Goal: Communication & Community: Answer question/provide support

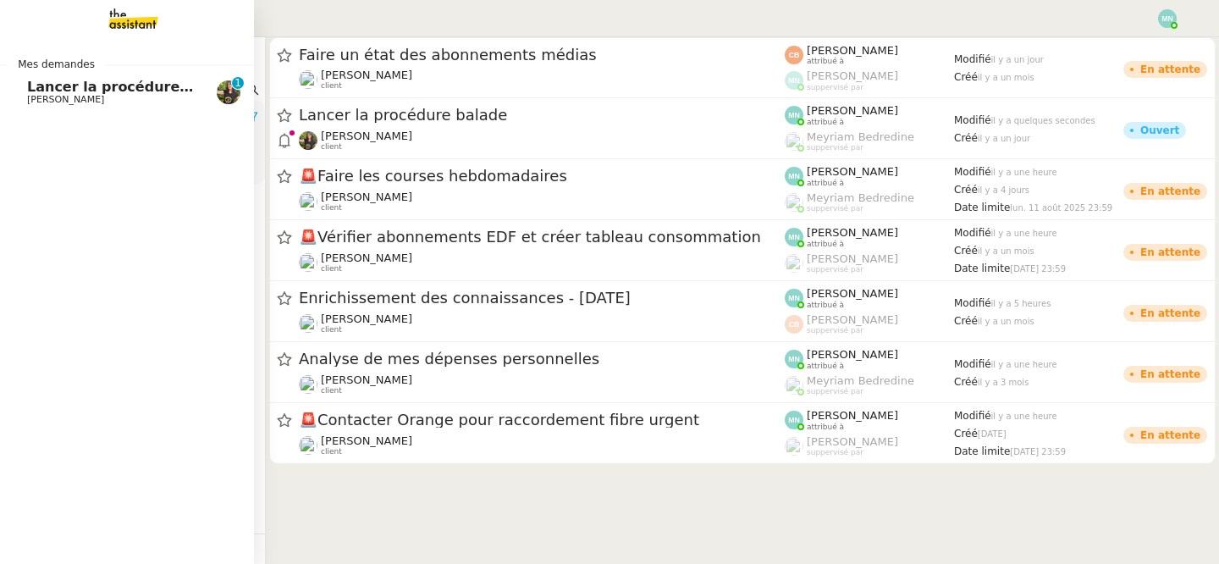
click at [38, 97] on span "[PERSON_NAME]" at bounding box center [65, 99] width 77 height 11
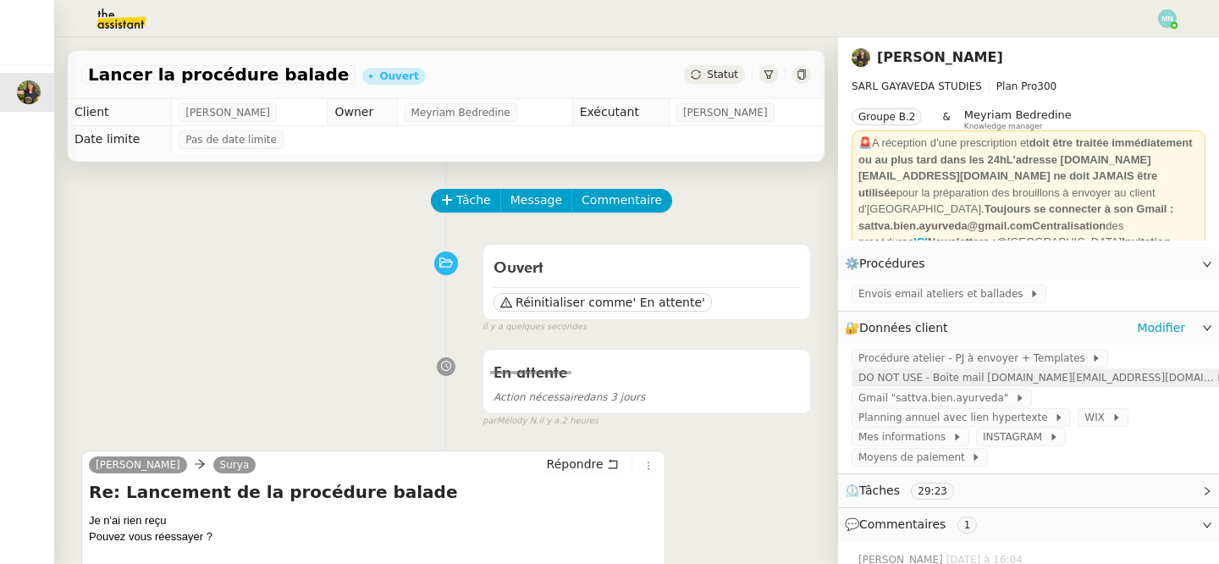
click at [942, 374] on span "DO NOT USE - Boite mail [DOMAIN_NAME][EMAIL_ADDRESS][DOMAIN_NAME]" at bounding box center [1036, 377] width 357 height 17
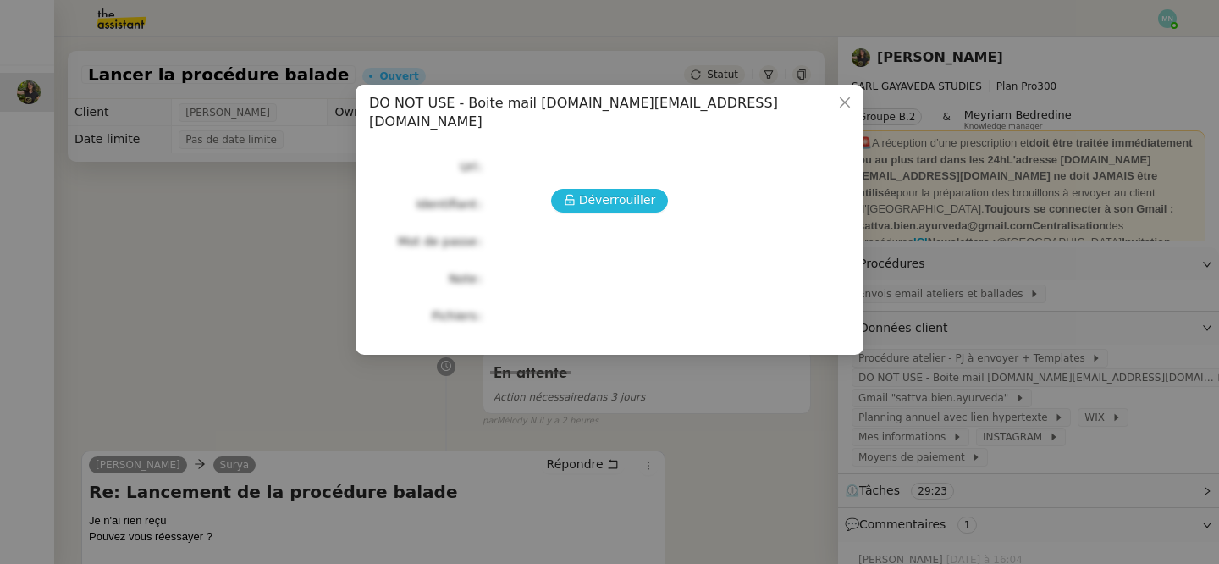
click at [627, 190] on span "Déverrouiller" at bounding box center [617, 199] width 77 height 19
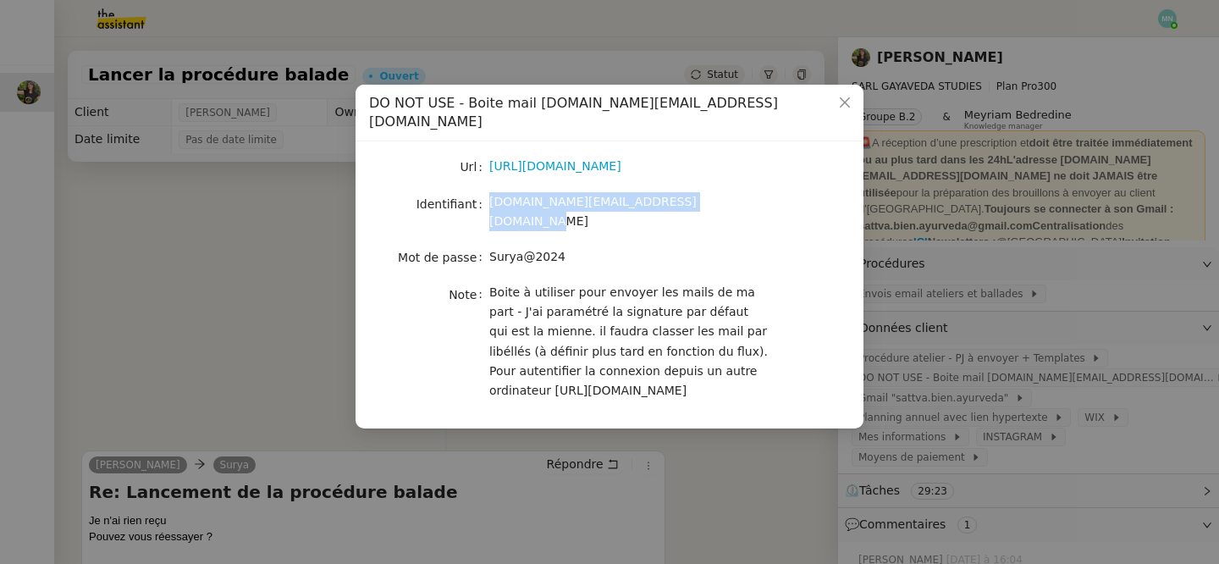
drag, startPoint x: 723, startPoint y: 182, endPoint x: 488, endPoint y: 182, distance: 235.3
click at [488, 192] on nz-form-item "Identifiant [DOMAIN_NAME][EMAIL_ADDRESS][DOMAIN_NAME]" at bounding box center [609, 212] width 481 height 40
copy nz-form-item "[DOMAIN_NAME][EMAIL_ADDRESS][DOMAIN_NAME]"
click at [581, 247] on div "Surya@2024" at bounding box center [629, 256] width 280 height 19
drag, startPoint x: 581, startPoint y: 222, endPoint x: 491, endPoint y: 217, distance: 89.9
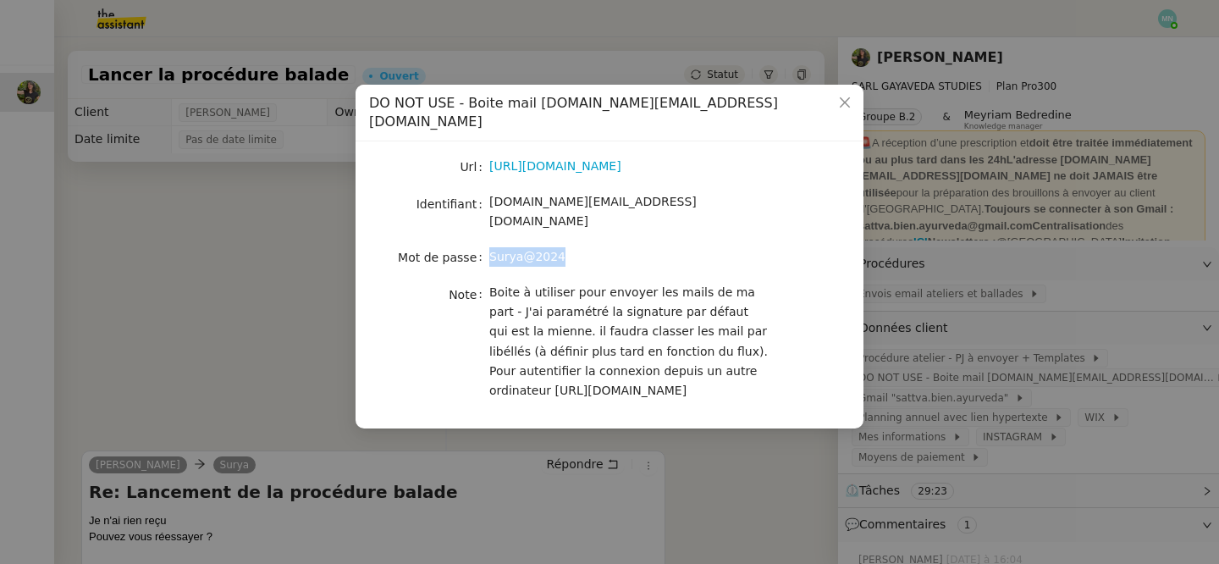
click at [491, 247] on div "Surya@2024" at bounding box center [629, 256] width 280 height 19
copy span "Surya@2024"
drag, startPoint x: 720, startPoint y: 182, endPoint x: 488, endPoint y: 182, distance: 232.8
click at [488, 192] on nz-form-item "Identifiant [DOMAIN_NAME][EMAIL_ADDRESS][DOMAIN_NAME]" at bounding box center [609, 212] width 481 height 40
copy nz-form-item "[DOMAIN_NAME][EMAIL_ADDRESS][DOMAIN_NAME]"
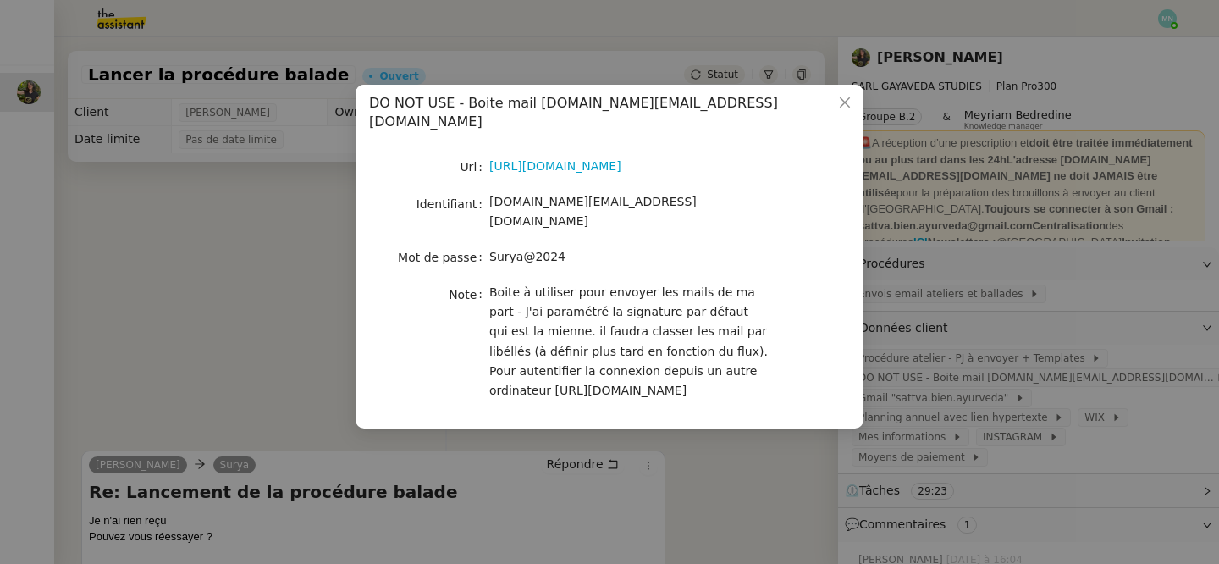
click at [167, 311] on nz-modal-container "DO NOT USE - Boite mail [DOMAIN_NAME][EMAIL_ADDRESS][DOMAIN_NAME] Url [URL][DOM…" at bounding box center [609, 282] width 1219 height 564
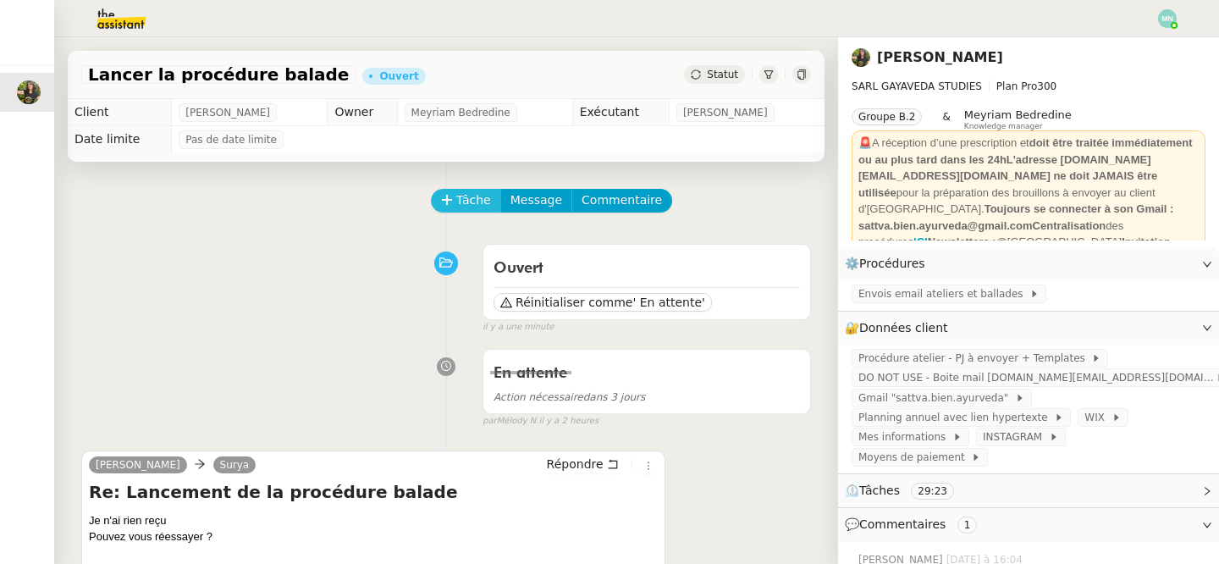
click at [478, 204] on span "Tâche" at bounding box center [473, 199] width 35 height 19
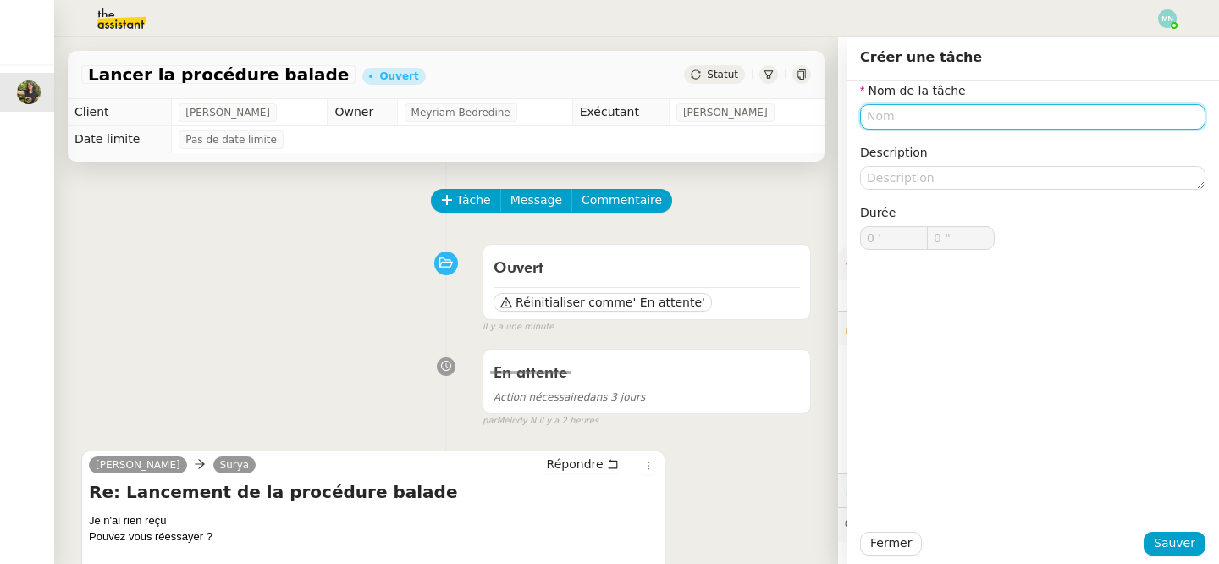
click at [973, 113] on input "text" at bounding box center [1032, 116] width 345 height 25
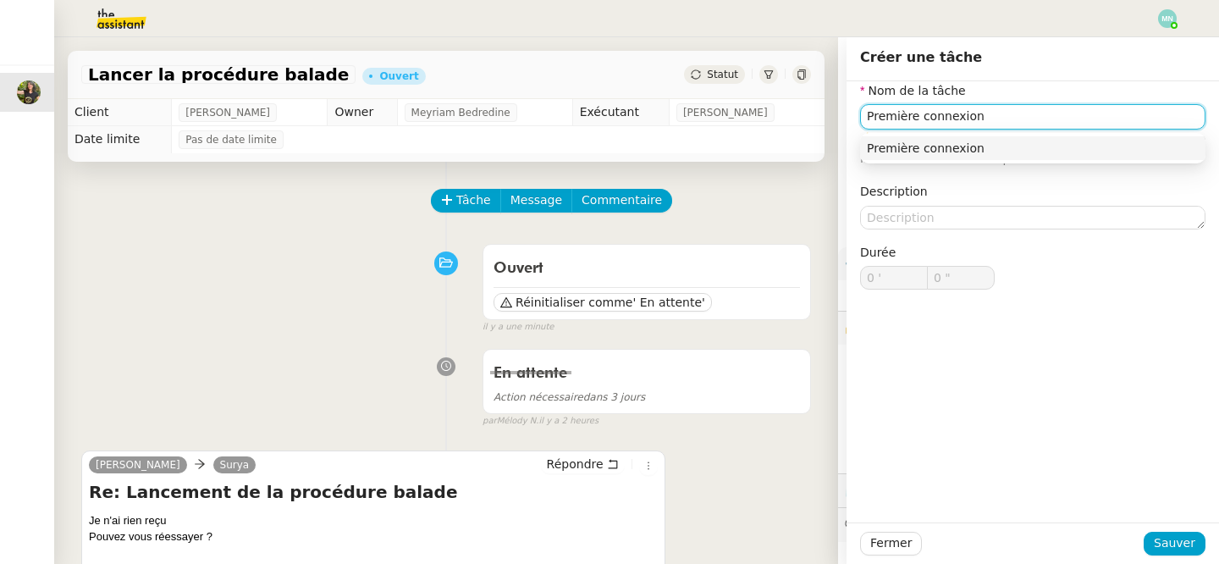
drag, startPoint x: 919, startPoint y: 121, endPoint x: 809, endPoint y: 99, distance: 112.2
click at [809, 102] on app-ticket "Lancer la procédure balade Ouvert Statut Client [PERSON_NAME] Owner Meyriam Bed…" at bounding box center [636, 300] width 1165 height 526
click at [978, 121] on input "Seconde connexion" at bounding box center [1032, 116] width 345 height 25
drag, startPoint x: 1017, startPoint y: 117, endPoint x: 975, endPoint y: 116, distance: 42.3
click at [975, 116] on input "Seconde connexion mail" at bounding box center [1032, 116] width 345 height 25
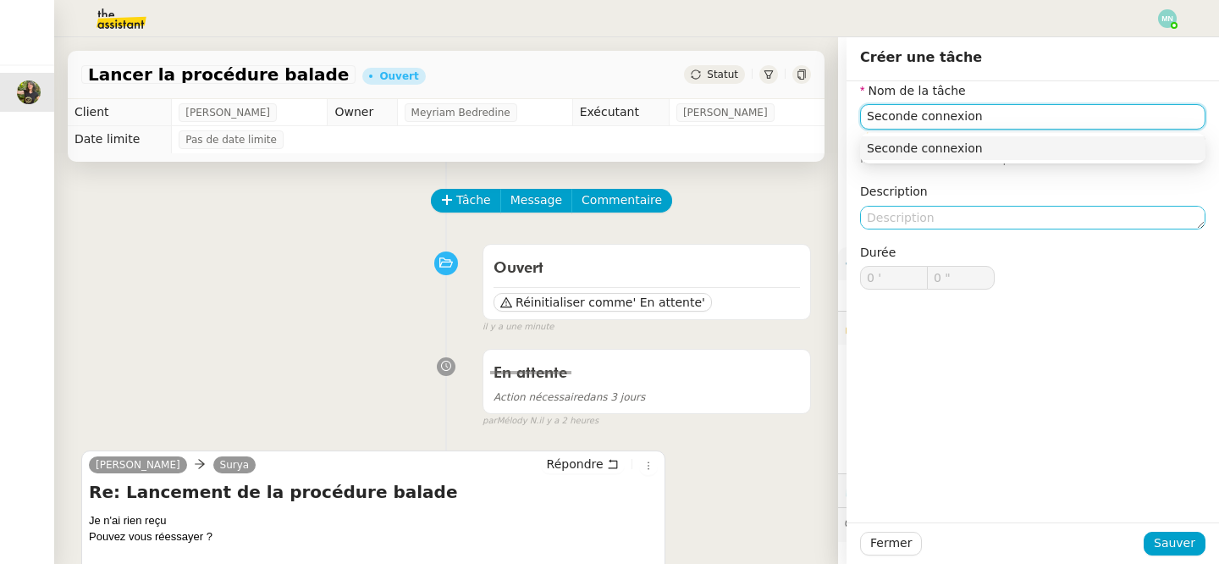
type input "Seconde connexion"
click at [884, 207] on textarea at bounding box center [1032, 218] width 345 height 24
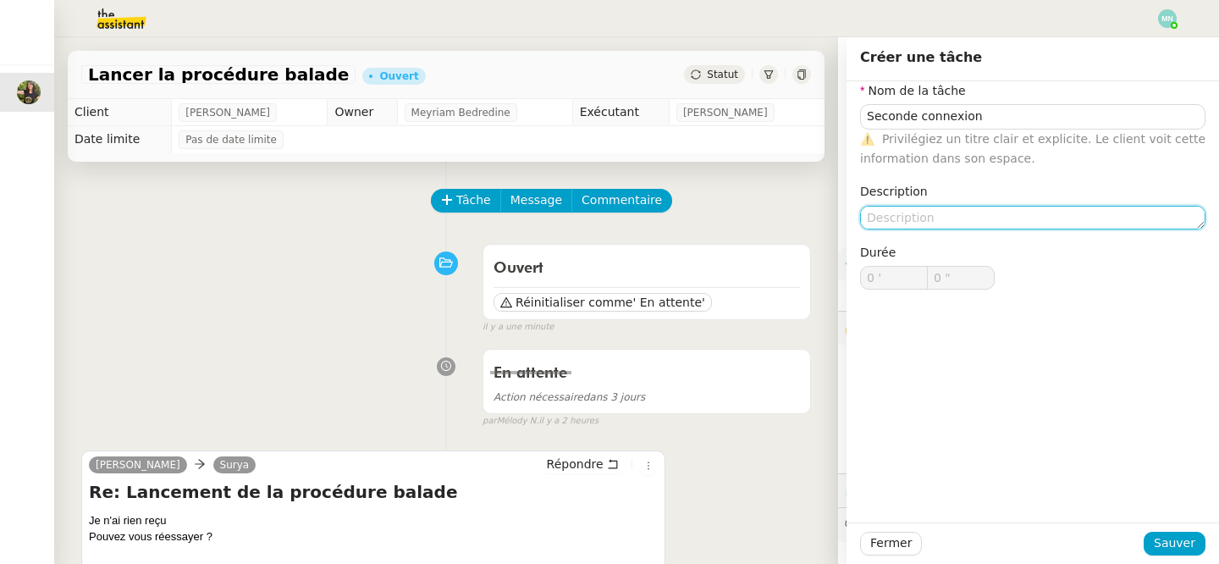
paste textarea "[DOMAIN_NAME][EMAIL_ADDRESS][DOMAIN_NAME]"
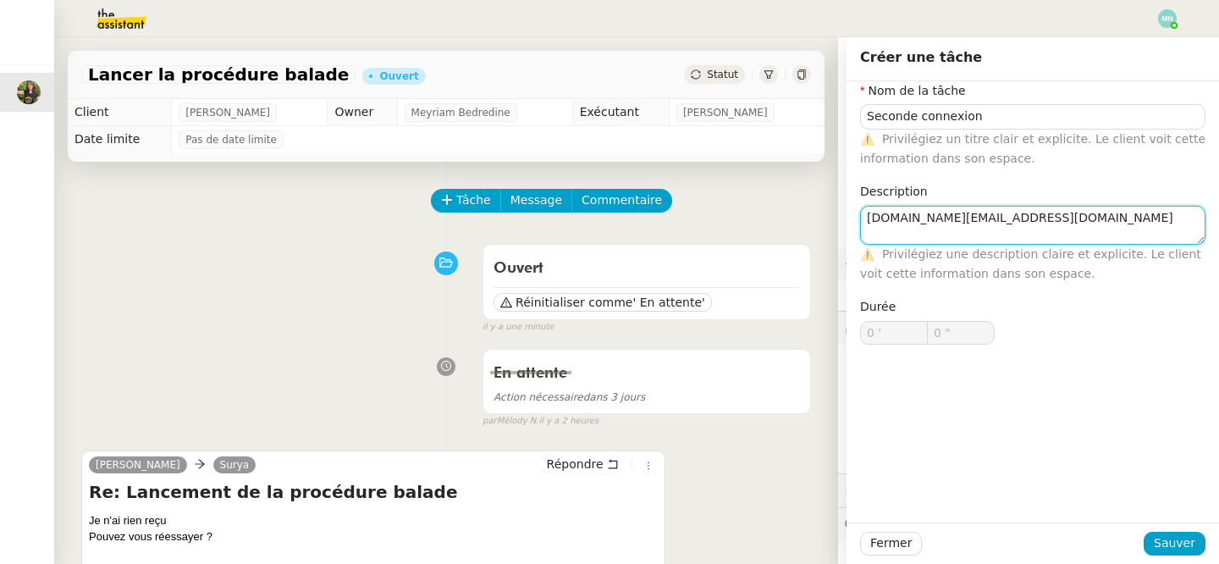
scroll to position [1, 0]
type textarea "[DOMAIN_NAME][EMAIL_ADDRESS][DOMAIN_NAME]"
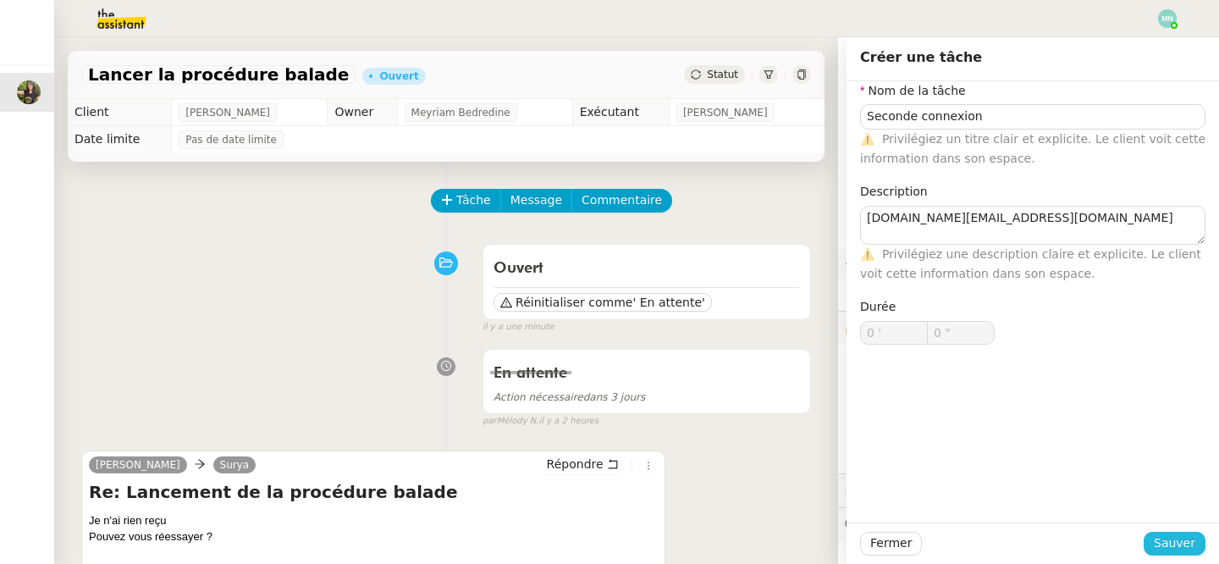
click at [1179, 546] on span "Sauver" at bounding box center [1174, 542] width 41 height 19
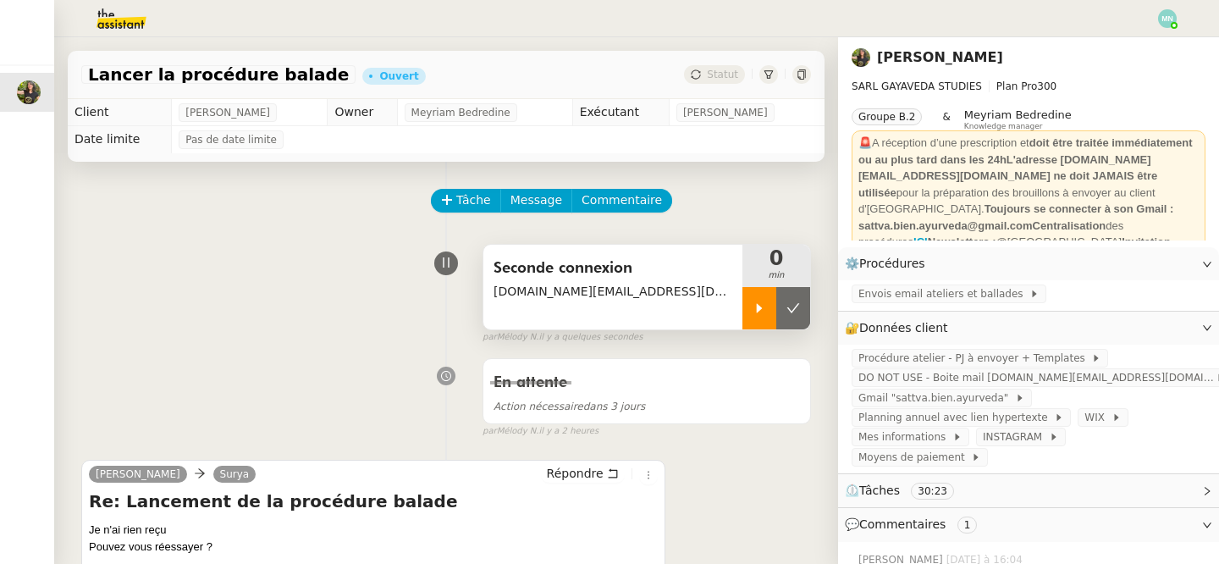
click at [754, 314] on div at bounding box center [759, 308] width 34 height 42
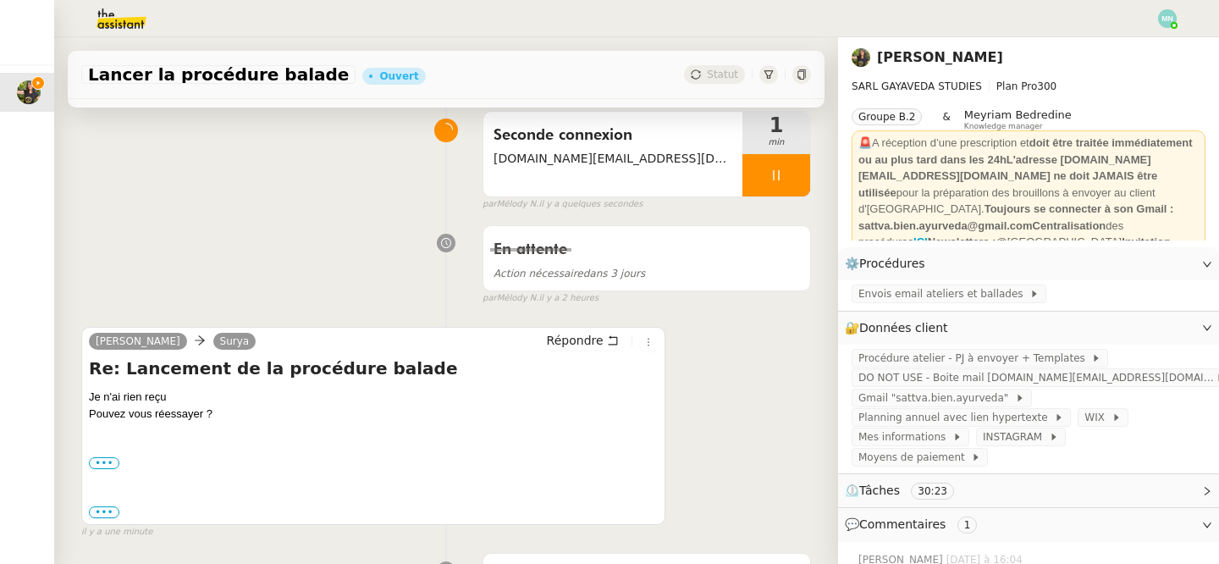
scroll to position [135, 0]
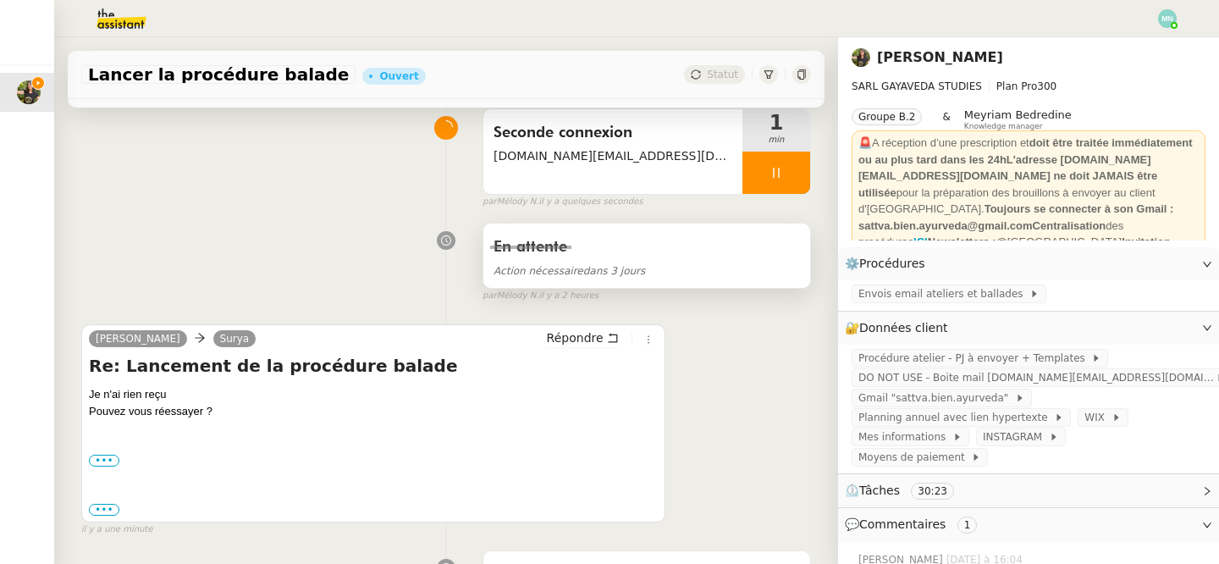
click at [636, 273] on span "Action nécessaire dans 3 jours" at bounding box center [569, 271] width 152 height 12
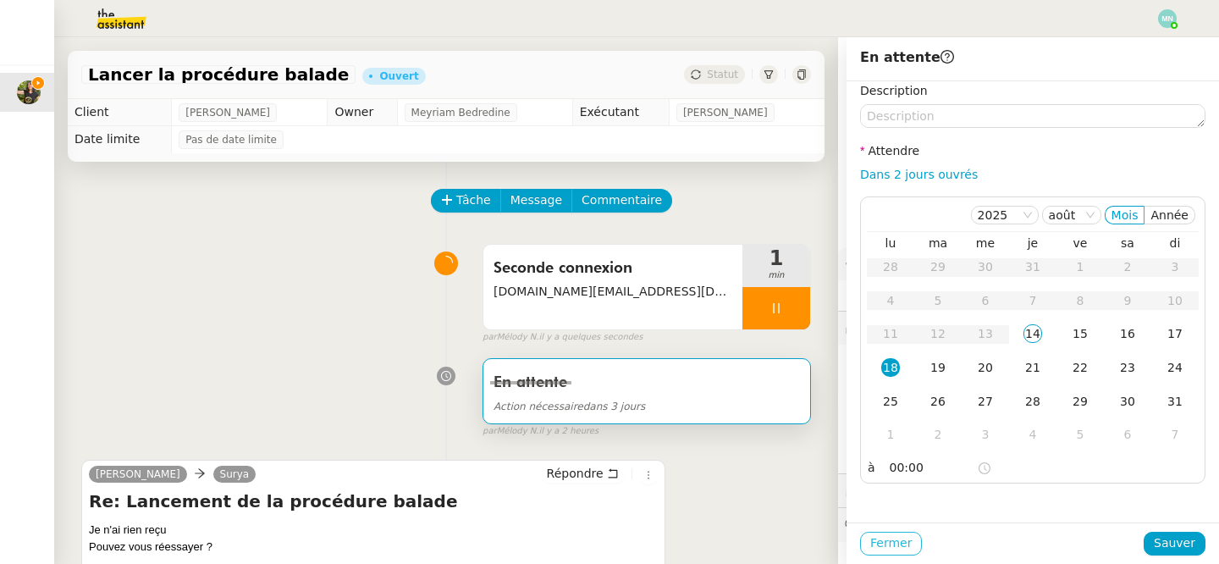
click at [897, 542] on span "Fermer" at bounding box center [890, 542] width 41 height 19
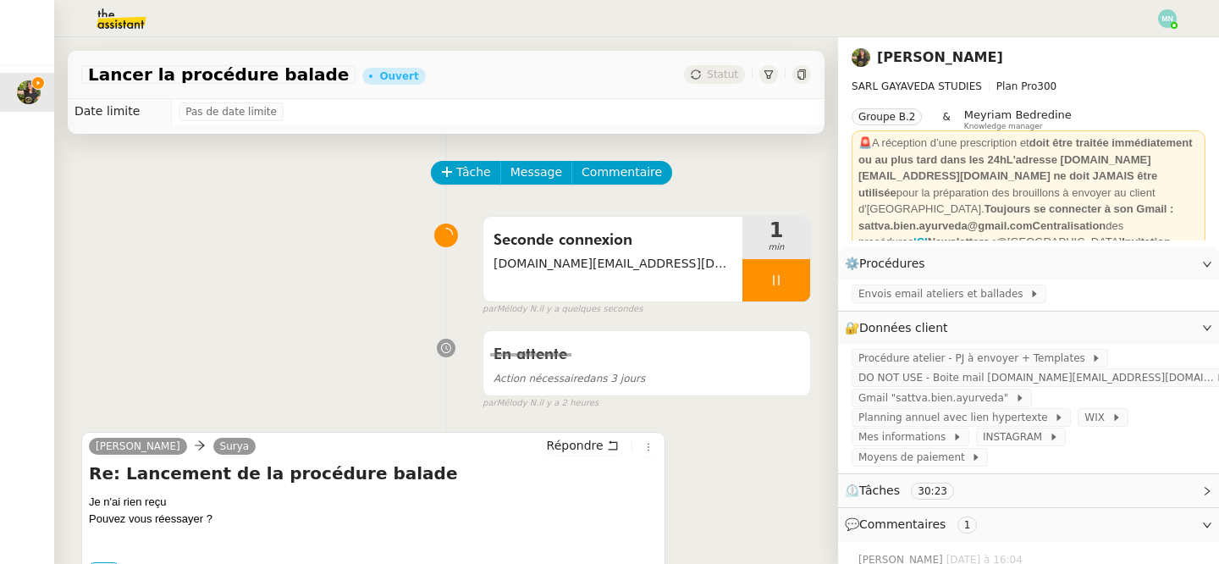
scroll to position [24, 0]
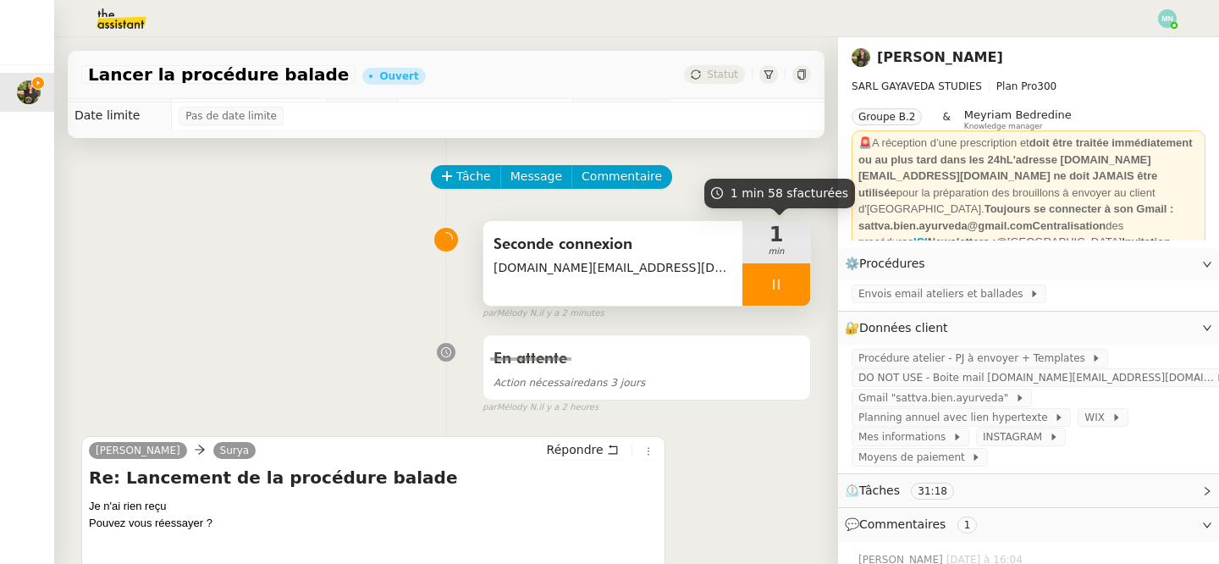
click at [763, 276] on div at bounding box center [776, 284] width 68 height 42
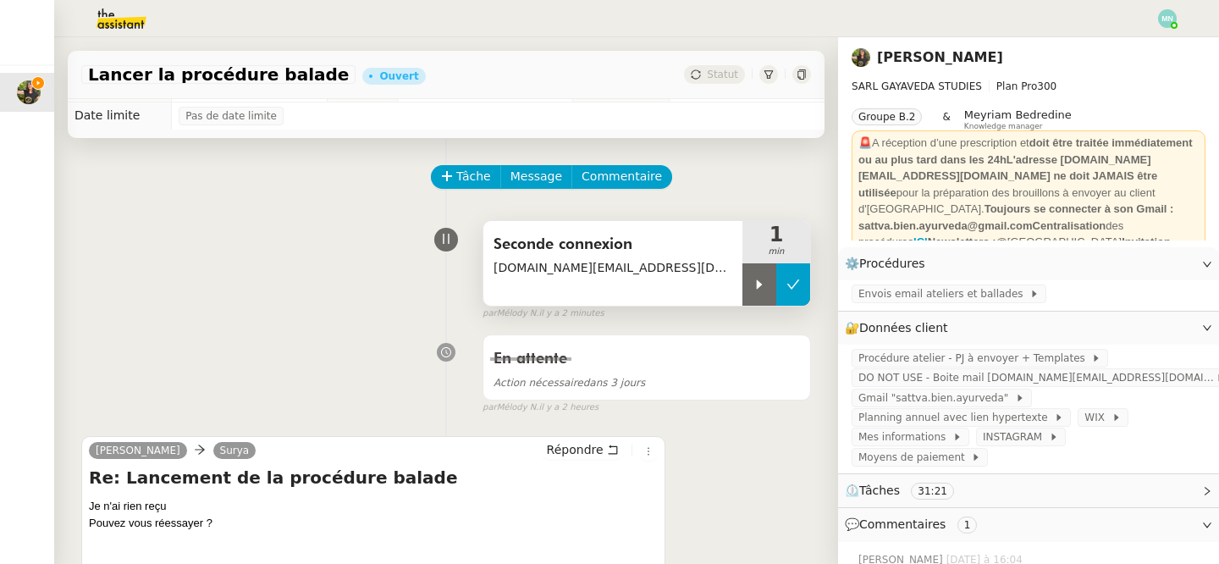
click at [786, 278] on icon at bounding box center [793, 285] width 14 height 14
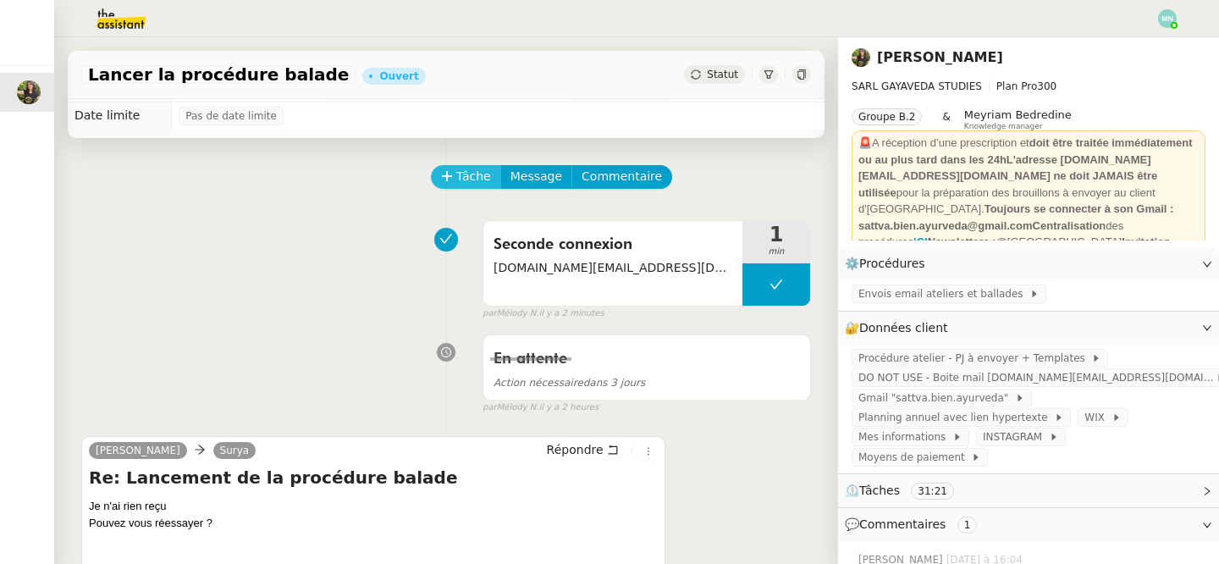
click at [454, 181] on button "Tâche" at bounding box center [466, 177] width 70 height 24
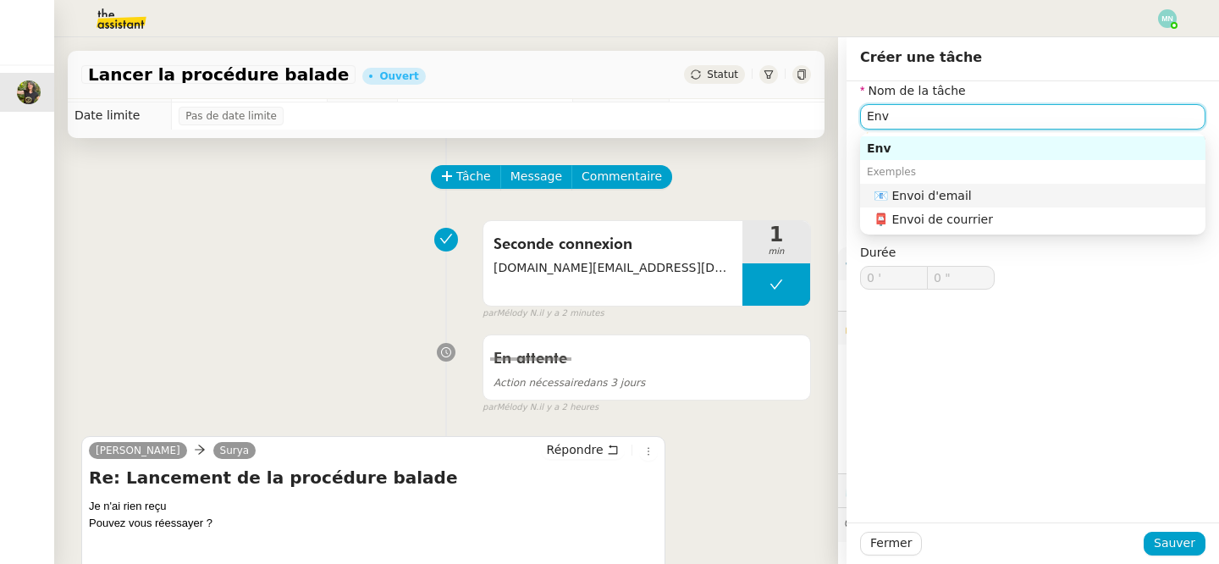
click at [918, 199] on div "📧 Envoi d'email" at bounding box center [1035, 195] width 325 height 15
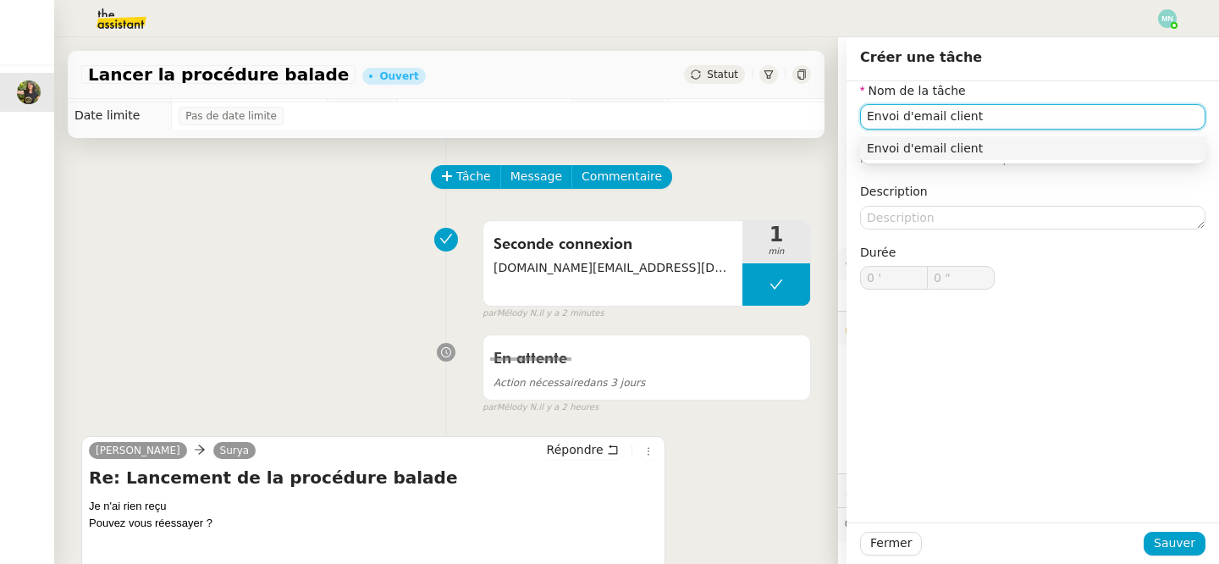
click at [1014, 150] on div "Envoi d'email client" at bounding box center [1033, 147] width 332 height 15
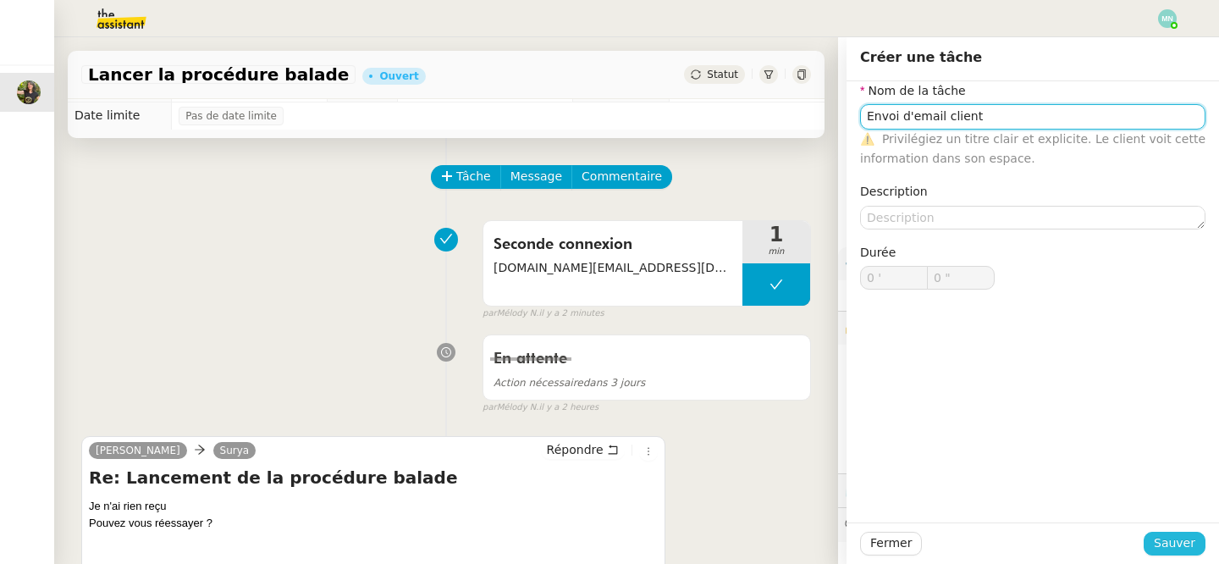
type input "Envoi d'email client"
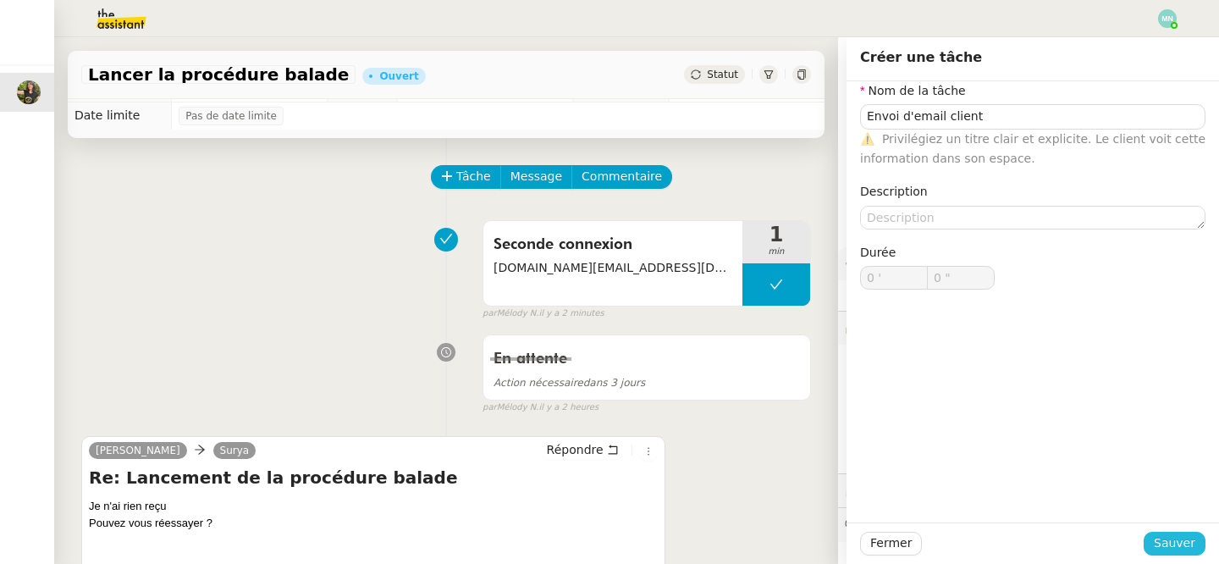
click at [1174, 546] on span "Sauver" at bounding box center [1174, 542] width 41 height 19
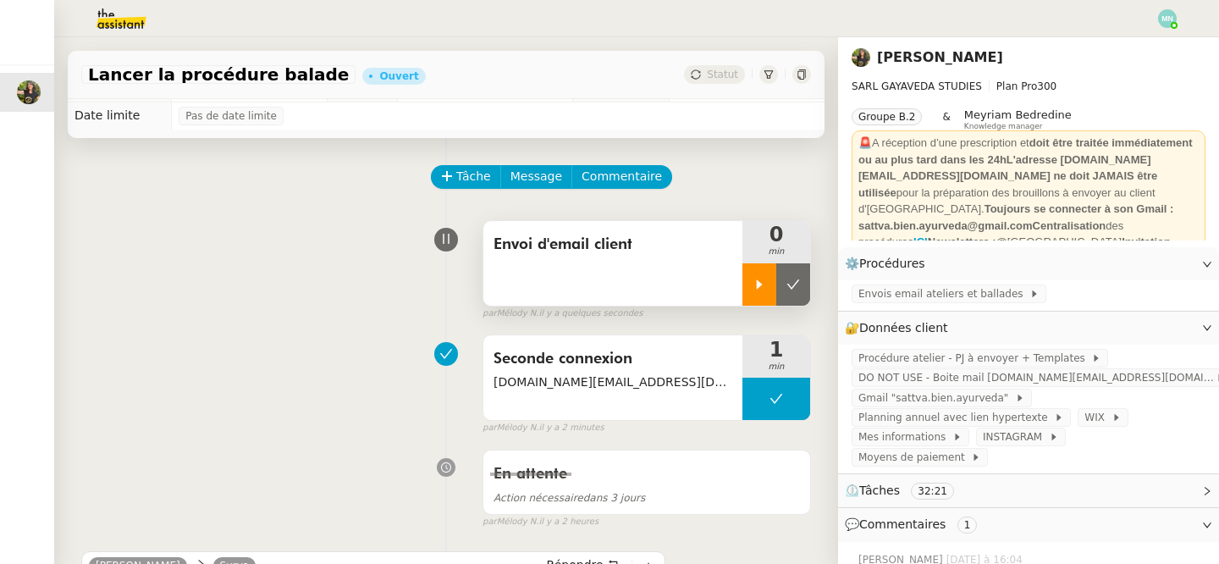
click at [754, 281] on icon at bounding box center [759, 285] width 14 height 14
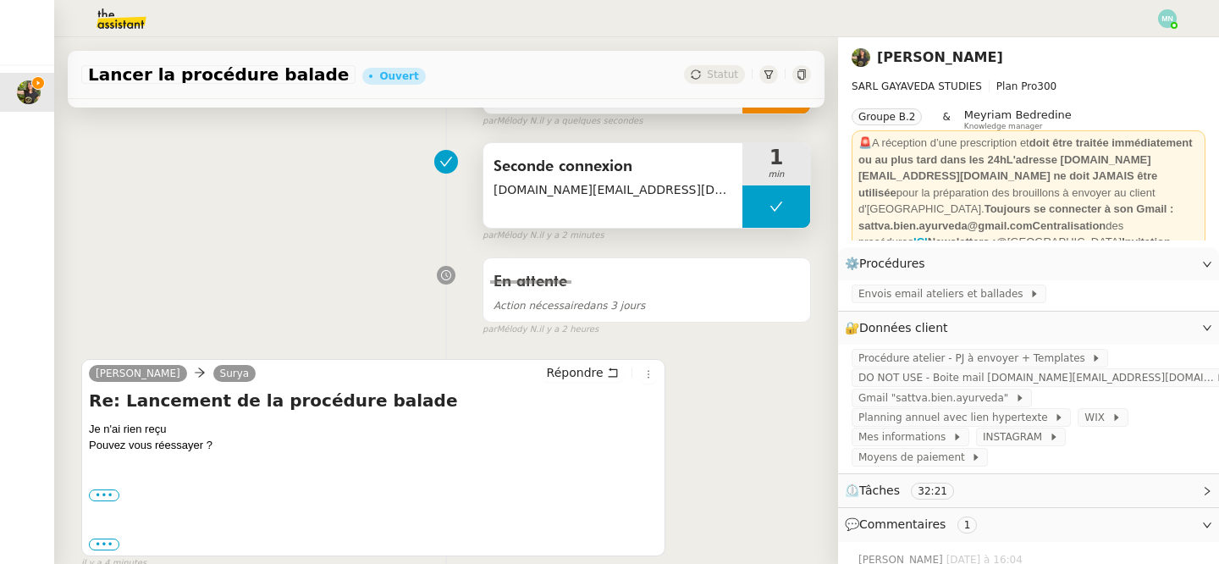
scroll to position [276, 0]
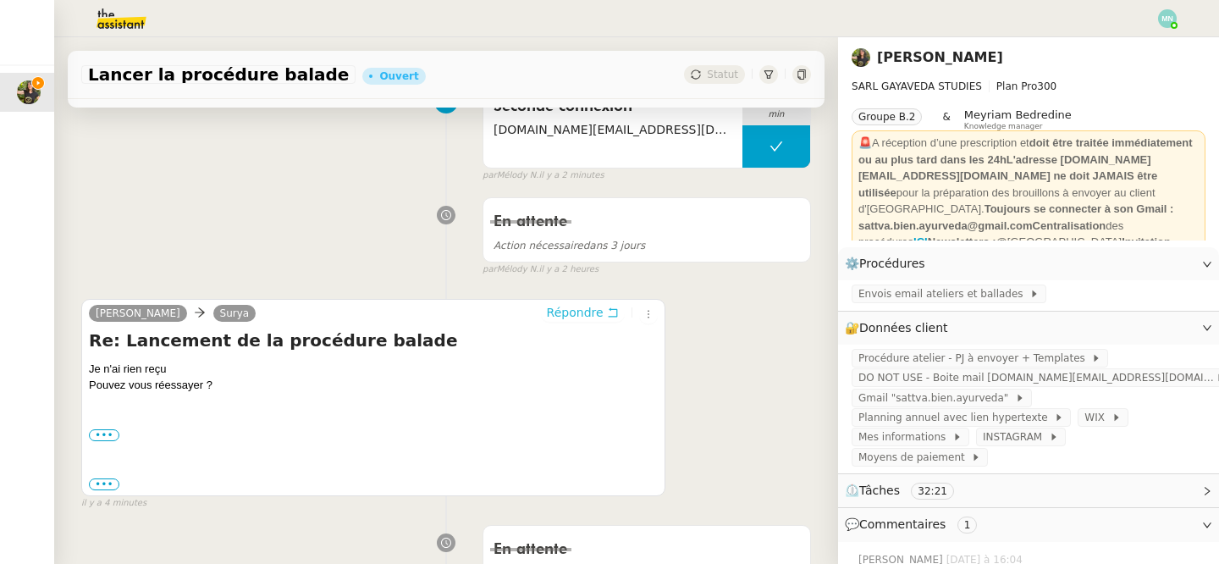
click at [576, 315] on span "Répondre" at bounding box center [575, 312] width 57 height 17
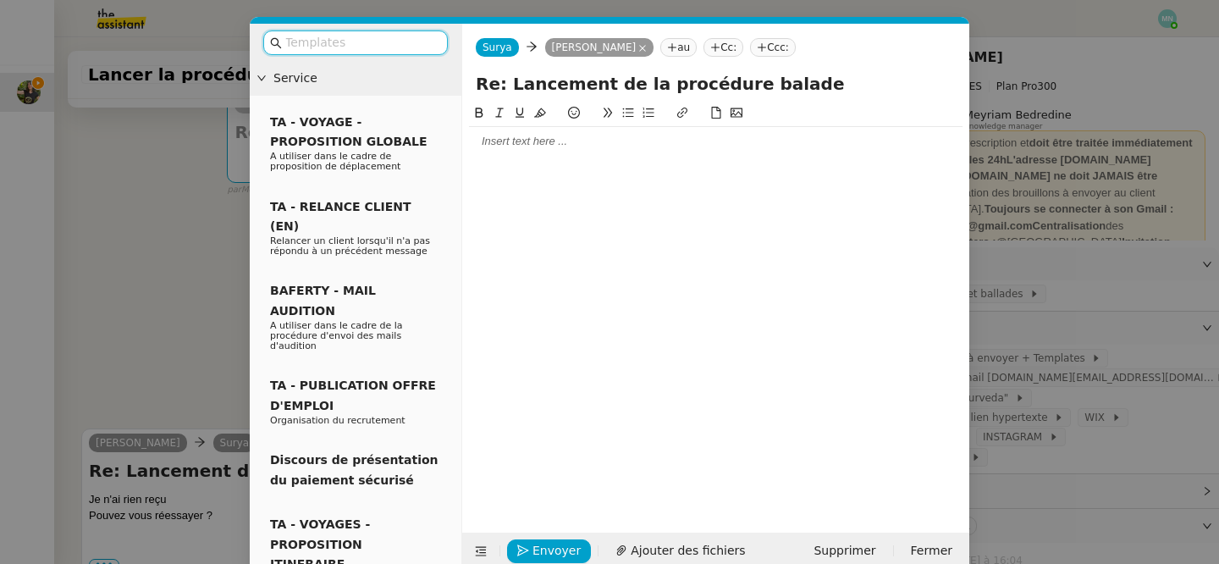
click at [517, 131] on div at bounding box center [715, 141] width 493 height 29
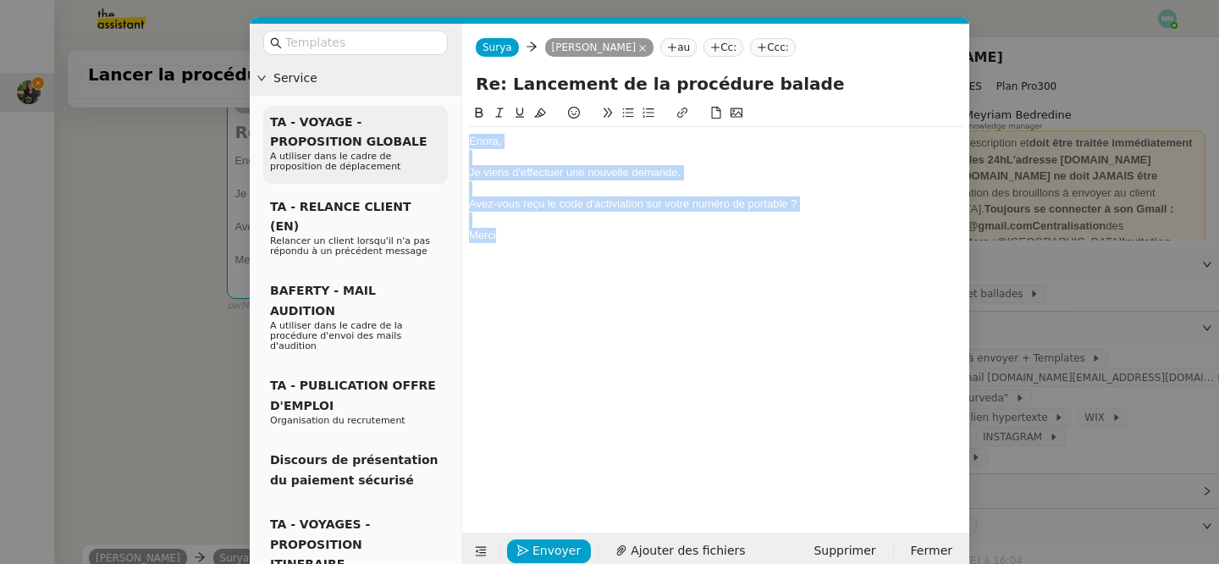
drag, startPoint x: 519, startPoint y: 240, endPoint x: 433, endPoint y: 109, distance: 155.9
click at [433, 109] on nz-layout "Service TA - VOYAGE - PROPOSITION GLOBALE A utiliser dans le cadre de propositi…" at bounding box center [609, 297] width 719 height 546
copy div "Enora, Je viens d'effectuer une nouvelle demande. Avez-vous reçu le code d'acti…"
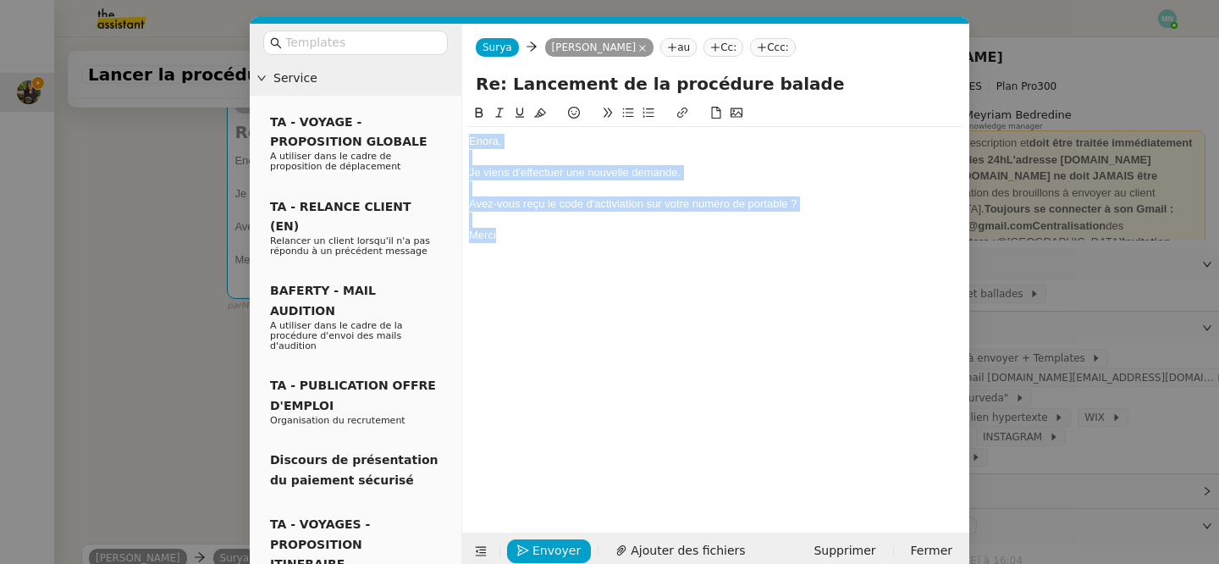
click at [682, 219] on div at bounding box center [715, 219] width 493 height 15
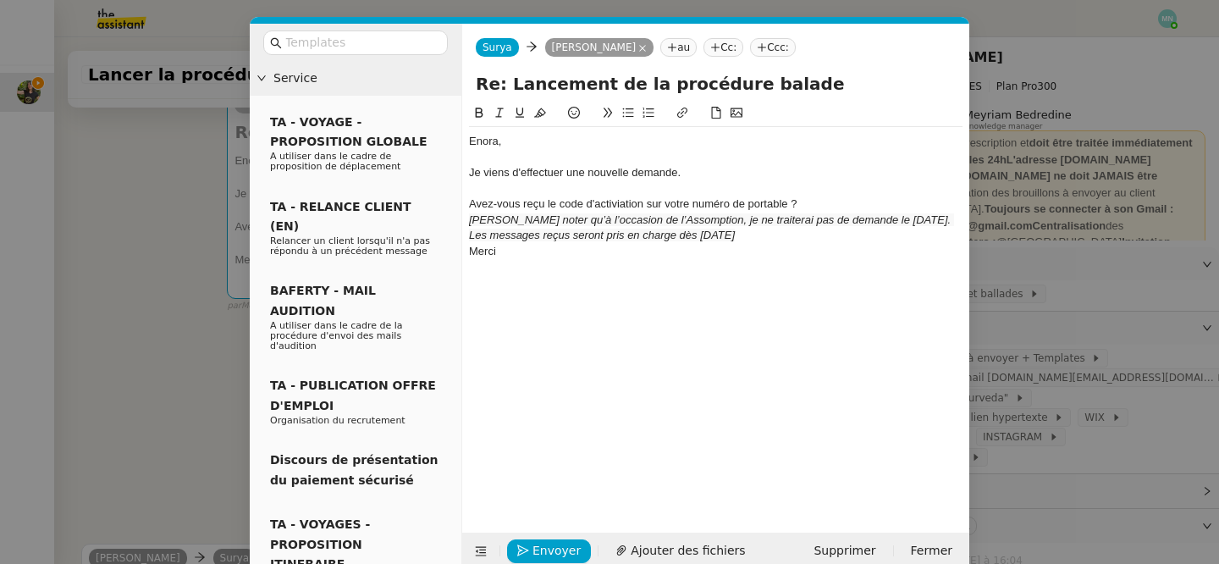
scroll to position [0, 0]
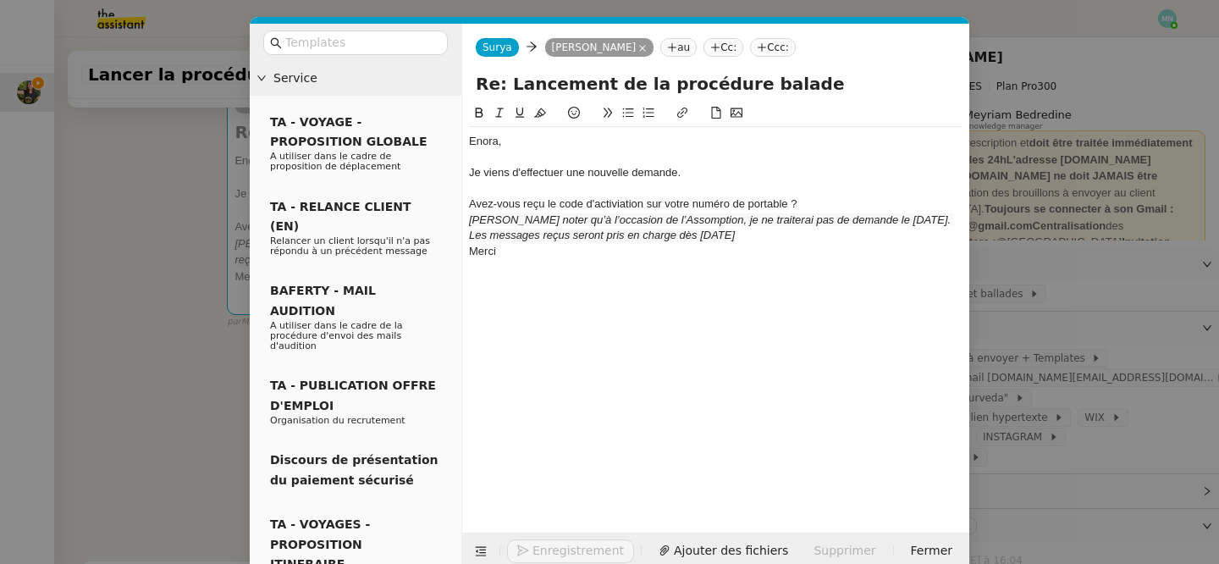
click at [817, 201] on div "Avez-vous reçu le code d'activiation sur votre numéro de portable ?" at bounding box center [715, 203] width 493 height 15
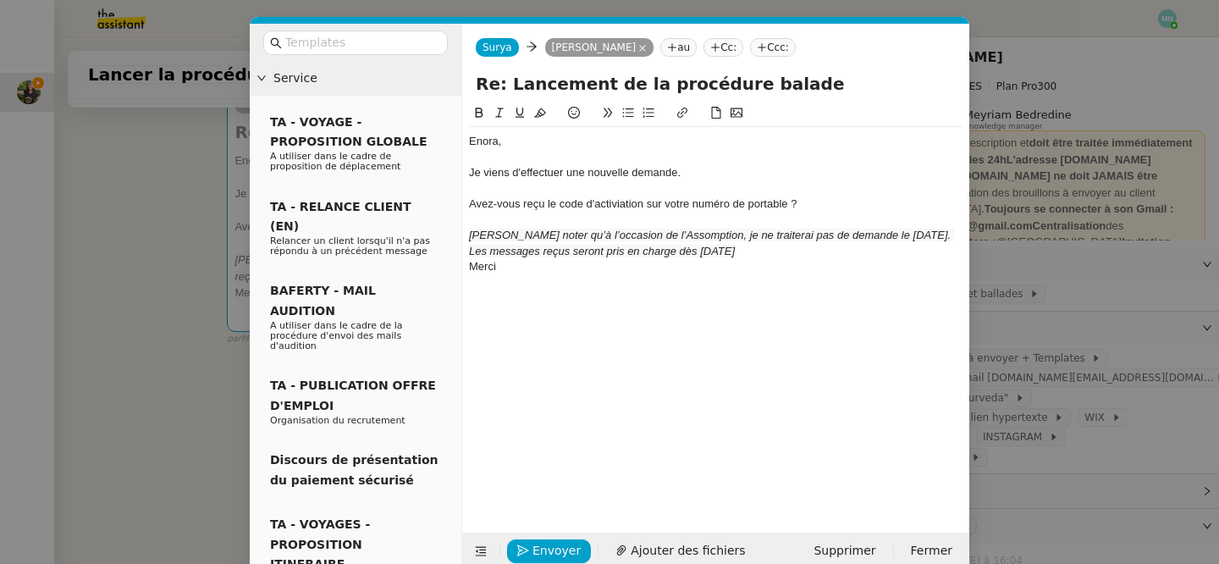
click at [838, 256] on div "[PERSON_NAME] noter qu’à l’occasion de l’Assomption, je ne traiterai pas de dem…" at bounding box center [715, 243] width 493 height 31
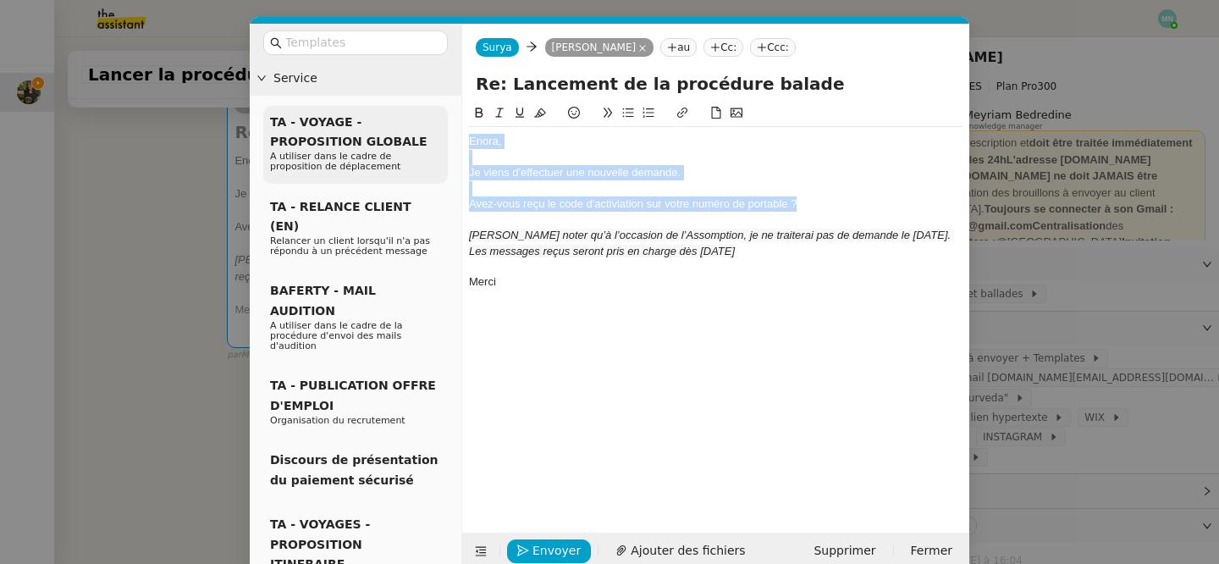
drag, startPoint x: 823, startPoint y: 198, endPoint x: 426, endPoint y: 113, distance: 405.9
click at [426, 113] on nz-layout "Service TA - VOYAGE - PROPOSITION GLOBALE A utiliser dans le cadre de propositi…" at bounding box center [609, 297] width 719 height 546
copy div "Enora, Je viens d'effectuer une nouvelle demande. Avez-vous reçu le code d'acti…"
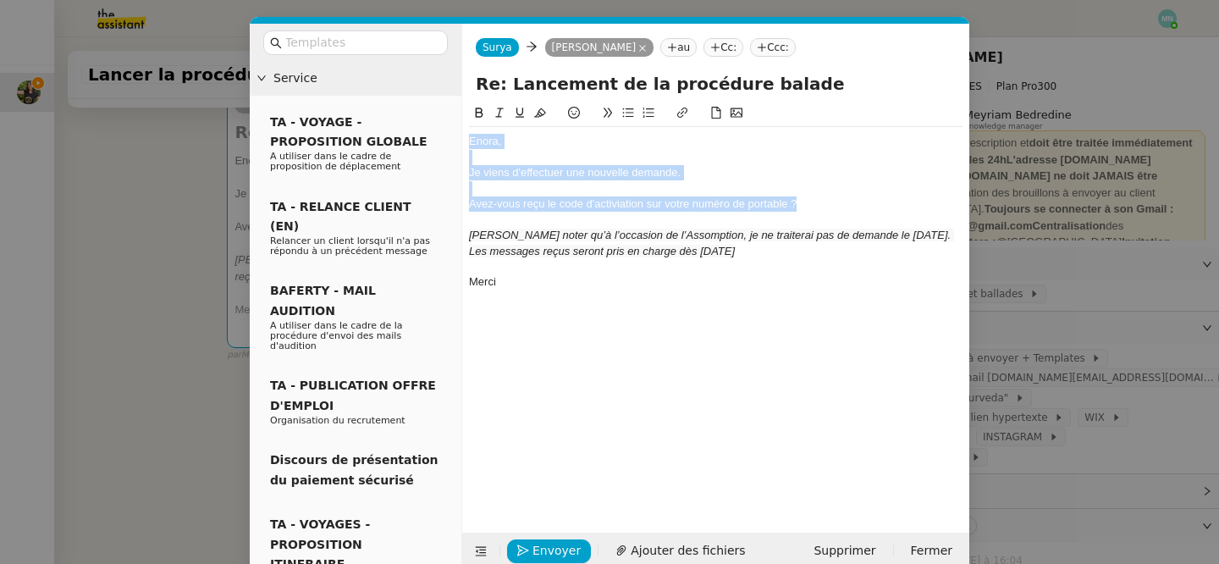
click at [650, 189] on div at bounding box center [715, 188] width 493 height 15
drag, startPoint x: 813, startPoint y: 197, endPoint x: 461, endPoint y: 173, distance: 352.9
click at [462, 173] on nz-spin "Enora, Je viens d'effectuer une nouvelle demande. Avez-vous reçu le code d'acti…" at bounding box center [715, 308] width 507 height 410
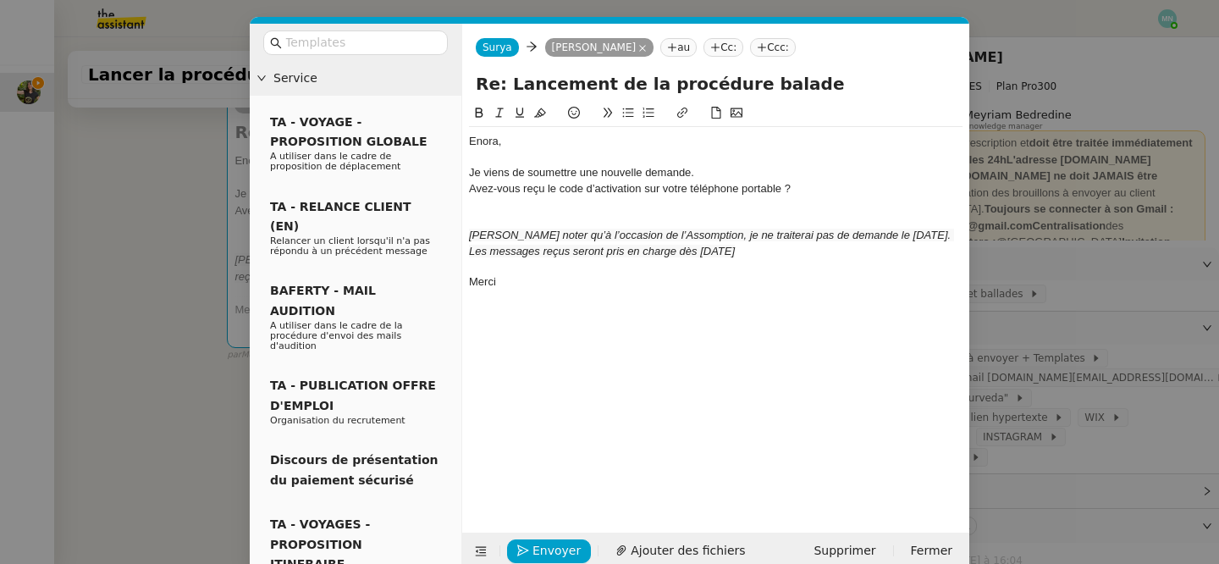
click at [703, 171] on div "Je viens de soumettre une nouvelle demande." at bounding box center [715, 172] width 493 height 15
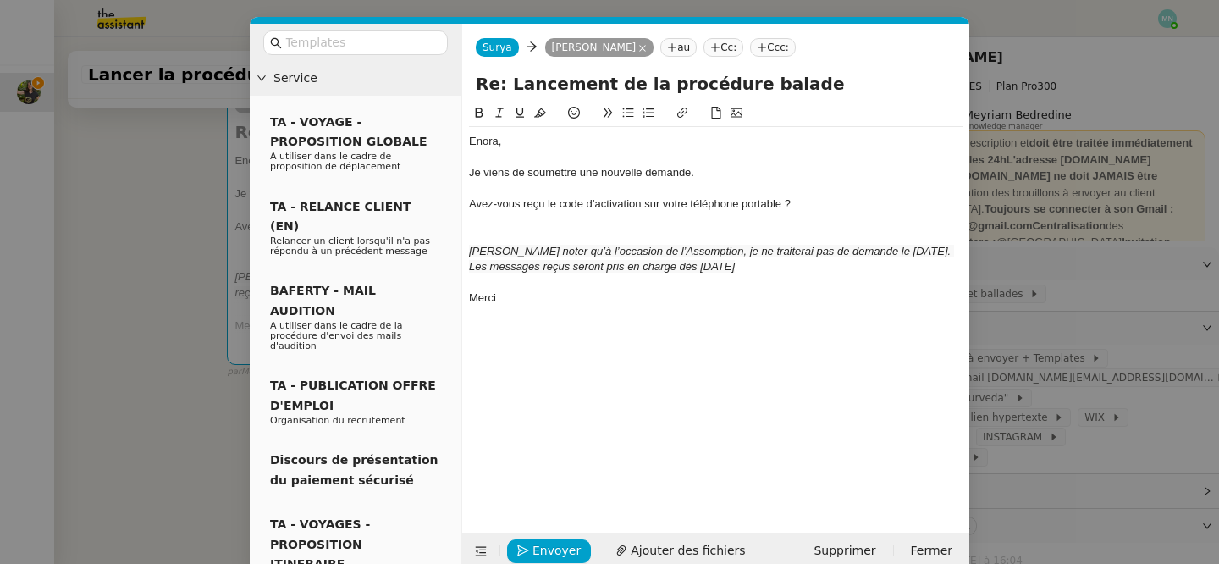
drag, startPoint x: 836, startPoint y: 206, endPoint x: 456, endPoint y: 208, distance: 380.0
click at [456, 208] on nz-layout "Service TA - VOYAGE - PROPOSITION GLOBALE A utiliser dans le cadre de propositi…" at bounding box center [609, 297] width 719 height 546
click at [630, 115] on icon at bounding box center [628, 113] width 12 height 12
click at [533, 226] on div at bounding box center [715, 219] width 493 height 15
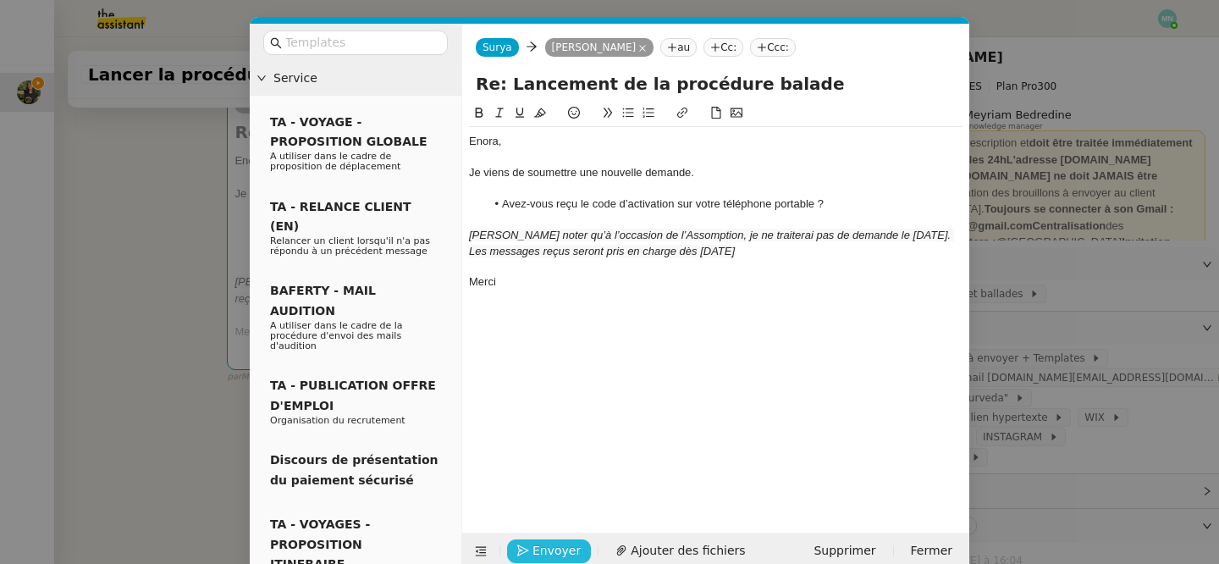
click at [543, 548] on span "Envoyer" at bounding box center [556, 550] width 48 height 19
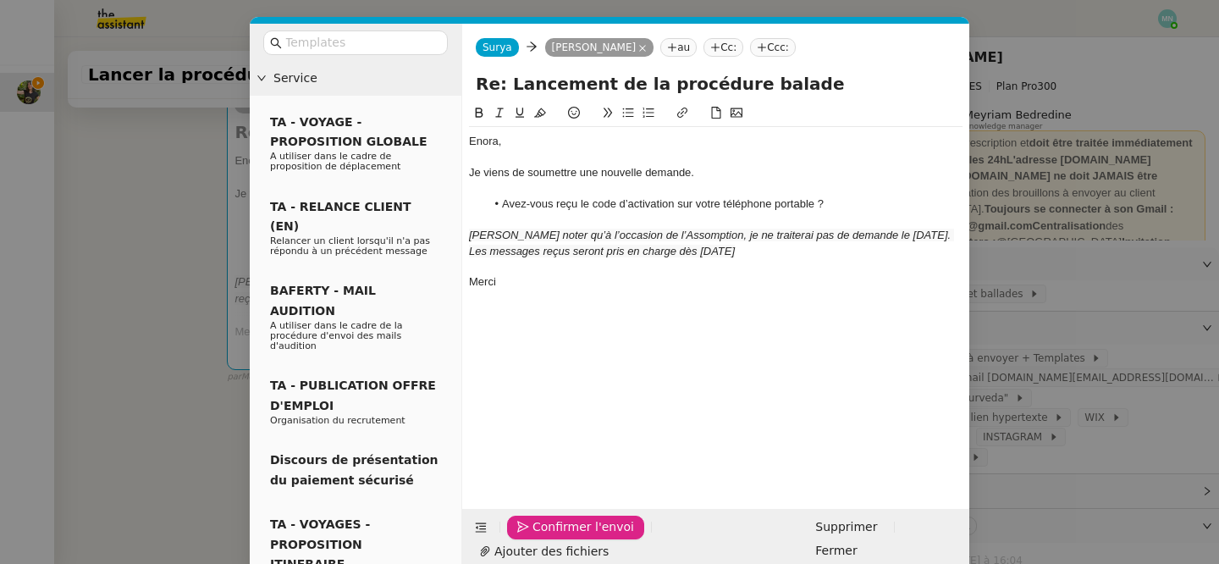
click at [543, 537] on span "Confirmer l'envoi" at bounding box center [583, 526] width 102 height 19
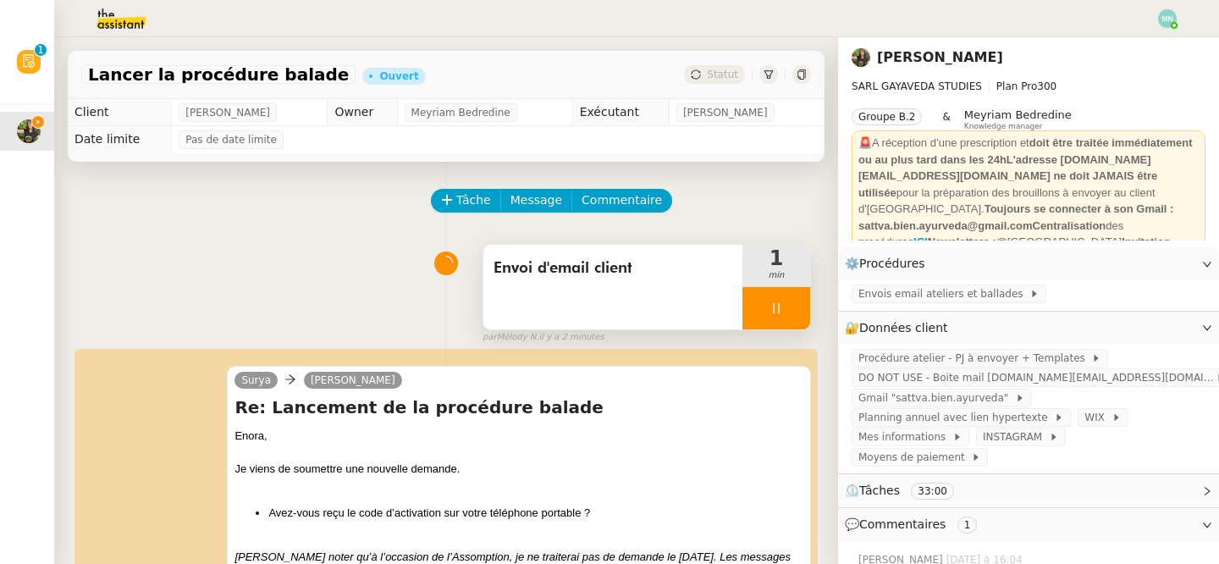
click at [779, 313] on icon at bounding box center [776, 308] width 14 height 14
click at [796, 313] on icon at bounding box center [793, 308] width 14 height 14
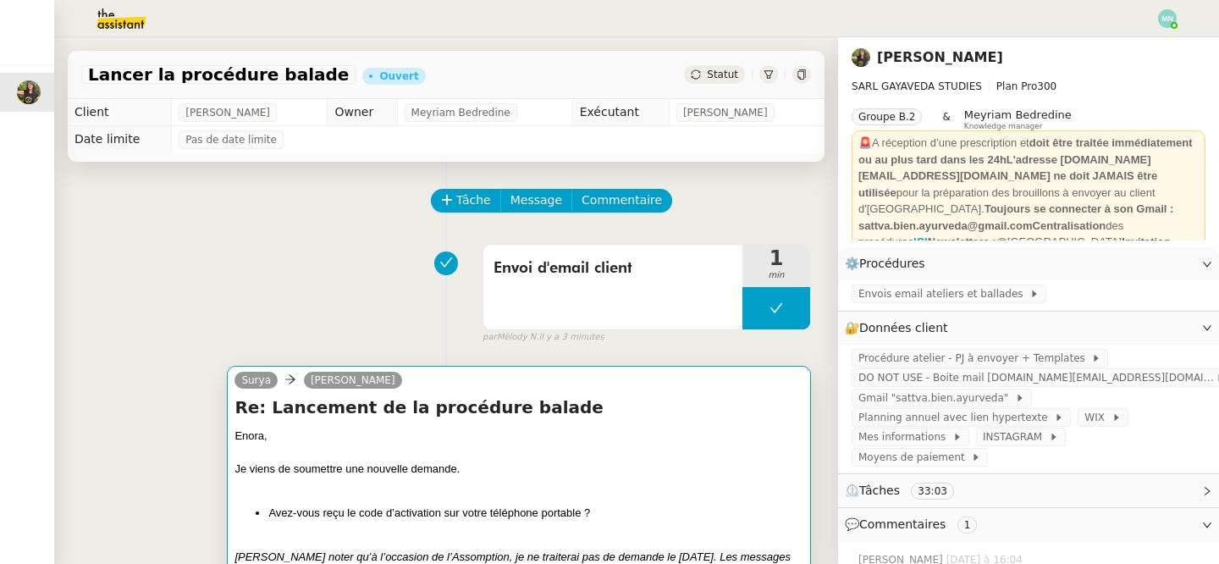
click at [466, 456] on div at bounding box center [518, 452] width 569 height 17
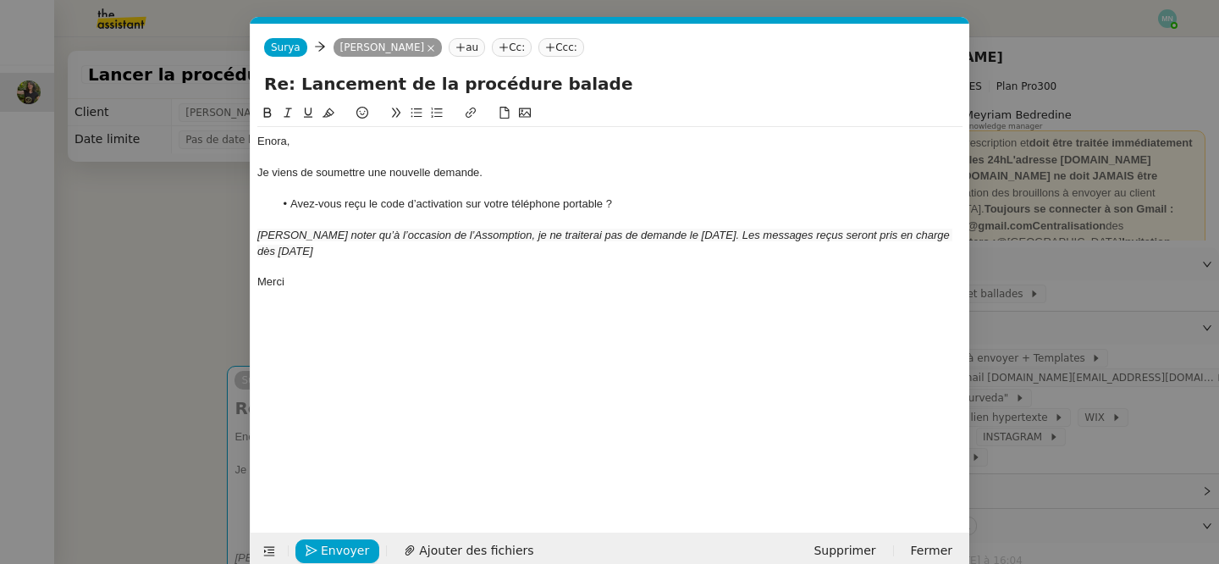
scroll to position [0, 36]
drag, startPoint x: 648, startPoint y: 212, endPoint x: 279, endPoint y: 158, distance: 372.9
click at [279, 158] on div "Enora, Je viens de soumettre une nouvelle demande. Avez-vous reçu le code d’act…" at bounding box center [609, 212] width 705 height 170
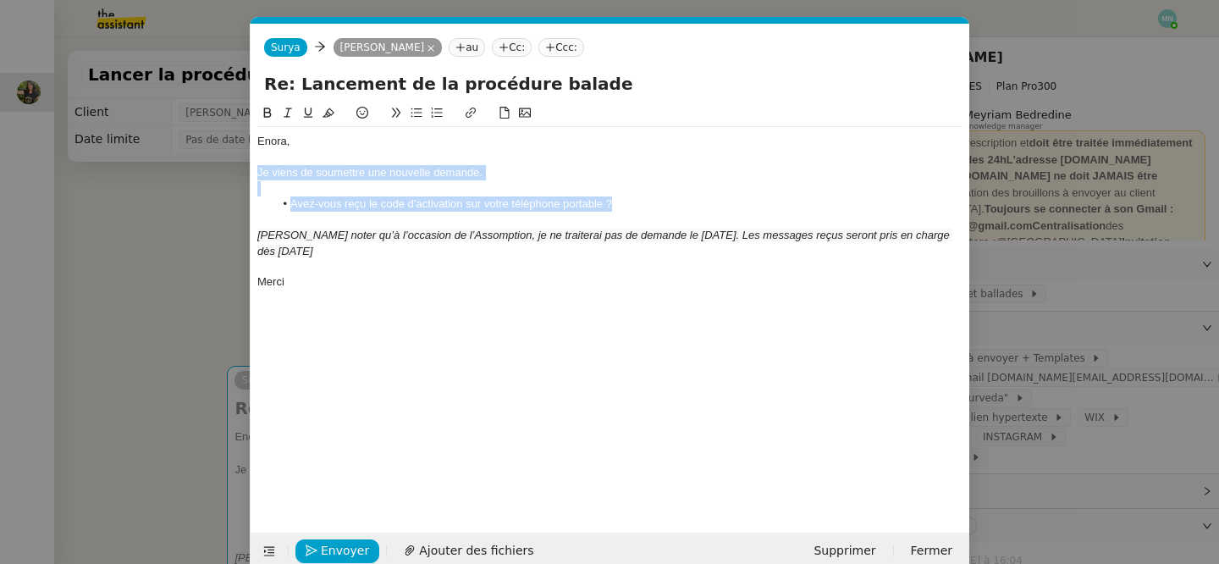
drag, startPoint x: 646, startPoint y: 198, endPoint x: 249, endPoint y: 172, distance: 397.8
click at [250, 172] on form "[PERSON_NAME] au Cc: Ccc: Re: Lancement de la procédure balade Enora, Je viens …" at bounding box center [609, 297] width 719 height 546
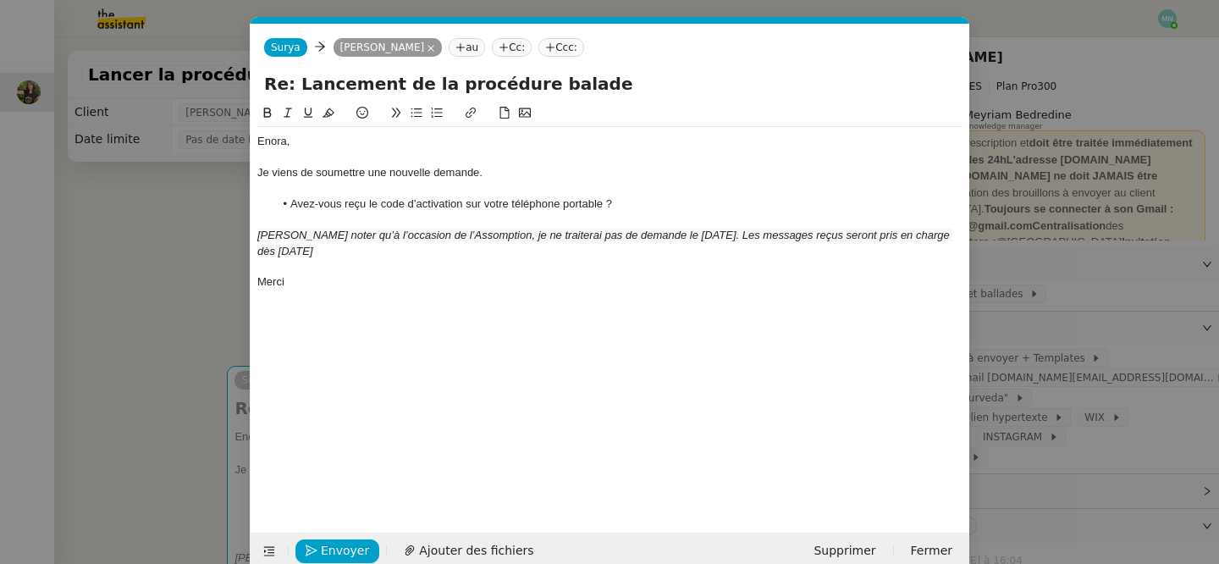
click at [172, 237] on nz-modal-container "Service TA - VOYAGE - PROPOSITION GLOBALE A utiliser dans le cadre de propositi…" at bounding box center [609, 282] width 1219 height 564
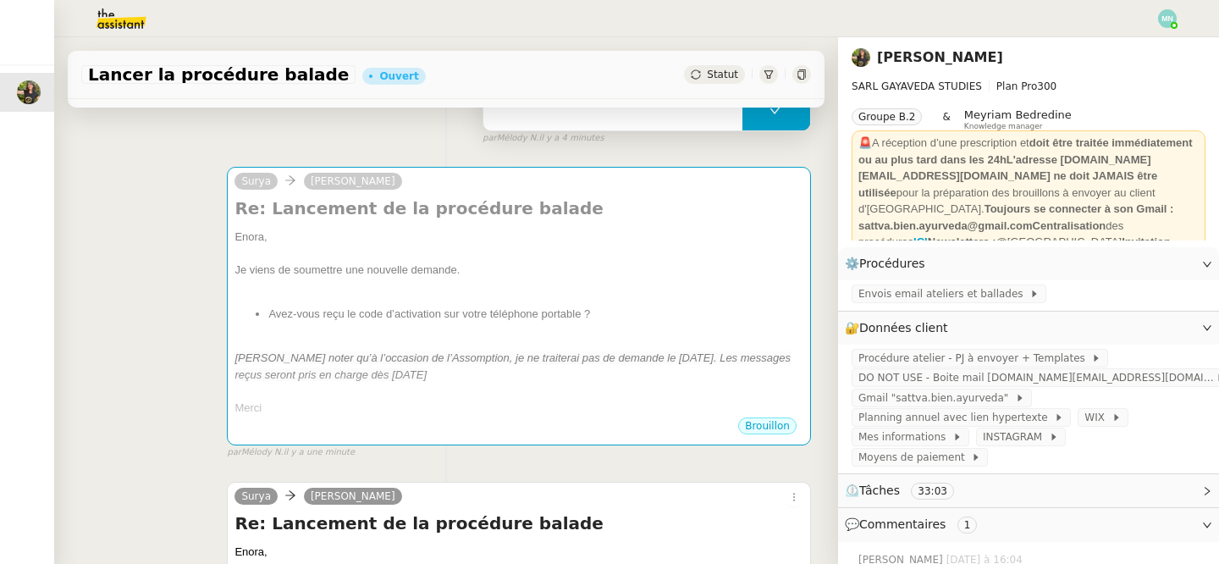
scroll to position [178, 0]
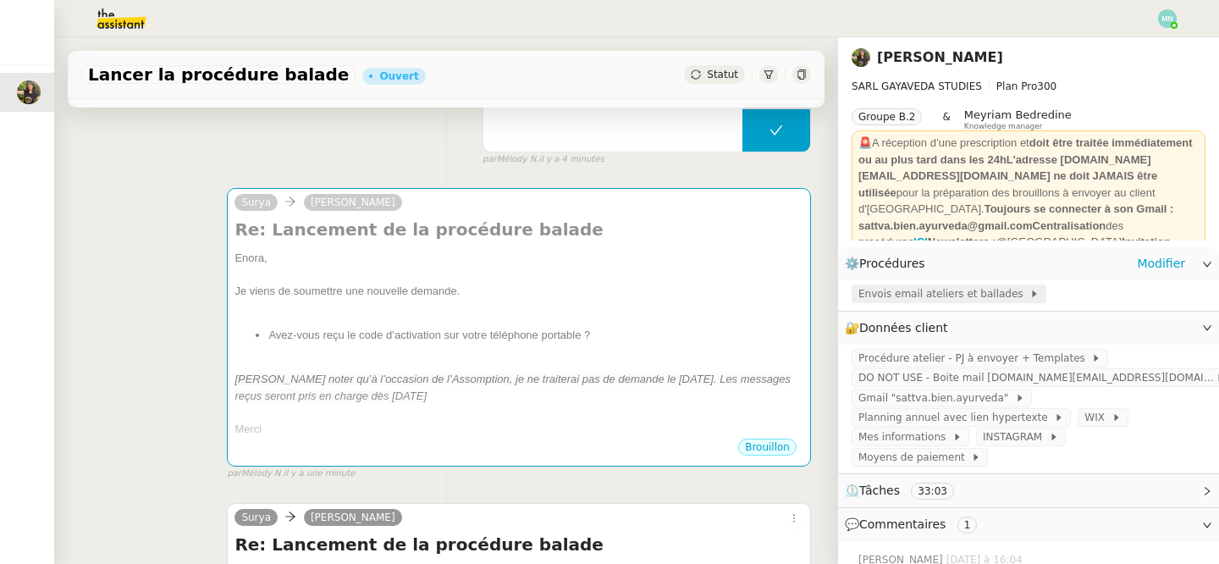
click at [912, 300] on span "Envois email ateliers et ballades" at bounding box center [943, 293] width 171 height 17
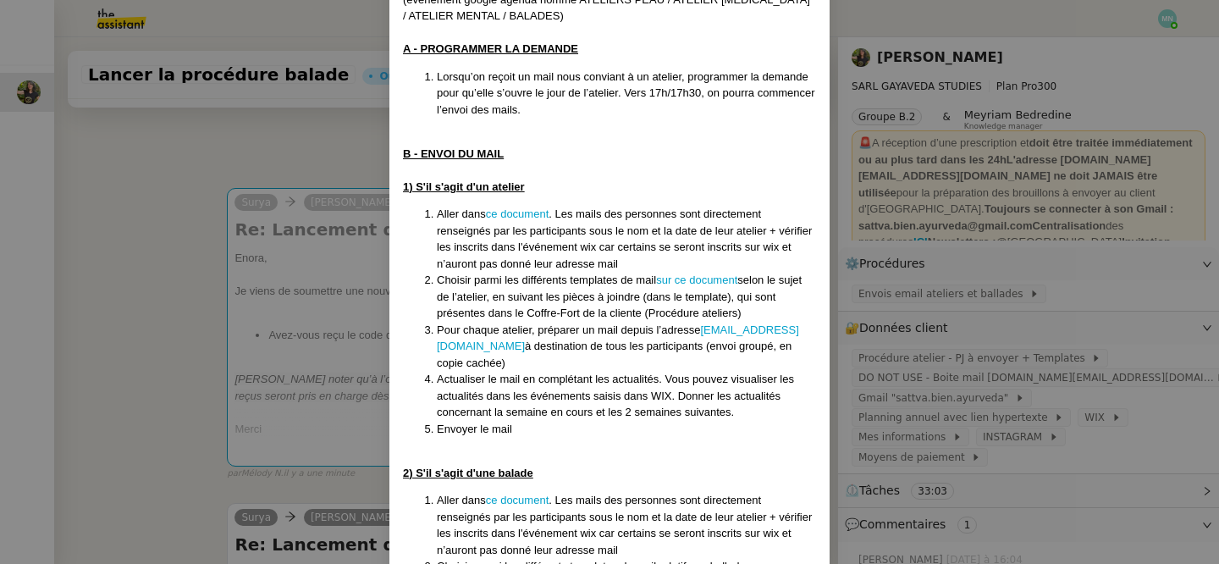
scroll to position [281, 0]
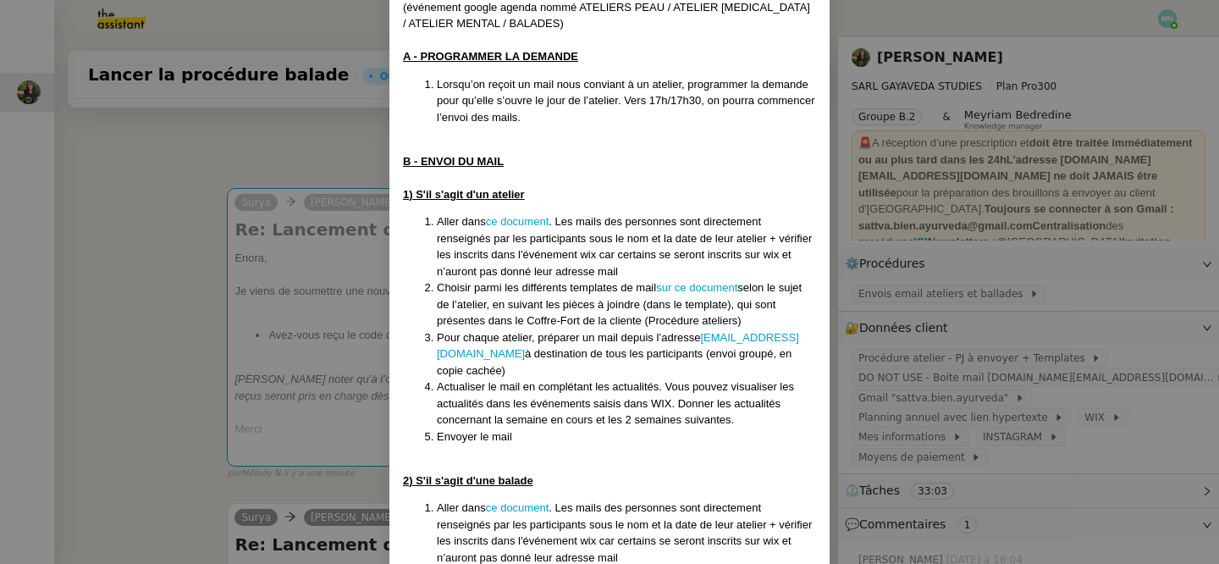
click at [284, 152] on nz-modal-container "Créée le [DATE] MAJ le [DATE] Contexte : La cliente organise des ateliers en pr…" at bounding box center [609, 282] width 1219 height 564
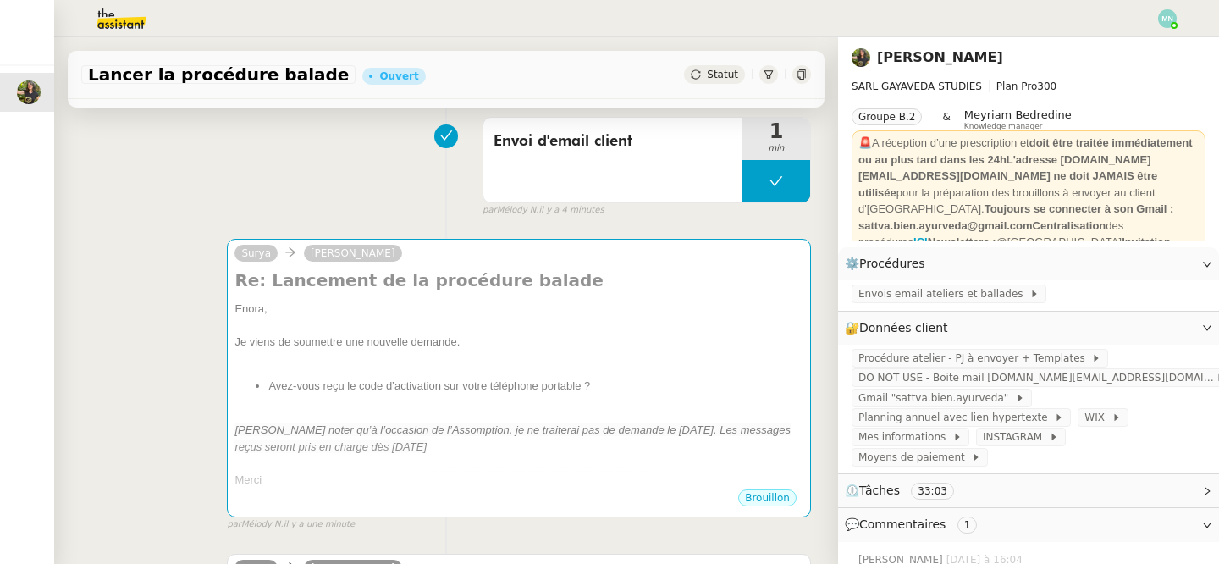
scroll to position [129, 0]
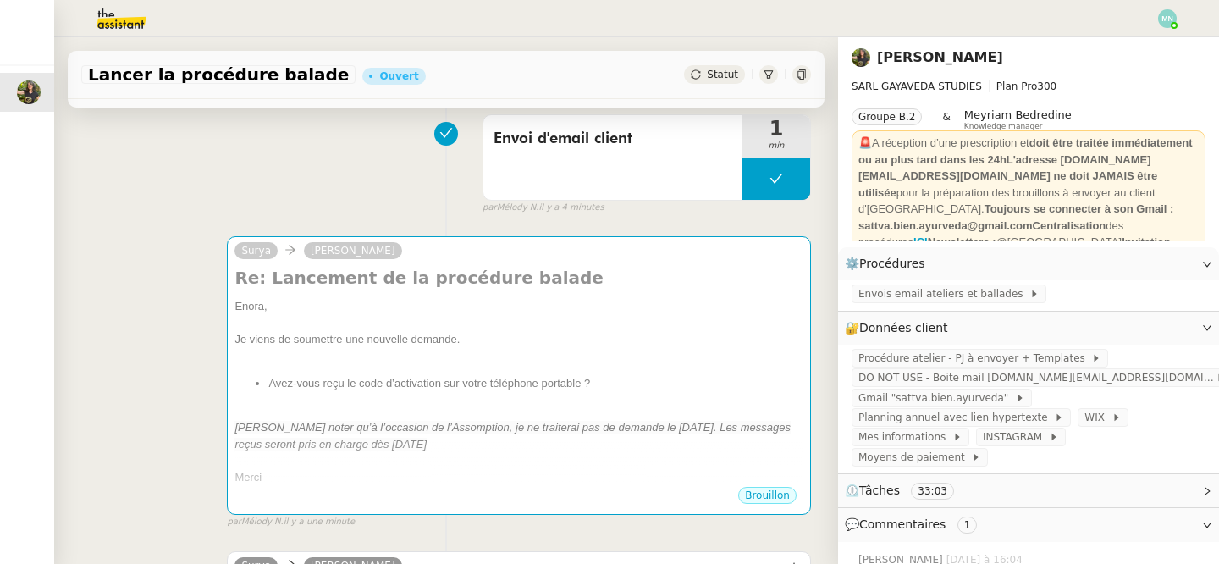
click at [554, 420] on div "[PERSON_NAME] noter qu’à l’occasion de l’Assomption, je ne traiterai pas de dem…" at bounding box center [518, 435] width 569 height 33
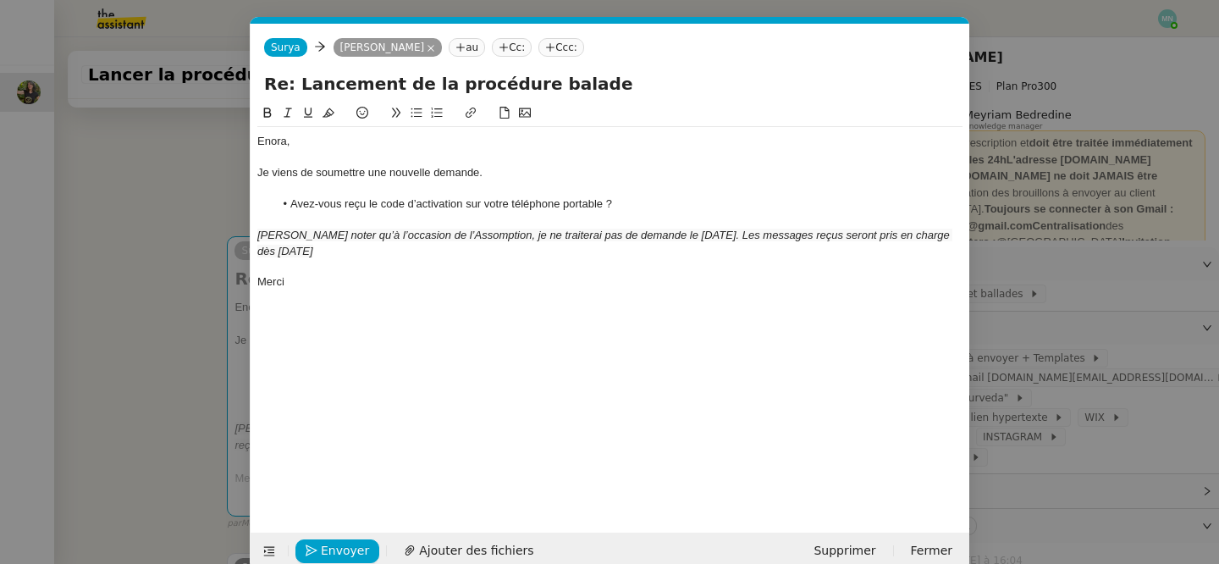
scroll to position [0, 36]
click at [83, 275] on nz-modal-container "Service TA - VOYAGE - PROPOSITION GLOBALE A utiliser dans le cadre de propositi…" at bounding box center [609, 282] width 1219 height 564
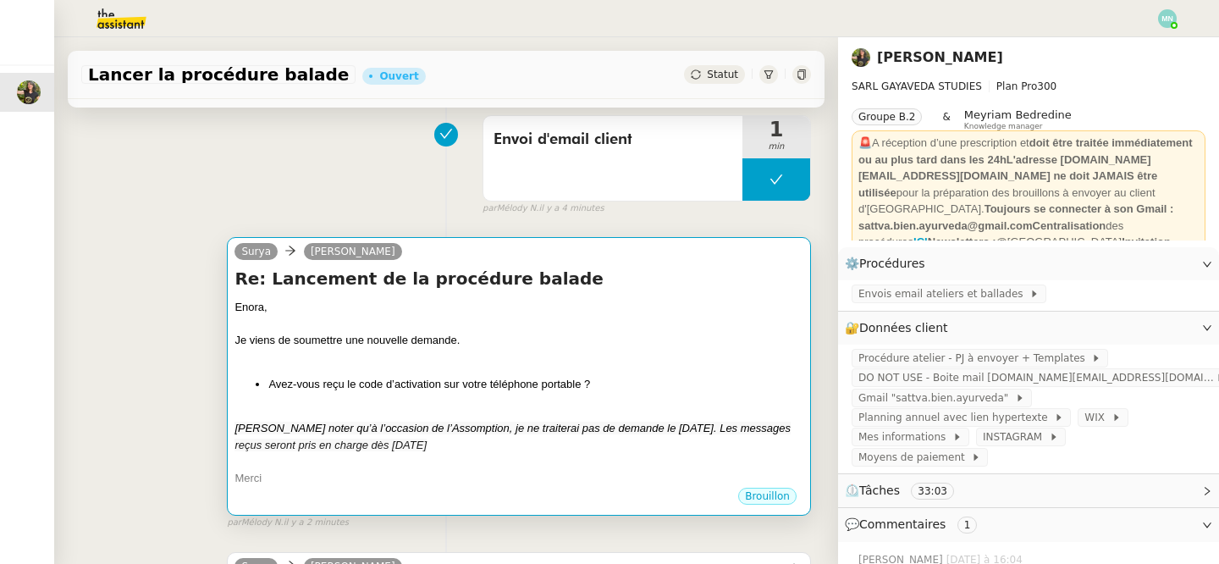
scroll to position [126, 0]
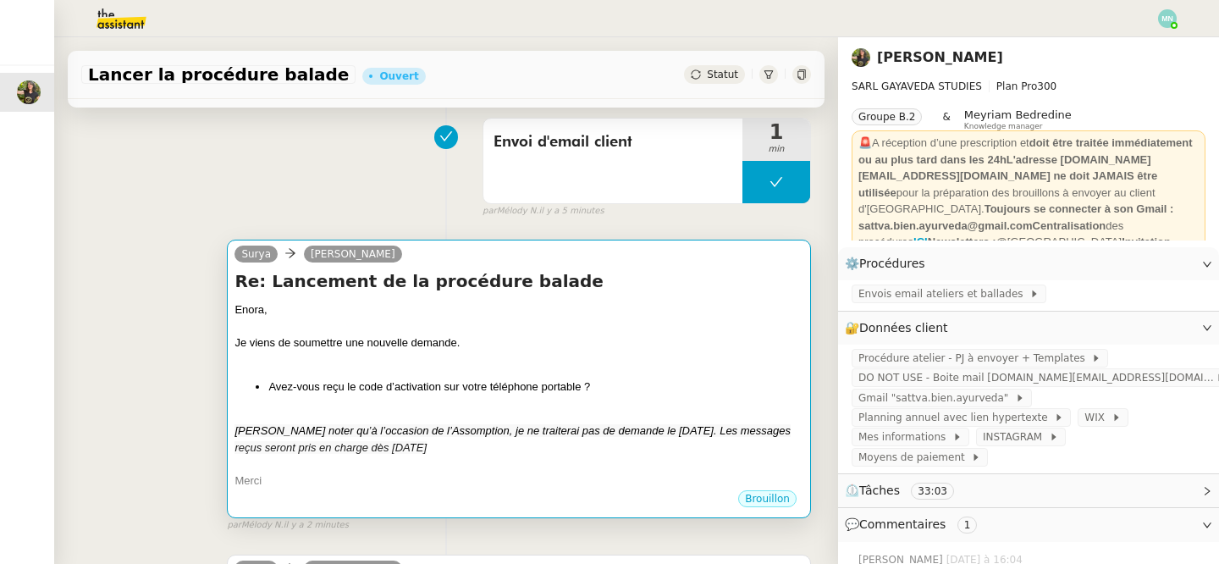
click at [646, 354] on div at bounding box center [518, 359] width 569 height 17
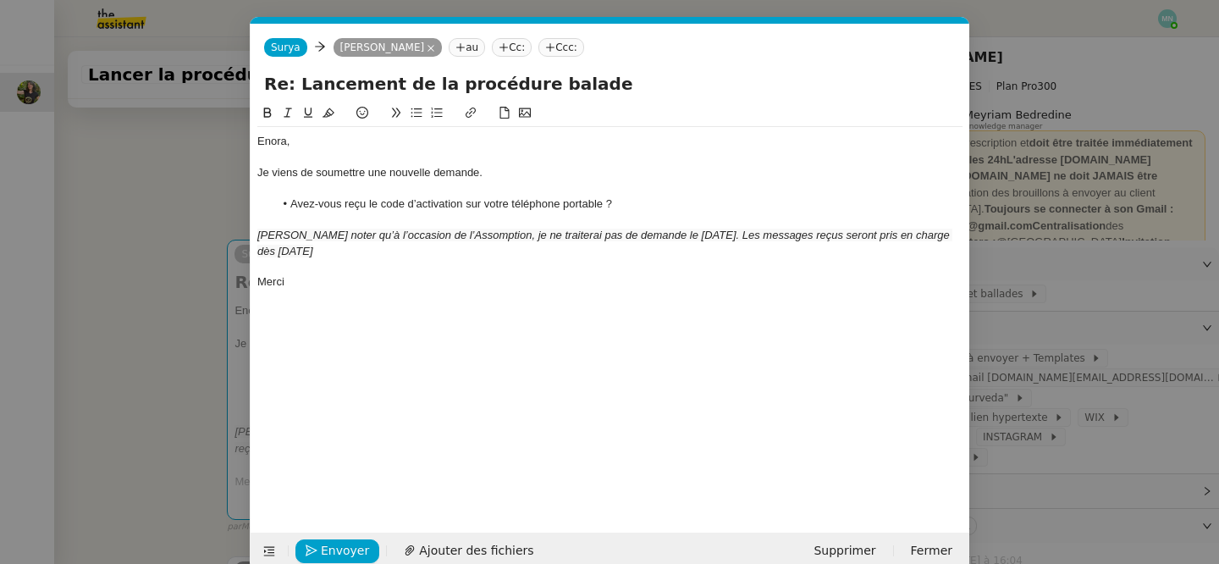
scroll to position [0, 36]
click at [45, 321] on nz-modal-container "Service TA - VOYAGE - PROPOSITION GLOBALE A utiliser dans le cadre de propositi…" at bounding box center [609, 282] width 1219 height 564
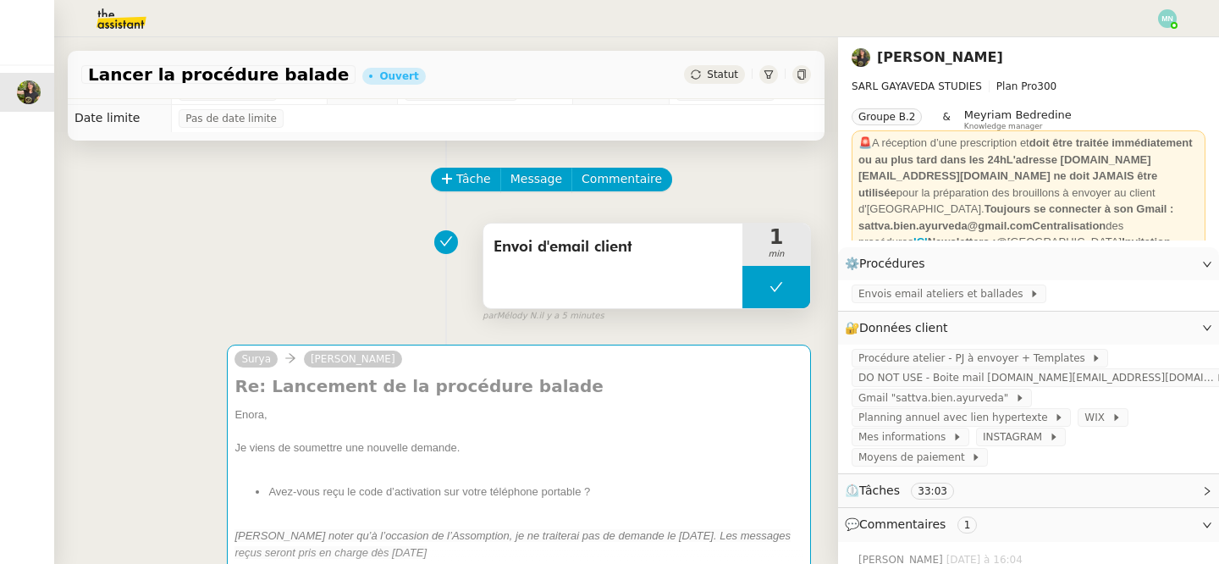
scroll to position [0, 0]
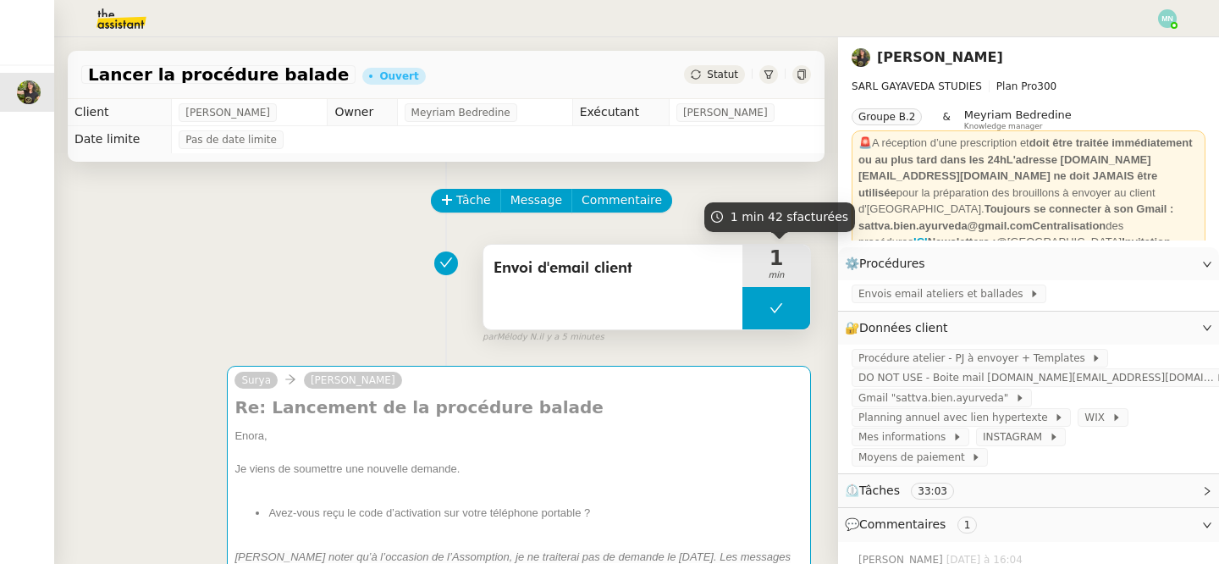
click at [752, 316] on button at bounding box center [776, 308] width 68 height 42
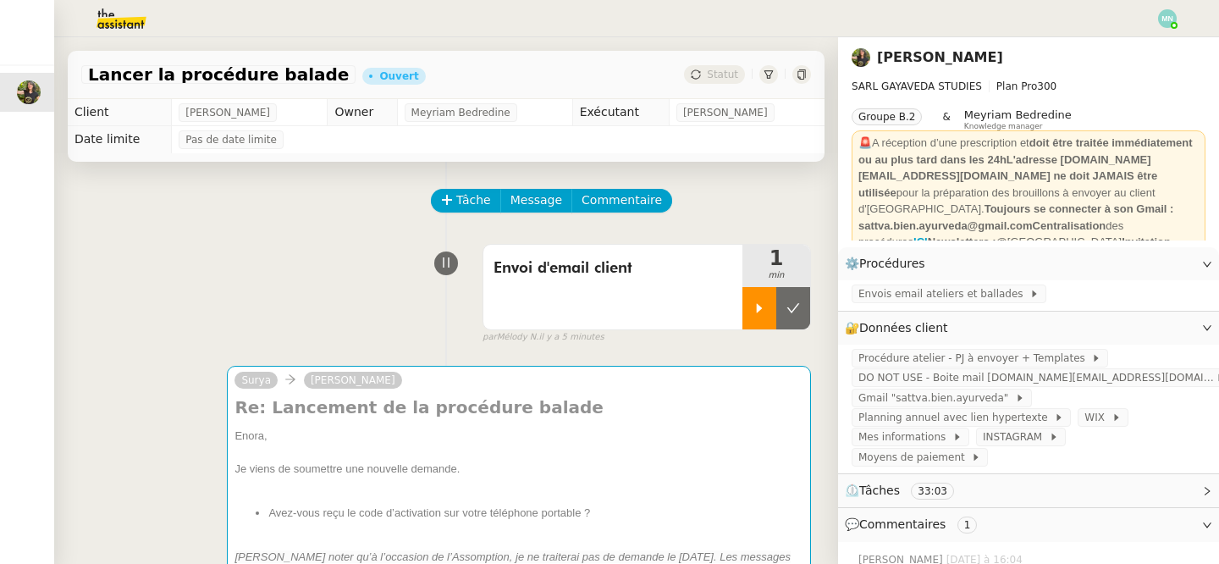
click at [753, 316] on div at bounding box center [759, 308] width 34 height 42
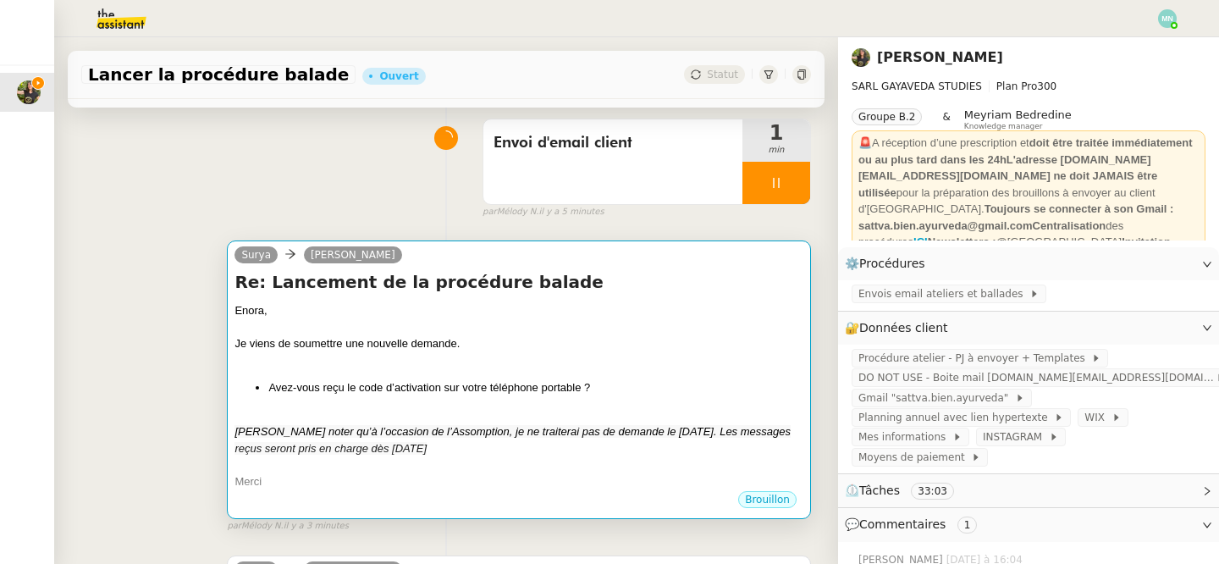
scroll to position [149, 0]
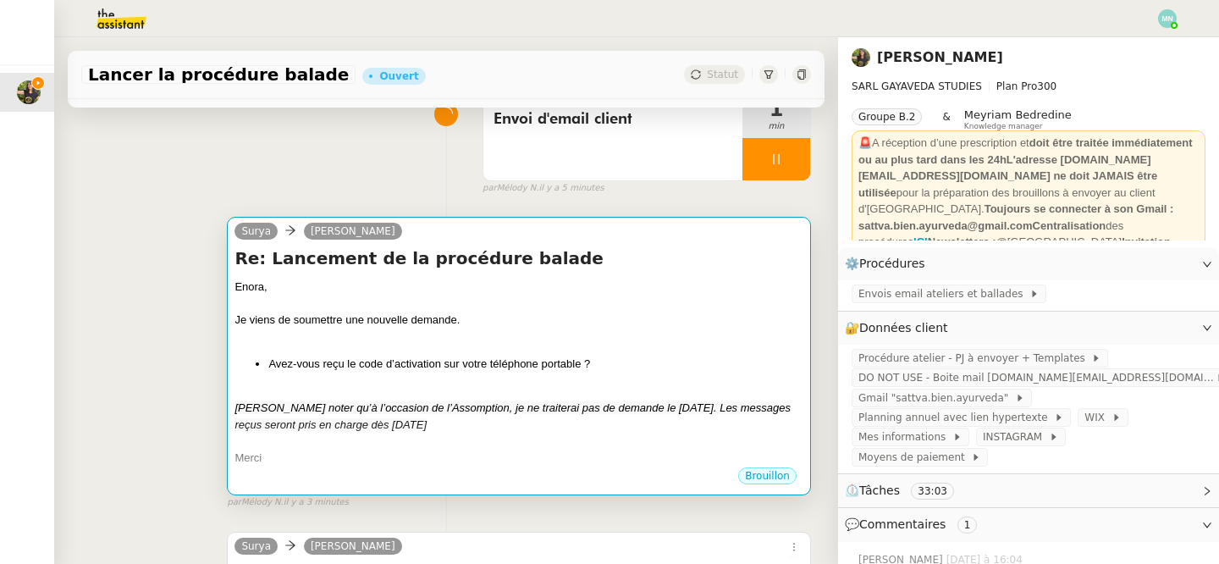
click at [576, 365] on li "Avez-vous reçu le code d’activation sur votre téléphone portable ?" at bounding box center [535, 363] width 535 height 17
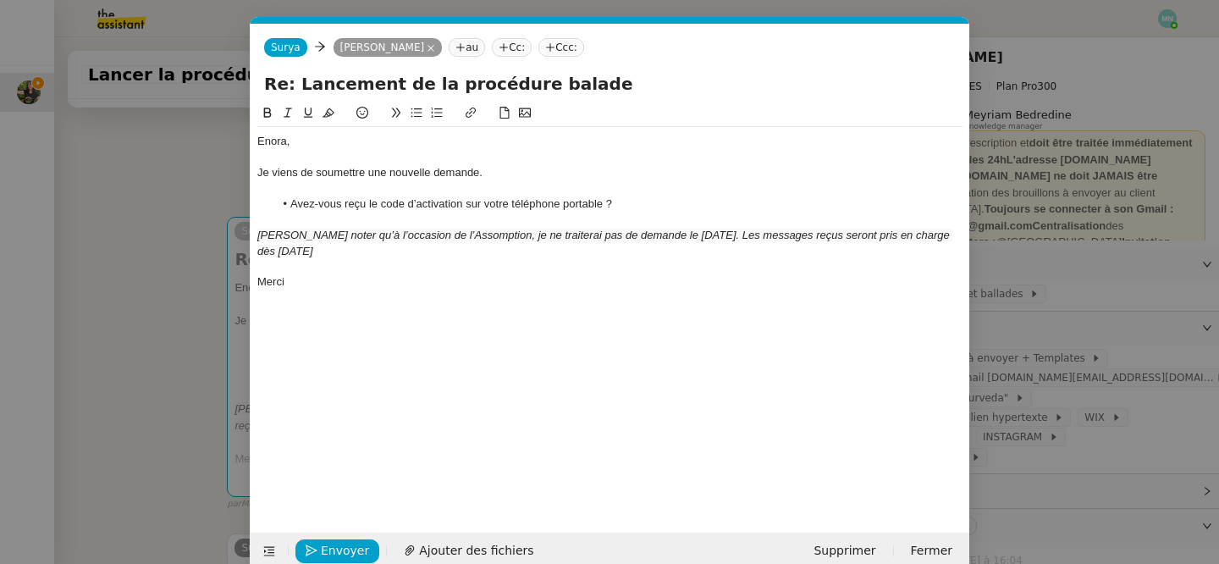
scroll to position [0, 36]
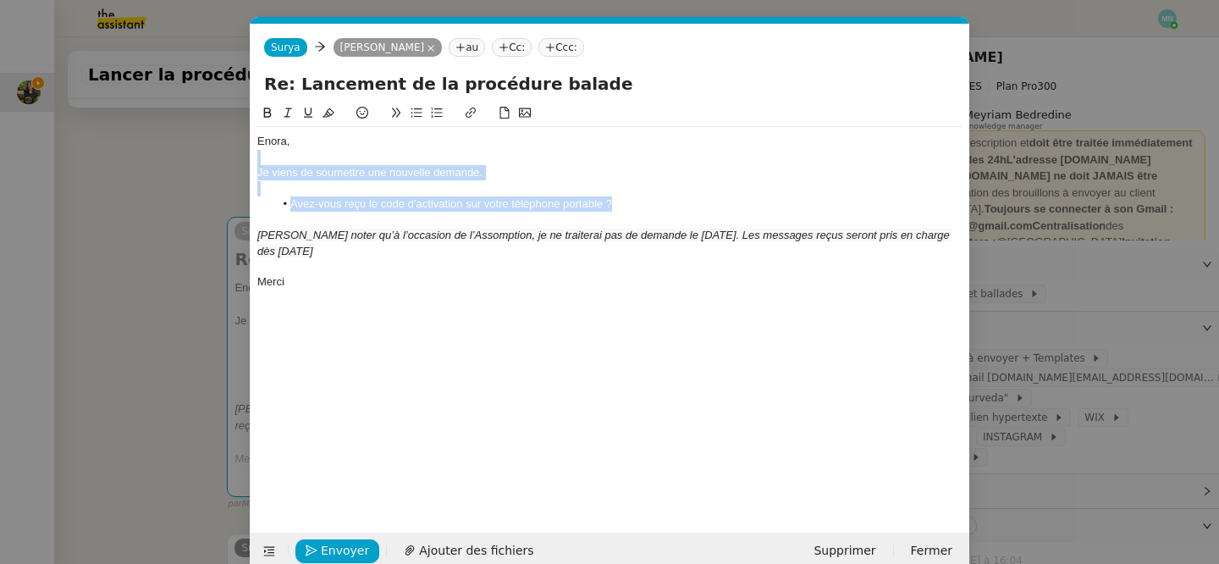
drag, startPoint x: 635, startPoint y: 208, endPoint x: 253, endPoint y: 165, distance: 384.2
click at [253, 165] on nz-spin "Enora, Je viens de soumettre une nouvelle demande. Avez-vous reçu le code d’act…" at bounding box center [610, 308] width 719 height 410
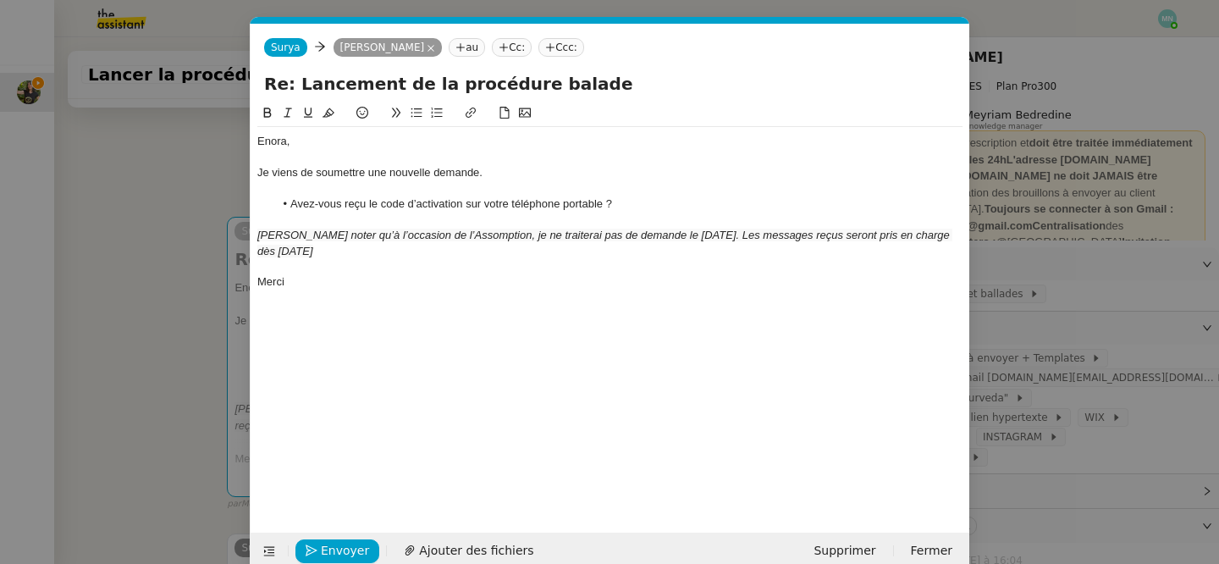
click at [459, 245] on div "[PERSON_NAME] noter qu’à l’occasion de l’Assomption, je ne traiterai pas de dem…" at bounding box center [609, 243] width 705 height 31
click at [641, 212] on div at bounding box center [609, 219] width 705 height 15
click at [625, 196] on div at bounding box center [609, 188] width 705 height 15
click at [619, 203] on li "Avez-vous reçu le code d’activation sur votre téléphone portable ?" at bounding box center [618, 203] width 689 height 15
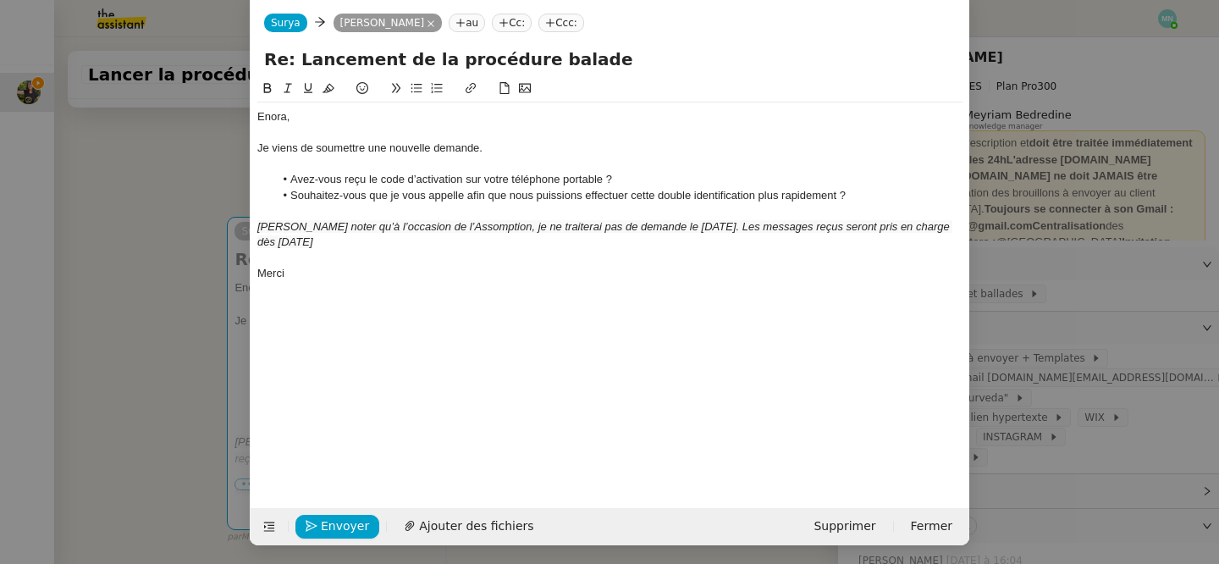
scroll to position [26, 0]
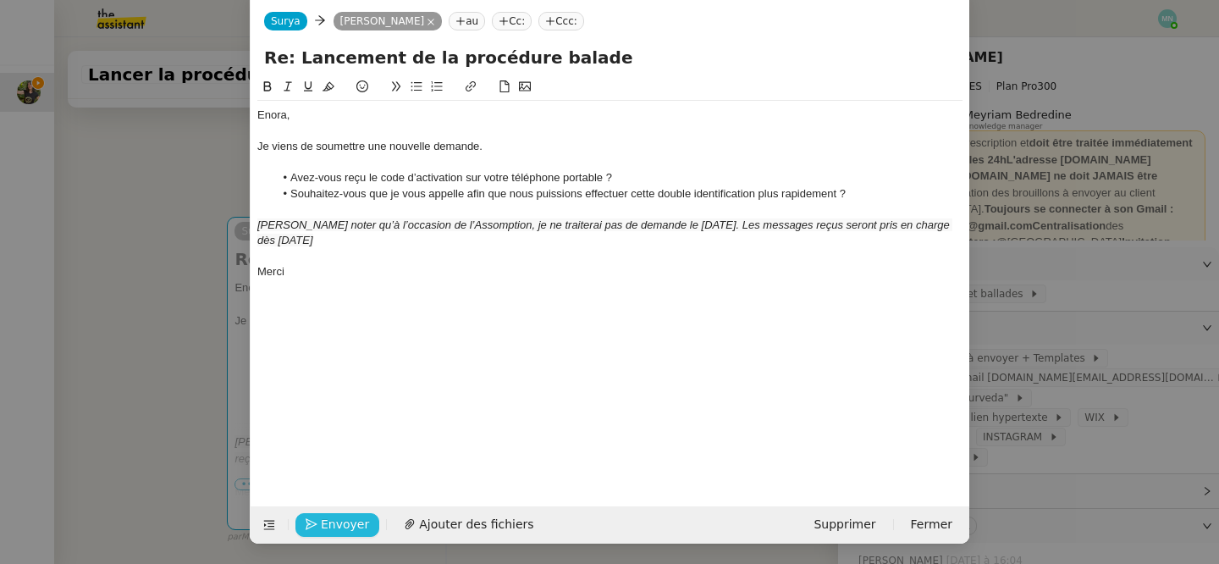
click at [344, 522] on span "Envoyer" at bounding box center [345, 524] width 48 height 19
click at [344, 522] on span "Confirmer l'envoi" at bounding box center [372, 524] width 102 height 19
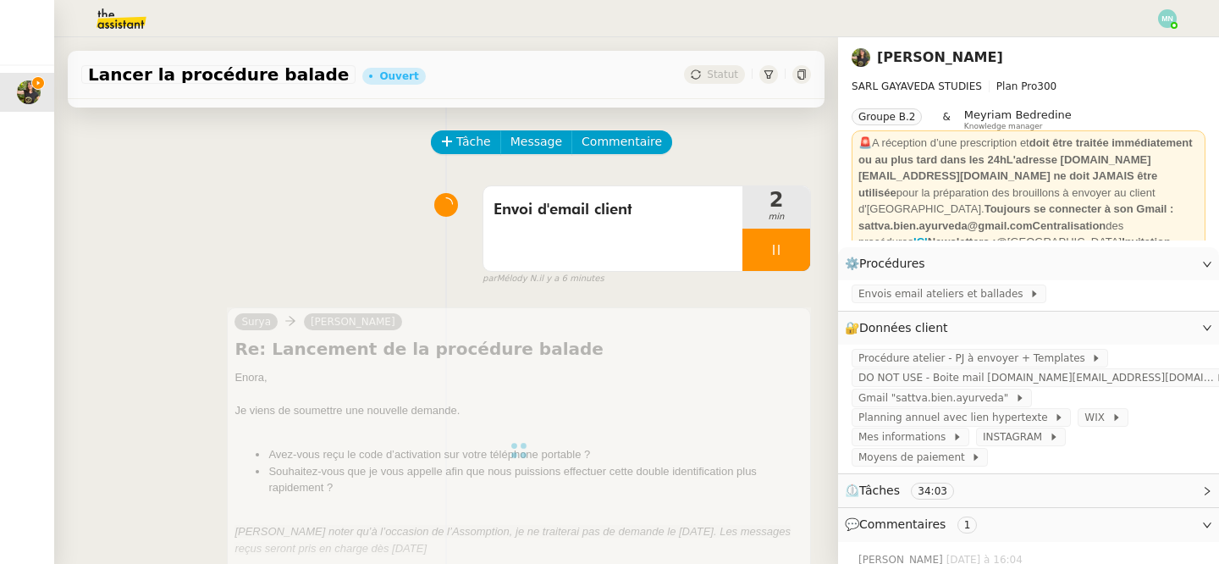
scroll to position [0, 0]
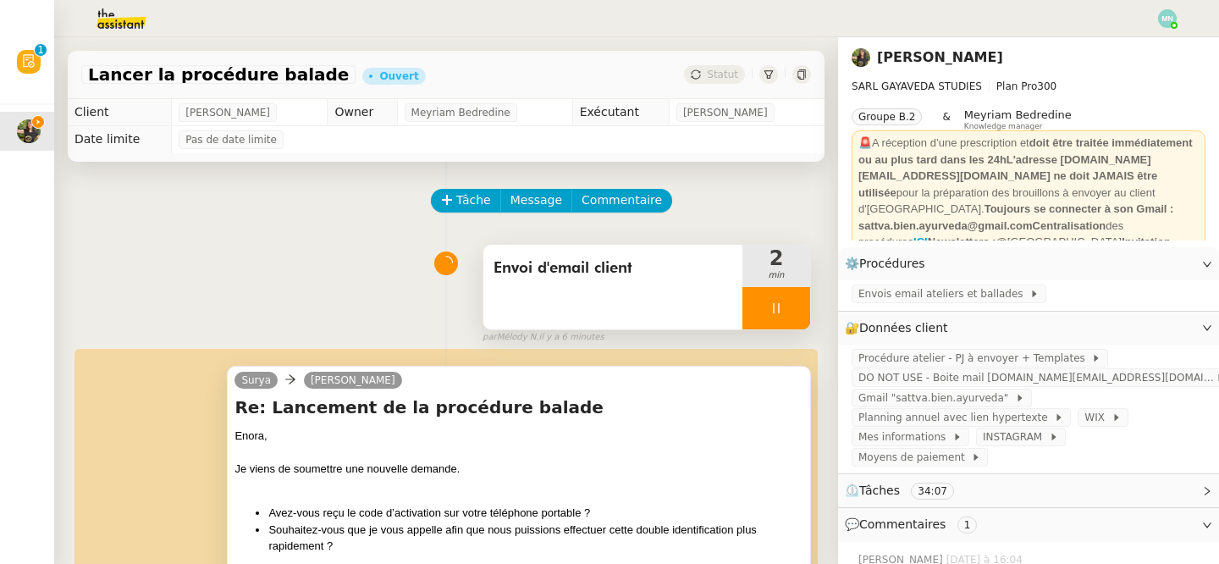
click at [761, 306] on div at bounding box center [776, 308] width 68 height 42
click at [795, 310] on icon at bounding box center [793, 308] width 14 height 14
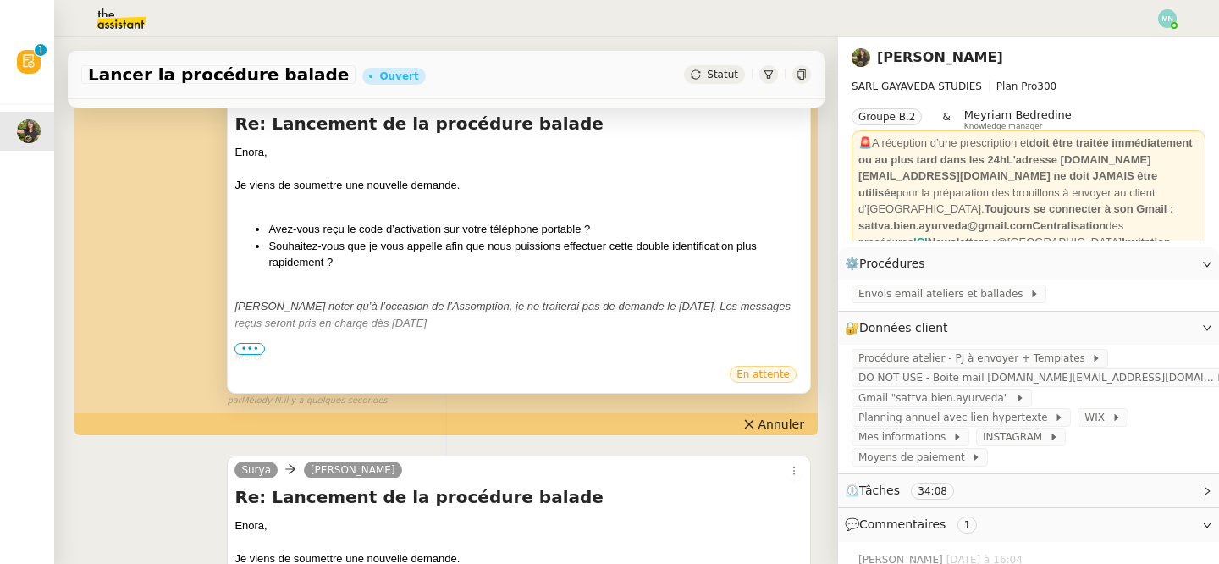
scroll to position [285, 0]
click at [256, 350] on span "•••" at bounding box center [249, 347] width 30 height 12
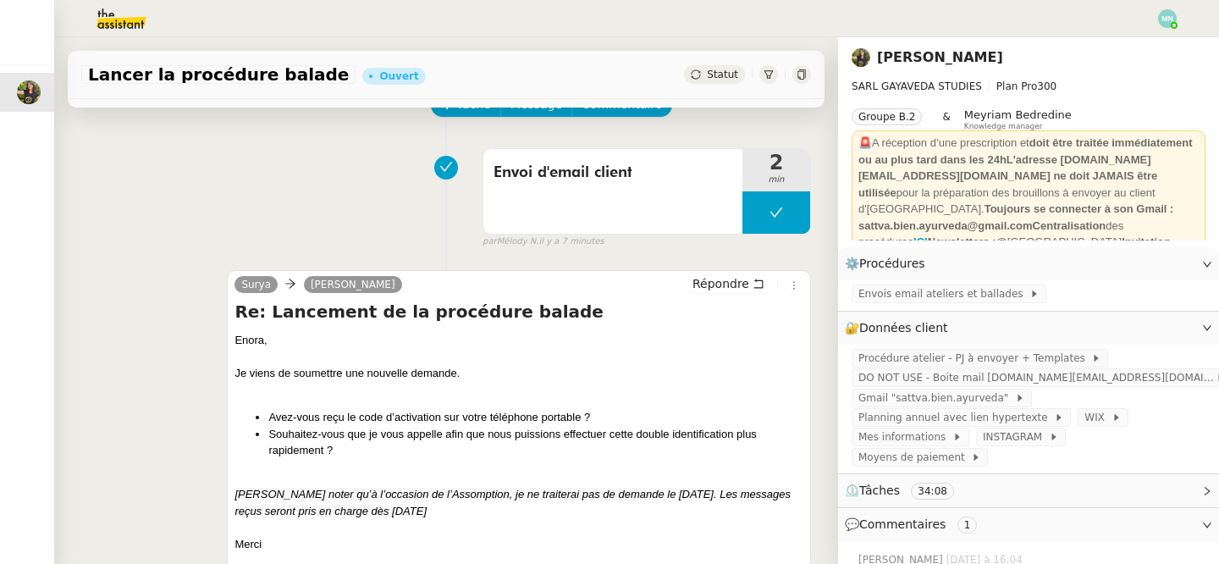
scroll to position [54, 0]
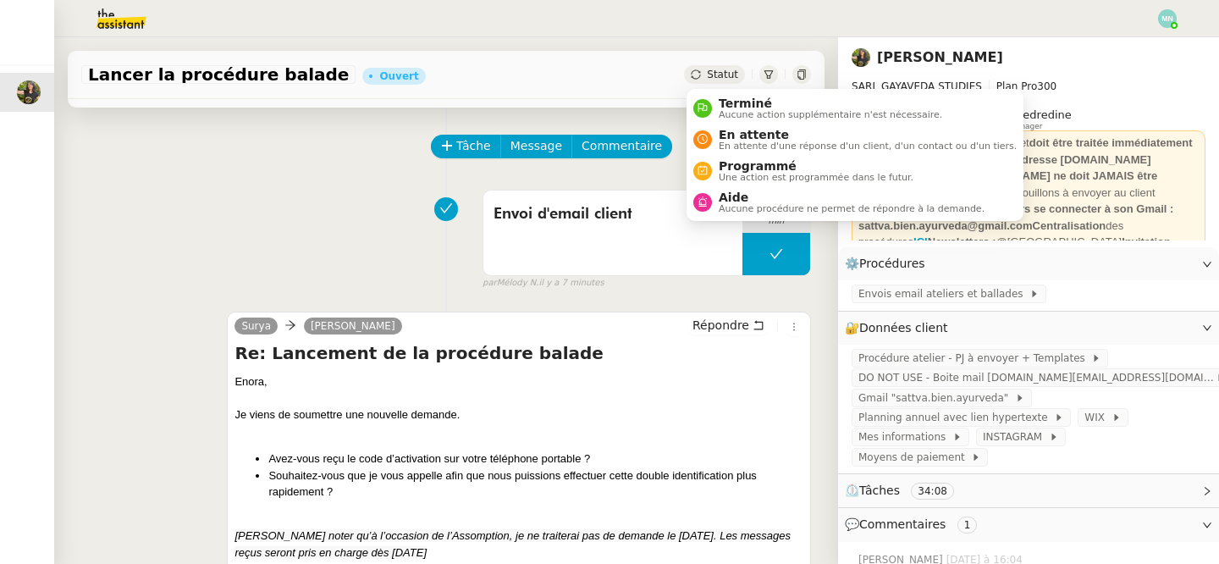
click at [731, 73] on span "Statut" at bounding box center [722, 75] width 31 height 12
click at [763, 137] on span "En attente" at bounding box center [868, 135] width 298 height 14
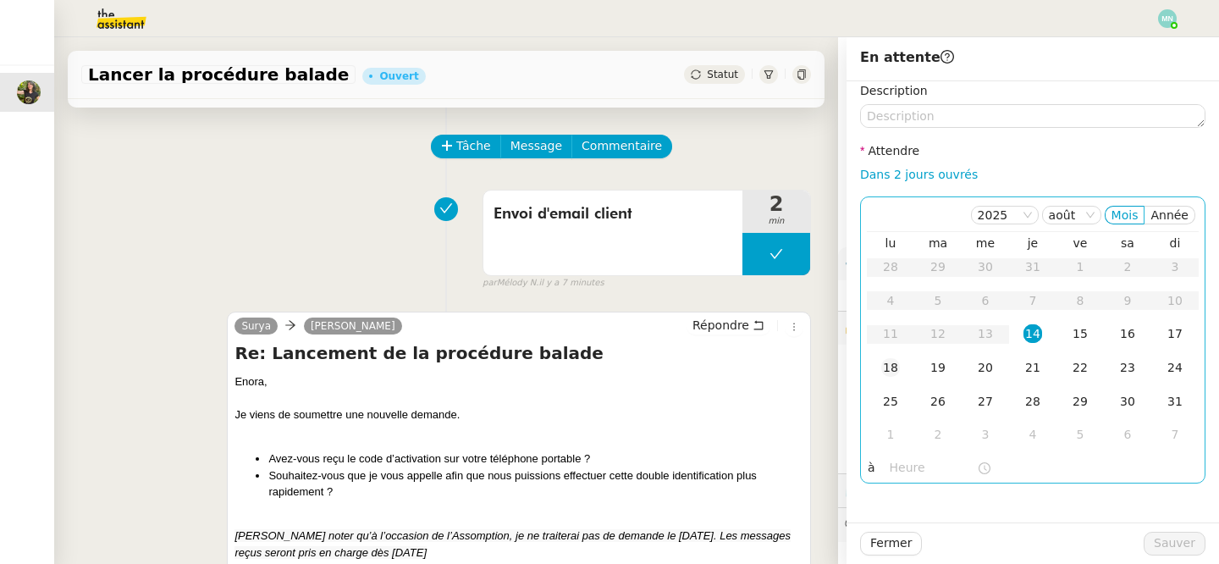
click at [891, 373] on div "18" at bounding box center [890, 367] width 19 height 19
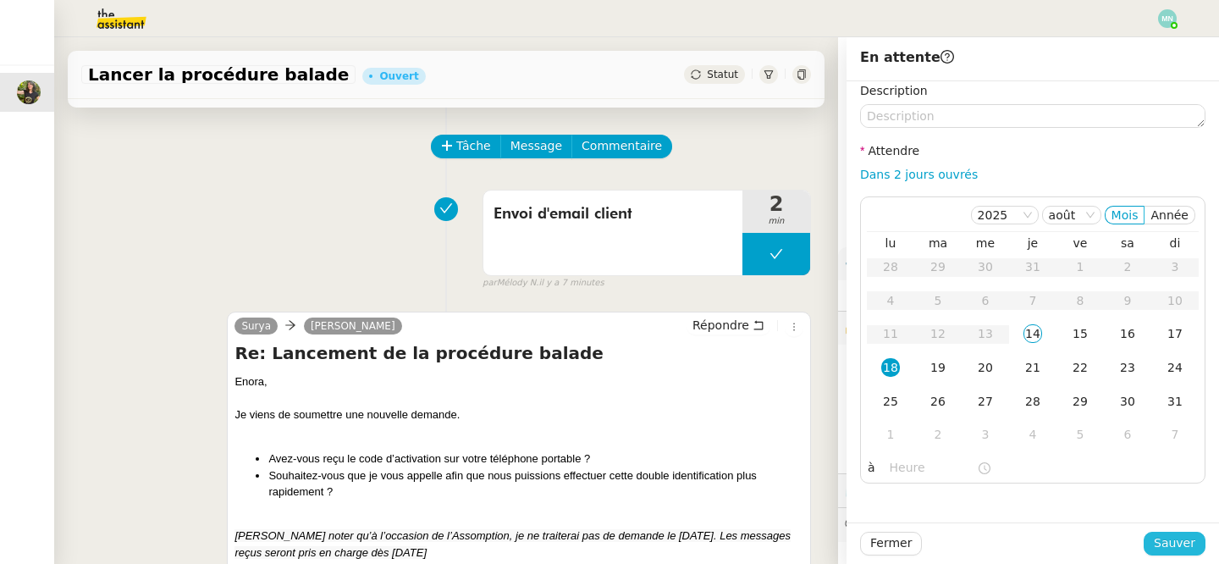
click at [1176, 540] on span "Sauver" at bounding box center [1174, 542] width 41 height 19
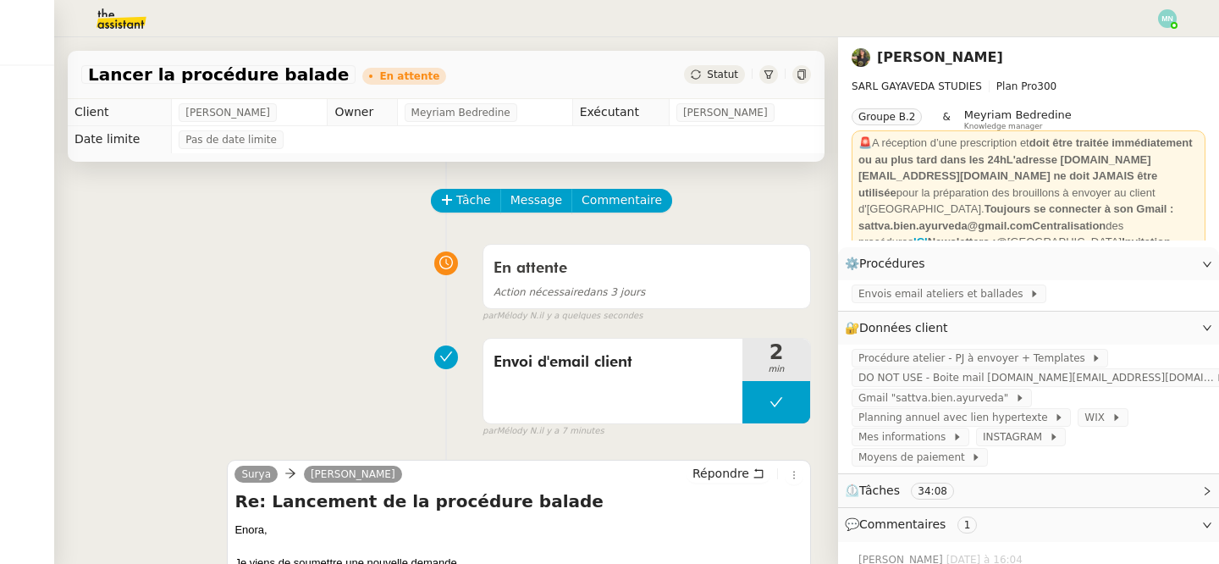
click at [110, 22] on img at bounding box center [107, 18] width 131 height 37
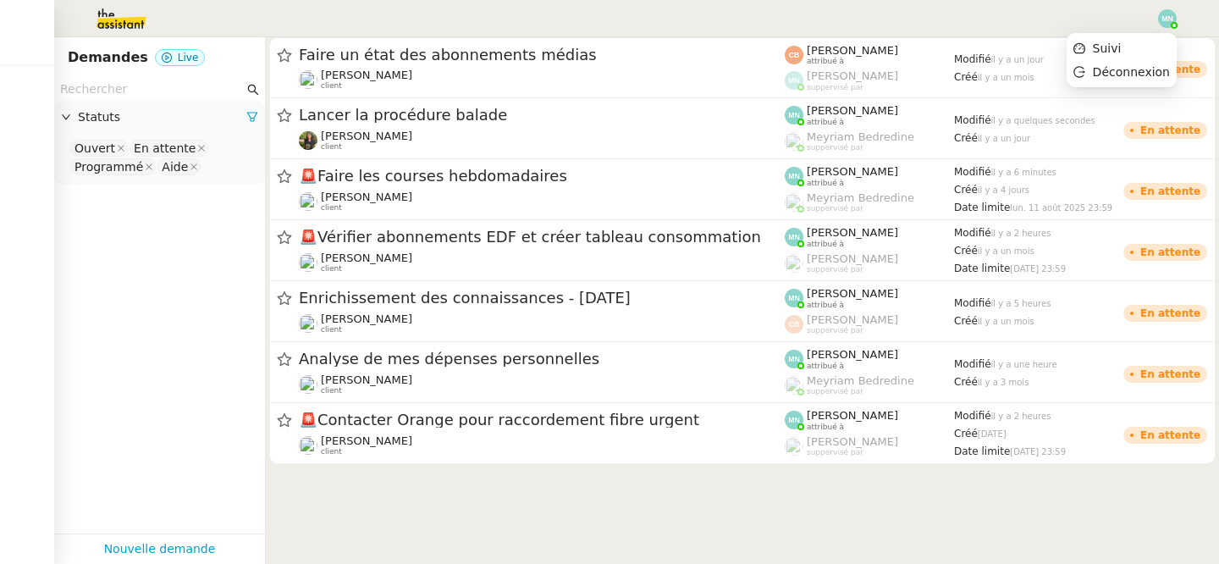
click at [1168, 21] on img at bounding box center [1167, 18] width 19 height 19
click at [1144, 43] on li "Suivi" at bounding box center [1121, 48] width 110 height 24
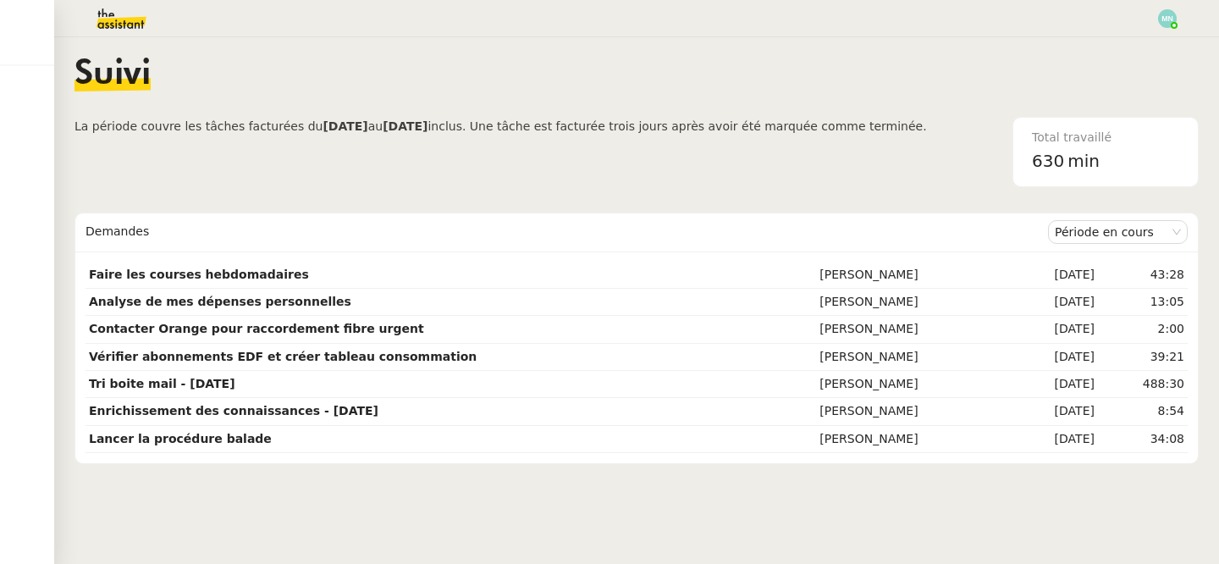
click at [118, 24] on img at bounding box center [107, 18] width 131 height 37
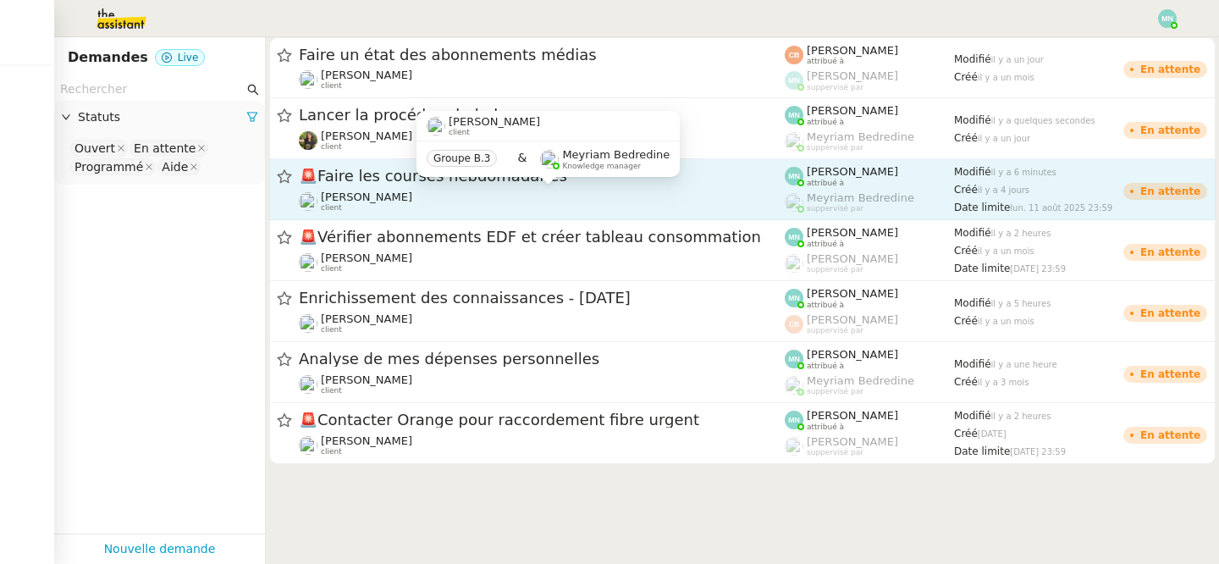
click at [472, 183] on div "Ilyes Hadj client Groupe B.3 & Meyriam Bedredine Knowledge manager" at bounding box center [547, 151] width 263 height 80
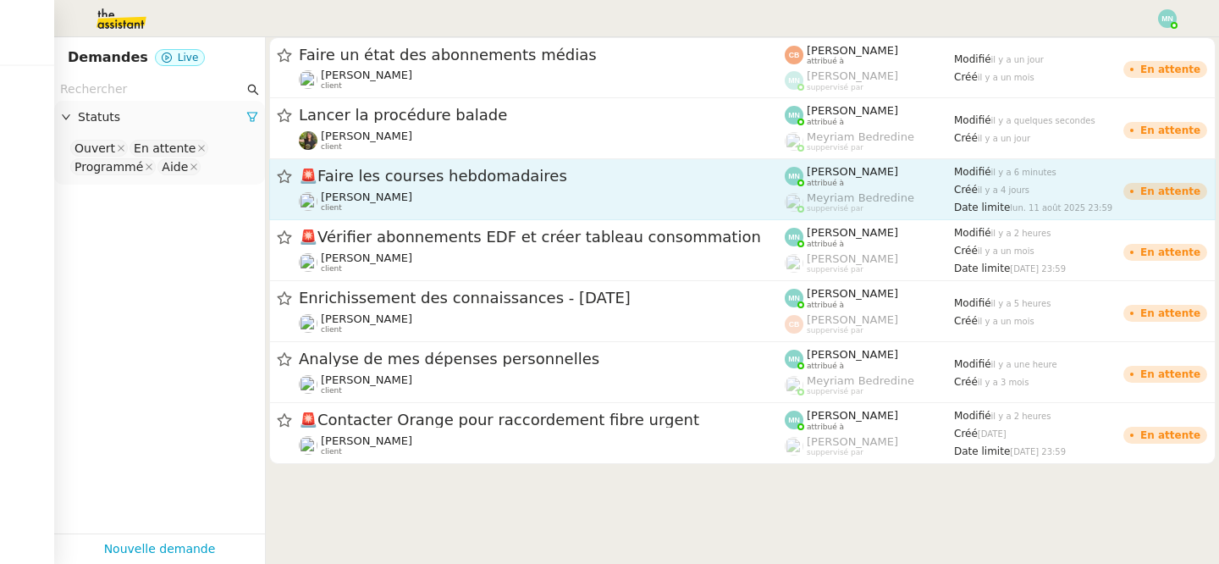
click at [375, 177] on span "🚨 Faire les courses hebdomadaires" at bounding box center [542, 175] width 486 height 15
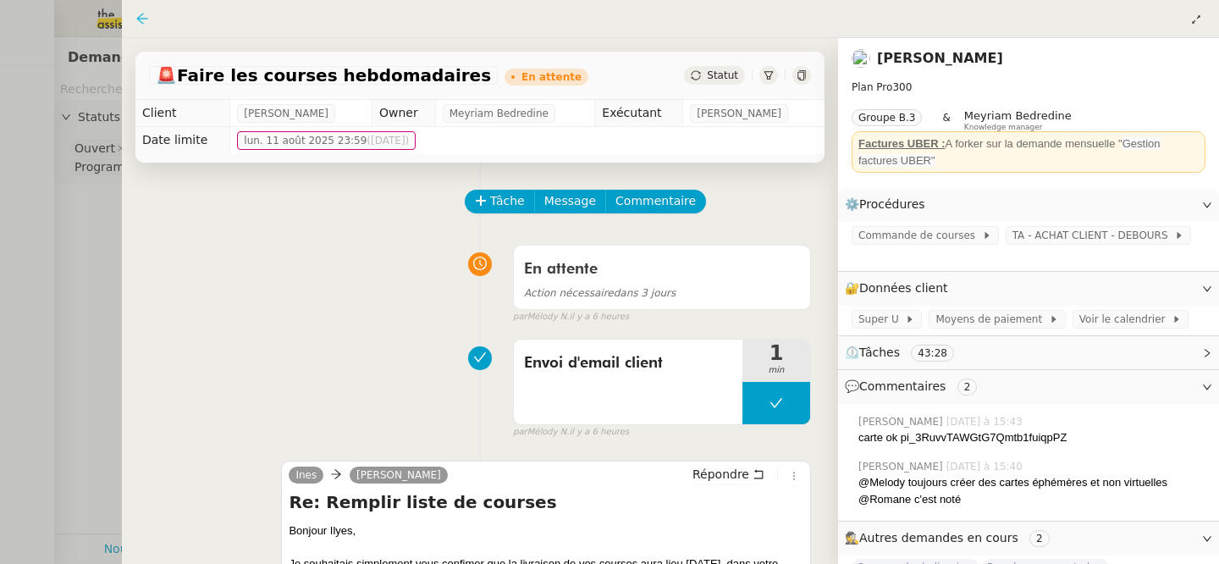
click at [144, 18] on icon at bounding box center [142, 19] width 14 height 14
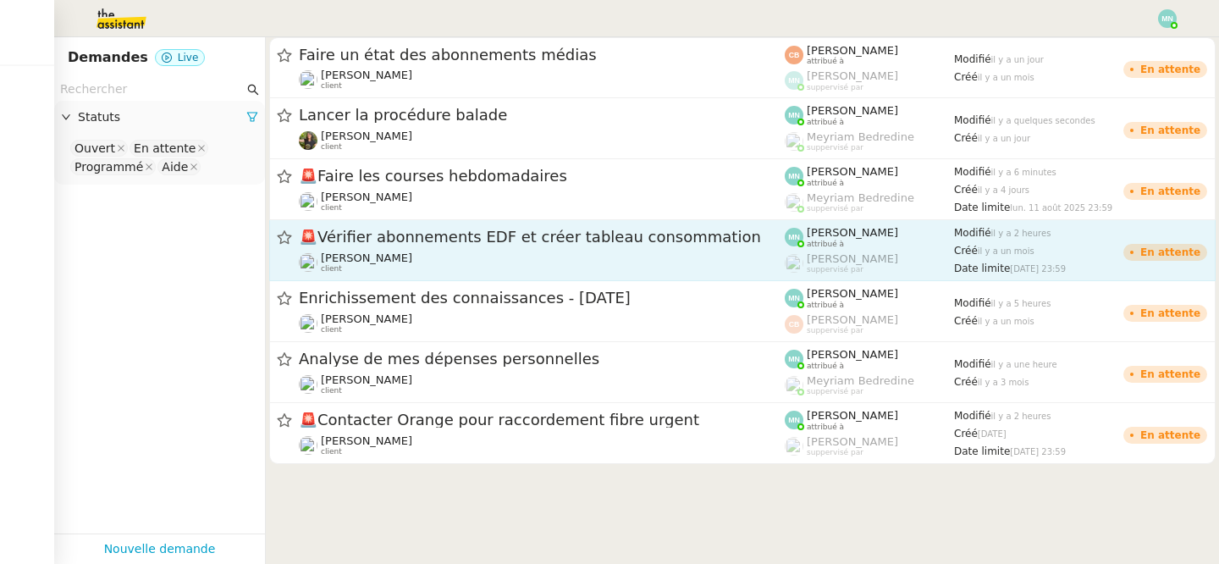
click at [400, 248] on div "🚨 Vérifier abonnements EDF et créer tableau consommation [PERSON_NAME] client" at bounding box center [542, 250] width 486 height 47
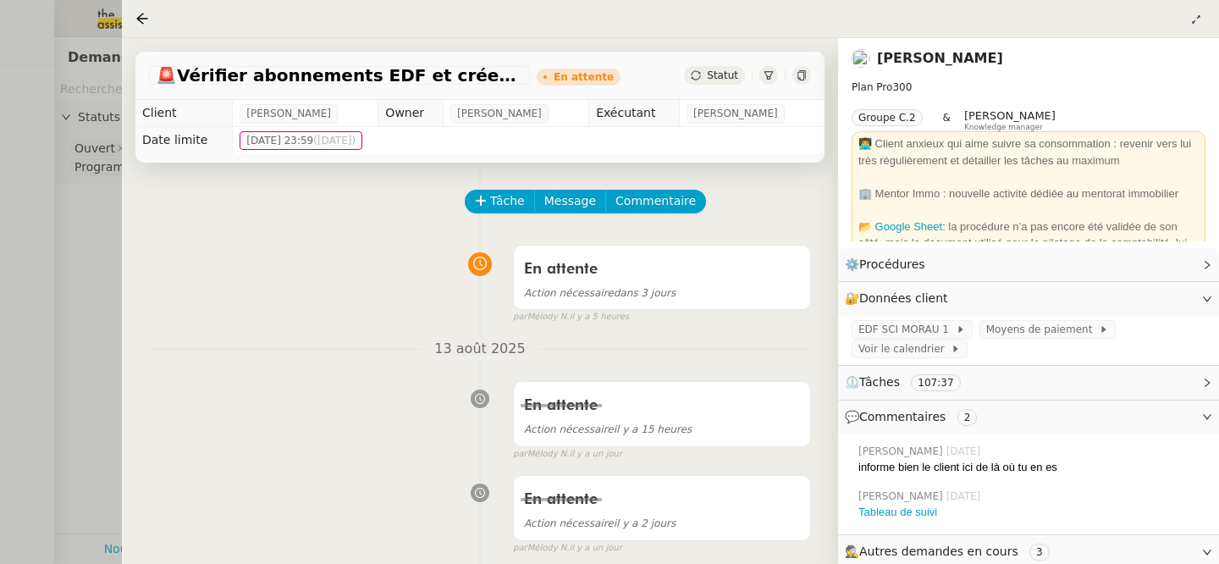
scroll to position [90, 0]
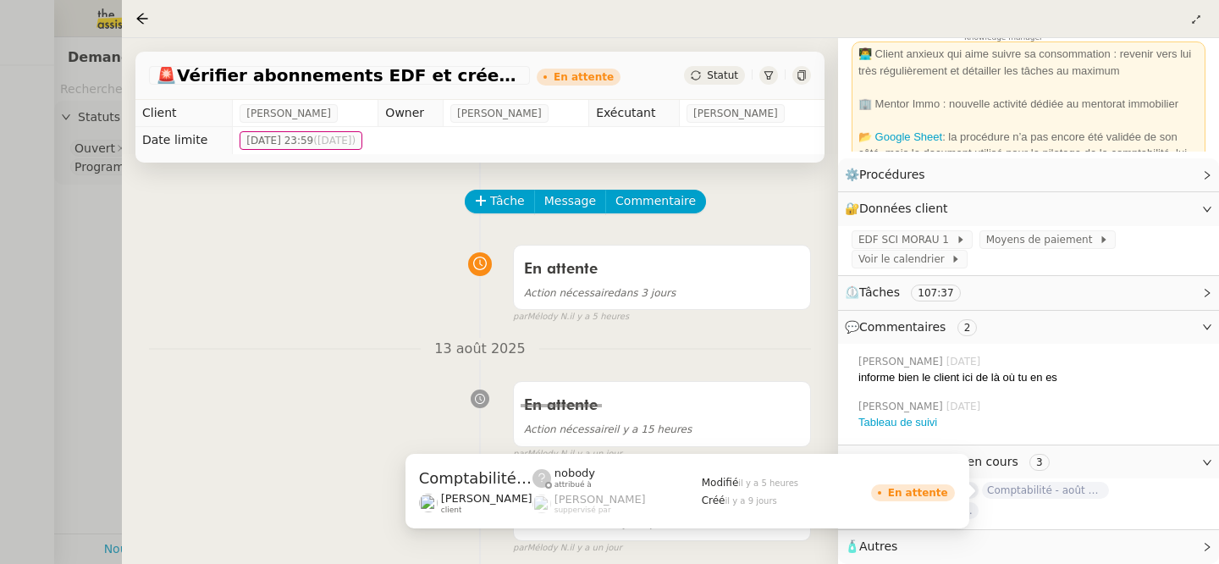
click at [1042, 496] on span "Comptabilité - août 2025" at bounding box center [1045, 490] width 127 height 17
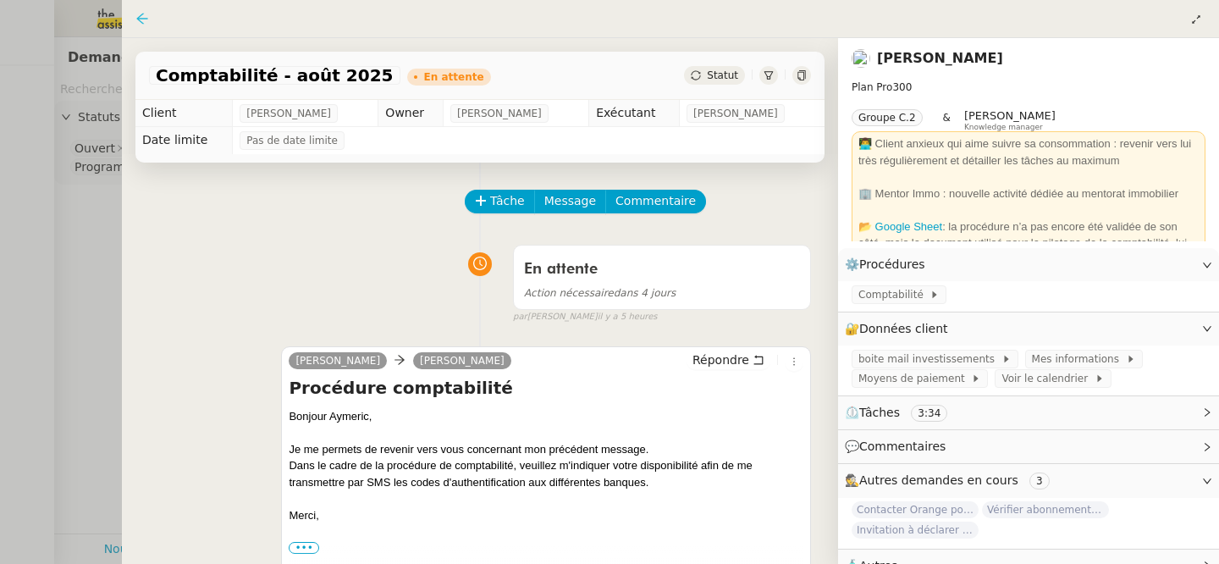
click at [144, 18] on icon at bounding box center [142, 19] width 14 height 14
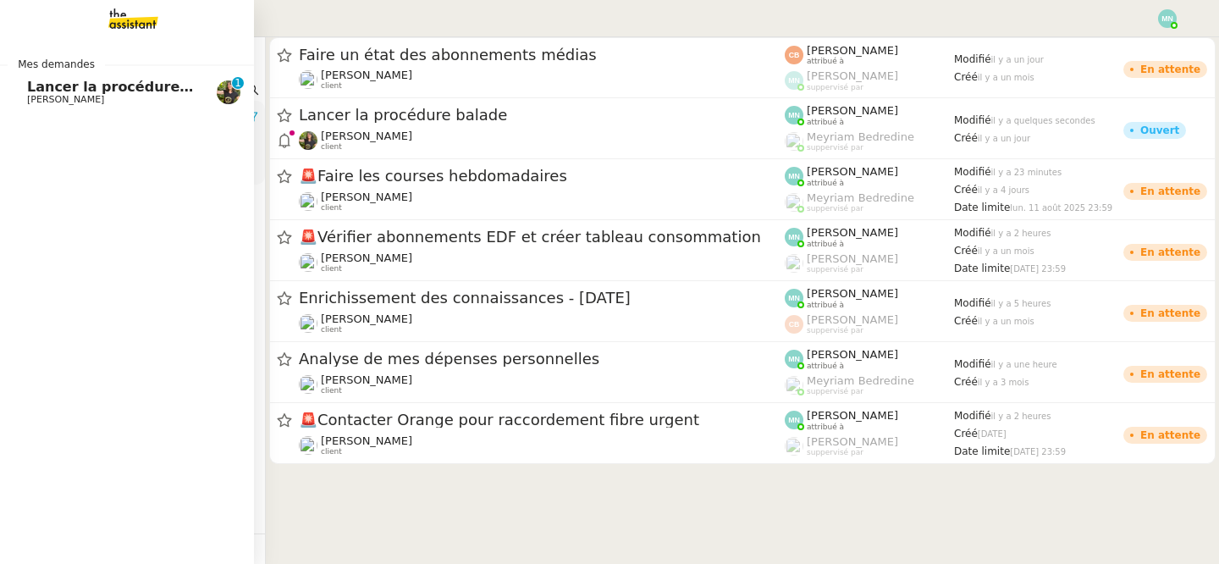
click at [109, 90] on span "Lancer la procédure balade" at bounding box center [131, 87] width 209 height 16
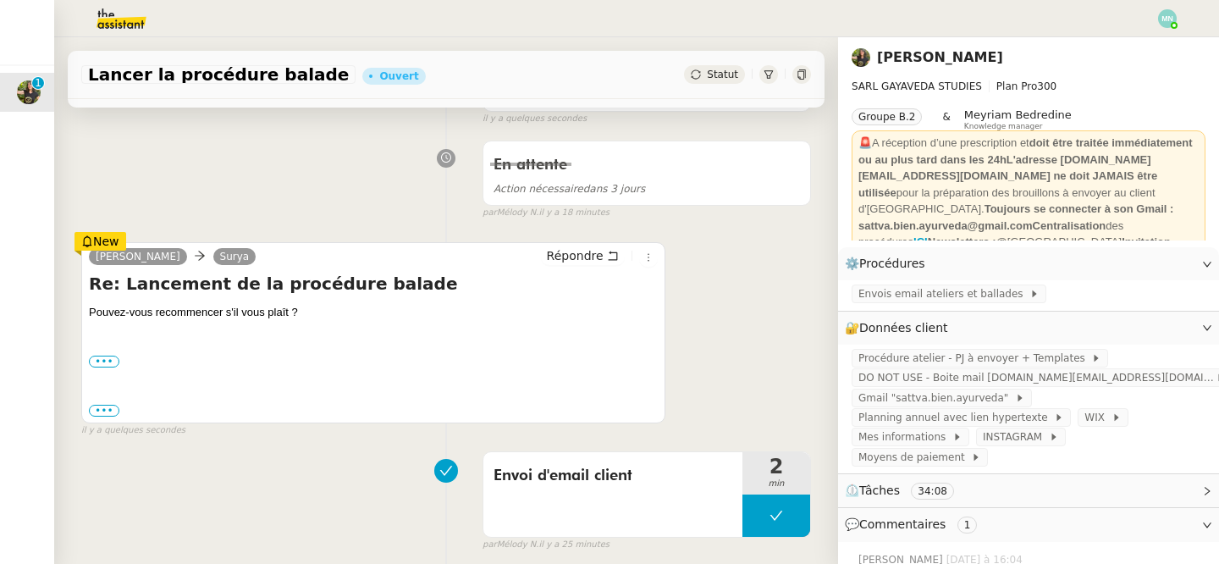
scroll to position [223, 0]
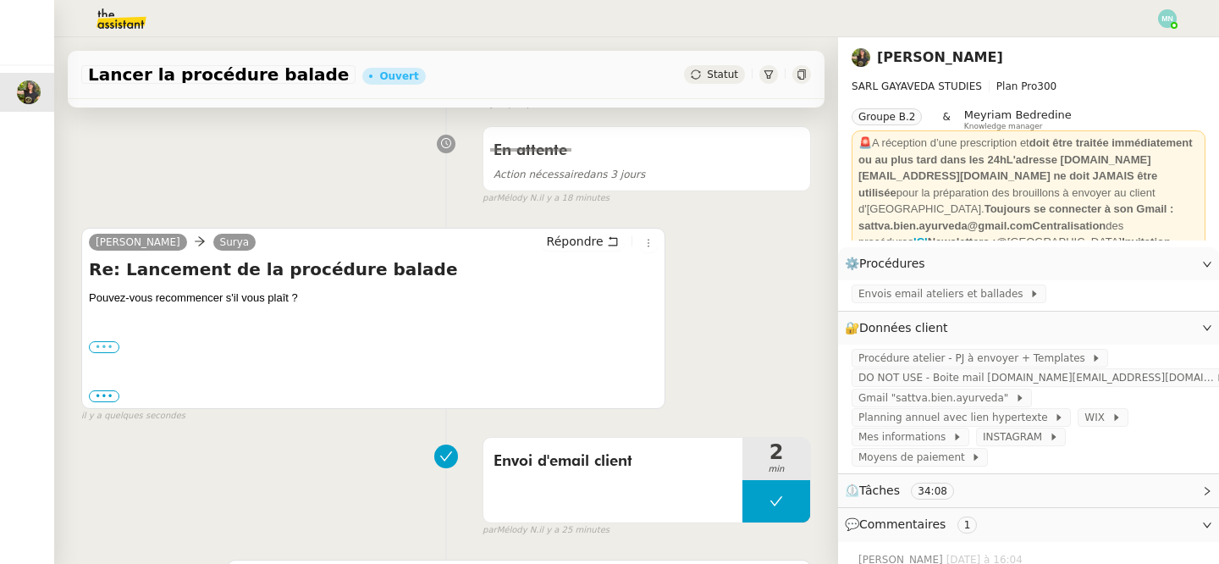
click at [101, 346] on label "•••" at bounding box center [104, 347] width 30 height 12
click at [0, 0] on input "•••" at bounding box center [0, 0] width 0 height 0
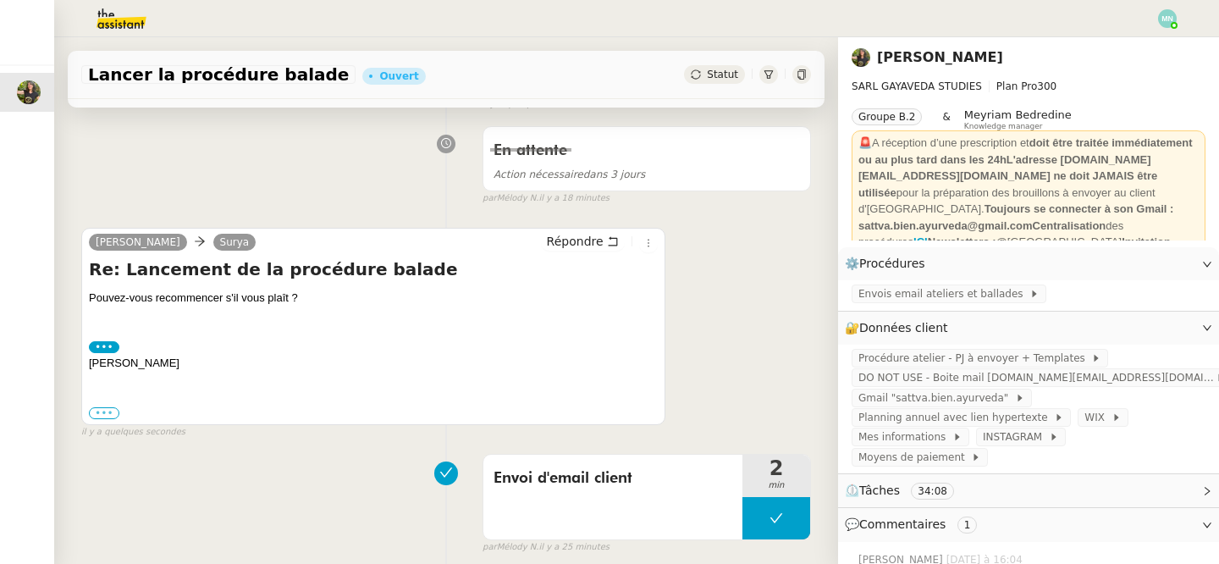
click at [101, 416] on label "•••" at bounding box center [104, 413] width 30 height 12
click at [0, 0] on input "•••" at bounding box center [0, 0] width 0 height 0
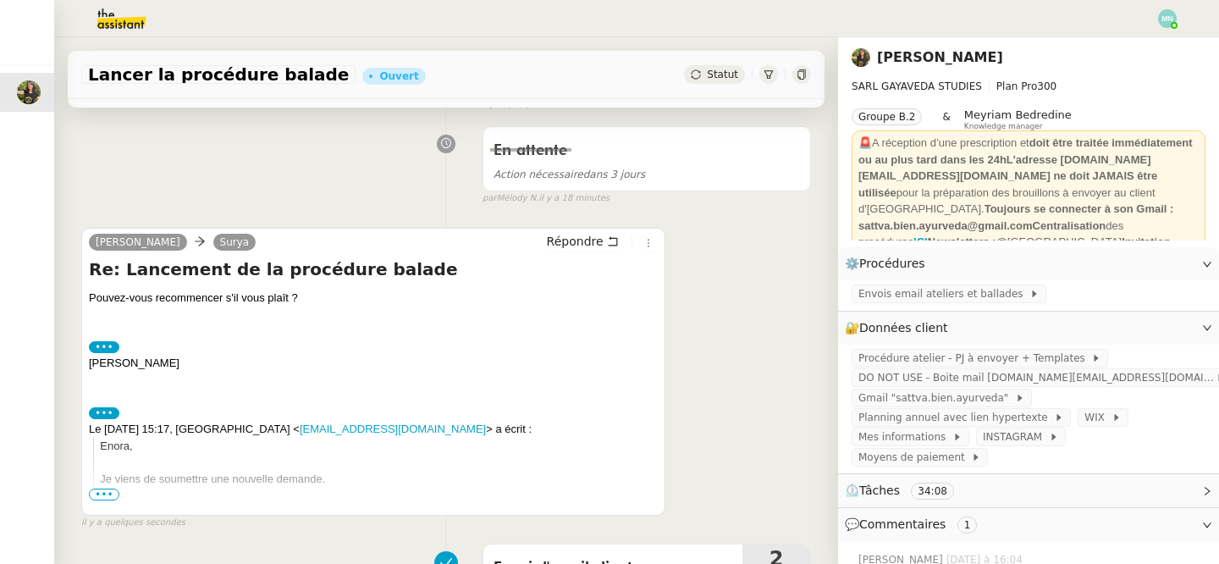
click at [112, 490] on span "•••" at bounding box center [104, 494] width 30 height 12
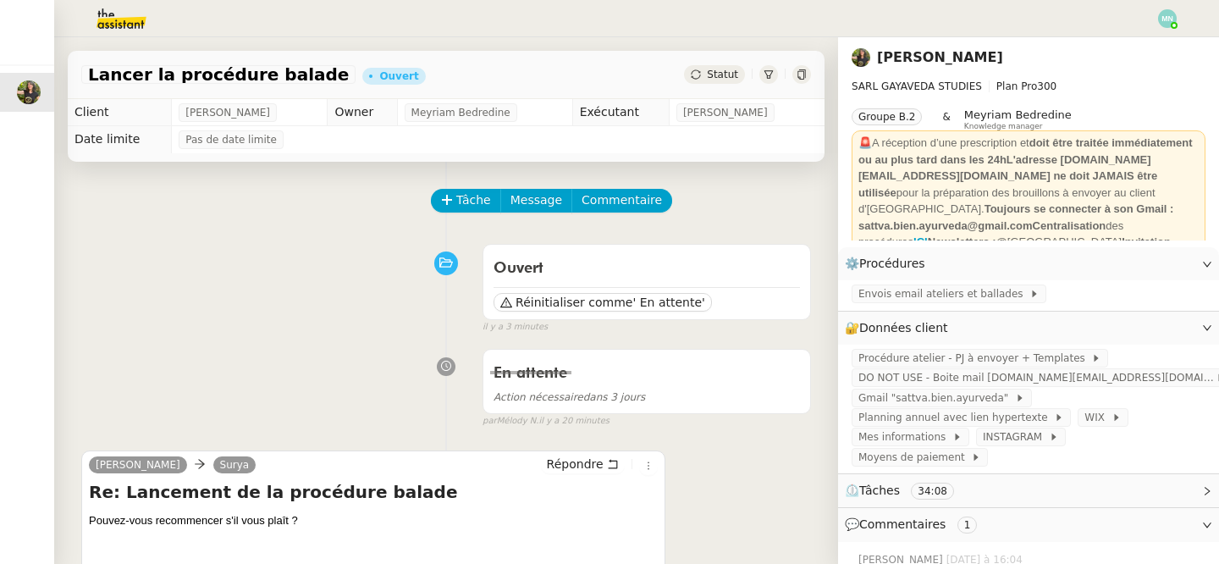
scroll to position [52, 0]
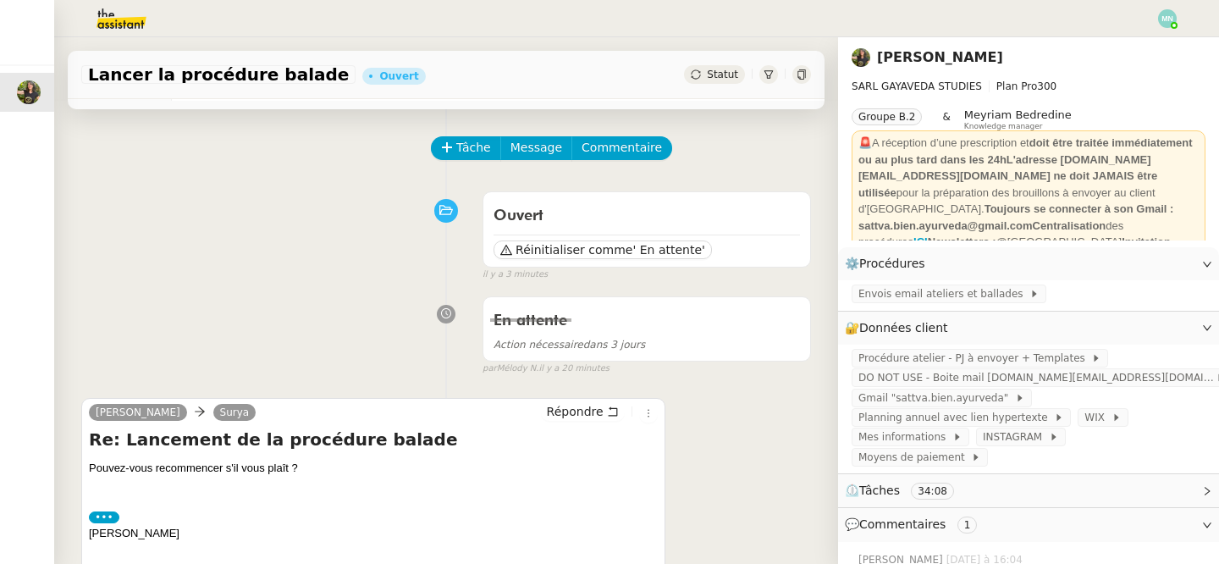
drag, startPoint x: 306, startPoint y: 464, endPoint x: 83, endPoint y: 463, distance: 223.4
copy div "Pouvez-vous recommencer s'il vous plaît ?"
click at [477, 144] on span "Tâche" at bounding box center [473, 147] width 35 height 19
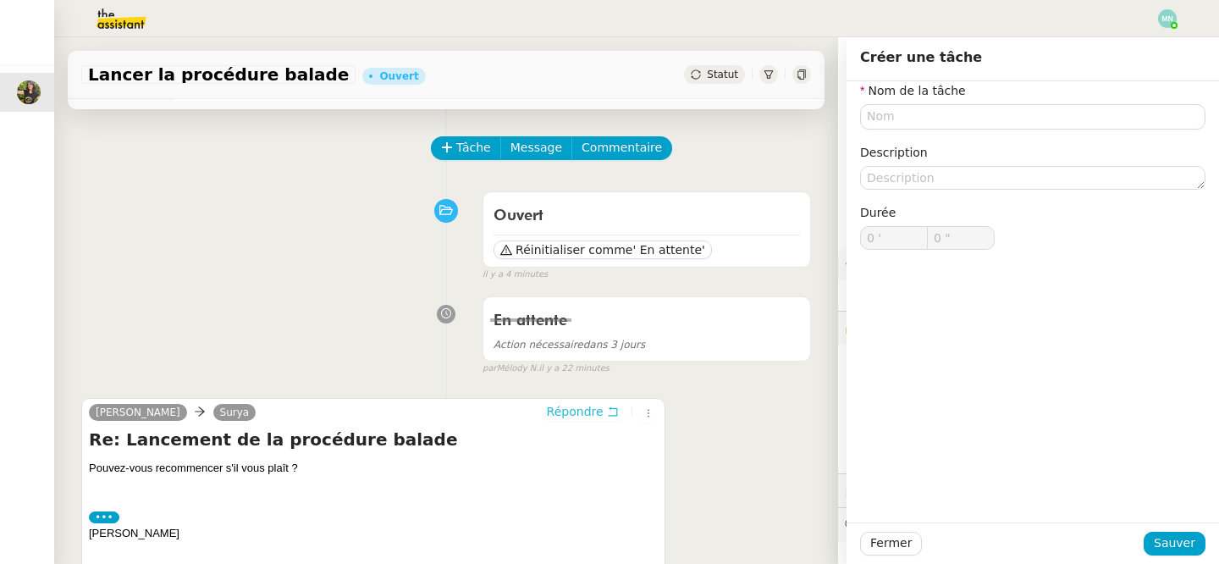
click at [587, 409] on span "Répondre" at bounding box center [575, 411] width 57 height 17
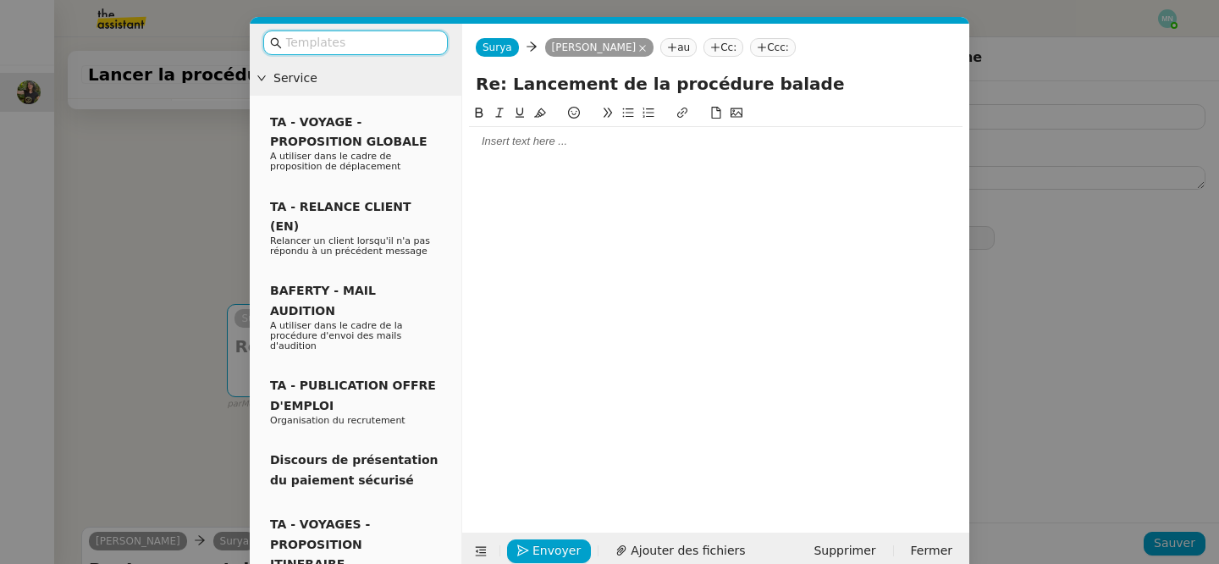
click at [555, 157] on div at bounding box center [715, 304] width 493 height 403
click at [533, 147] on div at bounding box center [715, 141] width 493 height 15
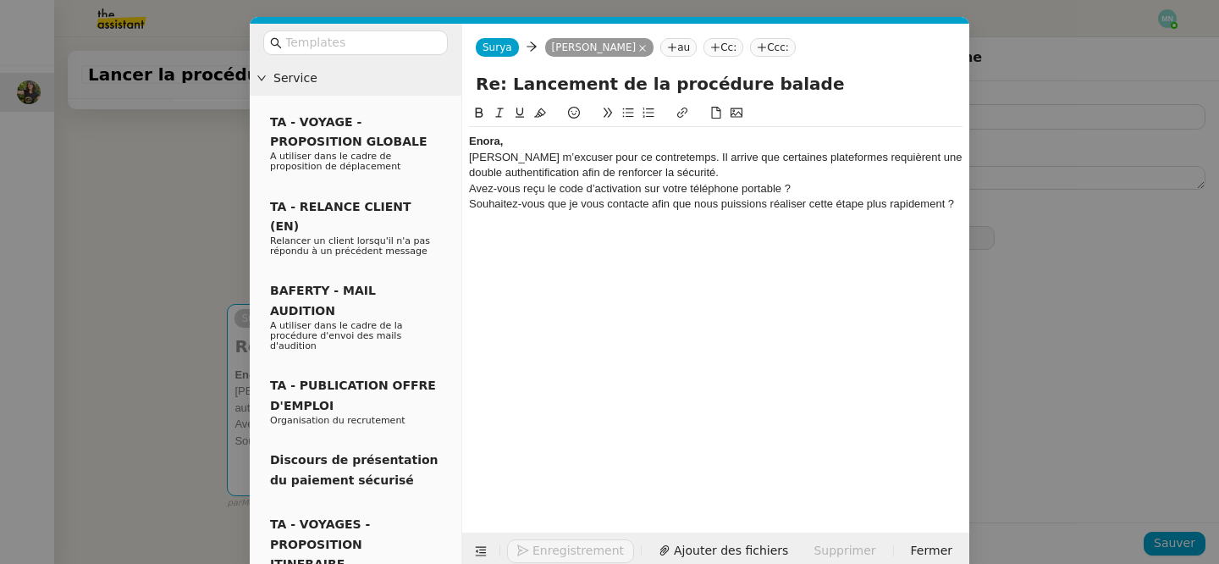
click at [528, 138] on div "Enora," at bounding box center [715, 141] width 493 height 15
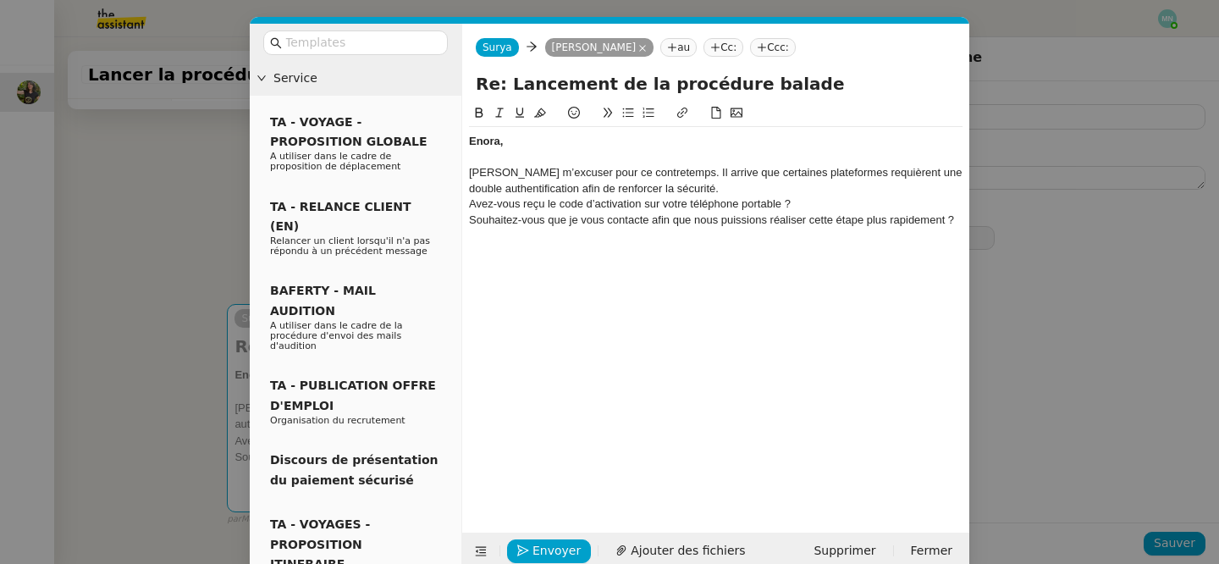
click at [702, 195] on div "[PERSON_NAME] m’excuser pour ce contretemps. Il arrive que certaines plateforme…" at bounding box center [715, 180] width 493 height 31
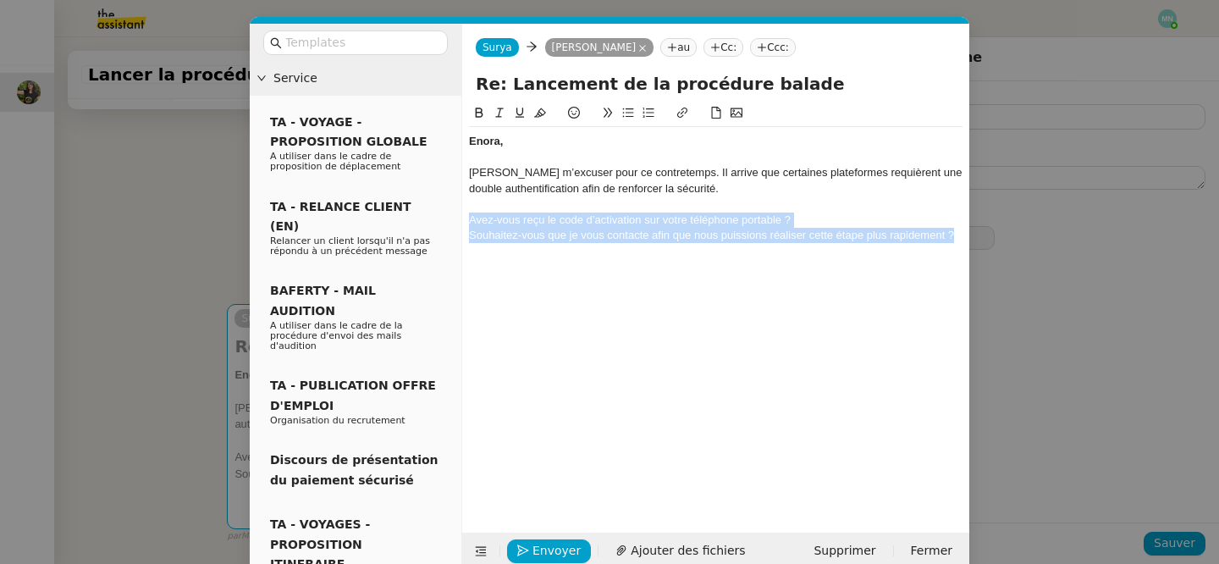
drag, startPoint x: 953, startPoint y: 234, endPoint x: 466, endPoint y: 216, distance: 487.0
click at [466, 216] on nz-spin "[PERSON_NAME], [PERSON_NAME] m’excuser pour ce contretemps. Il arrive que certa…" at bounding box center [715, 308] width 507 height 410
click at [628, 110] on icon at bounding box center [628, 113] width 12 height 12
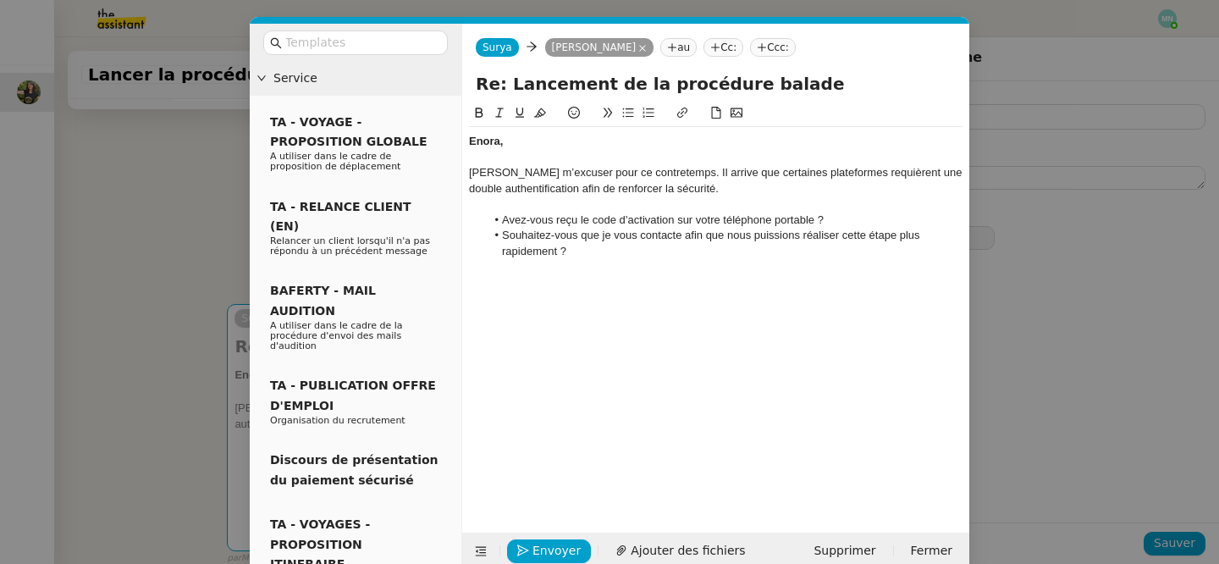
click at [616, 249] on li "Souhaitez-vous que je vous contacte afin que nous puissions réaliser cette étap…" at bounding box center [724, 243] width 477 height 31
drag, startPoint x: 503, startPoint y: 140, endPoint x: 451, endPoint y: 140, distance: 51.6
click at [451, 140] on nz-layout "Service TA - VOYAGE - PROPOSITION GLOBALE A utiliser dans le cadre de propositi…" at bounding box center [609, 297] width 719 height 546
click at [479, 112] on icon at bounding box center [479, 113] width 12 height 12
click at [172, 237] on nz-modal-container "Service TA - VOYAGE - PROPOSITION GLOBALE A utiliser dans le cadre de propositi…" at bounding box center [609, 282] width 1219 height 564
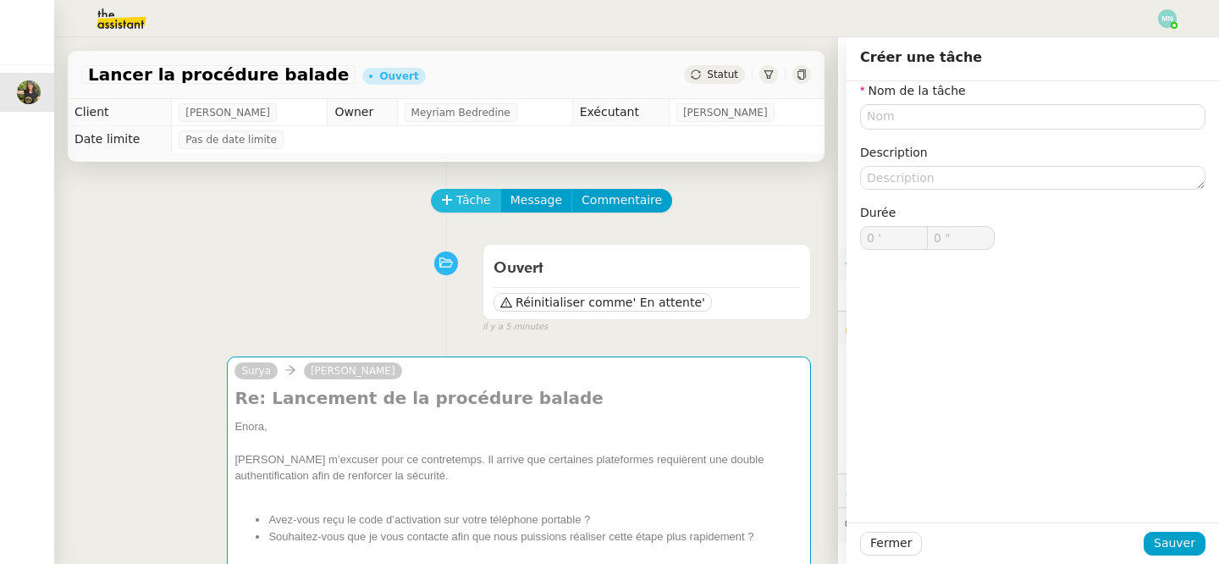
click at [466, 198] on span "Tâche" at bounding box center [473, 199] width 35 height 19
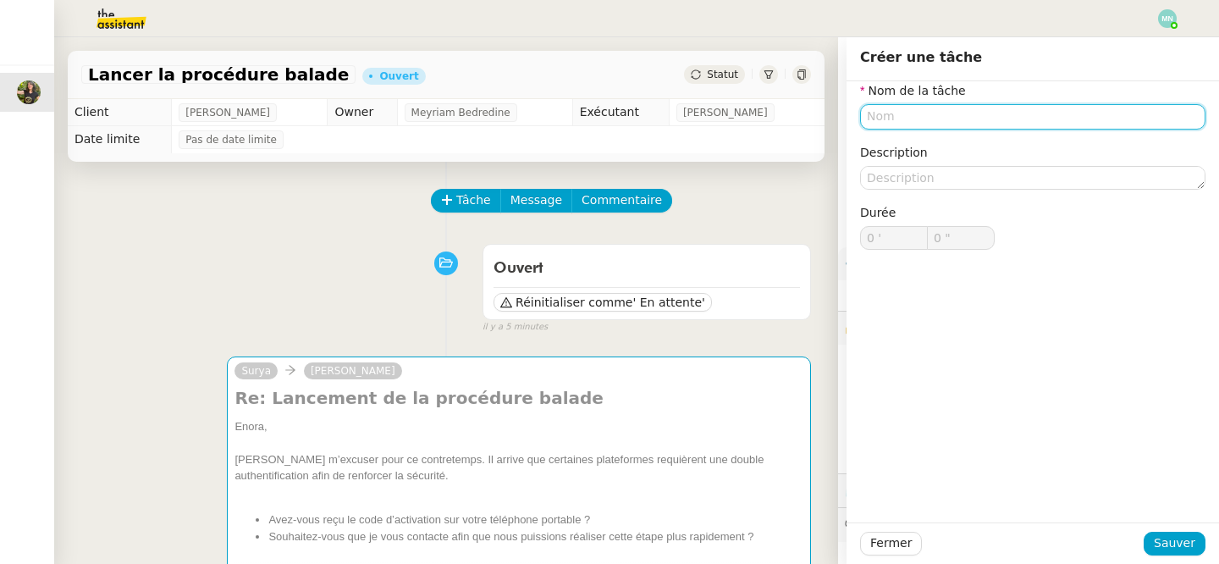
click at [978, 116] on input "text" at bounding box center [1032, 116] width 345 height 25
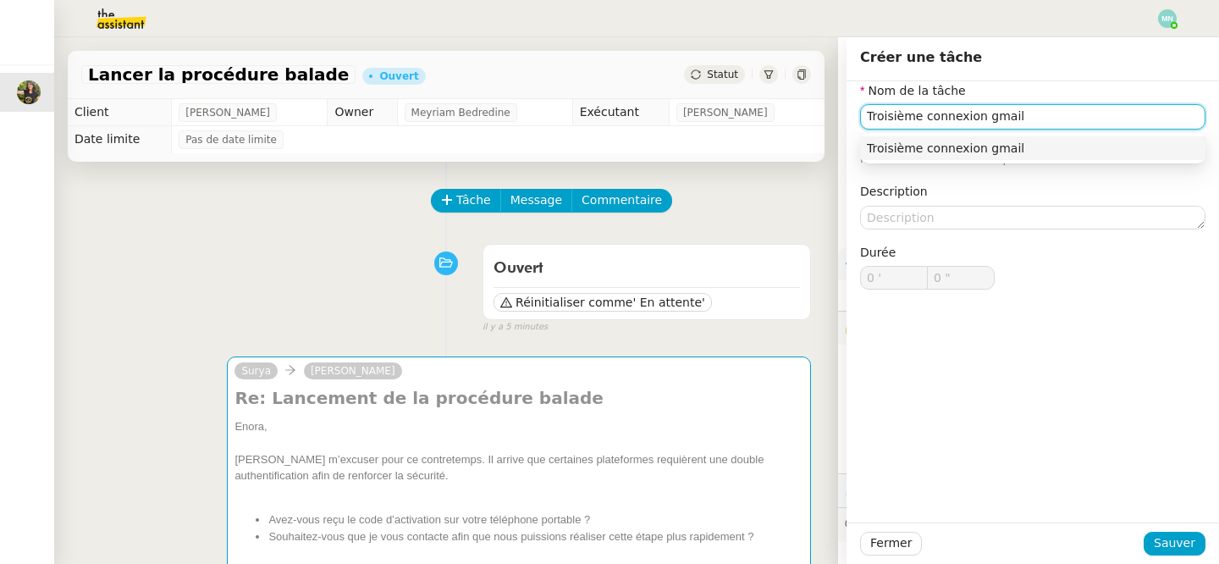
click at [1020, 146] on div "Troisième connexion gmail" at bounding box center [1033, 147] width 332 height 15
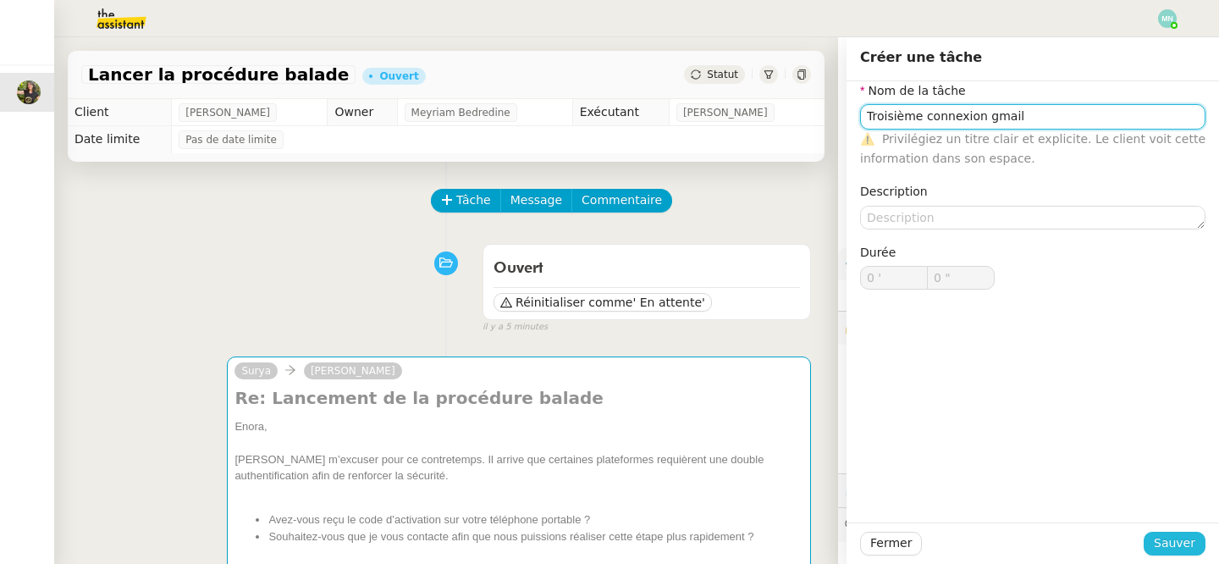
type input "Troisième connexion gmail"
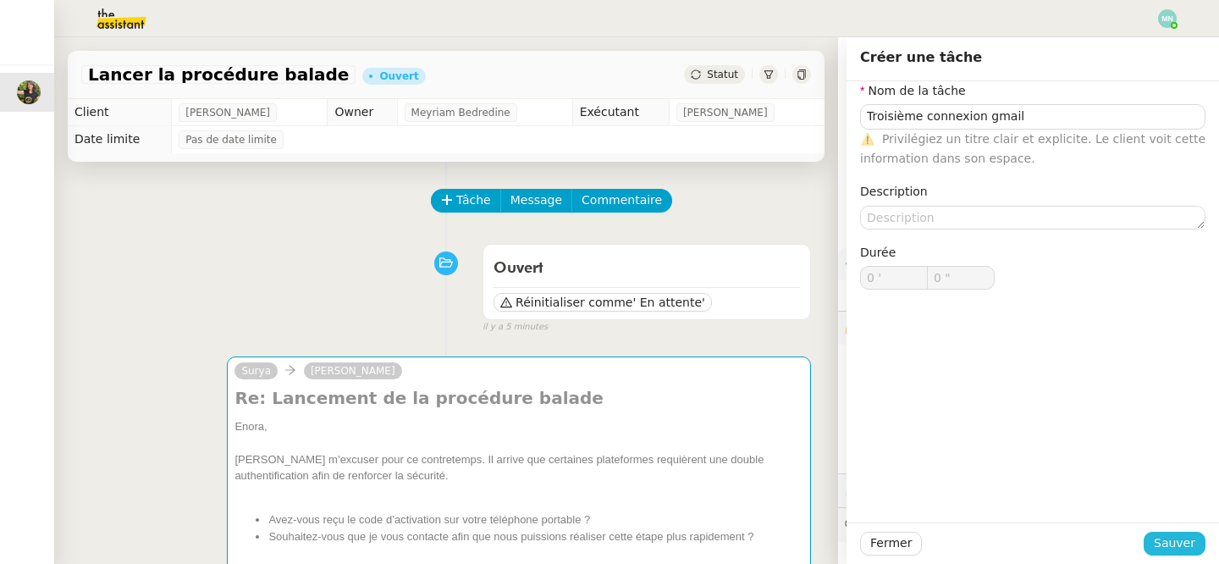
click at [1194, 544] on span "Sauver" at bounding box center [1174, 542] width 41 height 19
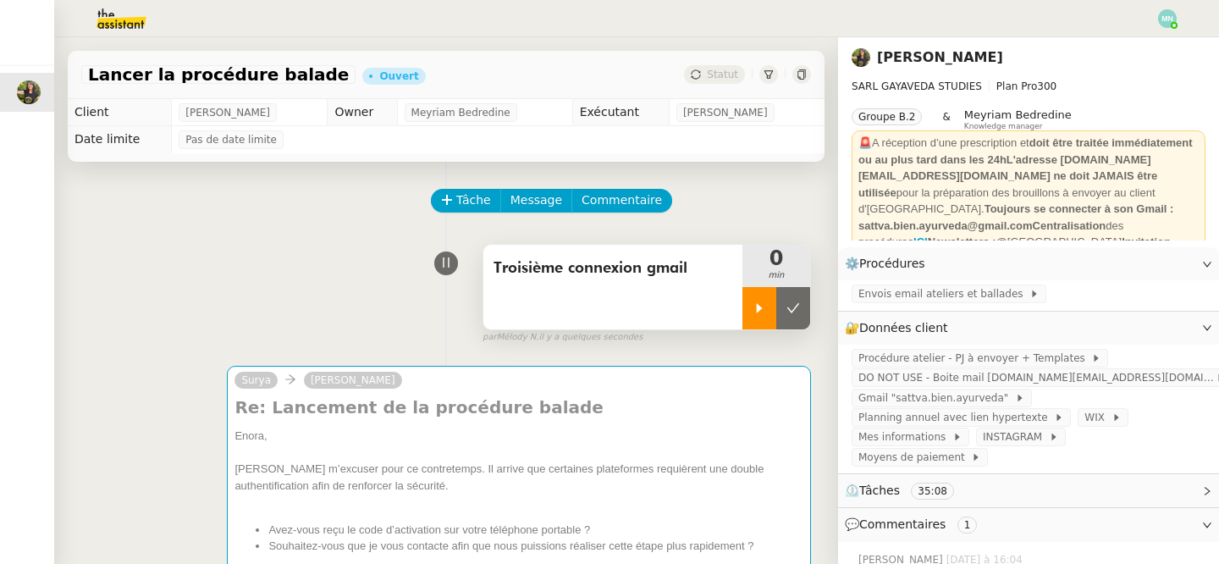
click at [759, 306] on icon at bounding box center [760, 307] width 6 height 9
click at [941, 376] on span "DO NOT USE - Boite mail [DOMAIN_NAME][EMAIL_ADDRESS][DOMAIN_NAME]" at bounding box center [1036, 377] width 357 height 17
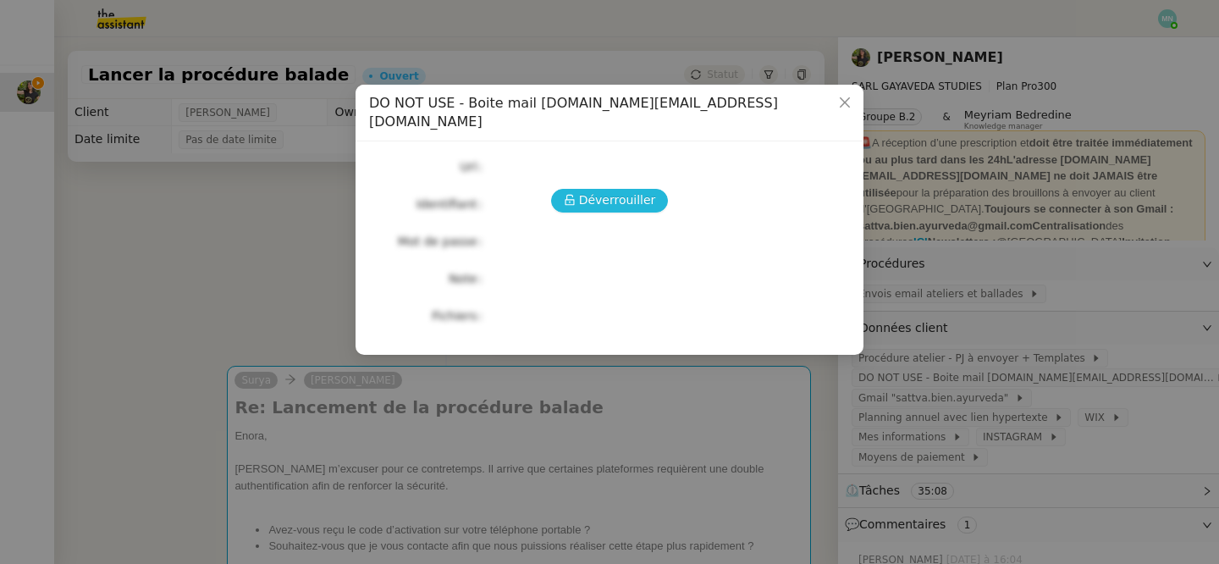
click at [620, 190] on span "Déverrouiller" at bounding box center [617, 199] width 77 height 19
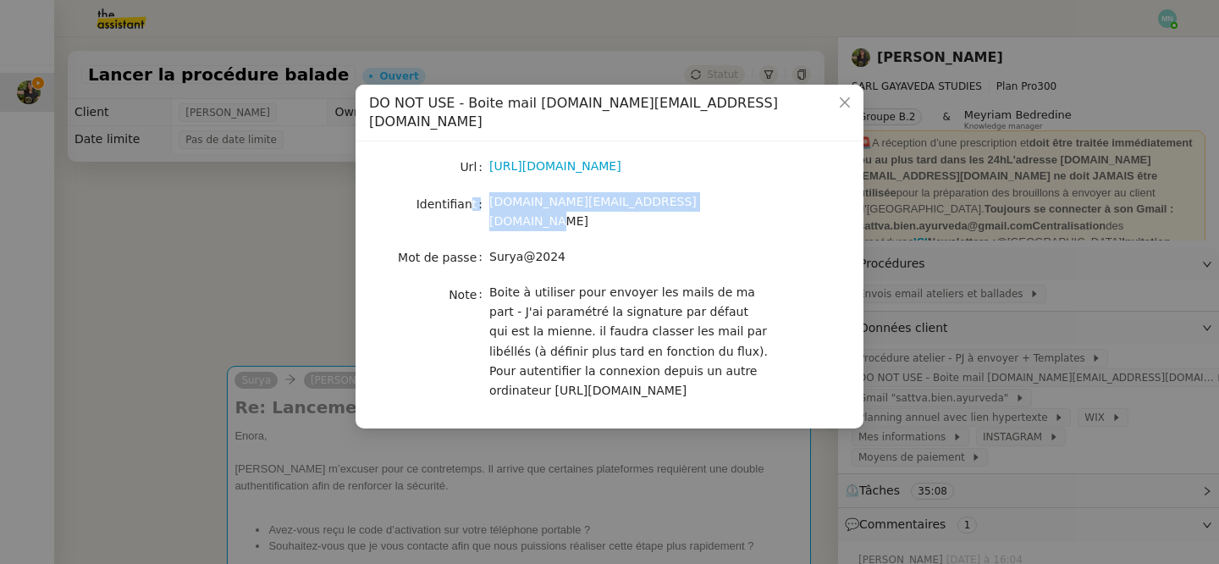
drag, startPoint x: 730, startPoint y: 192, endPoint x: 473, endPoint y: 189, distance: 256.5
click at [473, 192] on nz-form-item "Identifiant [DOMAIN_NAME][EMAIL_ADDRESS][DOMAIN_NAME]" at bounding box center [609, 212] width 481 height 40
click at [543, 203] on div "Url [URL][DOMAIN_NAME] Identifiant [DOMAIN_NAME][EMAIL_ADDRESS][DOMAIN_NAME] Mo…" at bounding box center [609, 278] width 481 height 246
drag, startPoint x: 722, startPoint y: 185, endPoint x: 491, endPoint y: 182, distance: 231.1
click at [491, 192] on div "[DOMAIN_NAME][EMAIL_ADDRESS][DOMAIN_NAME]" at bounding box center [629, 212] width 280 height 40
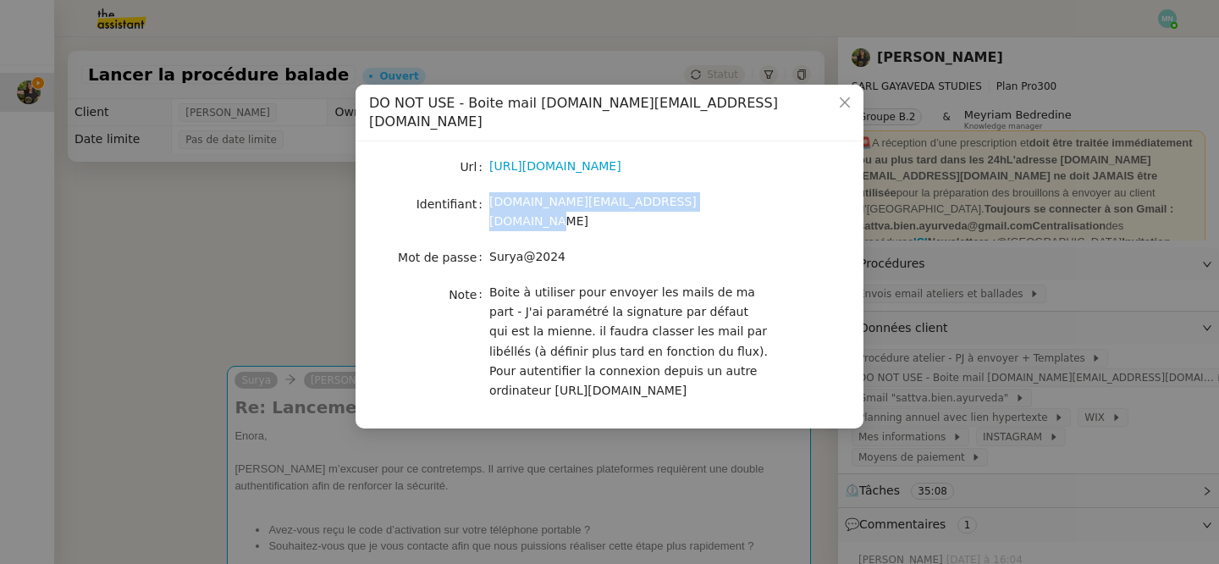
copy span "[DOMAIN_NAME][EMAIL_ADDRESS][DOMAIN_NAME]"
drag, startPoint x: 578, startPoint y: 220, endPoint x: 483, endPoint y: 220, distance: 94.8
click at [483, 245] on nz-form-item "Mot de passe [SECURITY_DATA]" at bounding box center [609, 257] width 481 height 24
copy nz-form-item "Surya@2024"
click at [311, 191] on nz-modal-container "DO NOT USE - Boite mail [DOMAIN_NAME][EMAIL_ADDRESS][DOMAIN_NAME] Url [URL][DOM…" at bounding box center [609, 282] width 1219 height 564
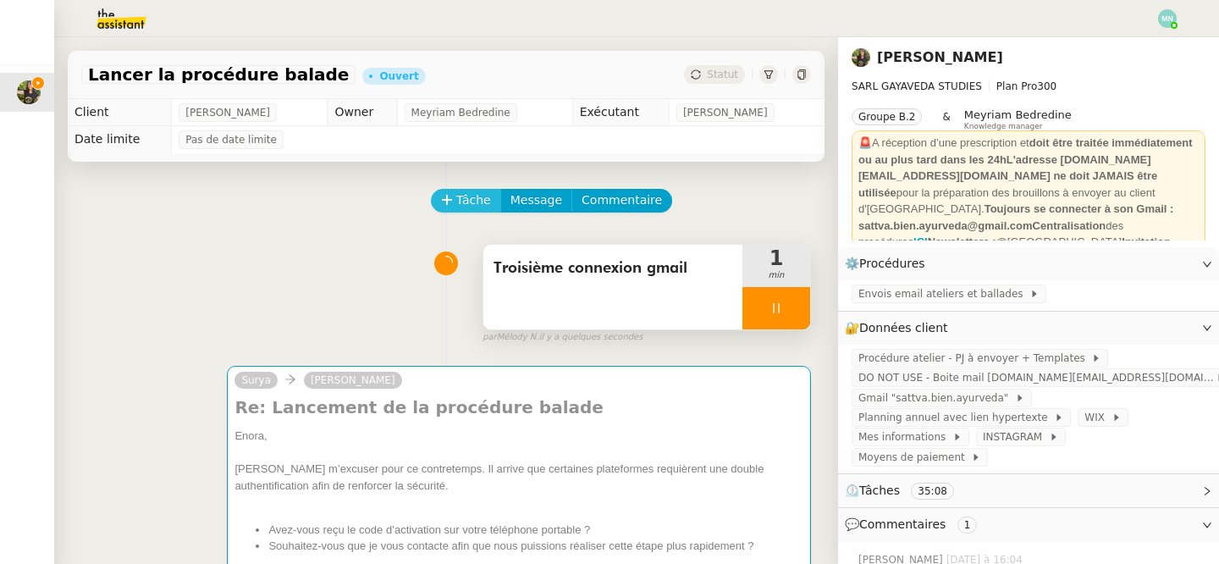
click at [471, 190] on span "Tâche" at bounding box center [473, 199] width 35 height 19
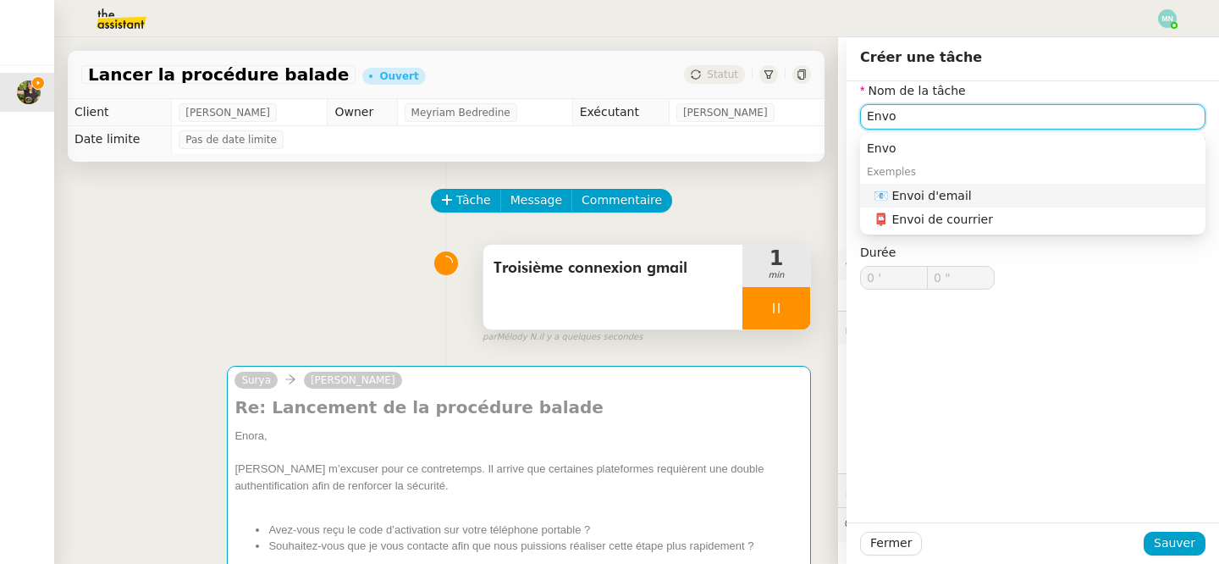
click at [910, 190] on div "📧 Envoi d'email" at bounding box center [1035, 195] width 325 height 15
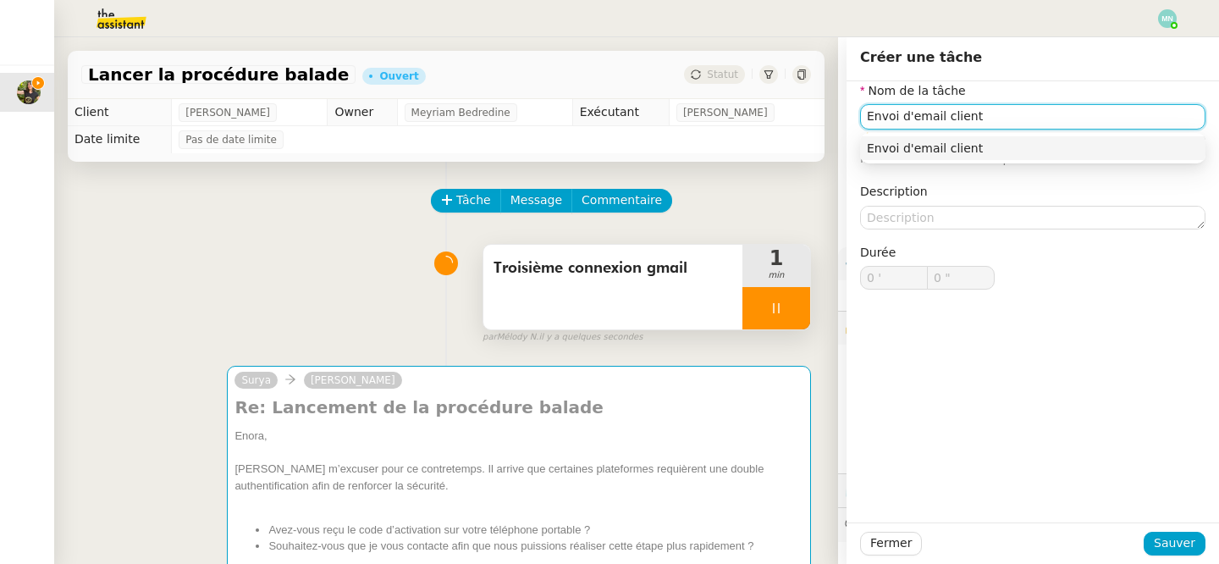
click at [1022, 140] on div "Envoi d'email client" at bounding box center [1033, 147] width 332 height 15
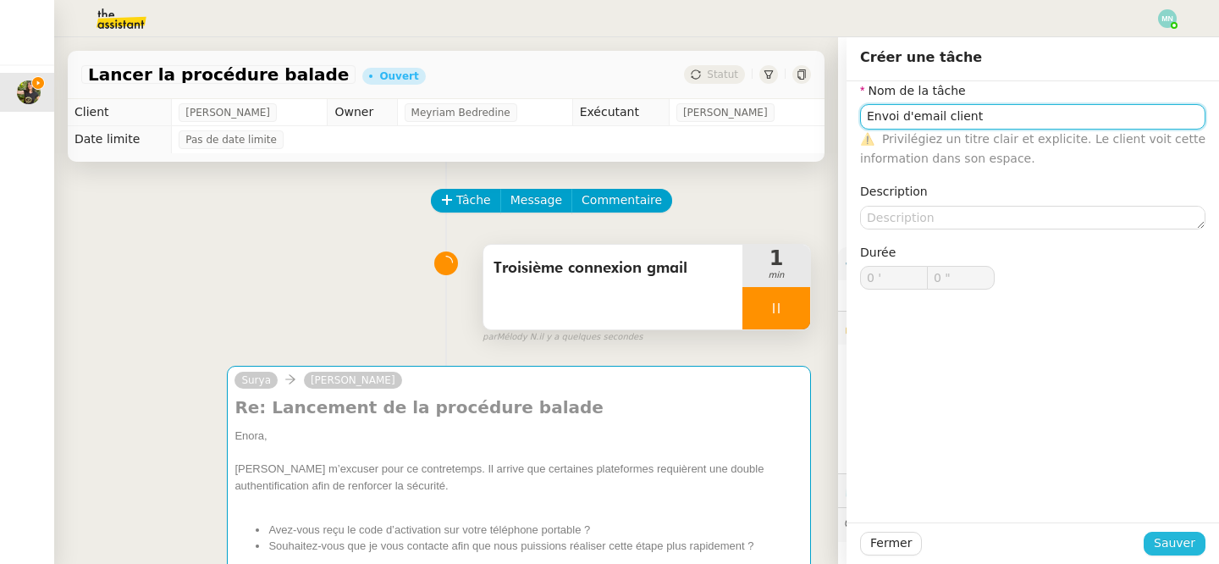
type input "Envoi d'email client"
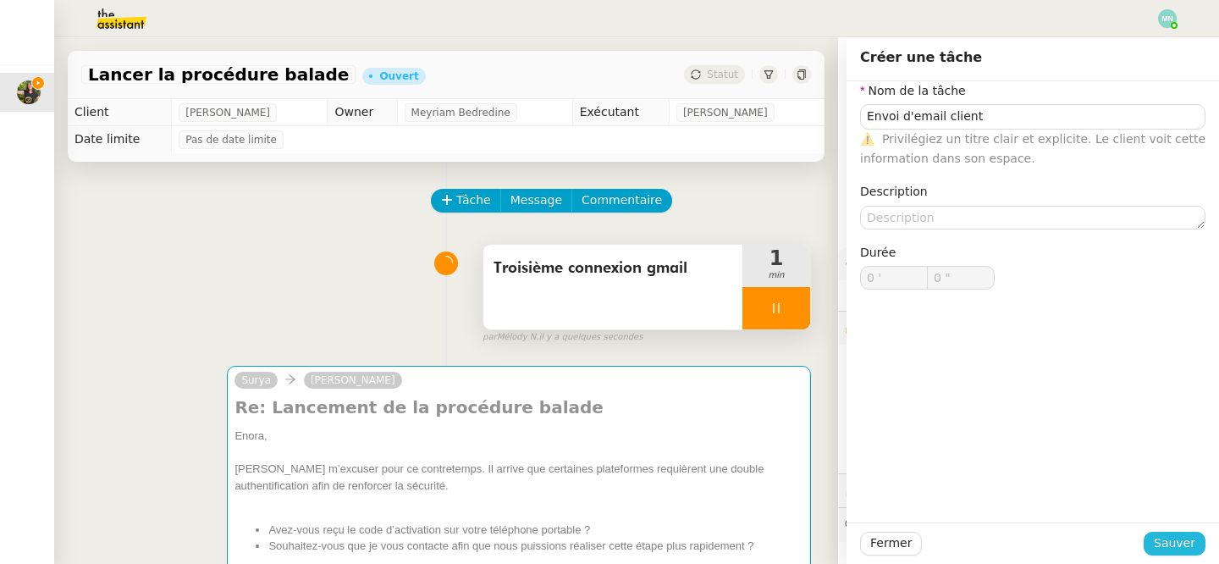
click at [1173, 535] on span "Sauver" at bounding box center [1174, 542] width 41 height 19
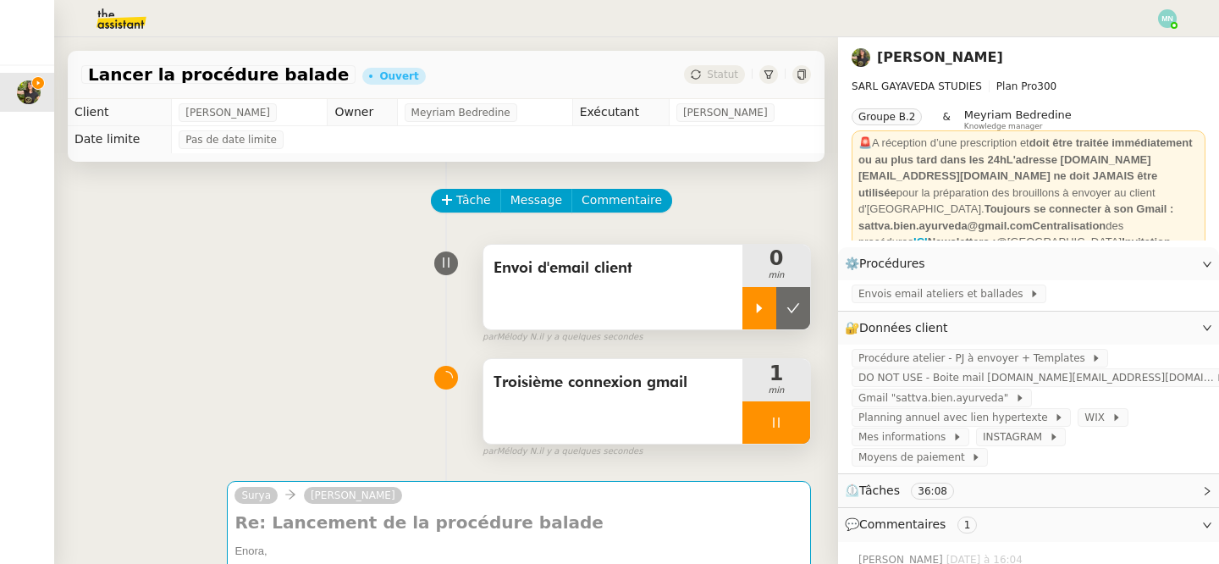
click at [757, 306] on icon at bounding box center [760, 307] width 6 height 9
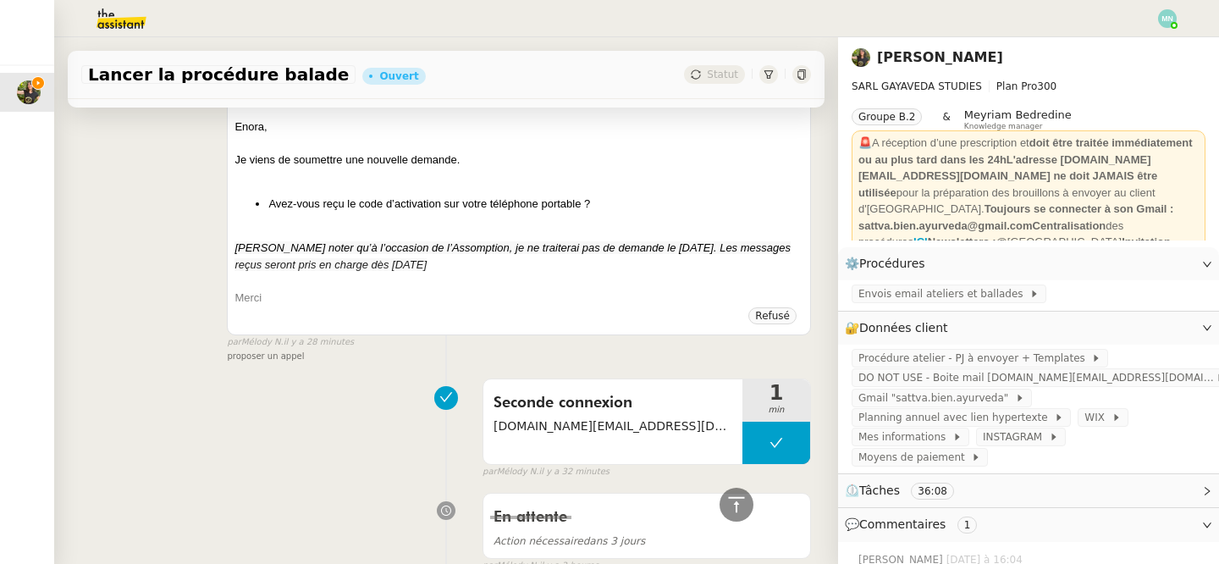
scroll to position [3649, 0]
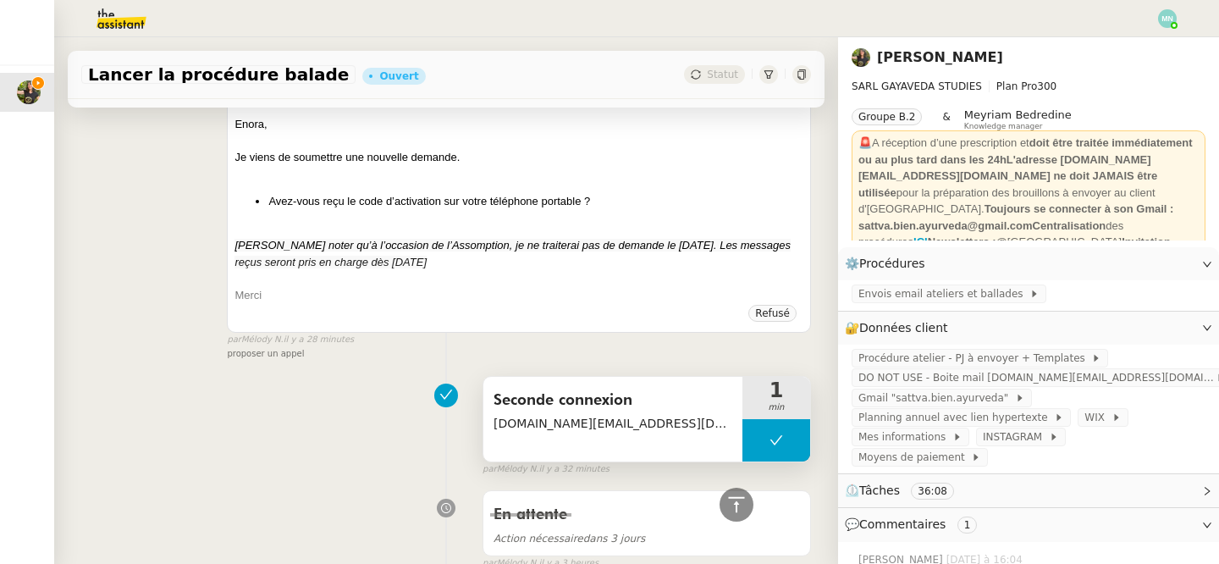
click at [646, 459] on div "Seconde connexion [DOMAIN_NAME][EMAIL_ADDRESS][DOMAIN_NAME]" at bounding box center [612, 419] width 259 height 85
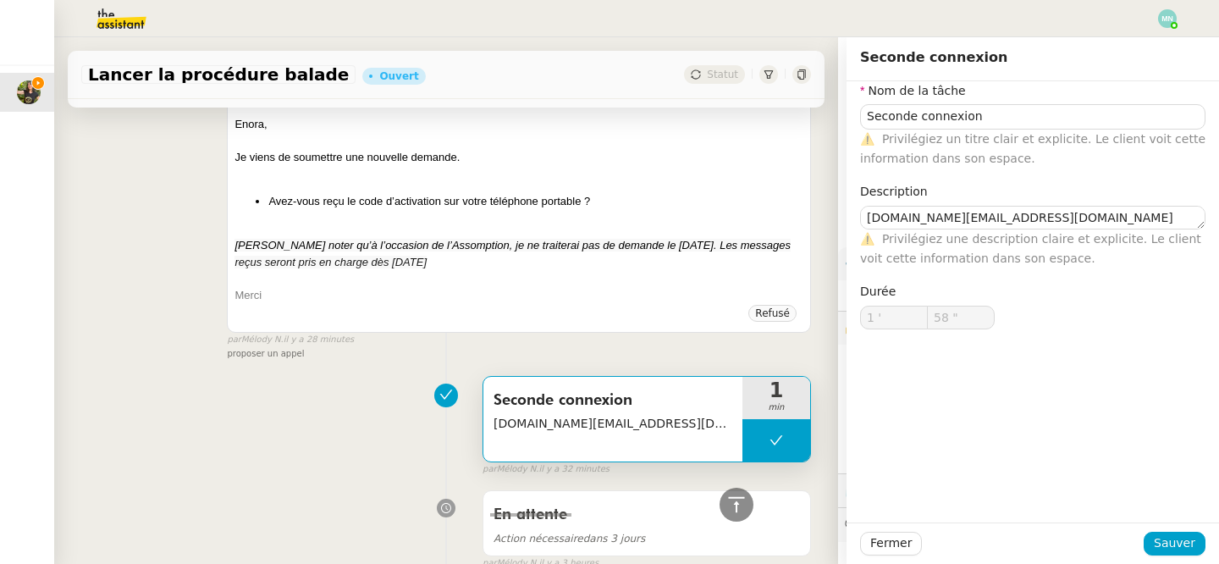
click at [679, 406] on span "Seconde connexion" at bounding box center [612, 400] width 239 height 25
click at [656, 433] on span "[DOMAIN_NAME][EMAIL_ADDRESS][DOMAIN_NAME]" at bounding box center [612, 423] width 239 height 19
click at [777, 304] on div "Merci" at bounding box center [518, 295] width 569 height 17
click at [896, 554] on button "Fermer" at bounding box center [891, 544] width 62 height 24
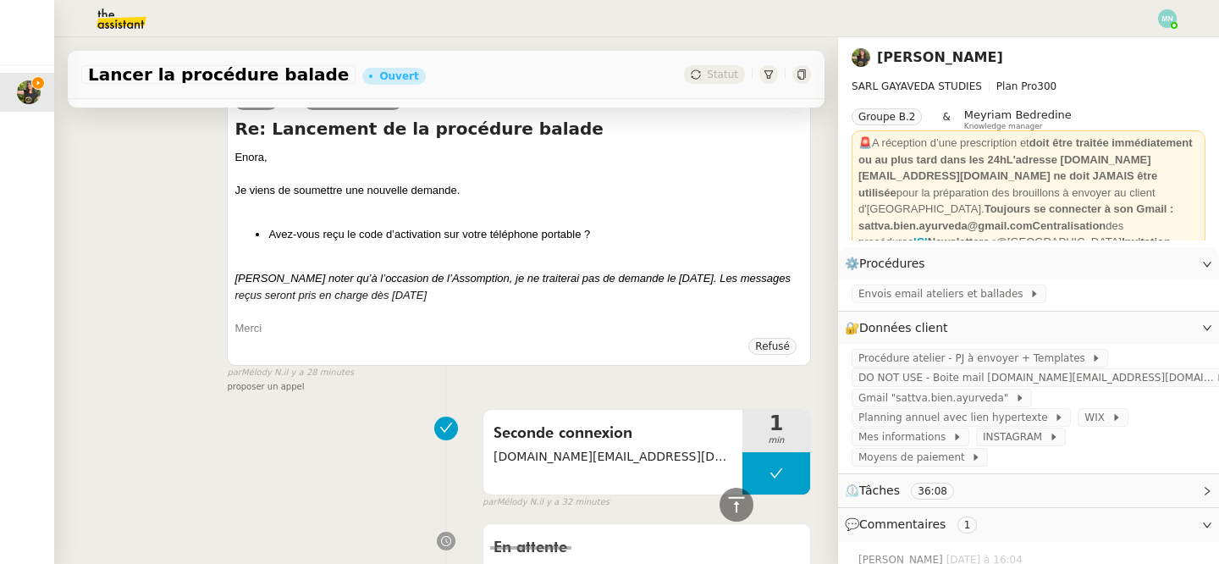
scroll to position [3610, 0]
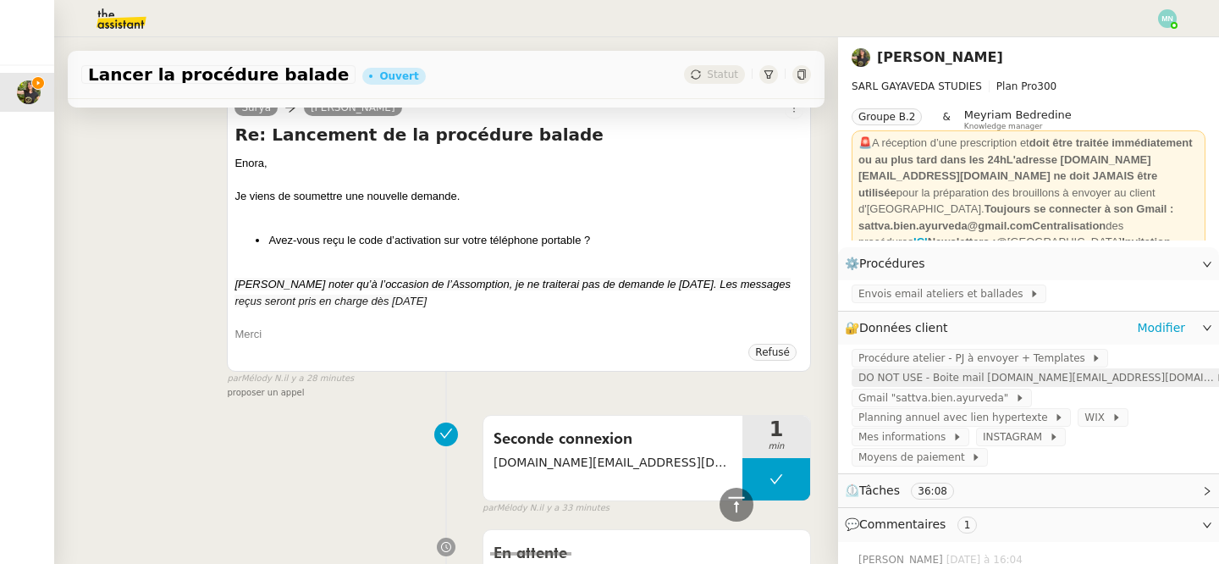
click at [905, 377] on span "DO NOT USE - Boite mail [DOMAIN_NAME][EMAIL_ADDRESS][DOMAIN_NAME]" at bounding box center [1036, 377] width 357 height 17
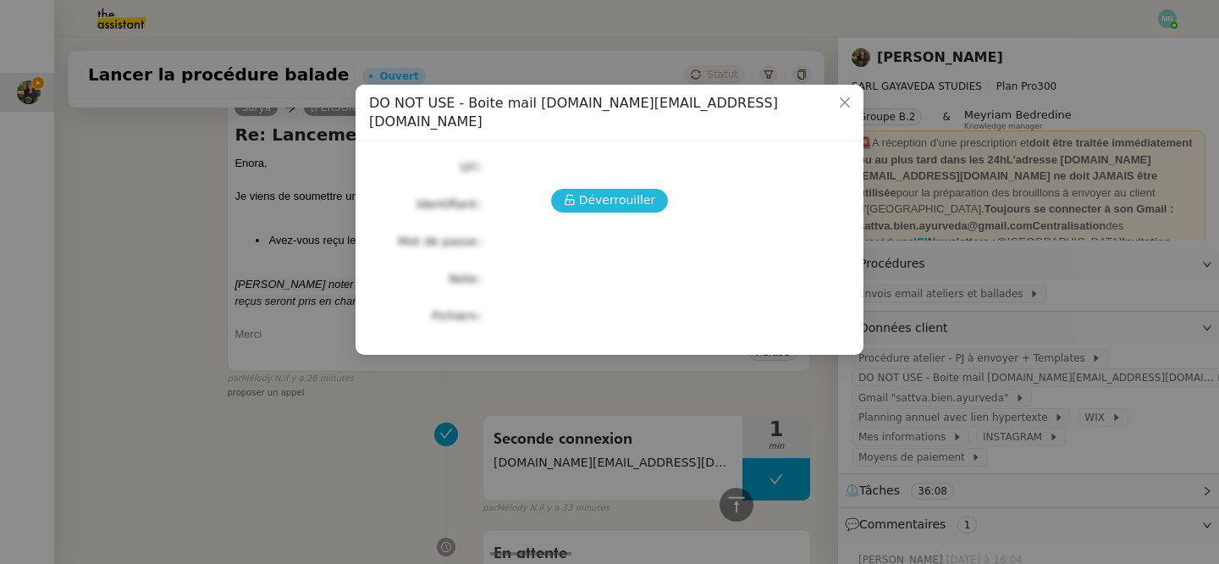
click at [628, 190] on span "Déverrouiller" at bounding box center [617, 199] width 77 height 19
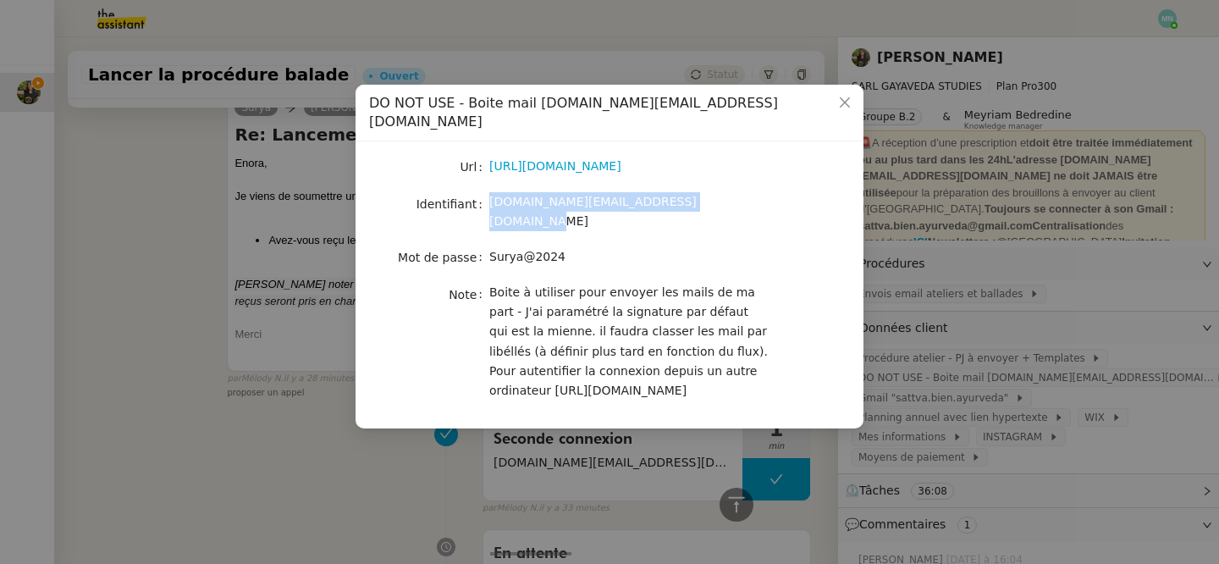
drag, startPoint x: 736, startPoint y: 178, endPoint x: 492, endPoint y: 189, distance: 244.0
click at [492, 192] on div "[DOMAIN_NAME][EMAIL_ADDRESS][DOMAIN_NAME]" at bounding box center [629, 212] width 280 height 40
copy span "[DOMAIN_NAME][EMAIL_ADDRESS][DOMAIN_NAME]"
click at [323, 234] on nz-modal-container "DO NOT USE - Boite mail [DOMAIN_NAME][EMAIL_ADDRESS][DOMAIN_NAME] Url [URL][DOM…" at bounding box center [609, 282] width 1219 height 564
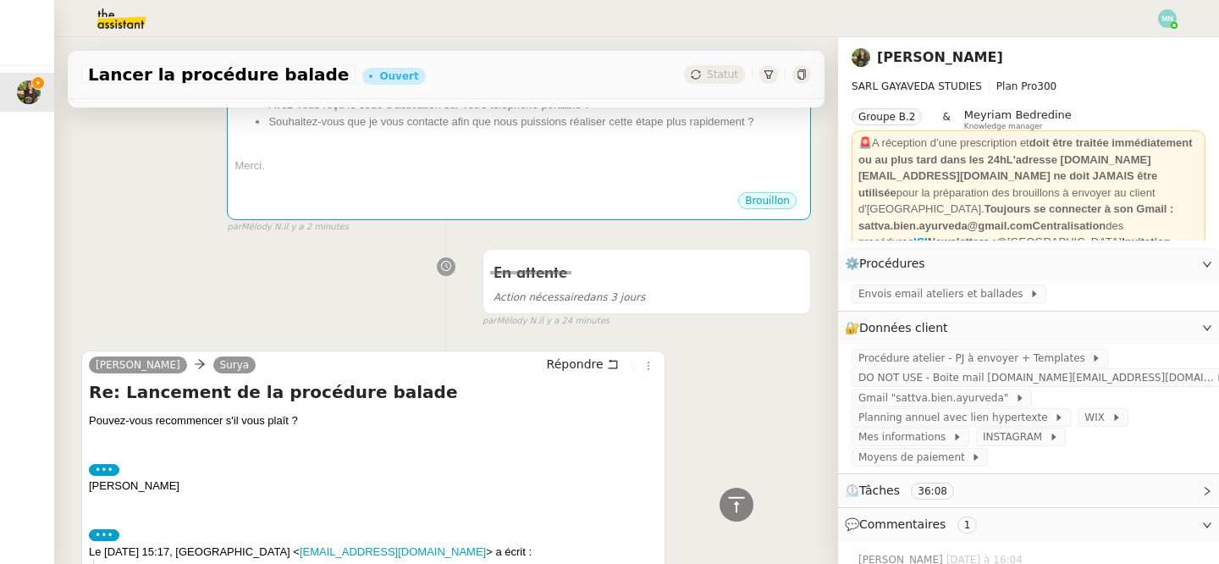
scroll to position [0, 0]
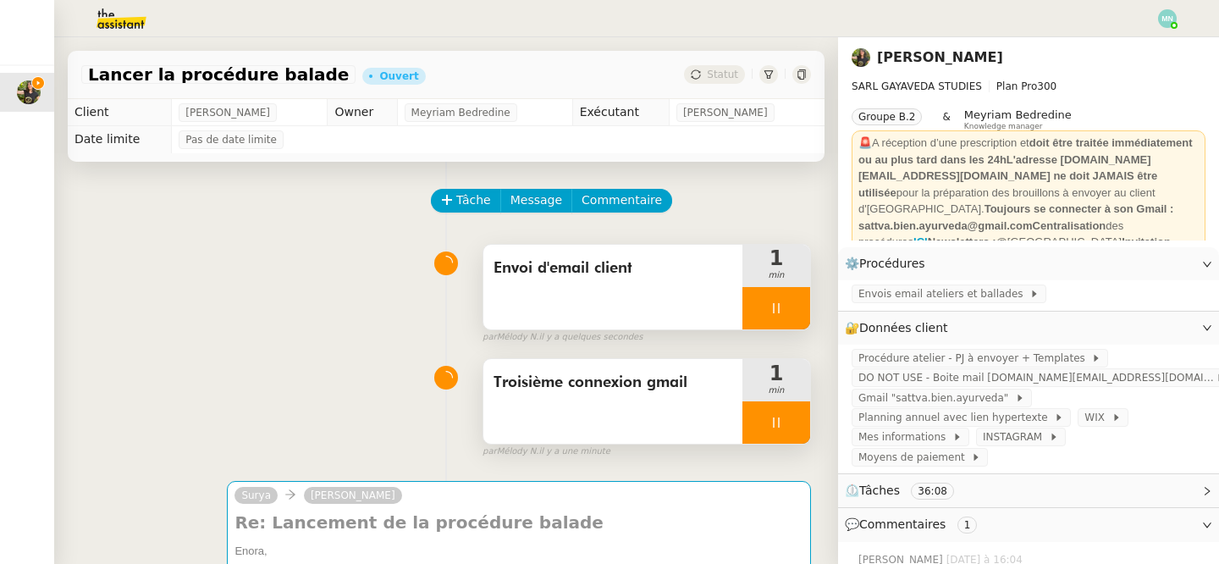
click at [629, 285] on div "Envoi d'email client" at bounding box center [612, 287] width 259 height 85
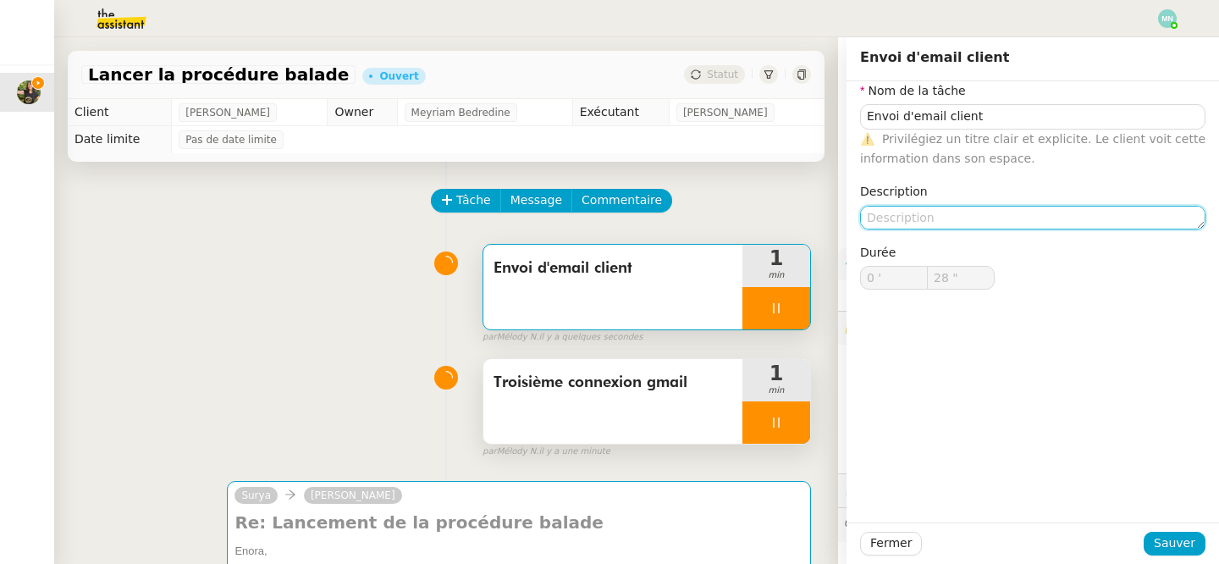
click at [920, 222] on textarea at bounding box center [1032, 218] width 345 height 24
type input "30 ""
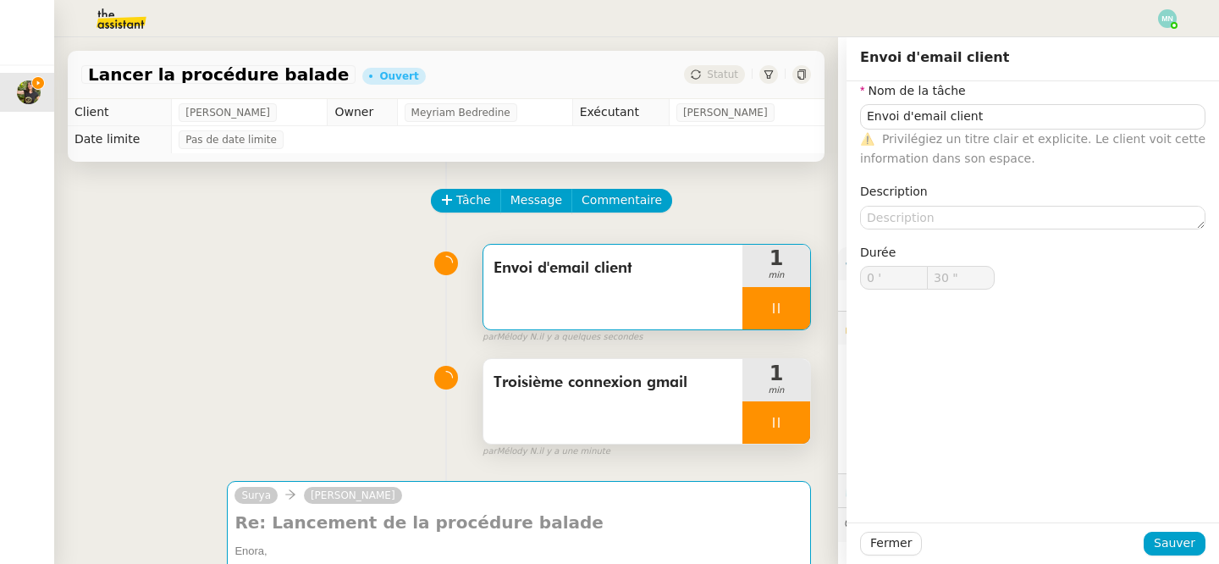
click at [664, 409] on div "Troisième connexion gmail" at bounding box center [612, 401] width 259 height 85
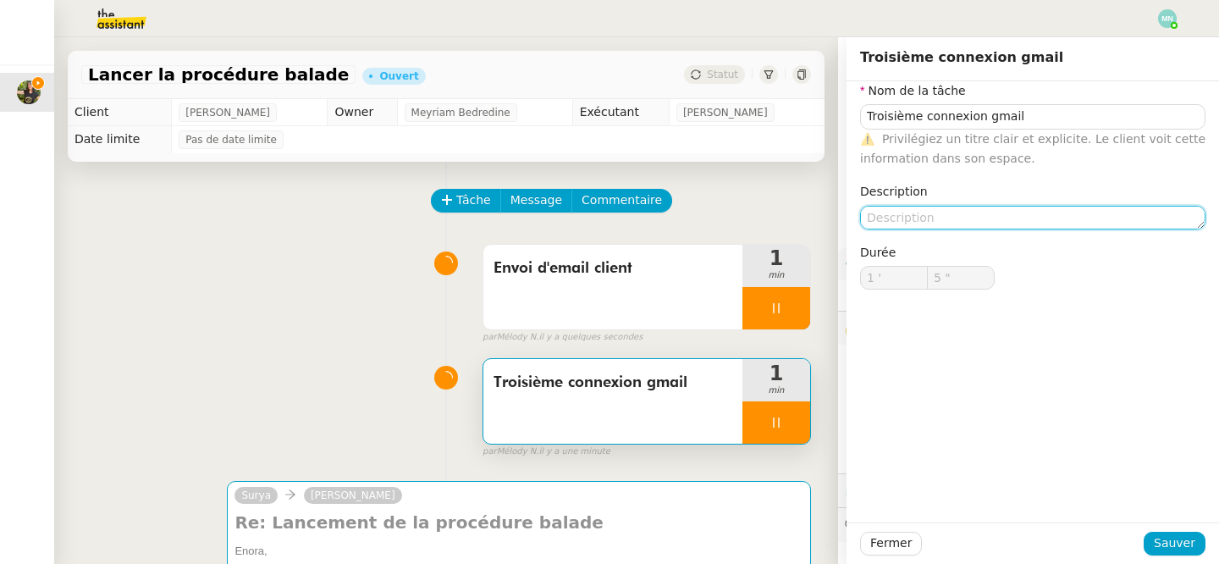
click at [904, 212] on textarea at bounding box center [1032, 218] width 345 height 24
type input "6 ""
paste textarea "[DOMAIN_NAME][EMAIL_ADDRESS][DOMAIN_NAME]"
type textarea "[DOMAIN_NAME][EMAIL_ADDRESS][DOMAIN_NAME]"
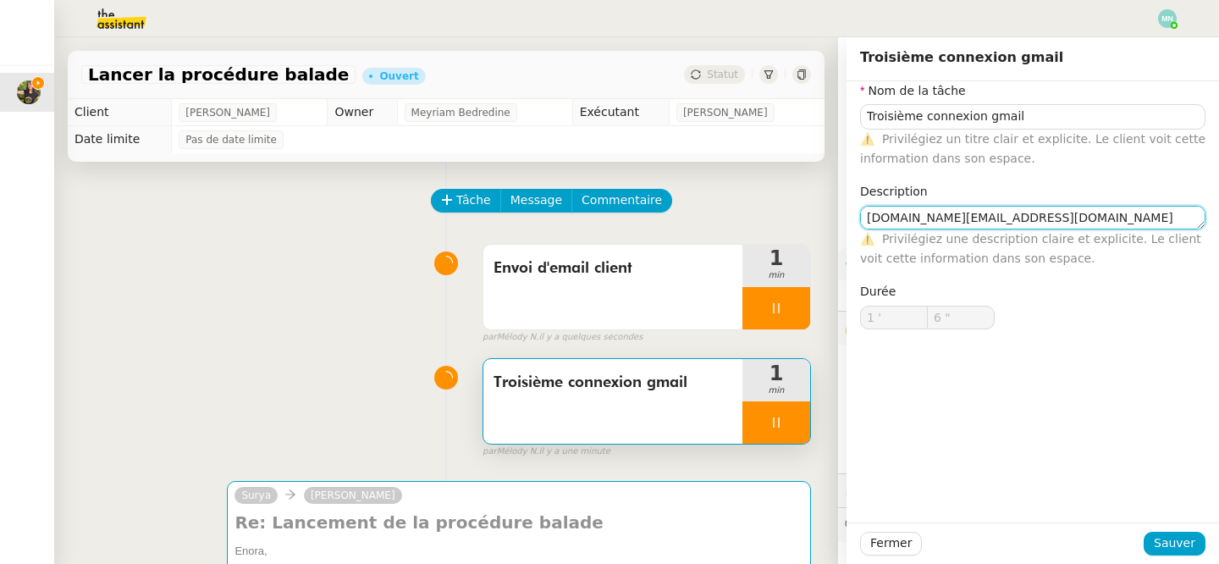
type input "7 ""
type textarea "[DOMAIN_NAME][EMAIL_ADDRESS][DOMAIN_NAME]"
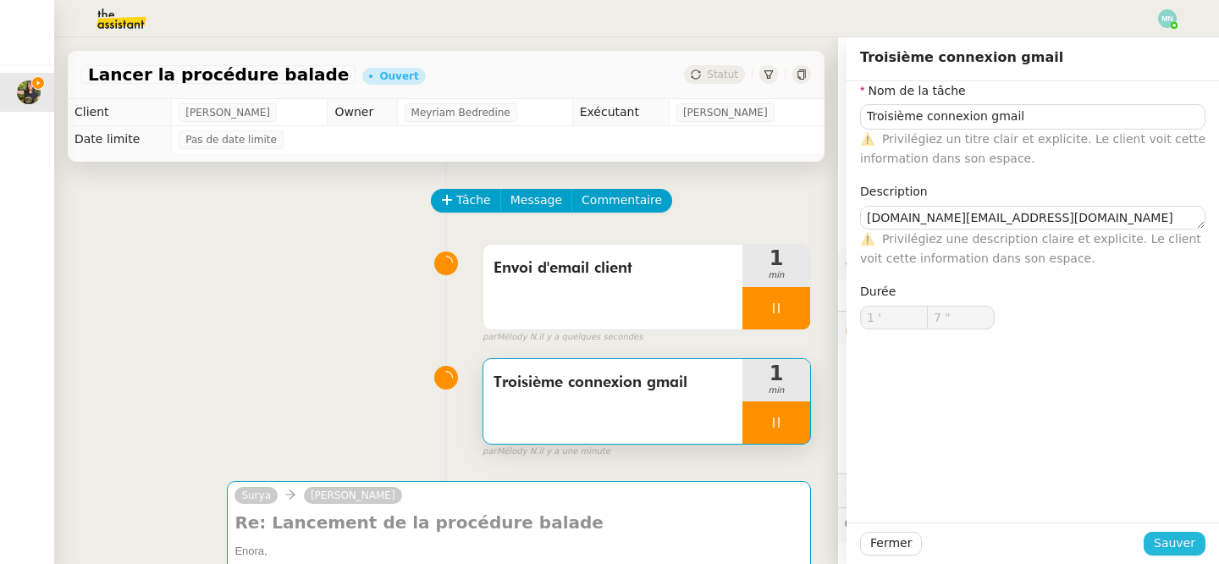
click at [1171, 537] on span "Sauver" at bounding box center [1174, 542] width 41 height 19
type input "8 ""
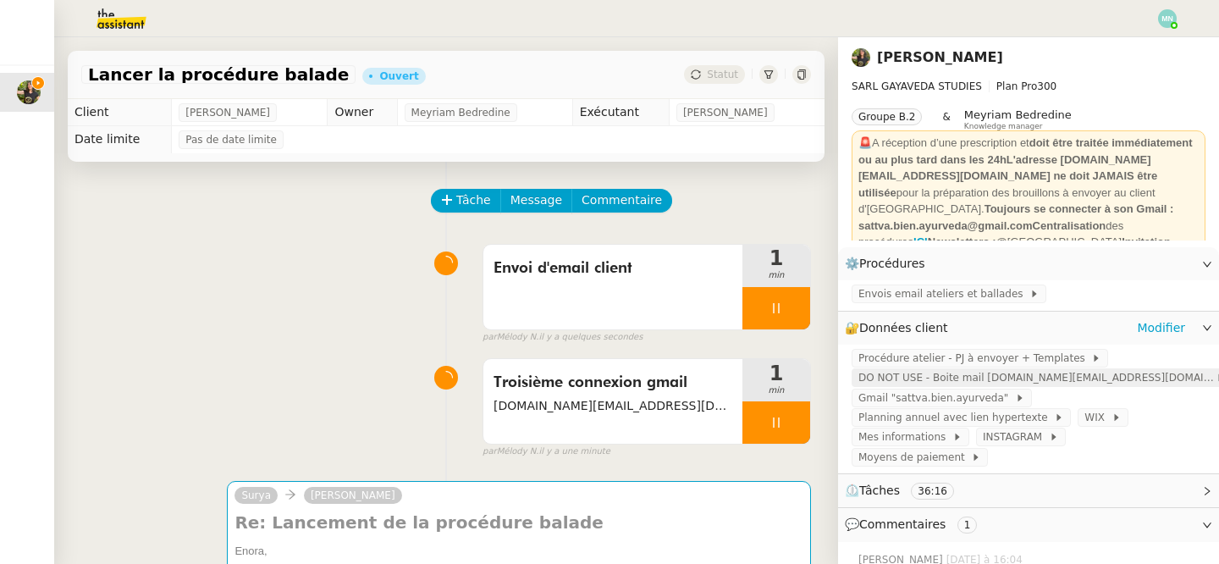
click at [936, 377] on span "DO NOT USE - Boite mail [DOMAIN_NAME][EMAIL_ADDRESS][DOMAIN_NAME]" at bounding box center [1036, 377] width 357 height 17
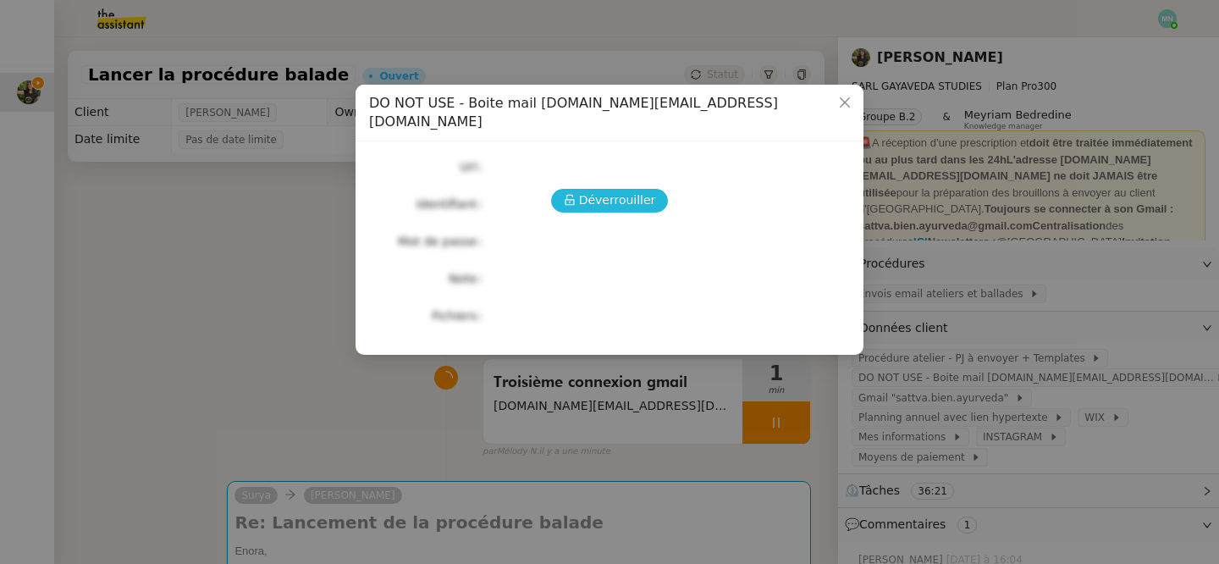
click at [615, 190] on span "Déverrouiller" at bounding box center [617, 199] width 77 height 19
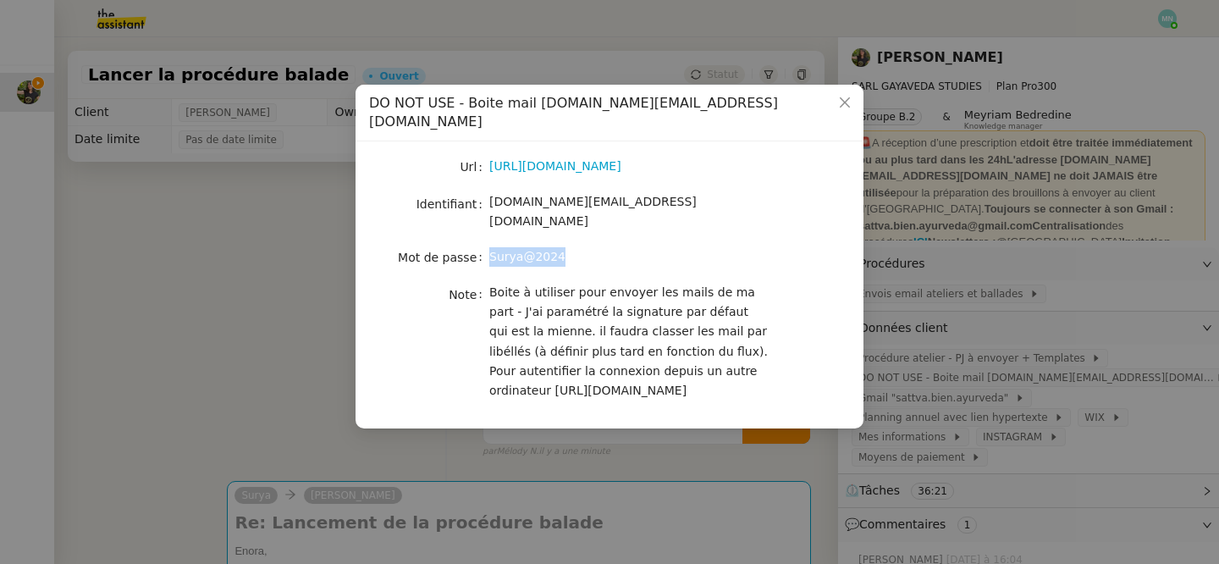
drag, startPoint x: 568, startPoint y: 229, endPoint x: 478, endPoint y: 228, distance: 89.7
click at [477, 245] on nz-form-item "Mot de passe [SECURITY_DATA]" at bounding box center [609, 257] width 481 height 24
copy nz-form-item "Surya@2024"
click at [249, 306] on nz-modal-container "DO NOT USE - Boite mail [DOMAIN_NAME][EMAIL_ADDRESS][DOMAIN_NAME] Url [URL][DOM…" at bounding box center [609, 282] width 1219 height 564
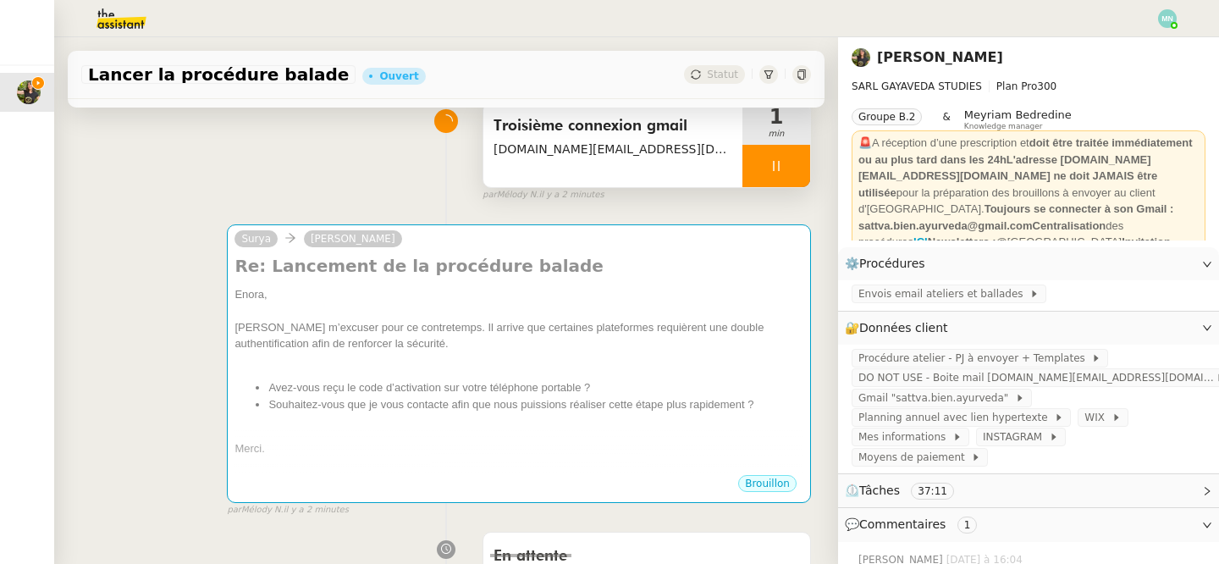
scroll to position [271, 0]
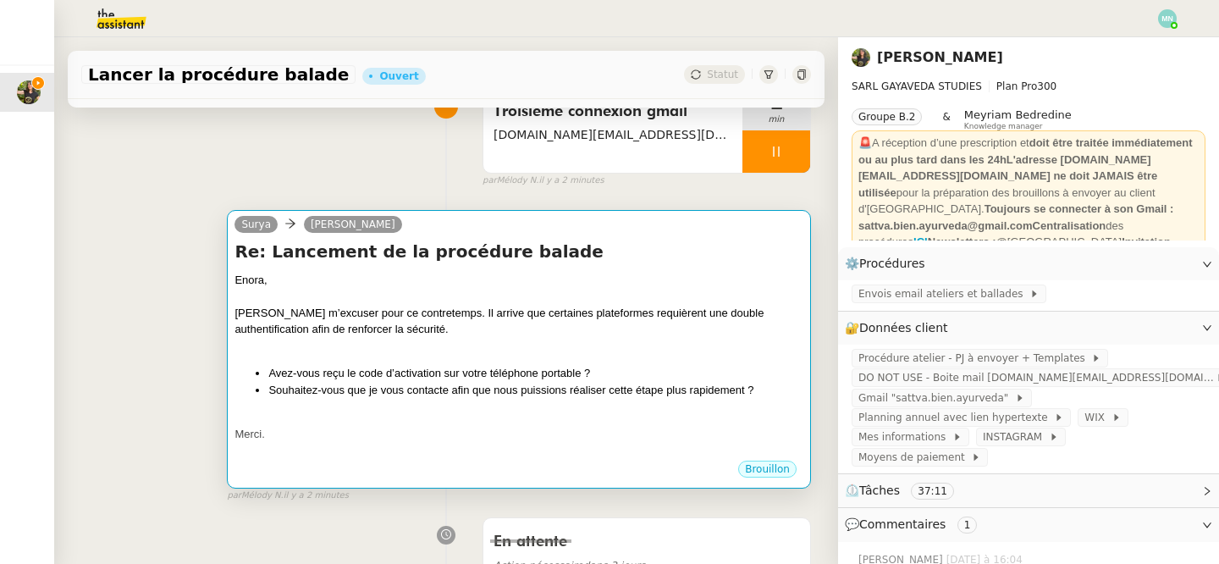
click at [501, 410] on div at bounding box center [518, 417] width 569 height 17
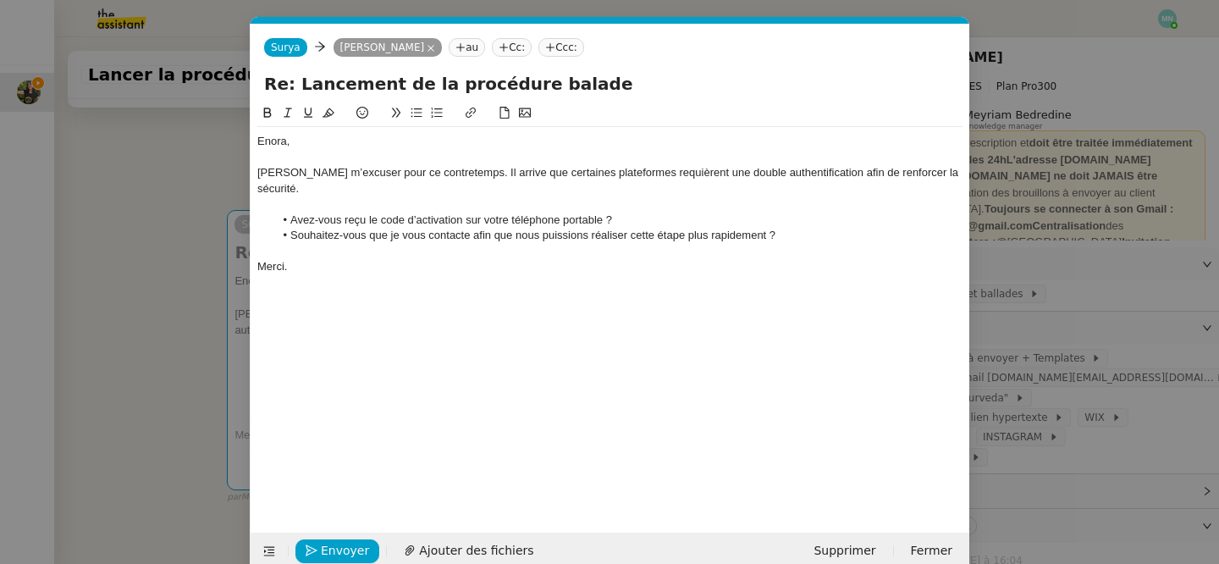
scroll to position [0, 36]
click at [336, 549] on span "Envoyer" at bounding box center [345, 550] width 48 height 19
click at [336, 549] on span "Confirmer l'envoi" at bounding box center [372, 550] width 102 height 19
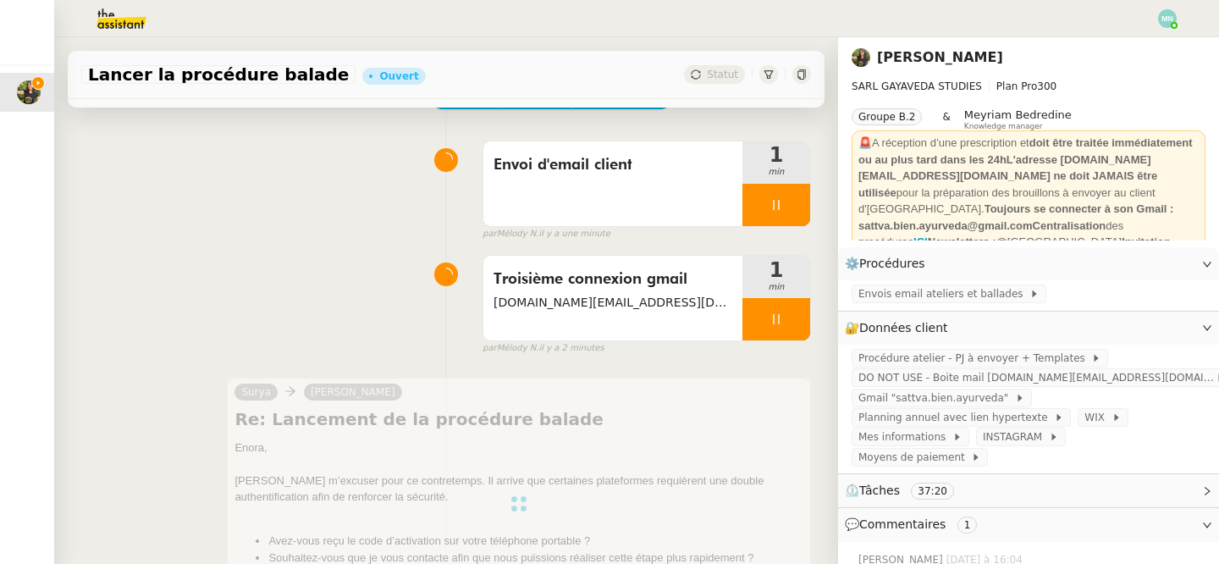
scroll to position [58, 0]
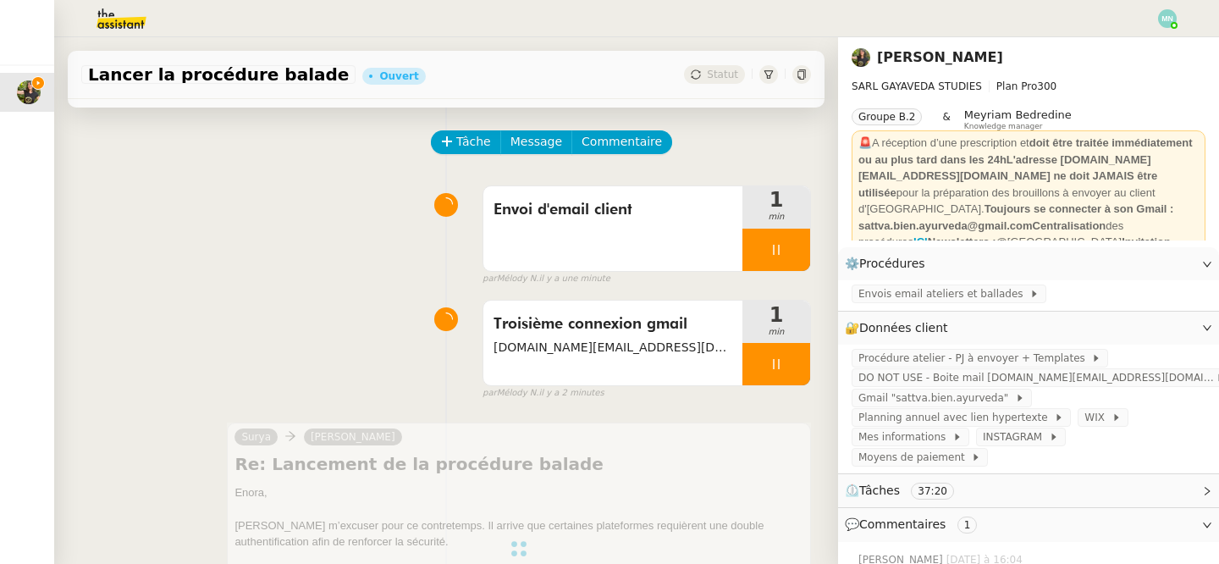
click at [766, 353] on div at bounding box center [776, 364] width 68 height 42
click at [799, 354] on button at bounding box center [793, 364] width 34 height 42
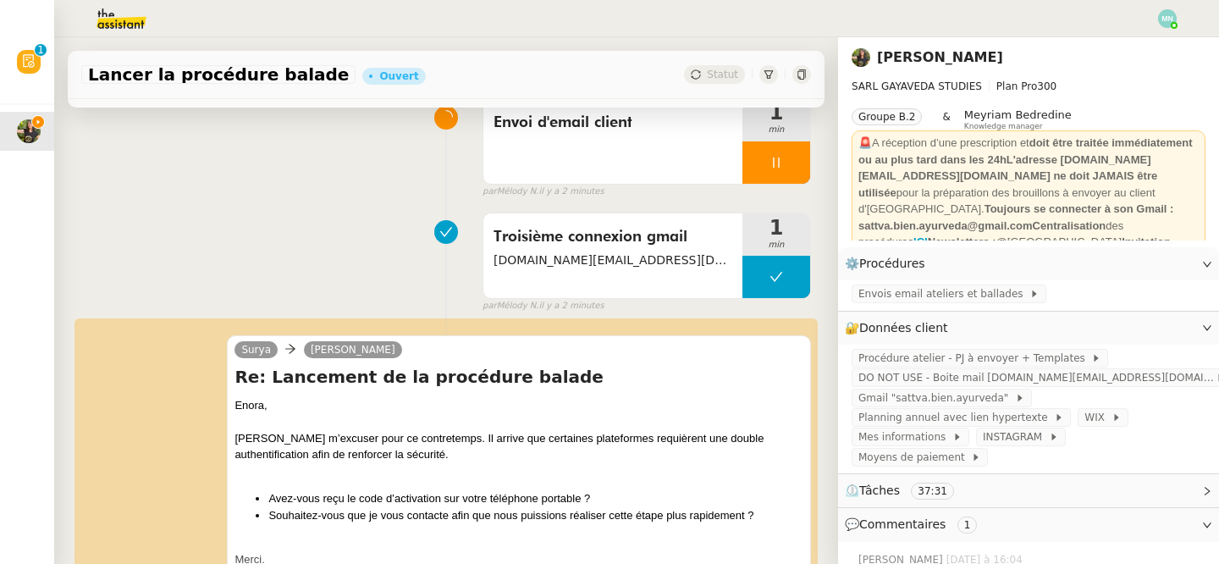
scroll to position [166, 0]
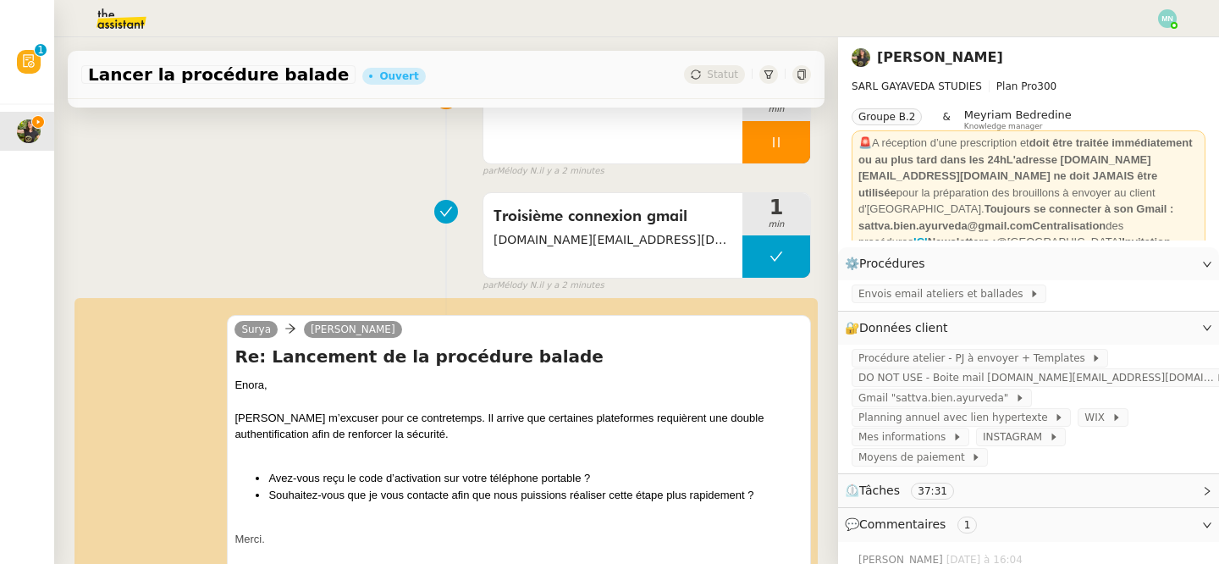
click at [762, 138] on div at bounding box center [776, 142] width 68 height 42
click at [791, 150] on button at bounding box center [793, 142] width 34 height 42
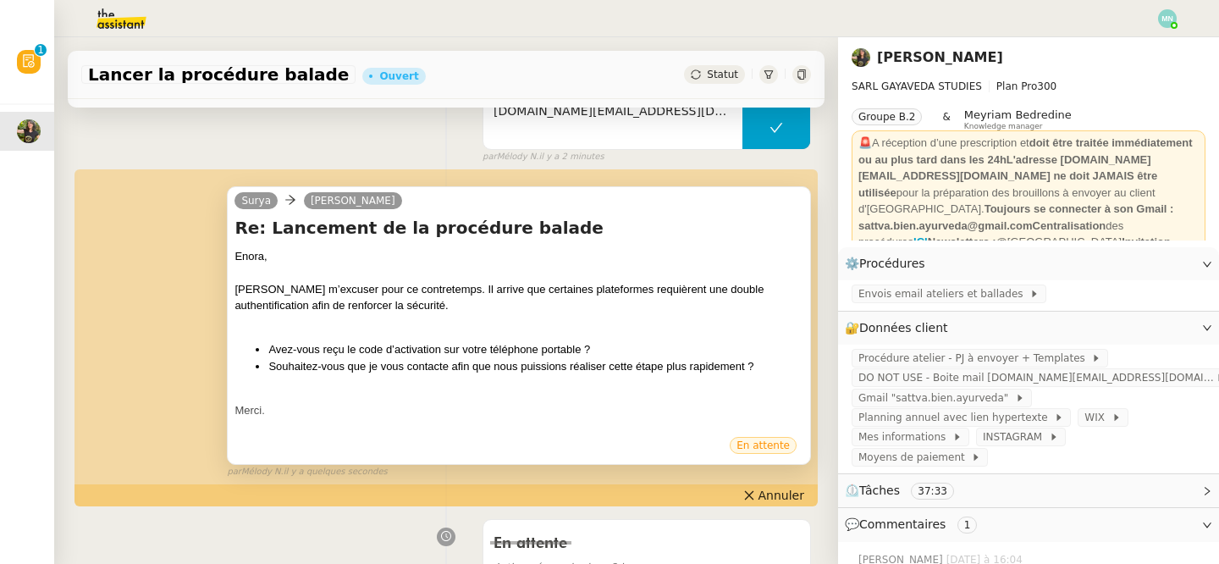
scroll to position [297, 0]
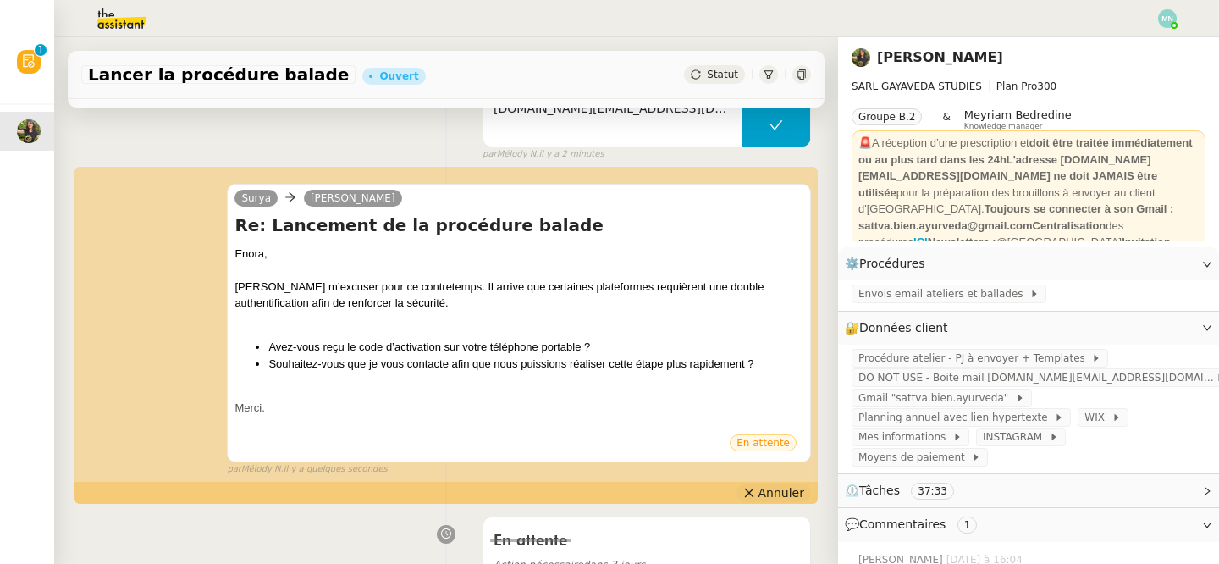
click at [788, 498] on span "Annuler" at bounding box center [781, 492] width 46 height 17
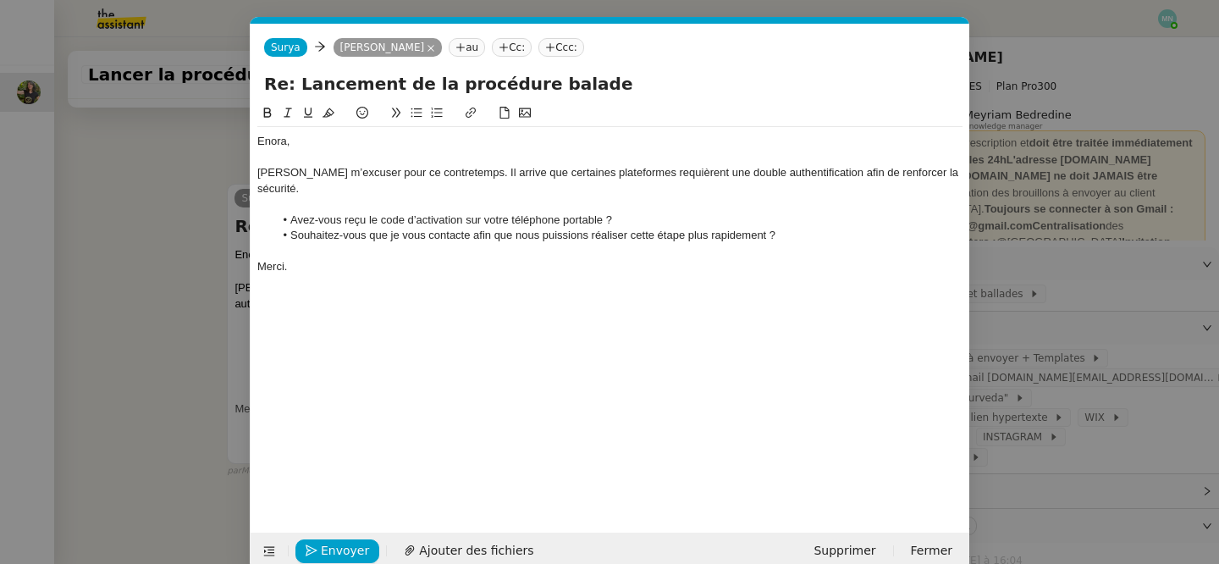
scroll to position [0, 36]
click at [676, 174] on div "[PERSON_NAME] m’excuser pour ce contretemps. Il arrive que certaines plateforme…" at bounding box center [609, 180] width 705 height 31
click at [341, 546] on span "Envoyer" at bounding box center [345, 550] width 48 height 19
click at [356, 553] on span "Confirmer l'envoi" at bounding box center [372, 550] width 102 height 19
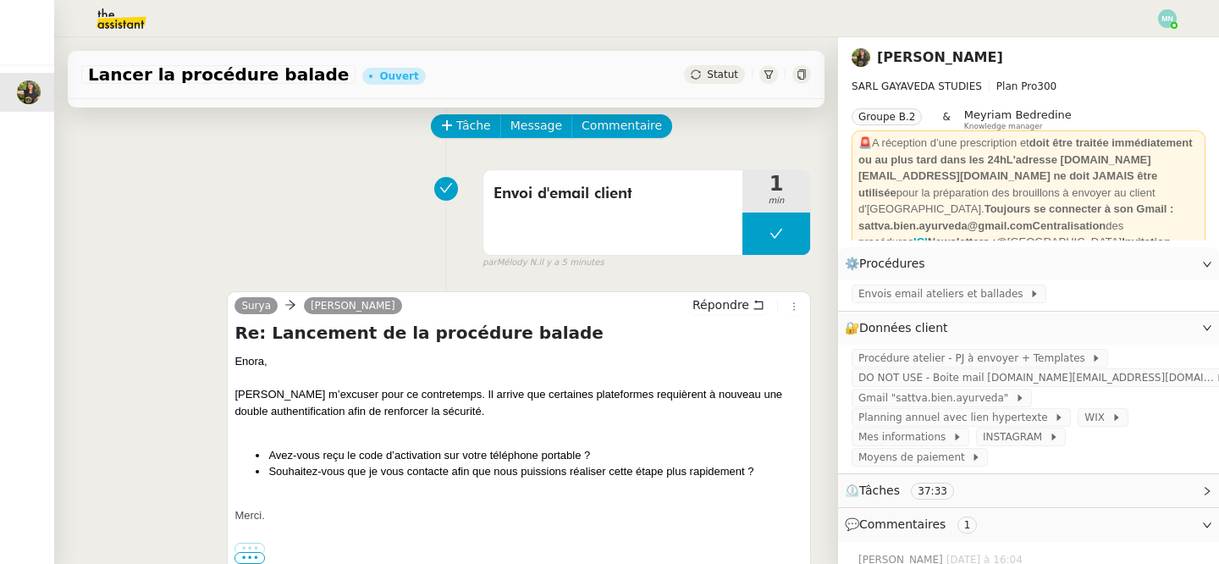
scroll to position [0, 0]
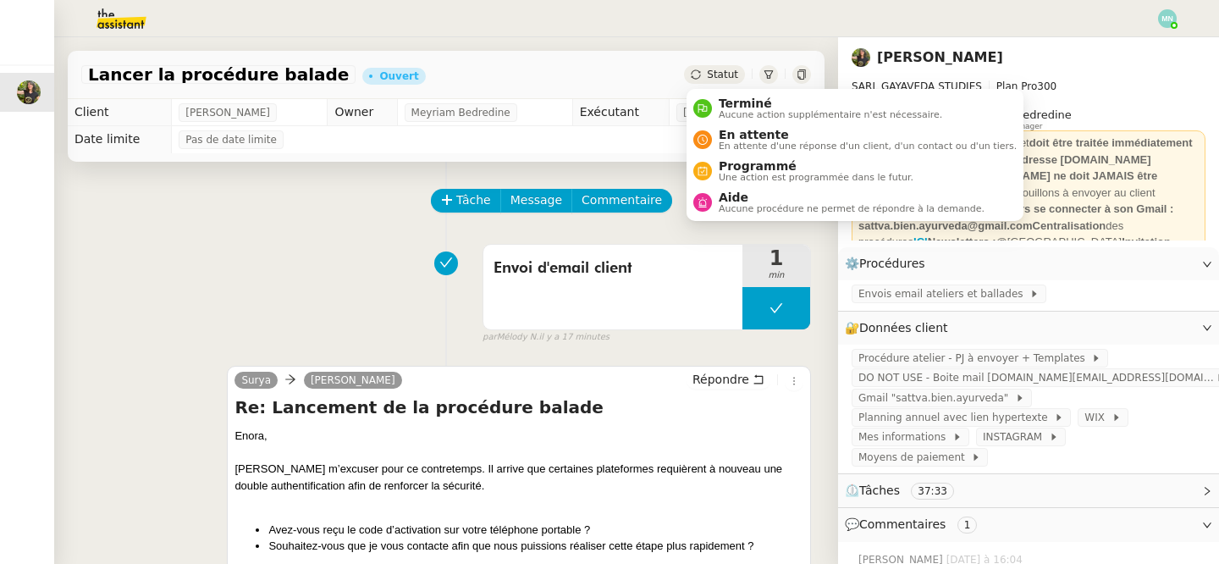
click at [717, 69] on span "Statut" at bounding box center [722, 75] width 31 height 12
click at [739, 133] on span "En attente" at bounding box center [868, 135] width 298 height 14
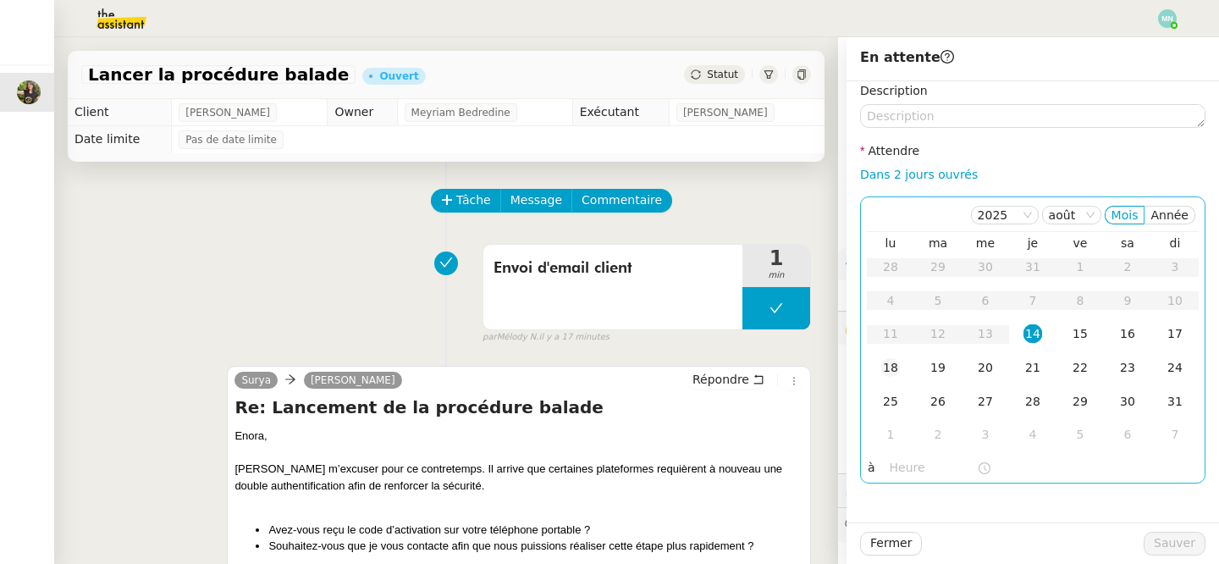
click at [891, 376] on div "18" at bounding box center [890, 367] width 19 height 19
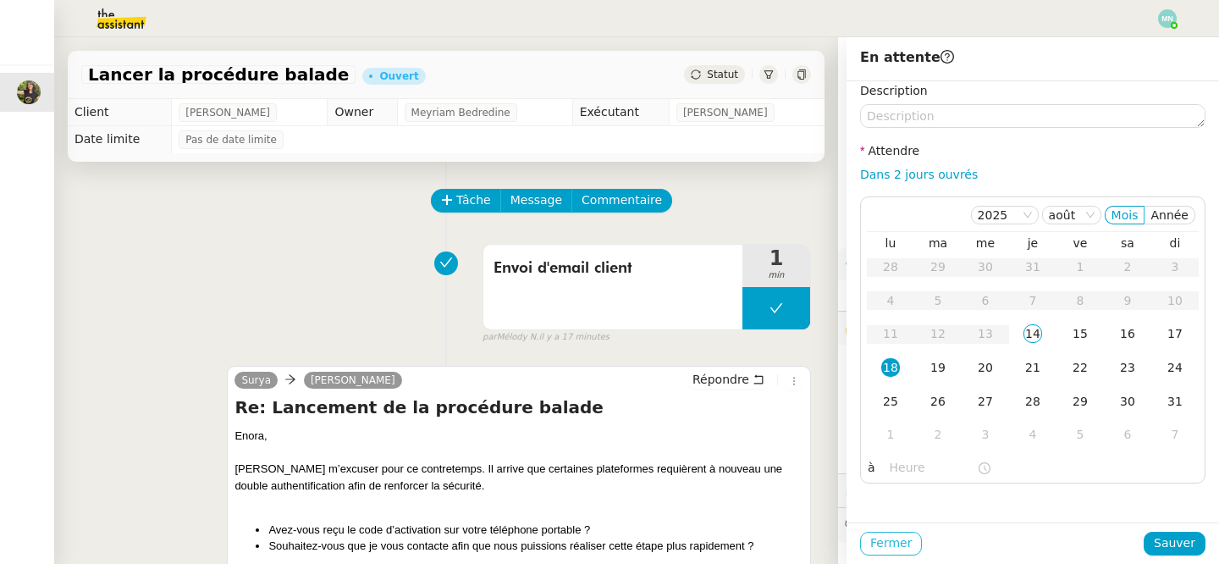
click at [875, 538] on span "Fermer" at bounding box center [890, 542] width 41 height 19
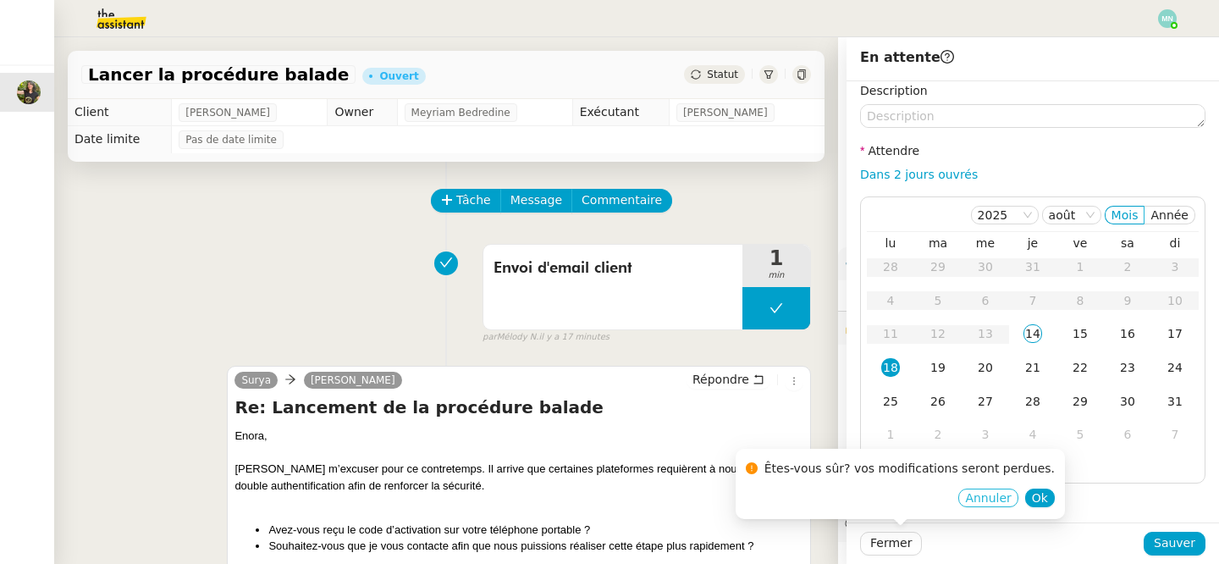
click at [984, 493] on span "Annuler" at bounding box center [988, 497] width 46 height 17
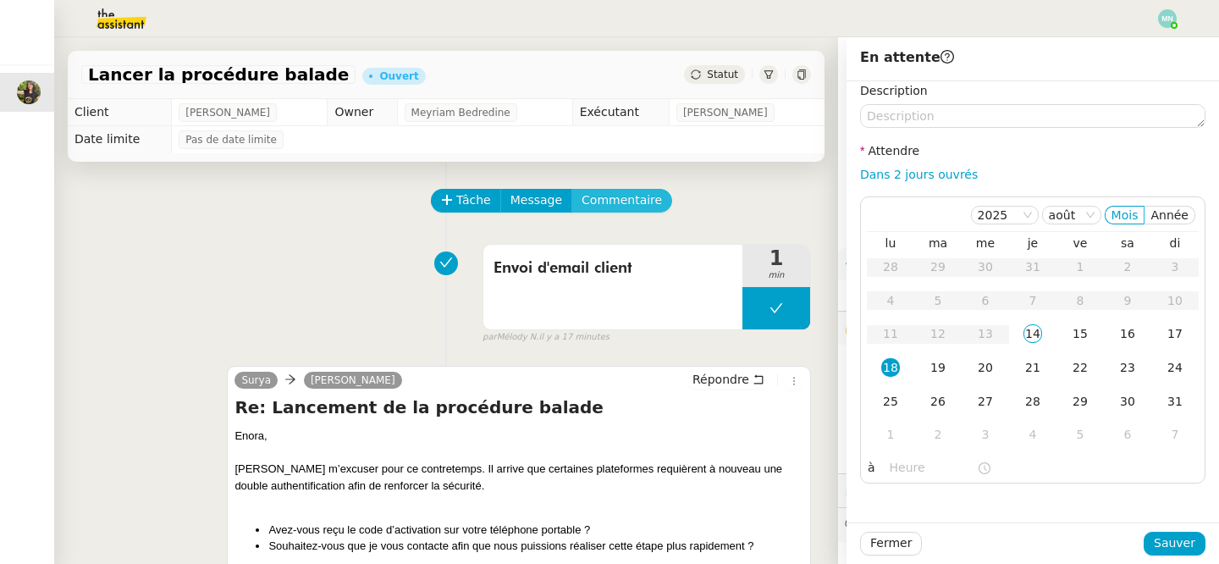
click at [627, 191] on span "Commentaire" at bounding box center [621, 199] width 80 height 19
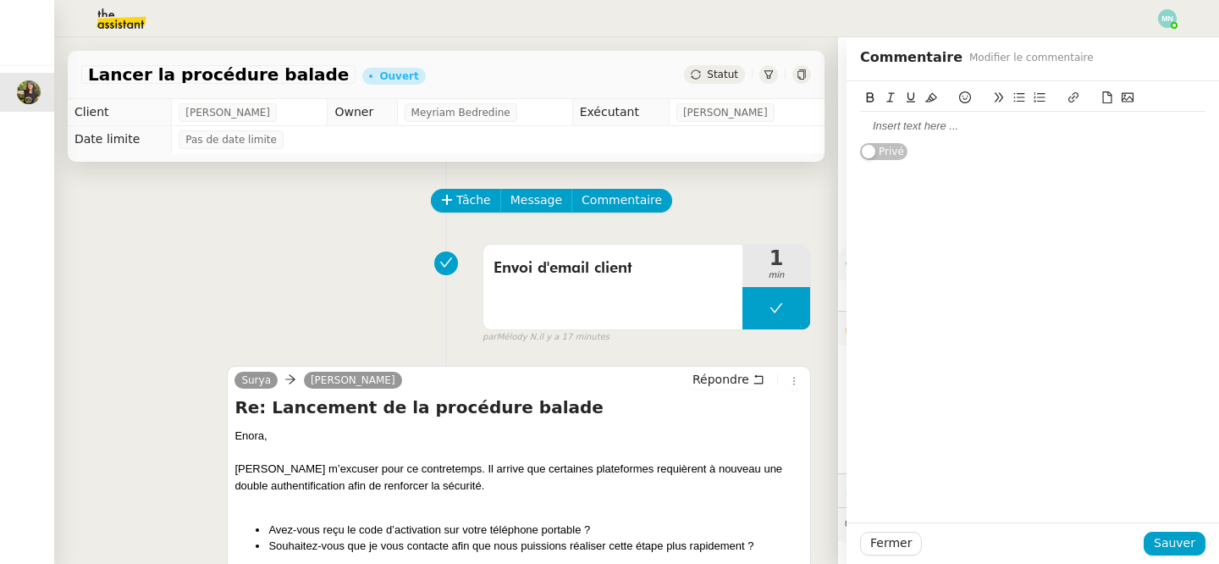
click at [904, 129] on div at bounding box center [1032, 125] width 345 height 15
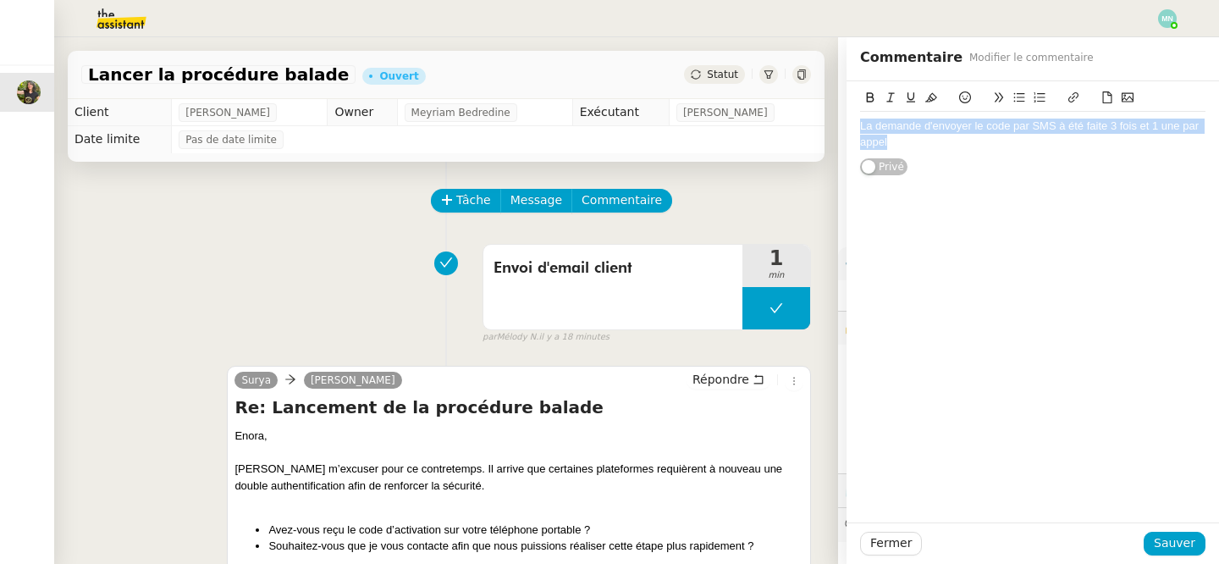
drag, startPoint x: 898, startPoint y: 142, endPoint x: 846, endPoint y: 114, distance: 59.4
click at [846, 114] on app-ticket "Lancer la procédure balade Ouvert Statut Client [PERSON_NAME] Owner Meyriam Bed…" at bounding box center [636, 300] width 1165 height 526
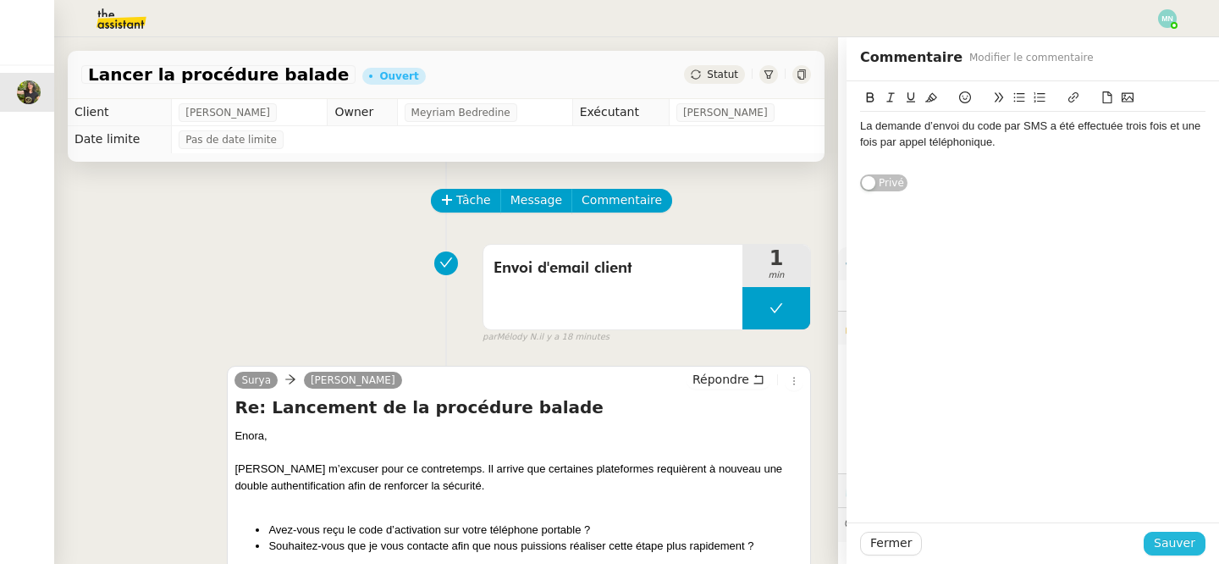
click at [1176, 535] on span "Sauver" at bounding box center [1174, 542] width 41 height 19
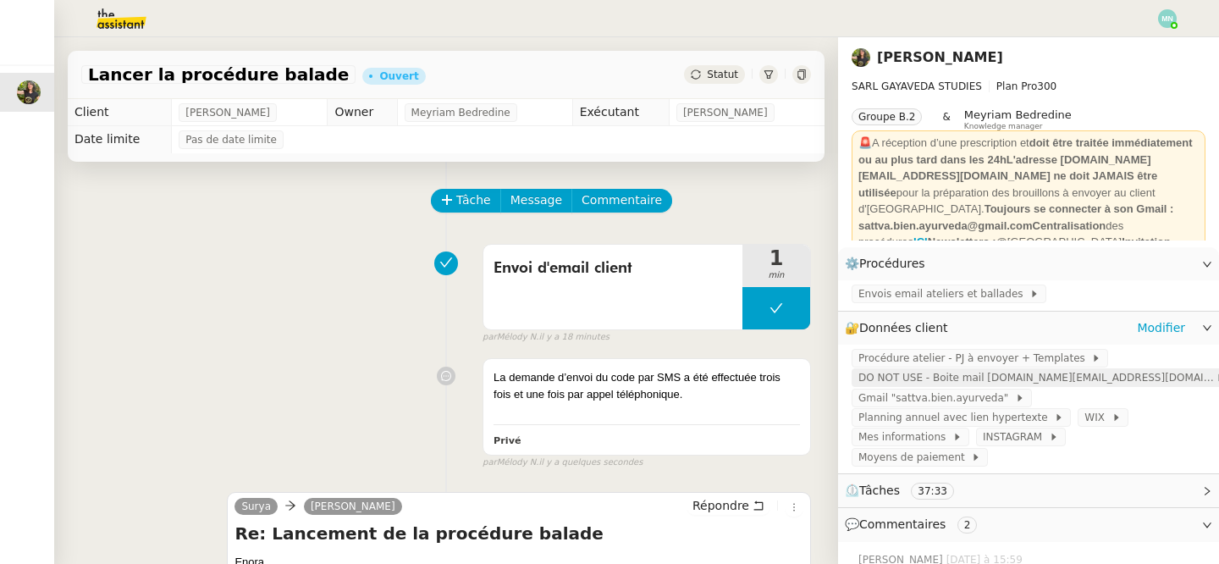
click at [951, 379] on span "DO NOT USE - Boite mail [DOMAIN_NAME][EMAIL_ADDRESS][DOMAIN_NAME]" at bounding box center [1036, 377] width 357 height 17
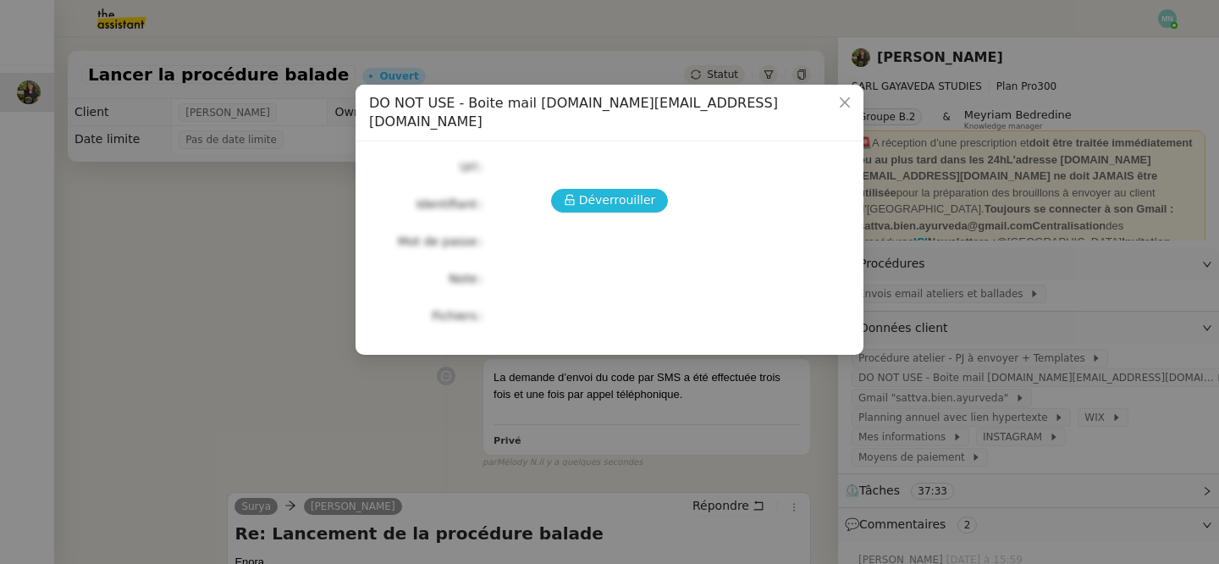
click at [616, 190] on span "Déverrouiller" at bounding box center [617, 199] width 77 height 19
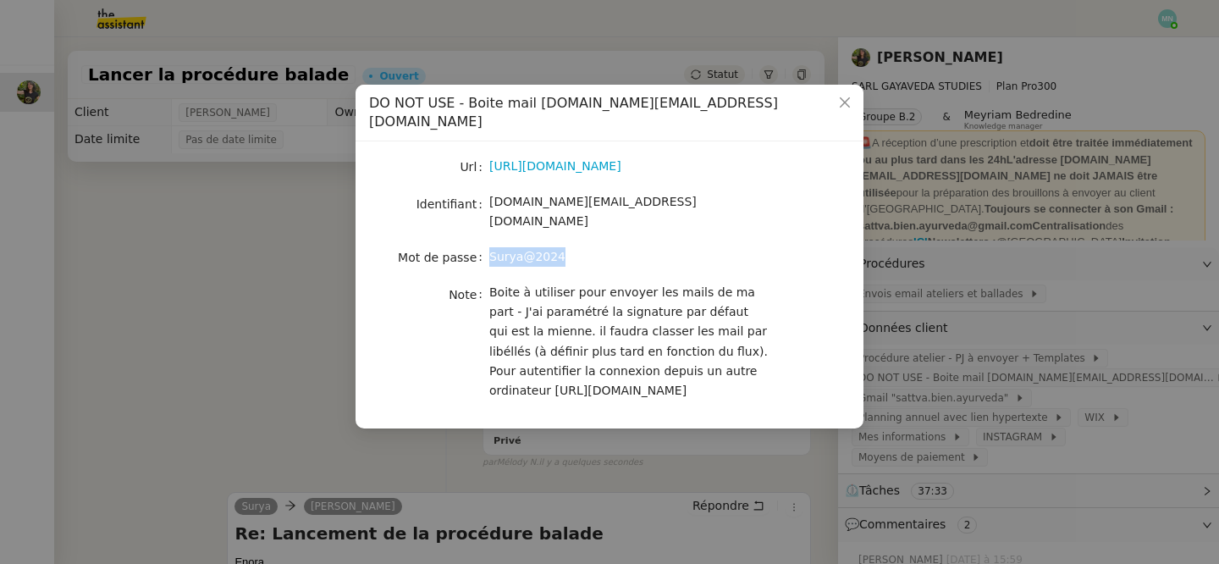
drag, startPoint x: 577, startPoint y: 231, endPoint x: 480, endPoint y: 229, distance: 97.3
click at [480, 245] on nz-form-item "Mot de passe [SECURITY_DATA]" at bounding box center [609, 257] width 481 height 24
click at [1033, 429] on nz-modal-container "DO NOT USE - Boite mail [DOMAIN_NAME][EMAIL_ADDRESS][DOMAIN_NAME] Url [URL][DOM…" at bounding box center [609, 282] width 1219 height 564
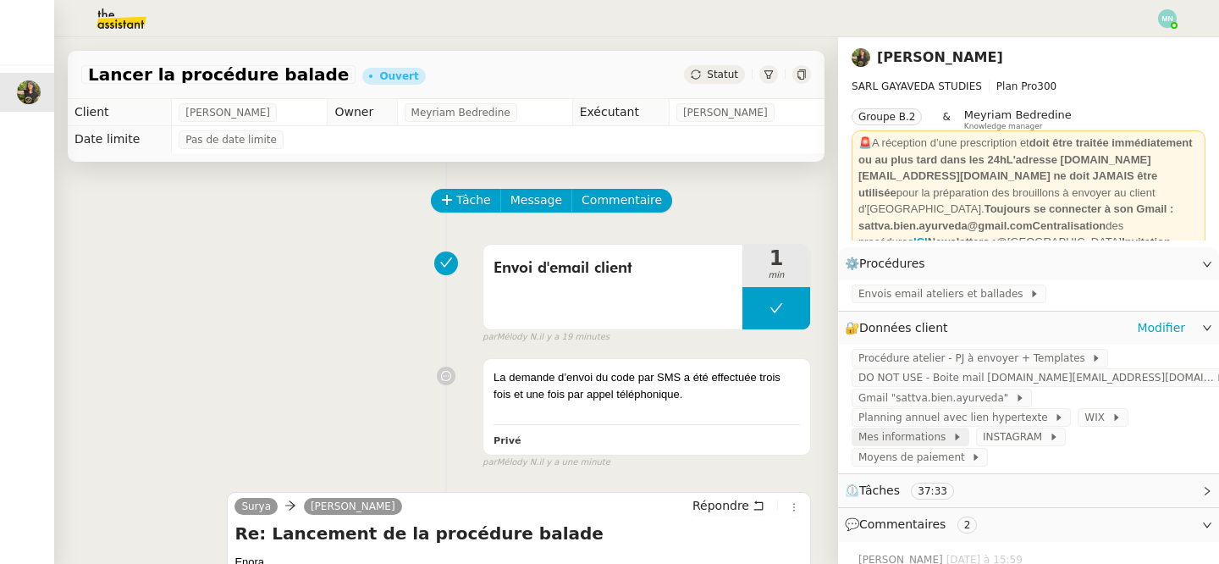
click at [912, 442] on span "Mes informations" at bounding box center [905, 436] width 94 height 17
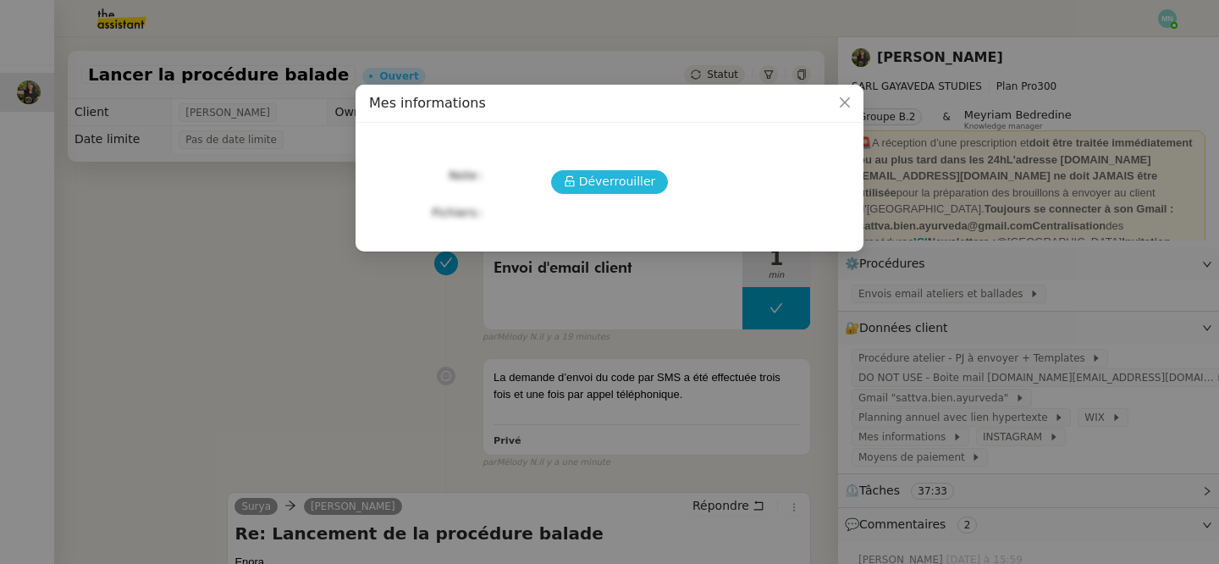
click at [576, 184] on icon at bounding box center [570, 181] width 12 height 12
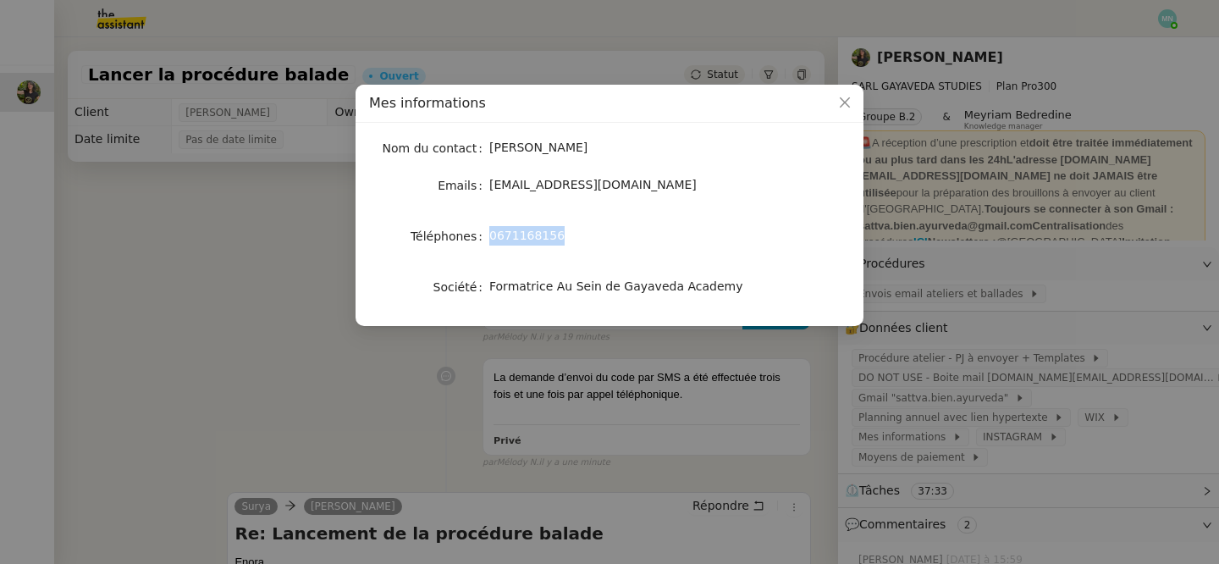
drag, startPoint x: 571, startPoint y: 235, endPoint x: 483, endPoint y: 235, distance: 88.0
click at [483, 235] on nz-form-item "Téléphones [PHONE_NUMBER]" at bounding box center [609, 236] width 481 height 24
click at [258, 318] on nz-modal-container "Mes informations Nom du contact [PERSON_NAME] Emails [EMAIL_ADDRESS][DOMAIN_NAM…" at bounding box center [609, 282] width 1219 height 564
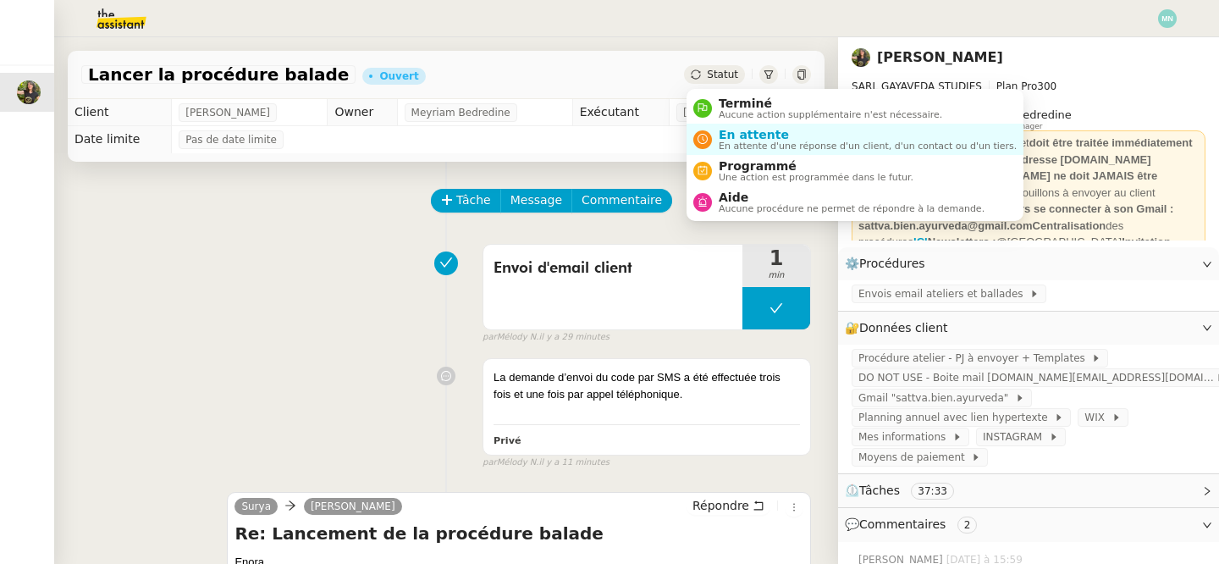
click at [716, 82] on div "Statut" at bounding box center [714, 74] width 61 height 19
click at [770, 141] on span "En attente d'une réponse d'un client, d'un contact ou d'un tiers." at bounding box center [868, 145] width 298 height 9
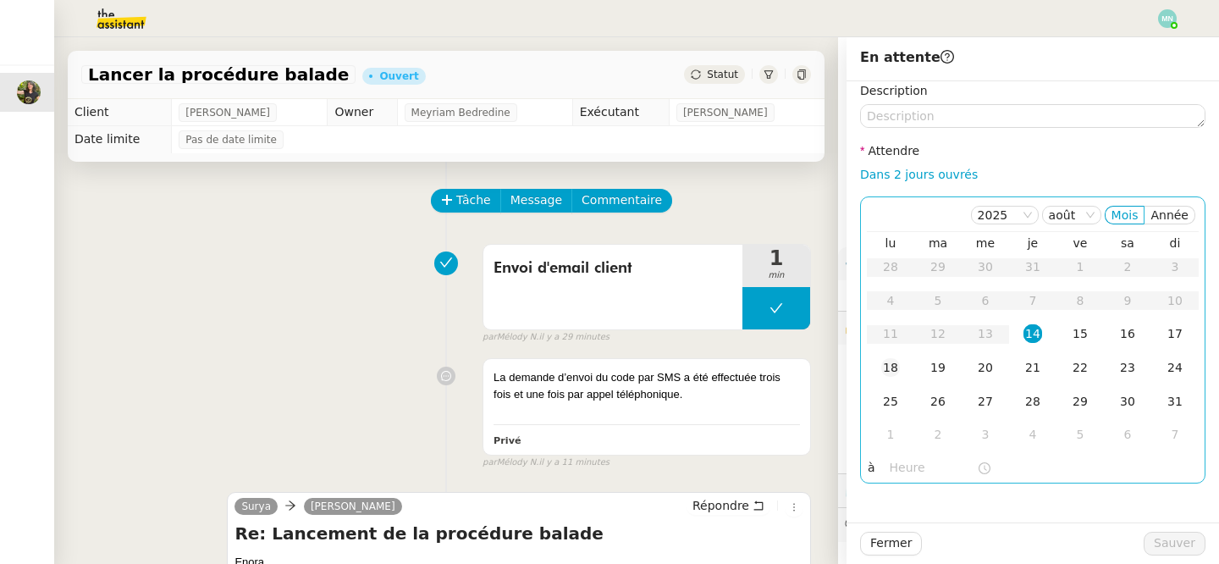
click at [873, 359] on td "18" at bounding box center [890, 368] width 47 height 34
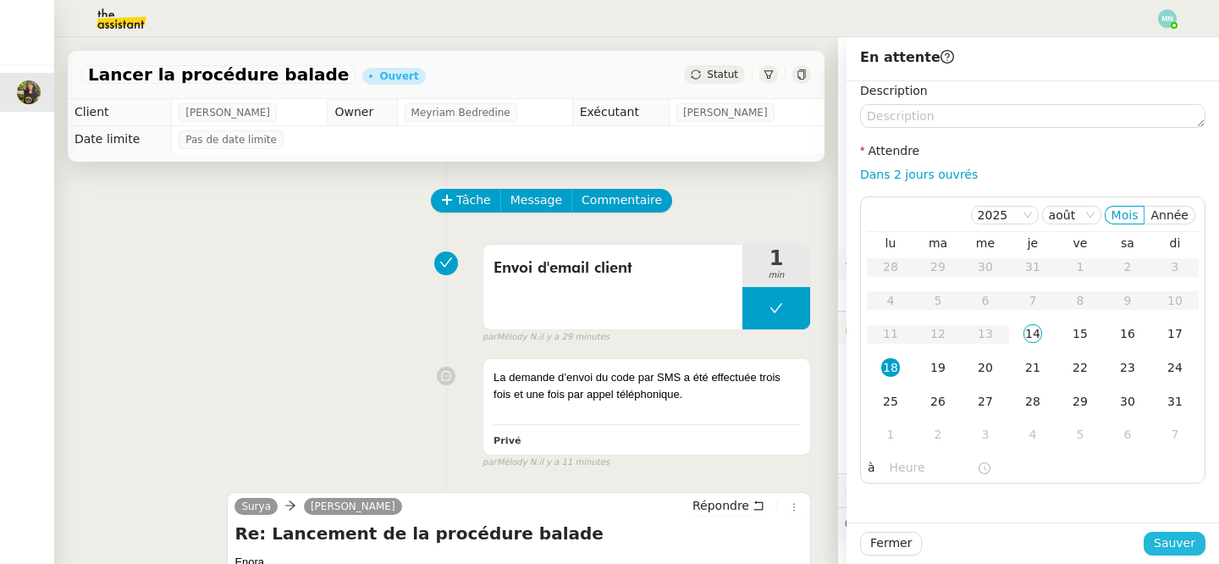
click at [1177, 539] on span "Sauver" at bounding box center [1174, 542] width 41 height 19
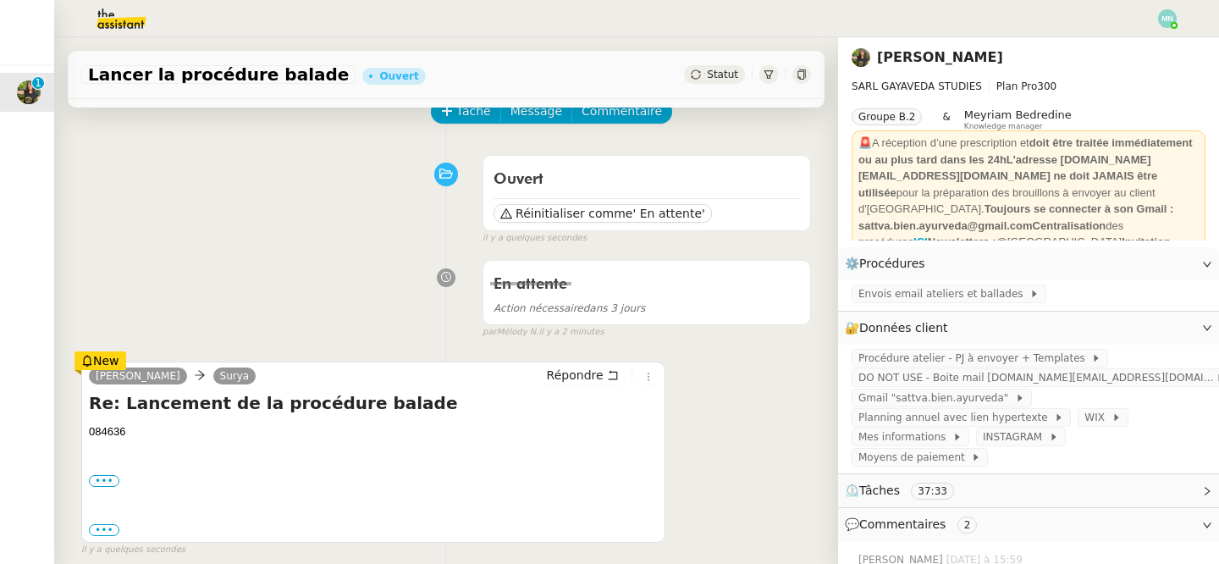
scroll to position [106, 0]
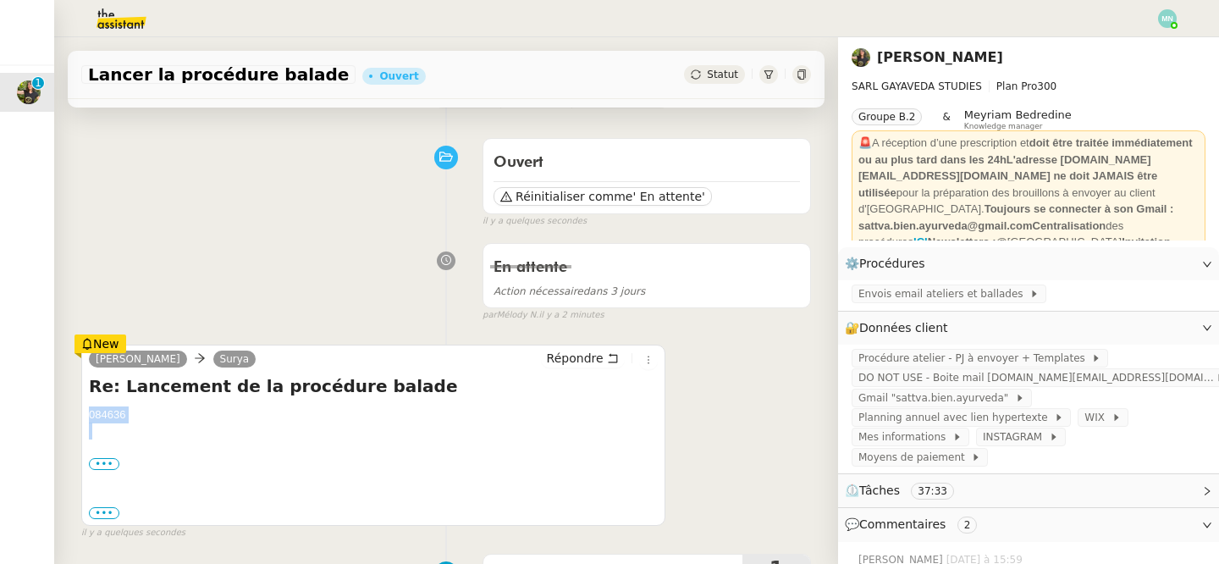
drag, startPoint x: 146, startPoint y: 424, endPoint x: 70, endPoint y: 413, distance: 77.0
click at [953, 293] on span "Envois email ateliers et ballades" at bounding box center [943, 293] width 171 height 17
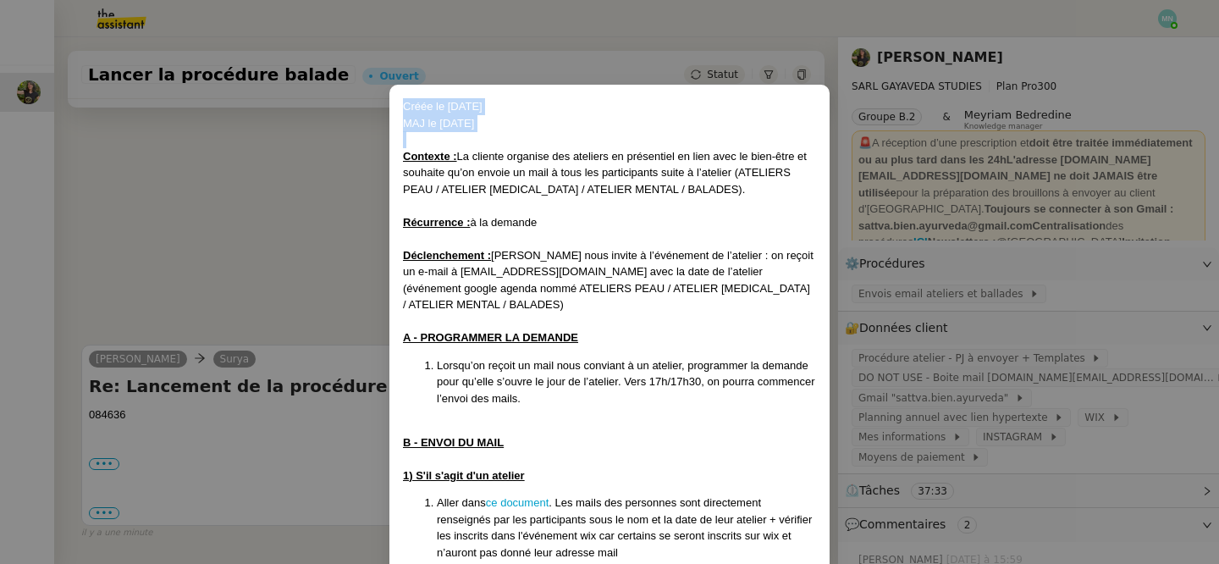
scroll to position [564, 0]
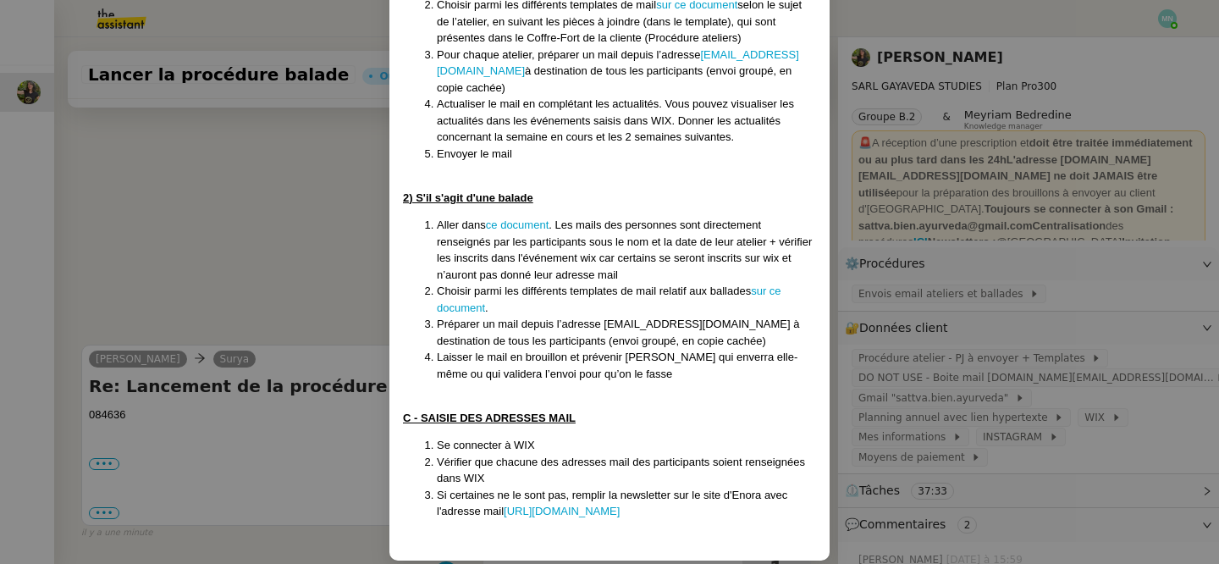
drag, startPoint x: 405, startPoint y: 152, endPoint x: 772, endPoint y: 499, distance: 504.7
click at [772, 499] on div "Créée le [DATE] MAJ le [DATE] Contexte : La cliente organise des ateliers en pr…" at bounding box center [609, 40] width 413 height 1012
click at [310, 207] on nz-modal-container "Créée le [DATE] MAJ le [DATE] Contexte : La cliente organise des ateliers en pr…" at bounding box center [609, 282] width 1219 height 564
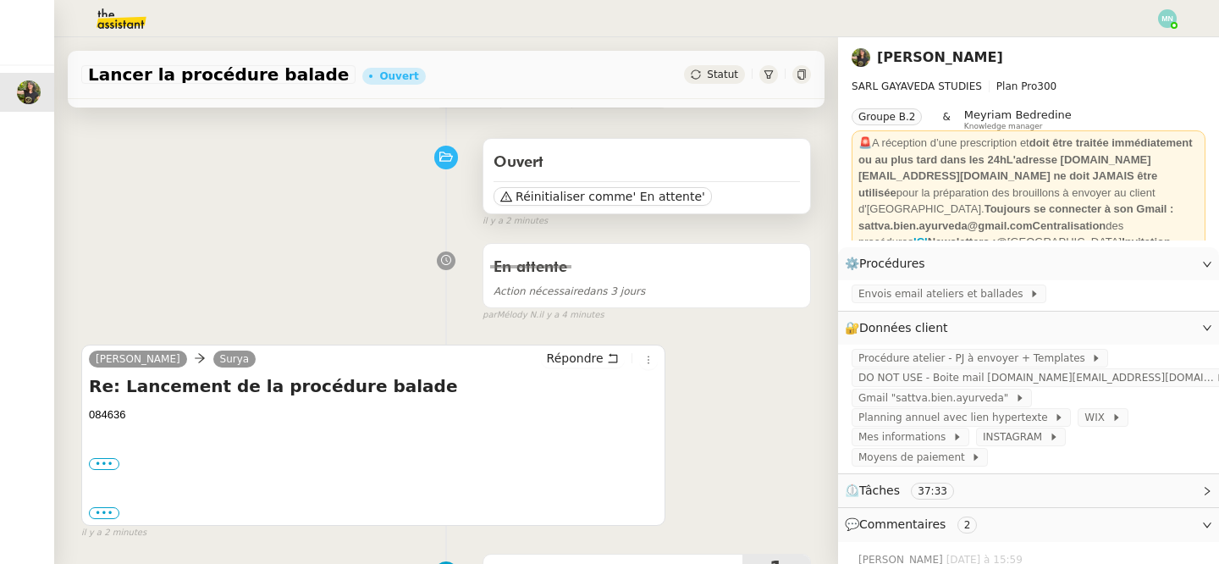
scroll to position [0, 0]
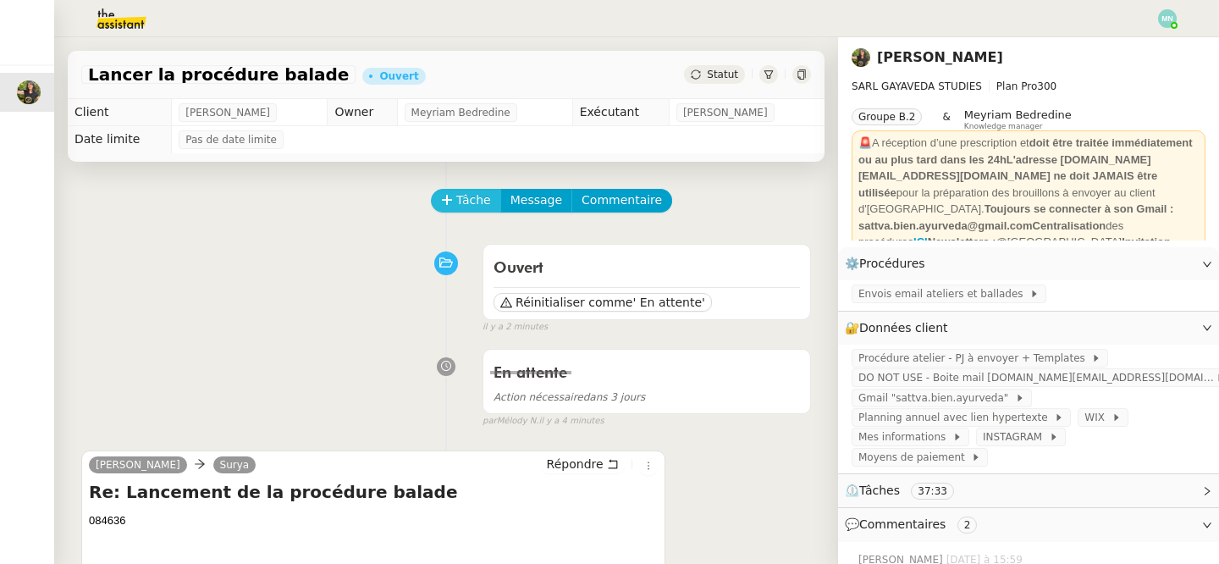
click at [466, 201] on span "Tâche" at bounding box center [473, 199] width 35 height 19
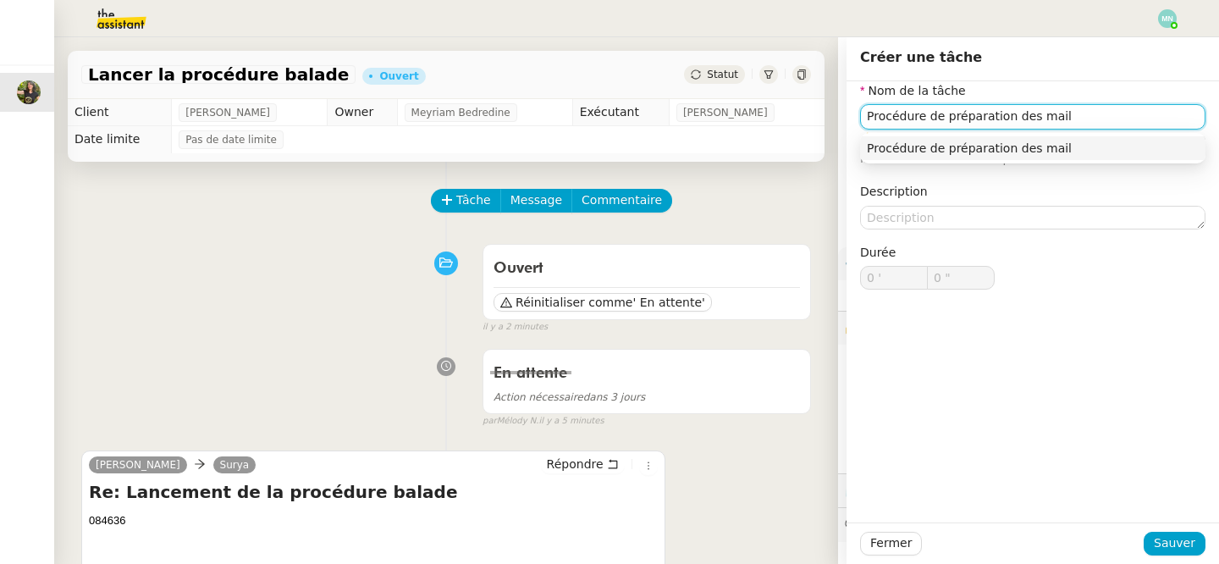
click at [950, 140] on div "Procédure de préparation des mail" at bounding box center [1033, 147] width 332 height 15
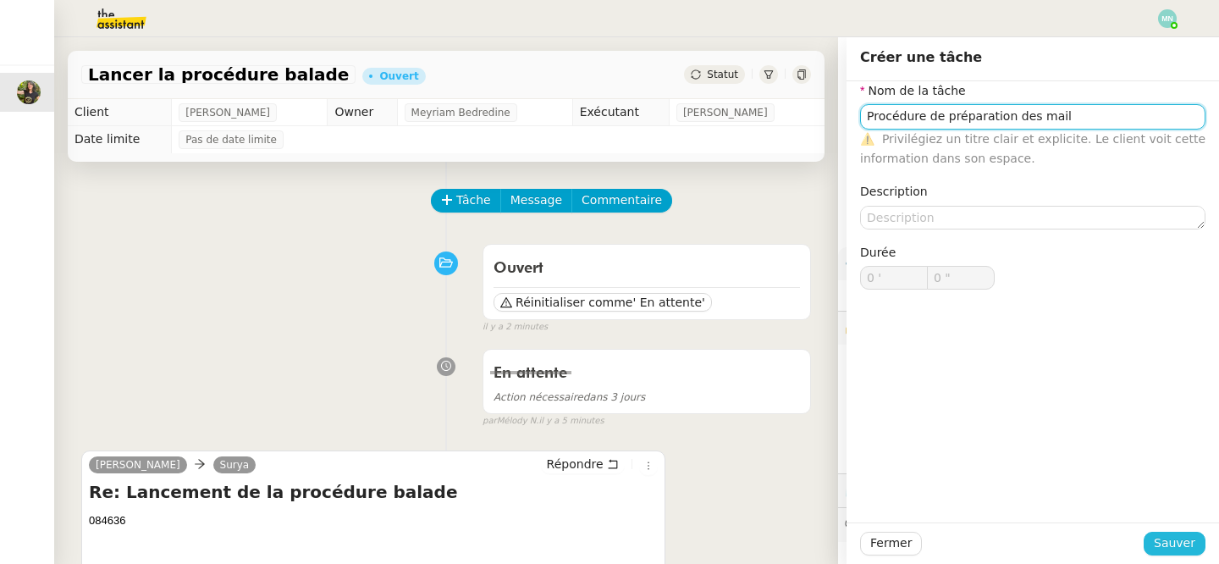
type input "Procédure de préparation des mail"
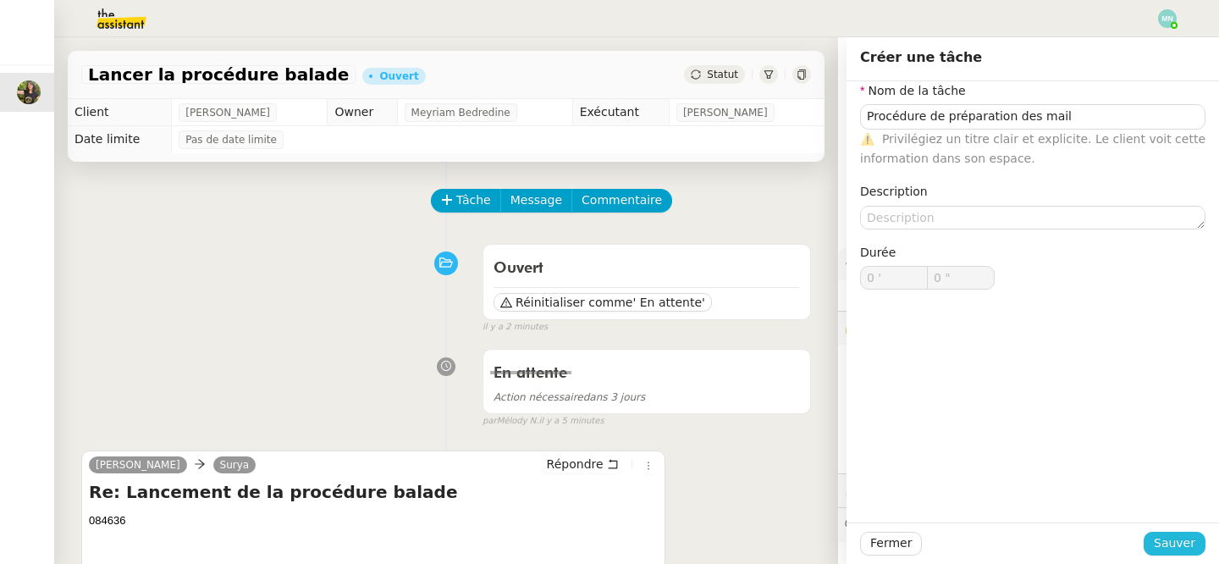
click at [1177, 539] on span "Sauver" at bounding box center [1174, 542] width 41 height 19
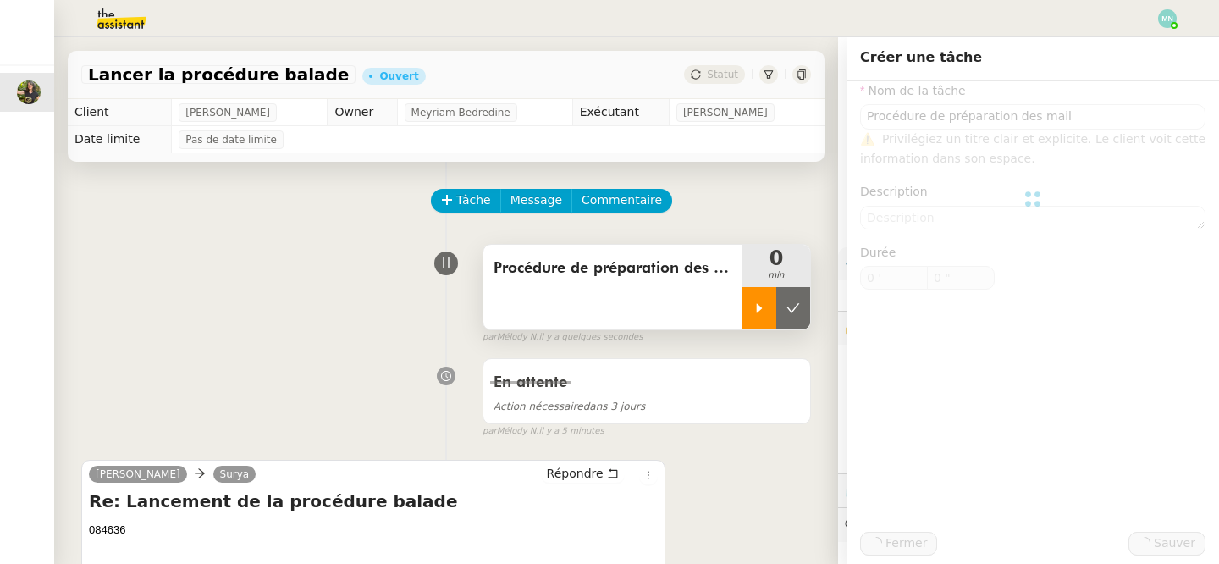
click at [762, 301] on icon at bounding box center [759, 308] width 14 height 14
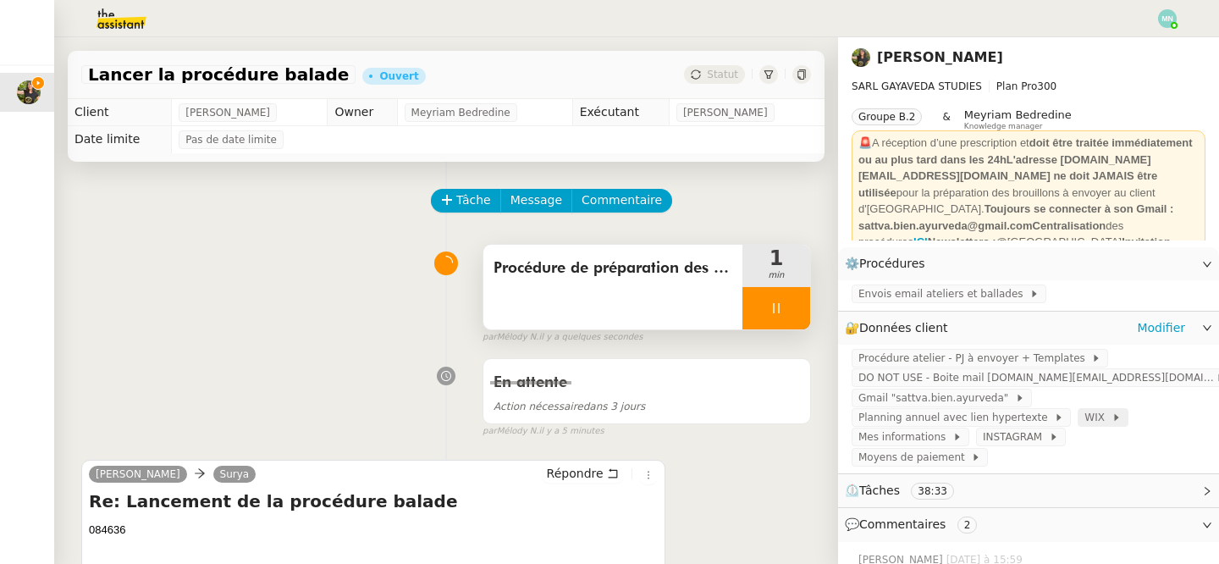
click at [1088, 410] on span "WIX" at bounding box center [1097, 417] width 26 height 17
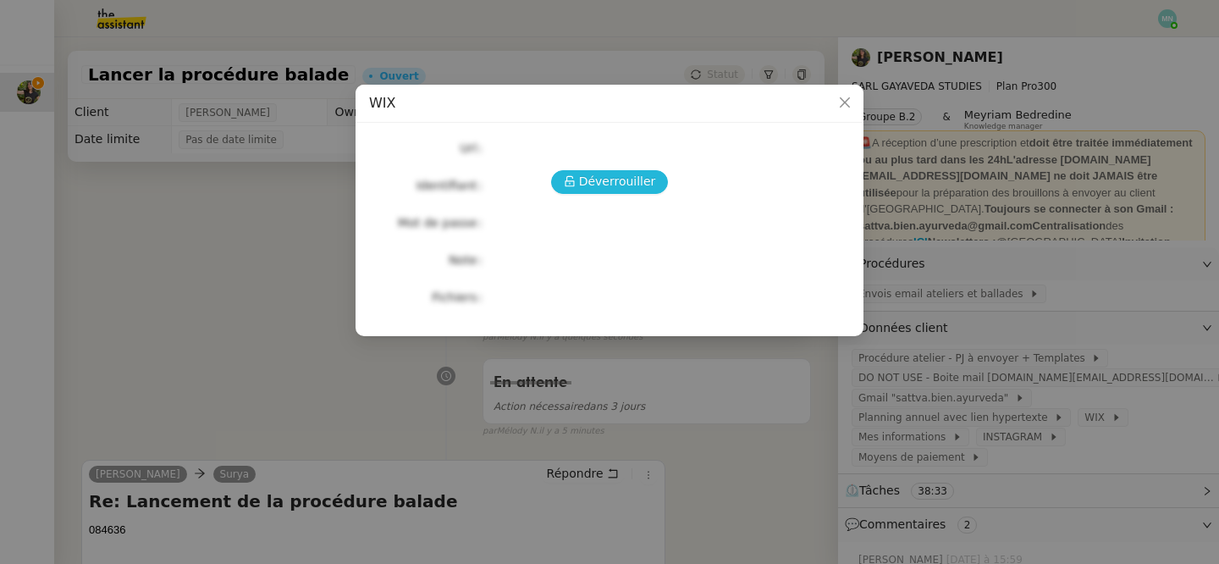
click at [618, 171] on button "Déverrouiller" at bounding box center [610, 182] width 118 height 24
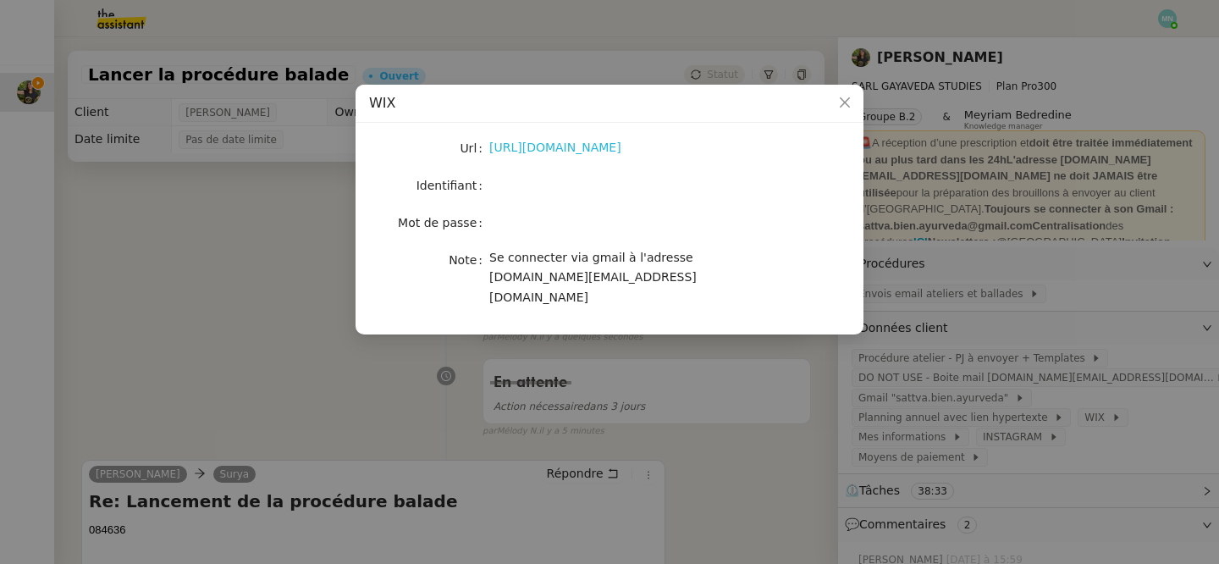
click at [603, 147] on link "[URL][DOMAIN_NAME]" at bounding box center [555, 147] width 132 height 14
drag, startPoint x: 719, startPoint y: 279, endPoint x: 490, endPoint y: 279, distance: 229.4
click at [490, 279] on div "Se connecter via gmail à l'adresse [DOMAIN_NAME][EMAIL_ADDRESS][DOMAIN_NAME]" at bounding box center [629, 277] width 280 height 59
click at [976, 333] on nz-modal-container "WIX Url [URL][DOMAIN_NAME] Identifiant Mot de passe Note Se connecter via gmail…" at bounding box center [609, 282] width 1219 height 564
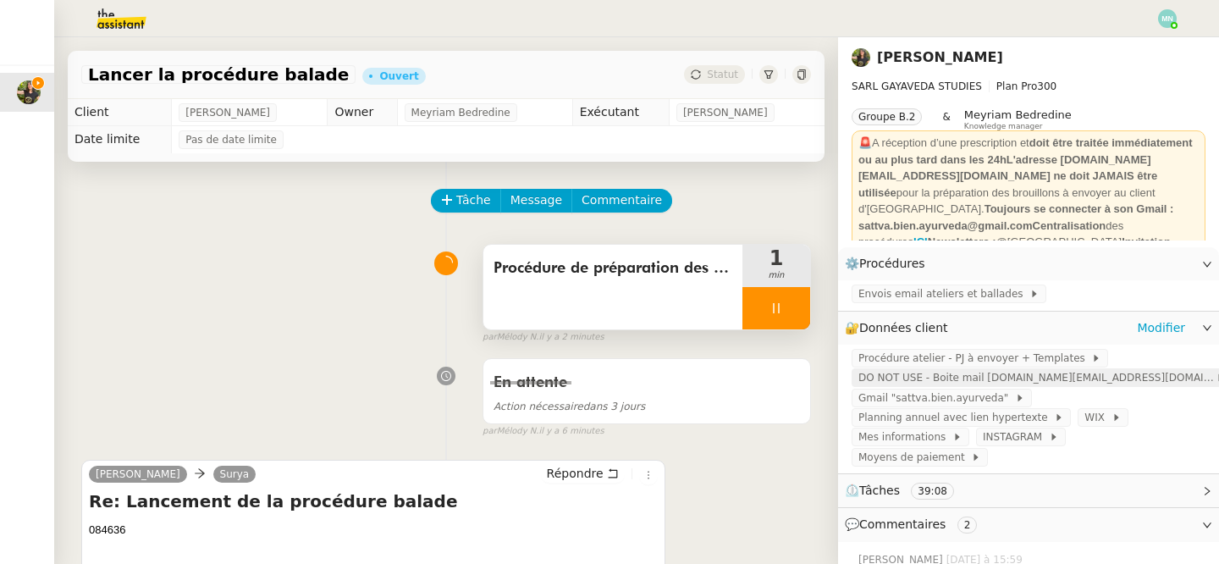
click at [927, 383] on span "DO NOT USE - Boite mail [DOMAIN_NAME][EMAIL_ADDRESS][DOMAIN_NAME]" at bounding box center [1036, 377] width 357 height 17
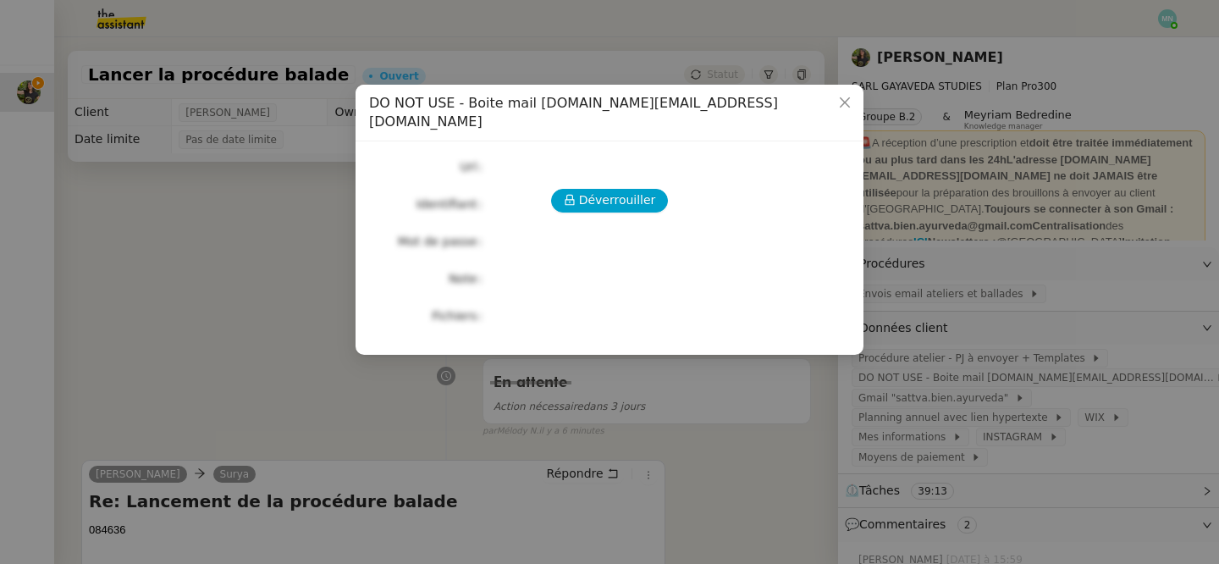
click at [586, 195] on div "Déverrouiller Url Identifiant Mot de passe Note Fichiers Upload" at bounding box center [609, 241] width 481 height 173
click at [587, 190] on span "Déverrouiller" at bounding box center [617, 199] width 77 height 19
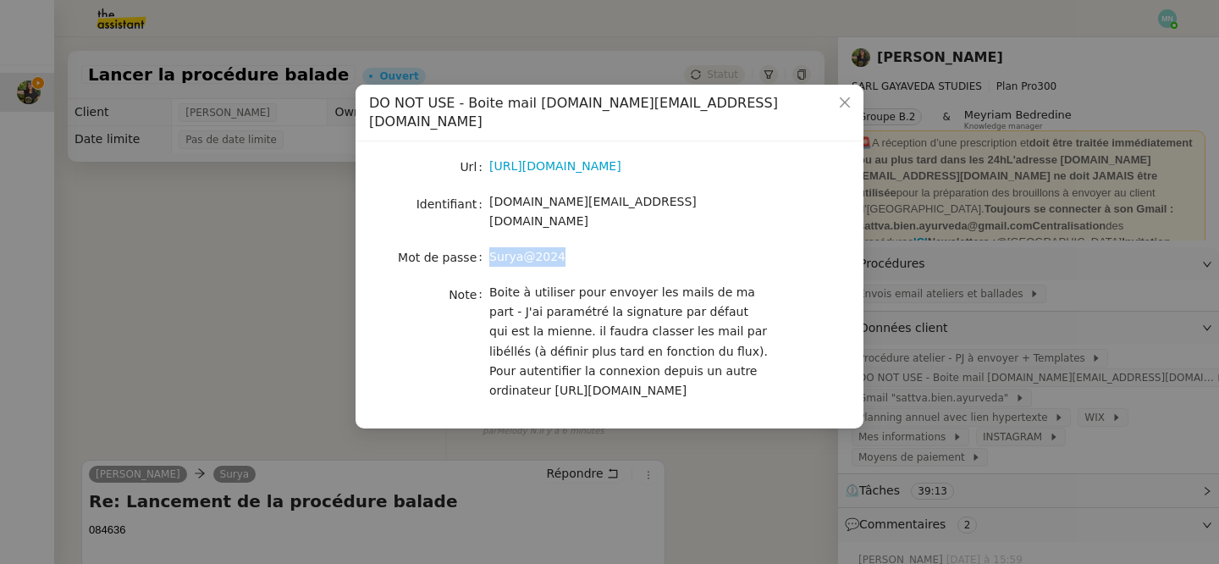
drag, startPoint x: 563, startPoint y: 224, endPoint x: 485, endPoint y: 224, distance: 77.9
click at [485, 245] on nz-form-item "Mot de passe [SECURITY_DATA]" at bounding box center [609, 257] width 481 height 24
click at [243, 342] on nz-modal-container "DO NOT USE - Boite mail [DOMAIN_NAME][EMAIL_ADDRESS][DOMAIN_NAME] Url [URL][DOM…" at bounding box center [609, 282] width 1219 height 564
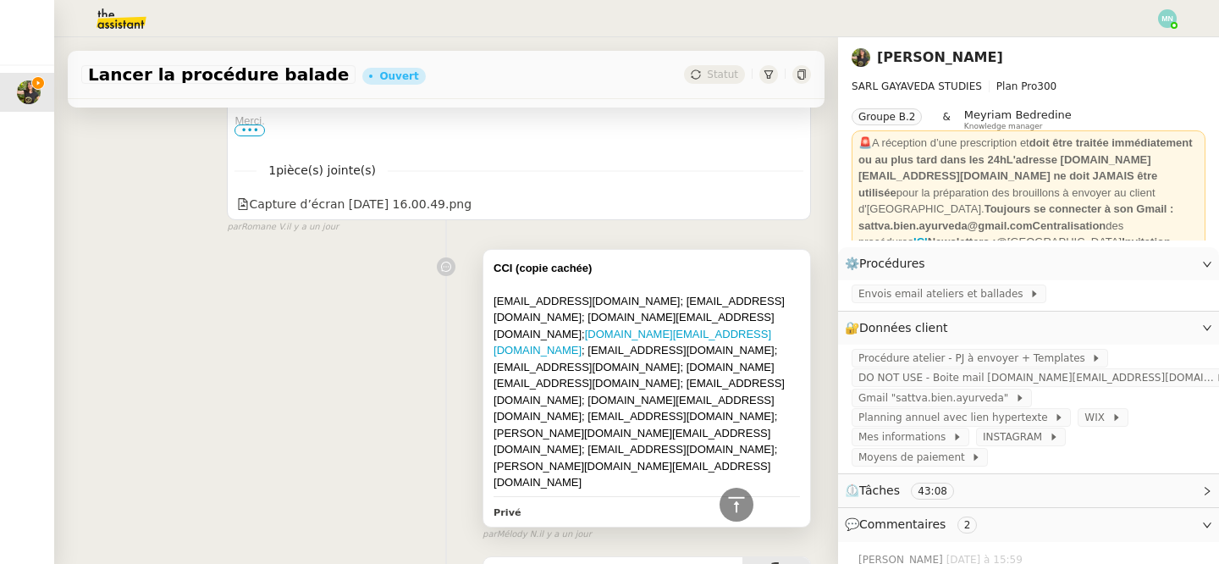
scroll to position [7815, 0]
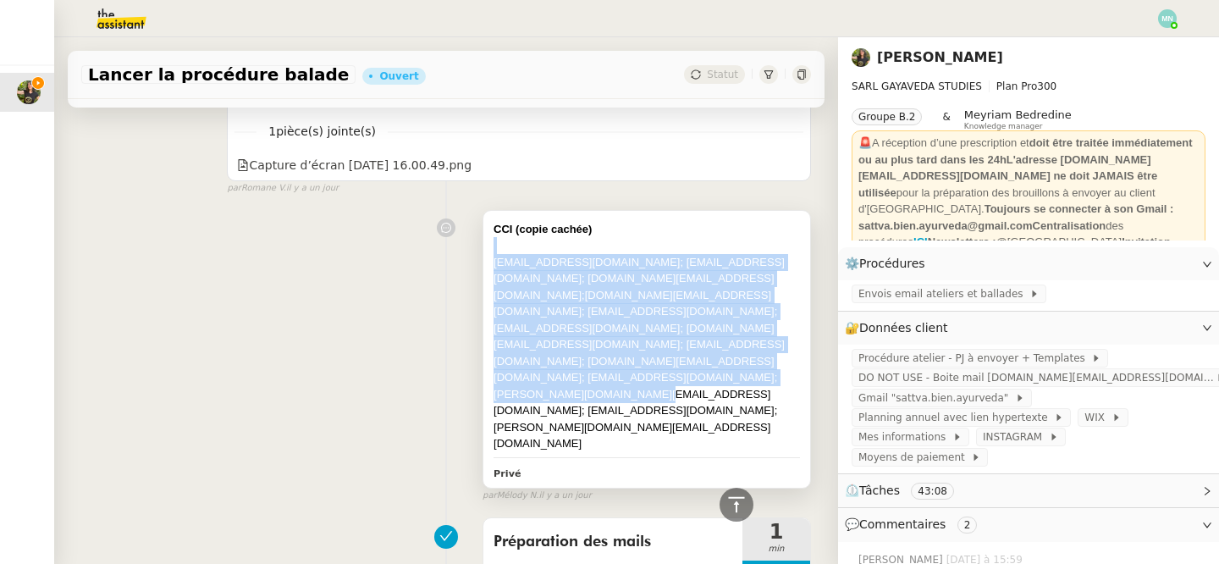
drag, startPoint x: 774, startPoint y: 378, endPoint x: 486, endPoint y: 272, distance: 307.7
click at [486, 272] on div "CCI (copie cachée) [EMAIL_ADDRESS][DOMAIN_NAME]; [EMAIL_ADDRESS][DOMAIN_NAME]; …" at bounding box center [646, 349] width 327 height 277
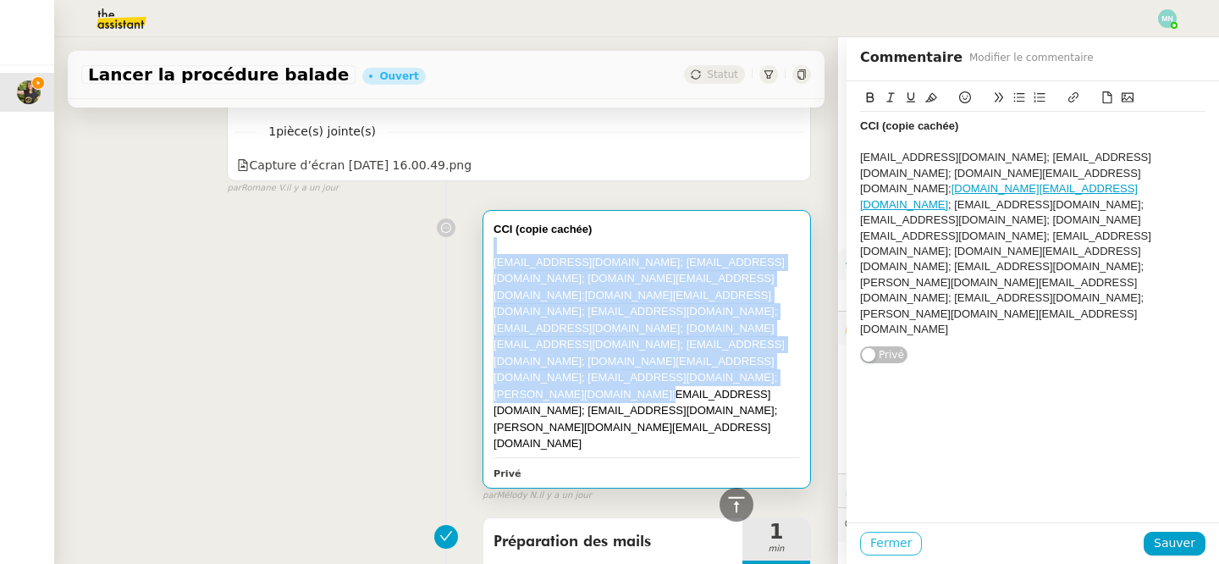
click at [897, 538] on span "Fermer" at bounding box center [890, 542] width 41 height 19
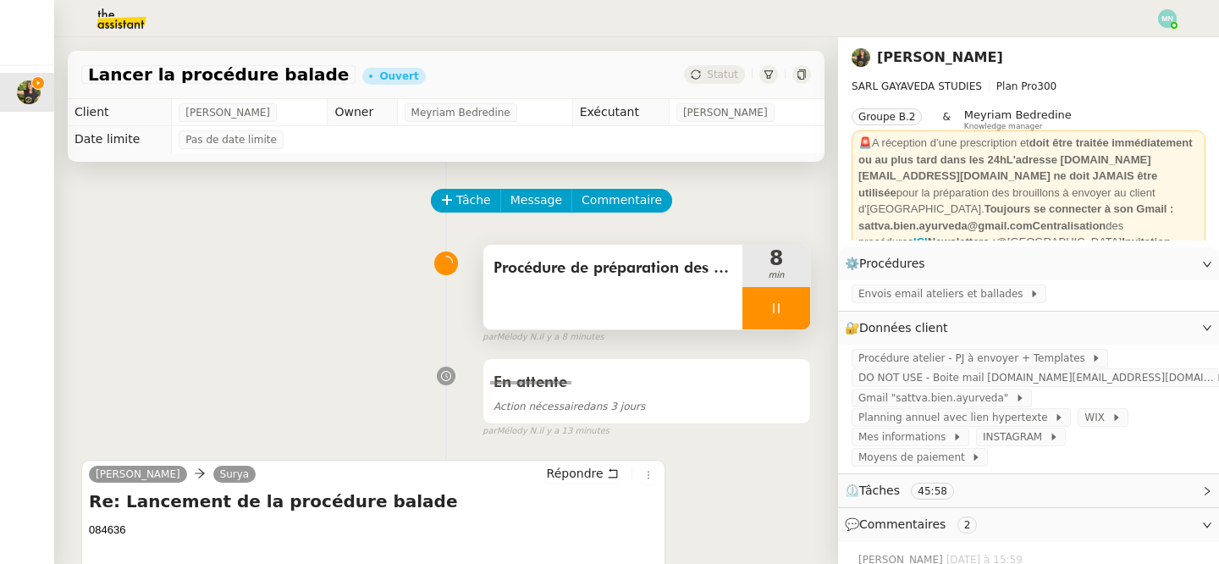
click at [760, 309] on div at bounding box center [776, 308] width 68 height 42
click at [797, 309] on icon at bounding box center [793, 308] width 14 height 14
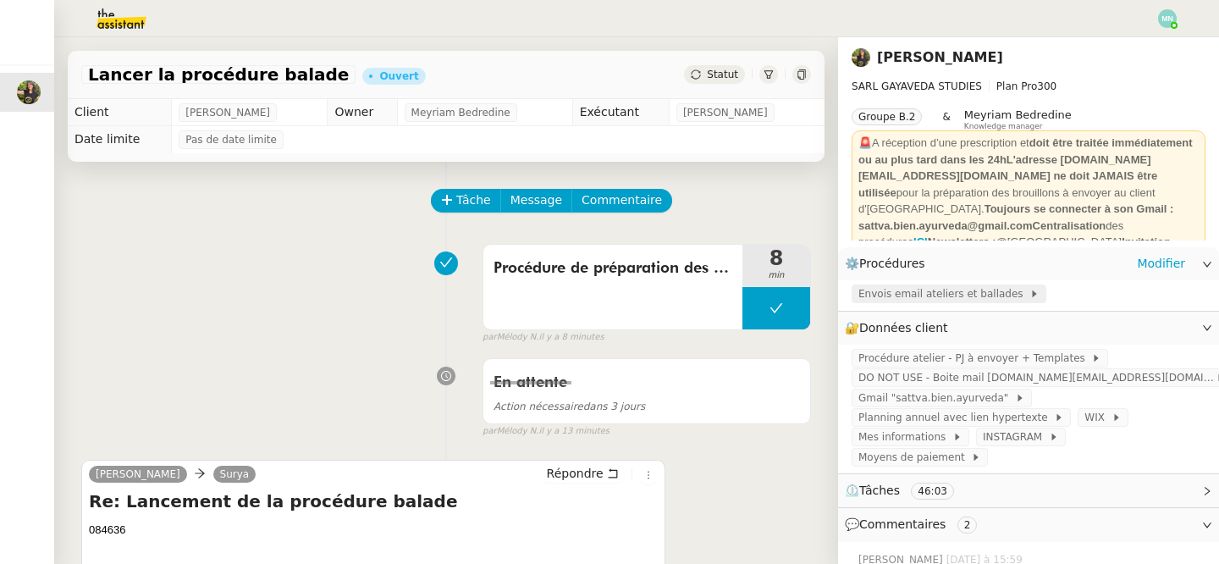
click at [911, 294] on span "Envois email ateliers et ballades" at bounding box center [943, 293] width 171 height 17
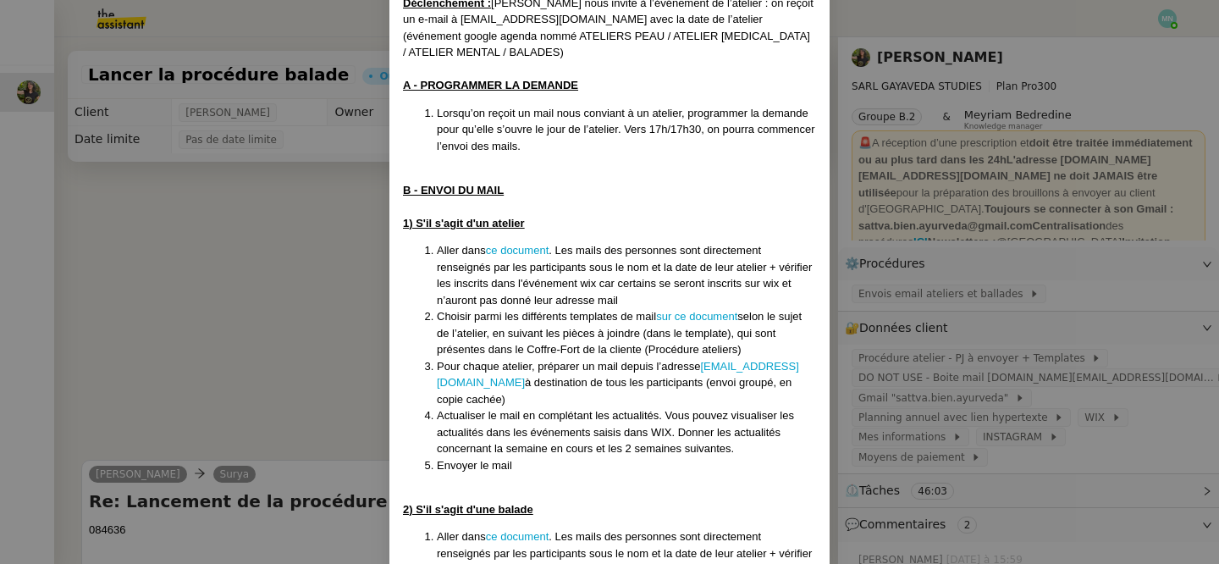
scroll to position [564, 0]
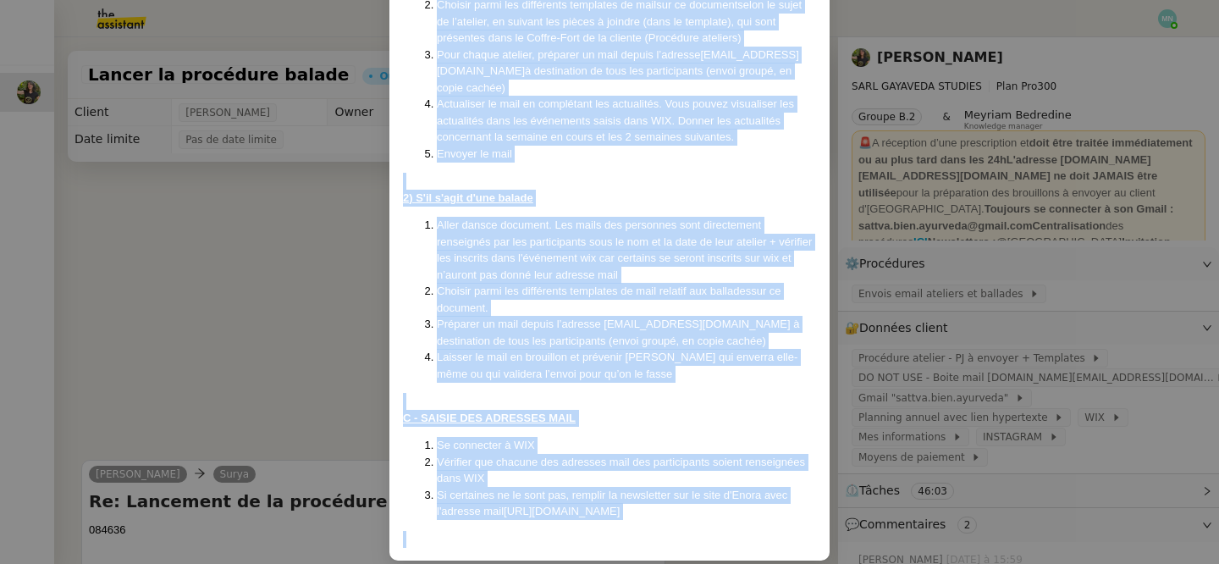
drag, startPoint x: 399, startPoint y: 152, endPoint x: 787, endPoint y: 505, distance: 524.8
click at [787, 505] on div "Créée le [DATE] MAJ le [DATE] Contexte : La cliente organise des ateliers en pr…" at bounding box center [609, 40] width 440 height 1039
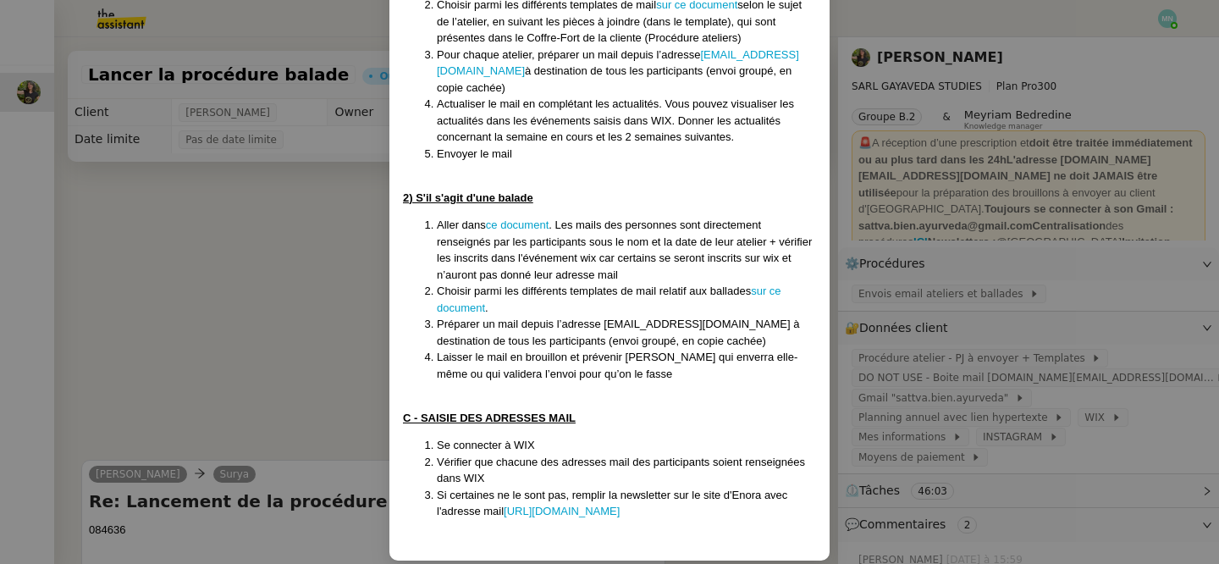
click at [232, 275] on nz-modal-container "Créée le [DATE] MAJ le [DATE] Contexte : La cliente organise des ateliers en pr…" at bounding box center [609, 282] width 1219 height 564
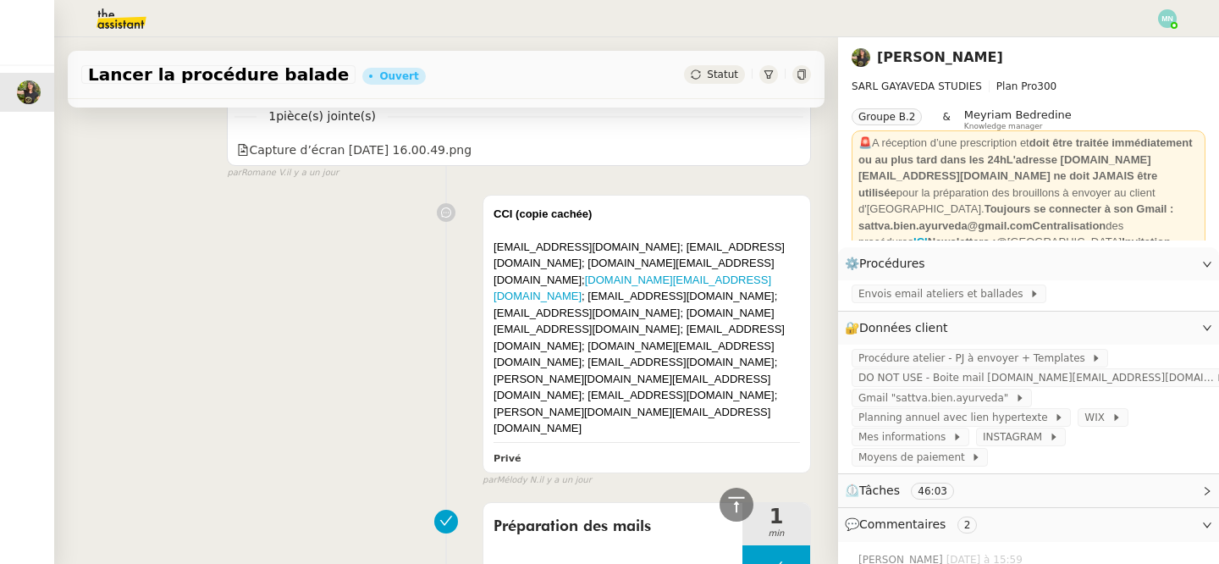
scroll to position [7936, 0]
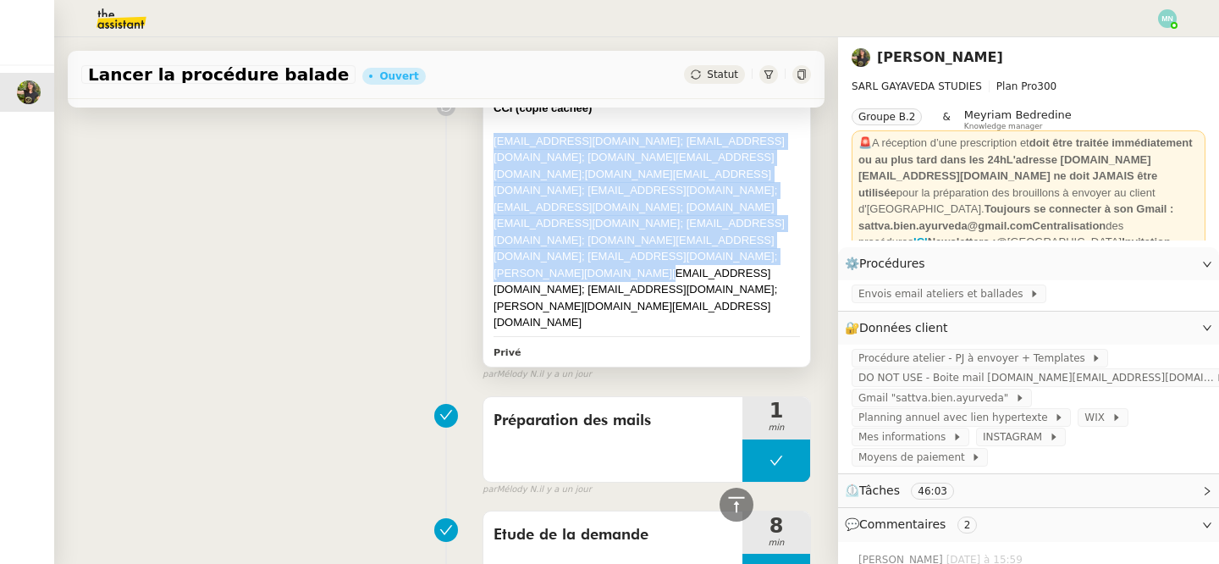
drag, startPoint x: 780, startPoint y: 260, endPoint x: 485, endPoint y: 154, distance: 313.8
click at [485, 154] on div "CCI (copie cachée) [EMAIL_ADDRESS][DOMAIN_NAME]; [EMAIL_ADDRESS][DOMAIN_NAME]; …" at bounding box center [646, 228] width 327 height 277
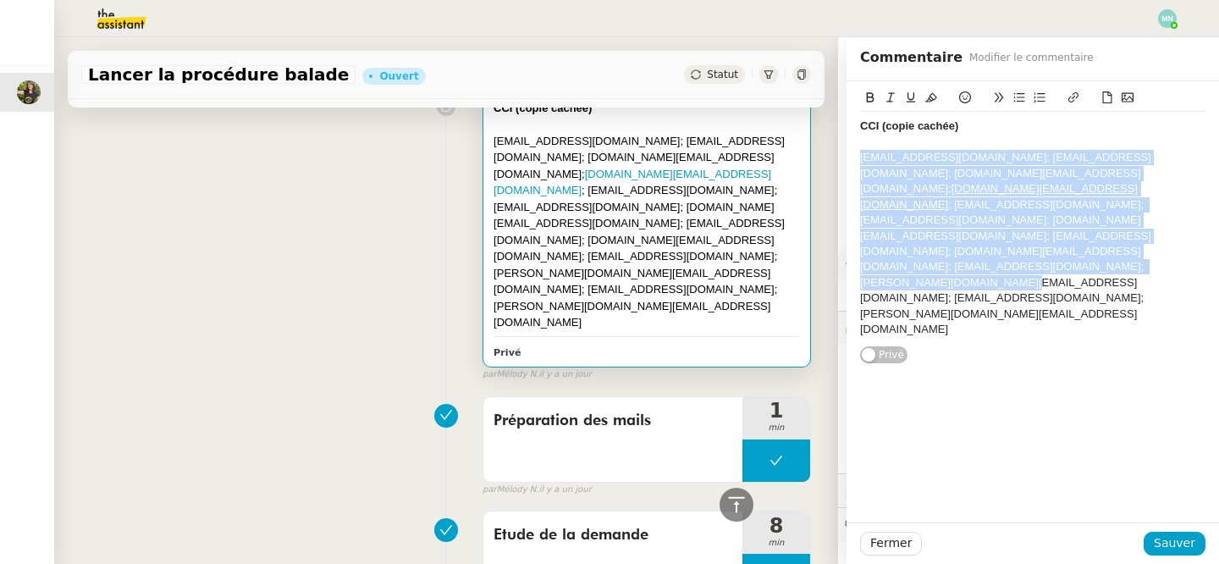
drag, startPoint x: 1168, startPoint y: 241, endPoint x: 834, endPoint y: 152, distance: 346.1
click at [834, 152] on app-ticket "Lancer la procédure balade Ouvert Statut Client [PERSON_NAME] Owner Meyriam Bed…" at bounding box center [636, 300] width 1165 height 526
click at [897, 548] on span "Fermer" at bounding box center [890, 542] width 41 height 19
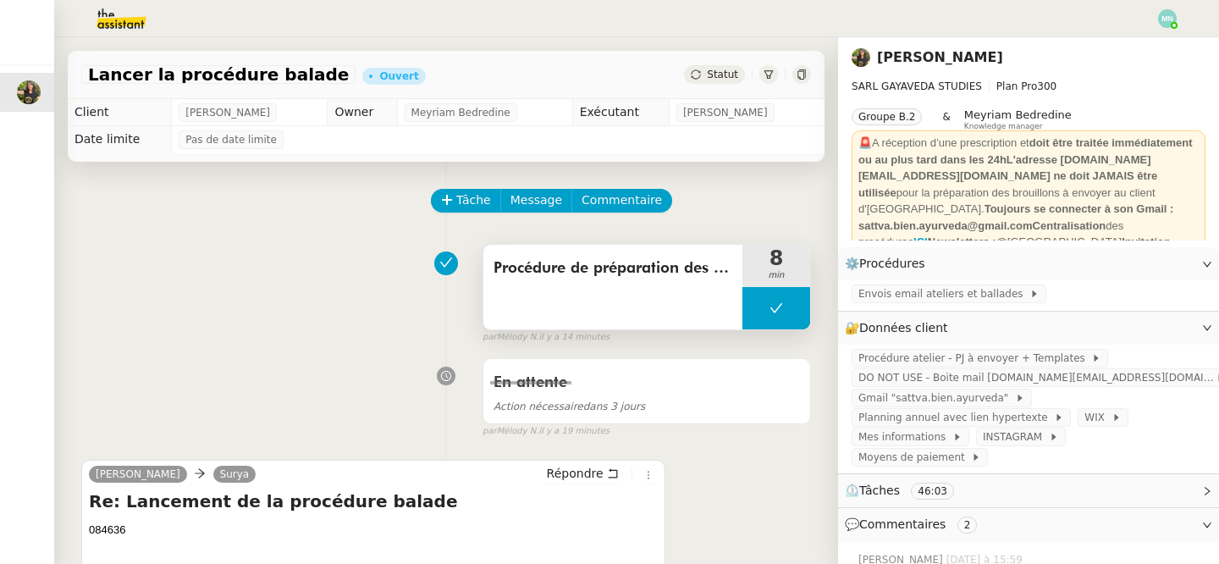
click at [752, 306] on button at bounding box center [776, 308] width 68 height 42
click at [752, 306] on icon at bounding box center [759, 308] width 14 height 14
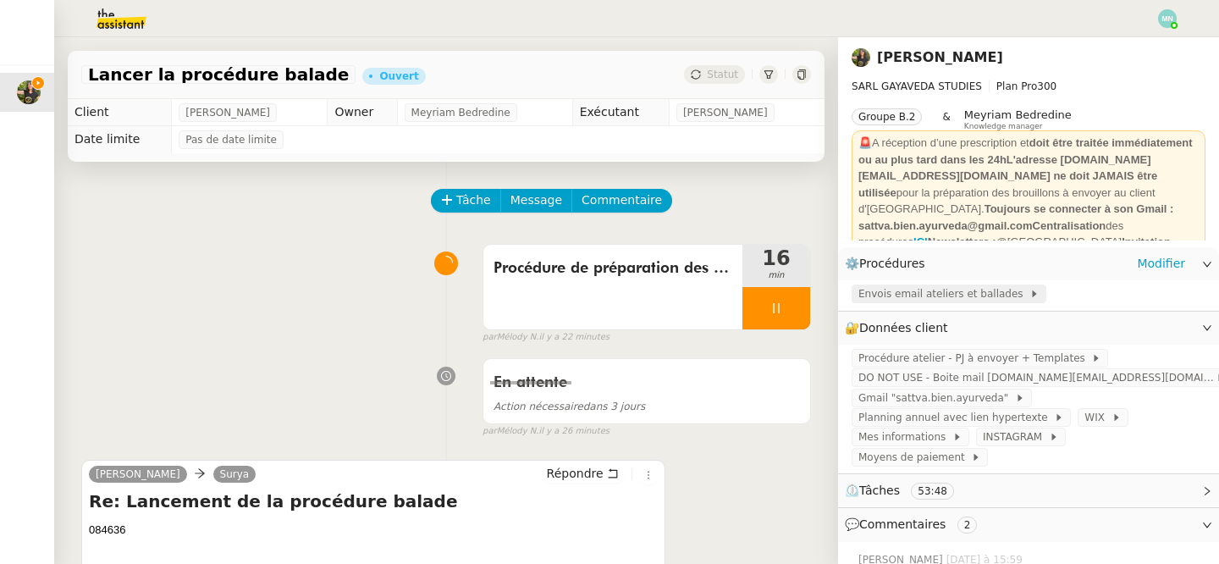
click at [896, 298] on span "Envois email ateliers et ballades" at bounding box center [943, 293] width 171 height 17
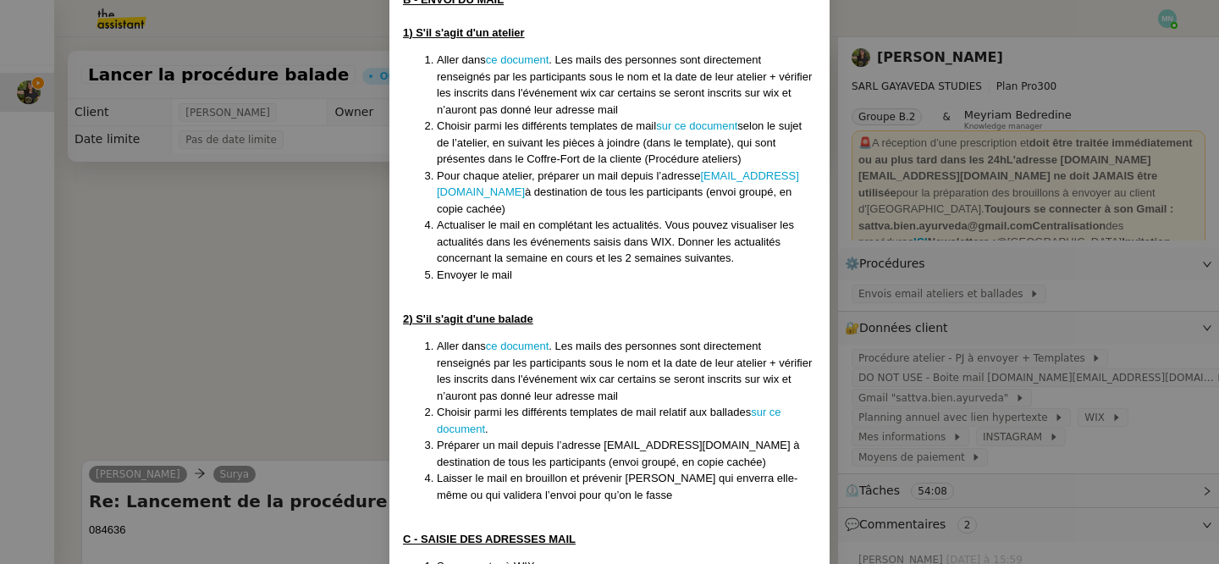
scroll to position [428, 0]
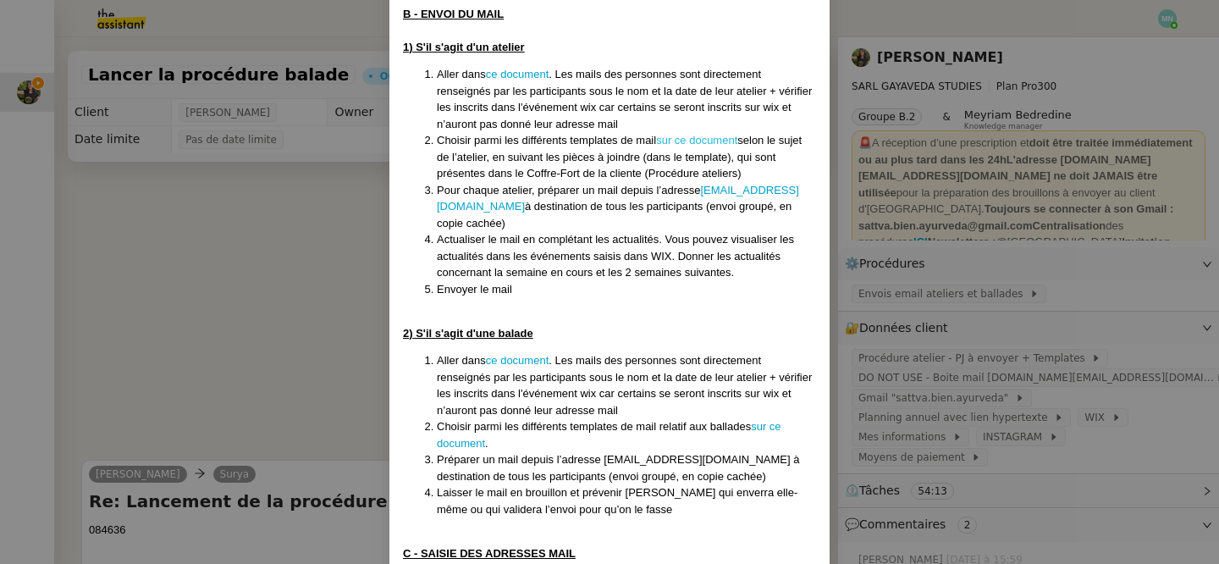
click at [693, 134] on link "sur ce document" at bounding box center [696, 140] width 81 height 13
click at [231, 294] on nz-modal-container "Créée le [DATE] MAJ le [DATE] Contexte : La cliente organise des ateliers en pr…" at bounding box center [609, 282] width 1219 height 564
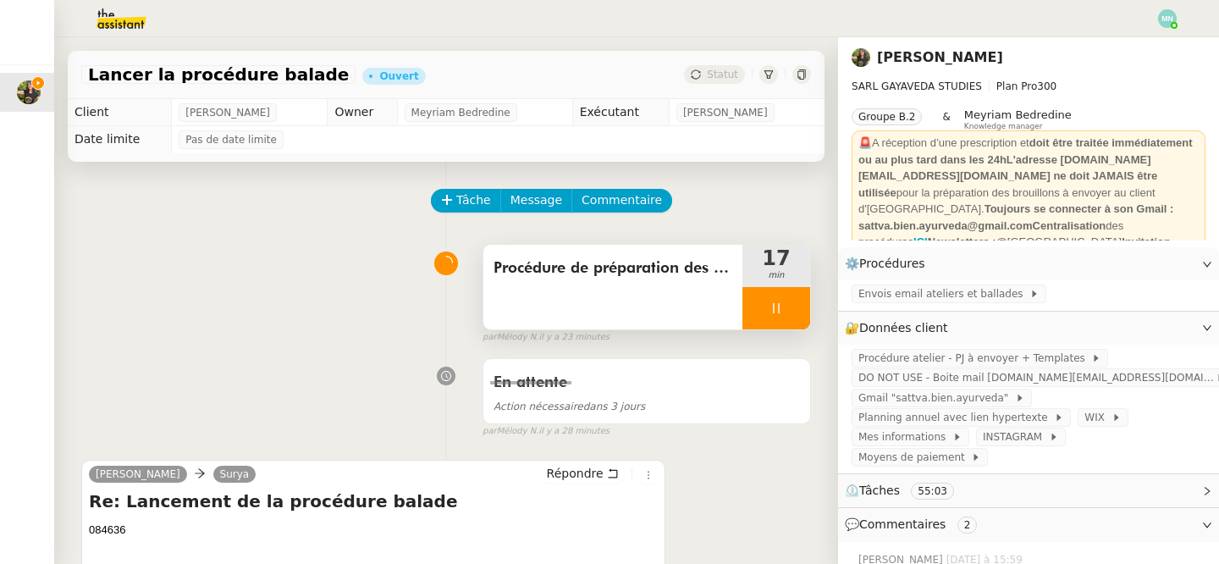
click at [763, 297] on div at bounding box center [776, 308] width 68 height 42
click at [793, 308] on icon at bounding box center [793, 308] width 14 height 14
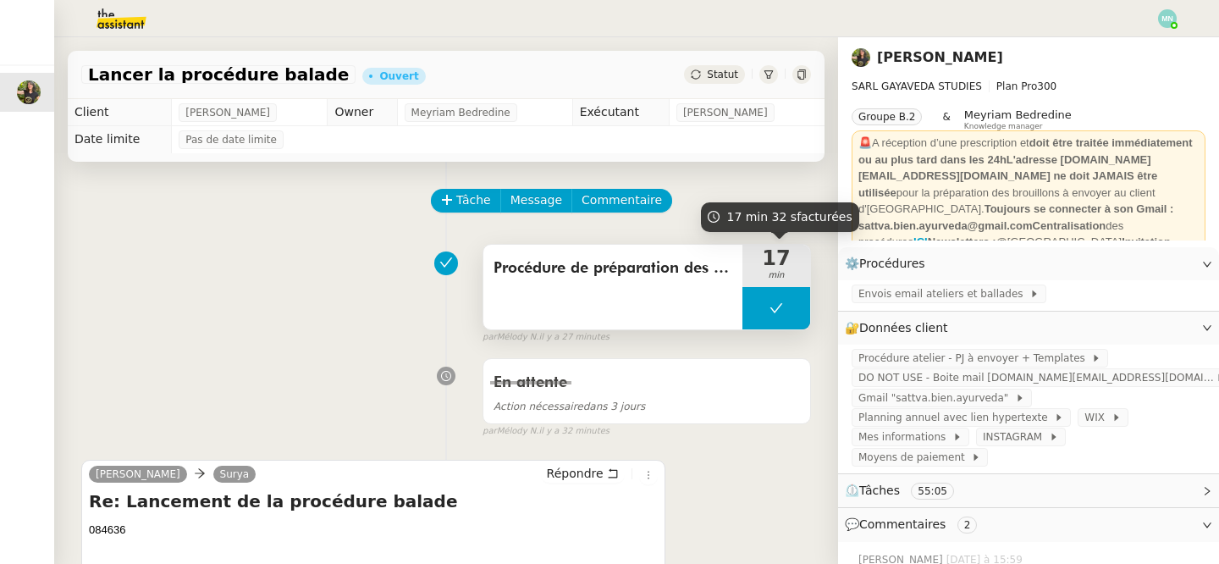
click at [765, 303] on button at bounding box center [776, 308] width 68 height 42
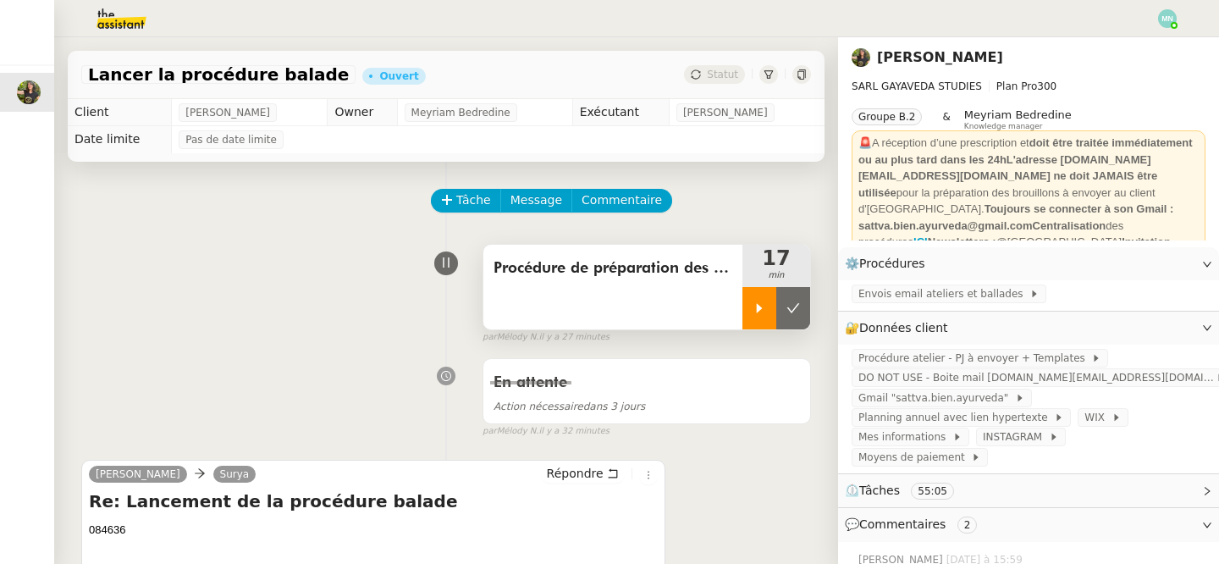
click at [764, 314] on icon at bounding box center [759, 308] width 14 height 14
click at [474, 207] on span "Tâche" at bounding box center [473, 199] width 35 height 19
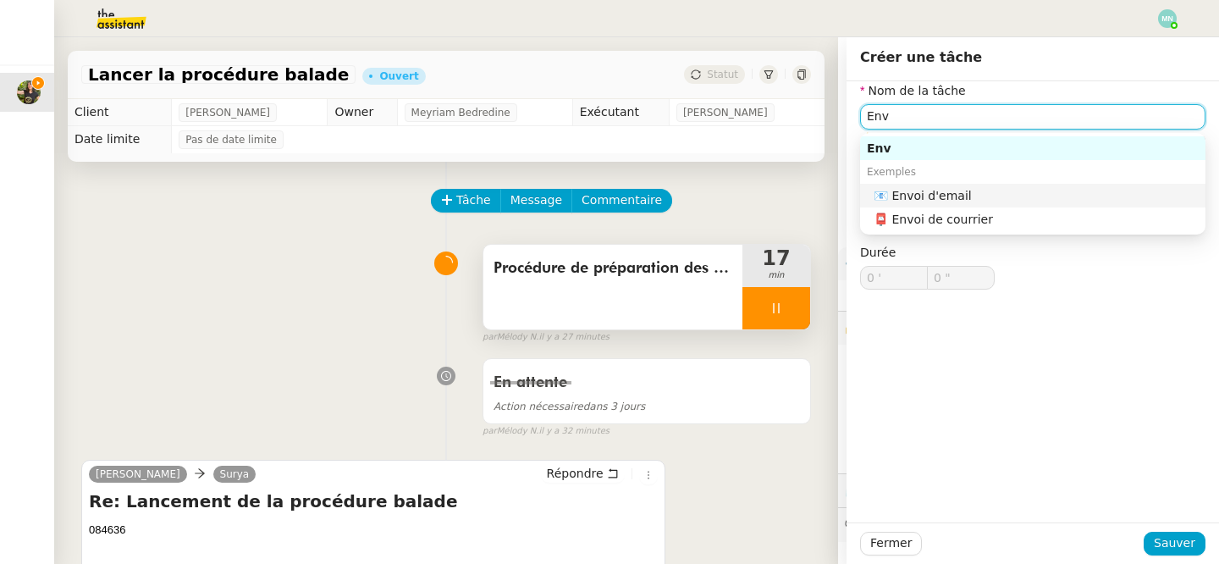
click at [943, 185] on nz-auto-option "📧 Envoi d'email" at bounding box center [1032, 196] width 345 height 24
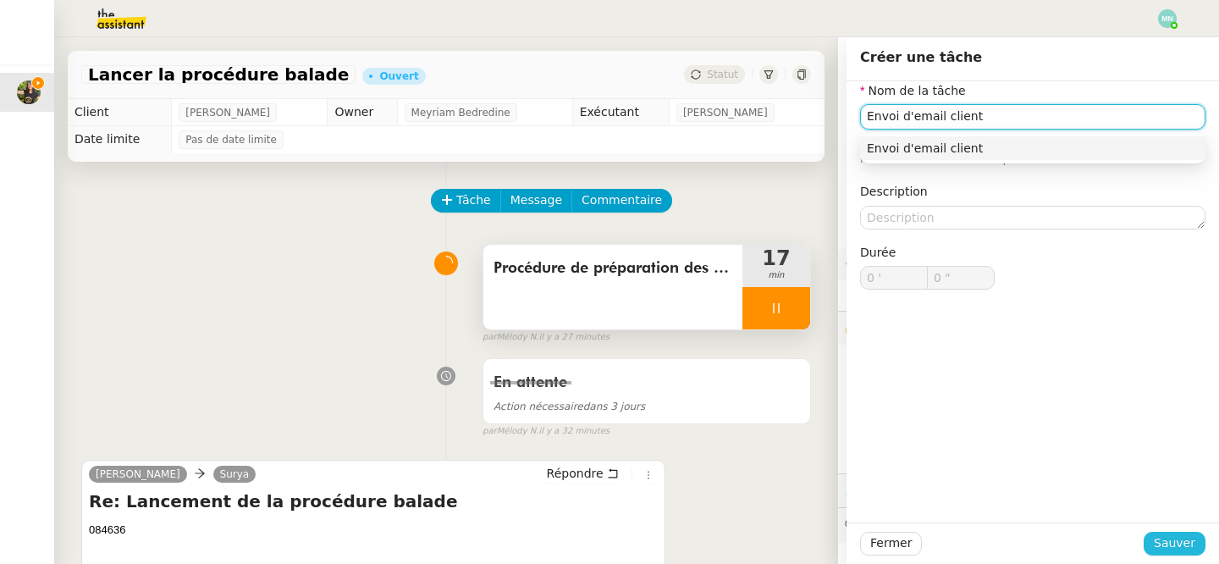
type input "Envoi d'email client"
click at [1172, 542] on span "Sauver" at bounding box center [1174, 542] width 41 height 19
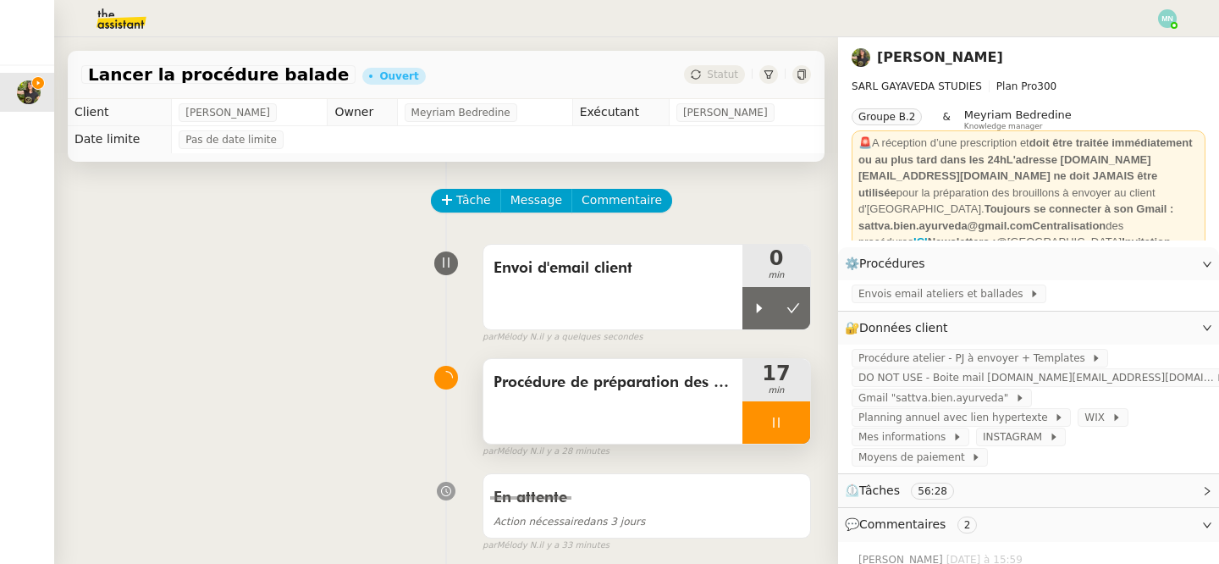
click at [769, 407] on div at bounding box center [776, 422] width 68 height 42
click at [785, 413] on button at bounding box center [793, 422] width 34 height 42
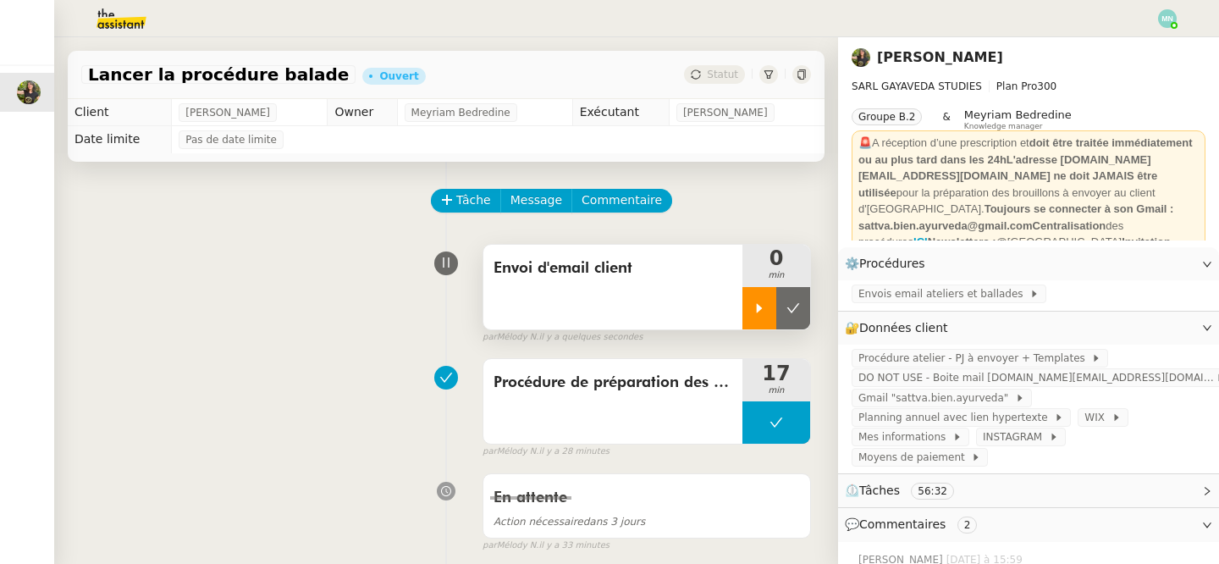
click at [756, 295] on div at bounding box center [759, 308] width 34 height 42
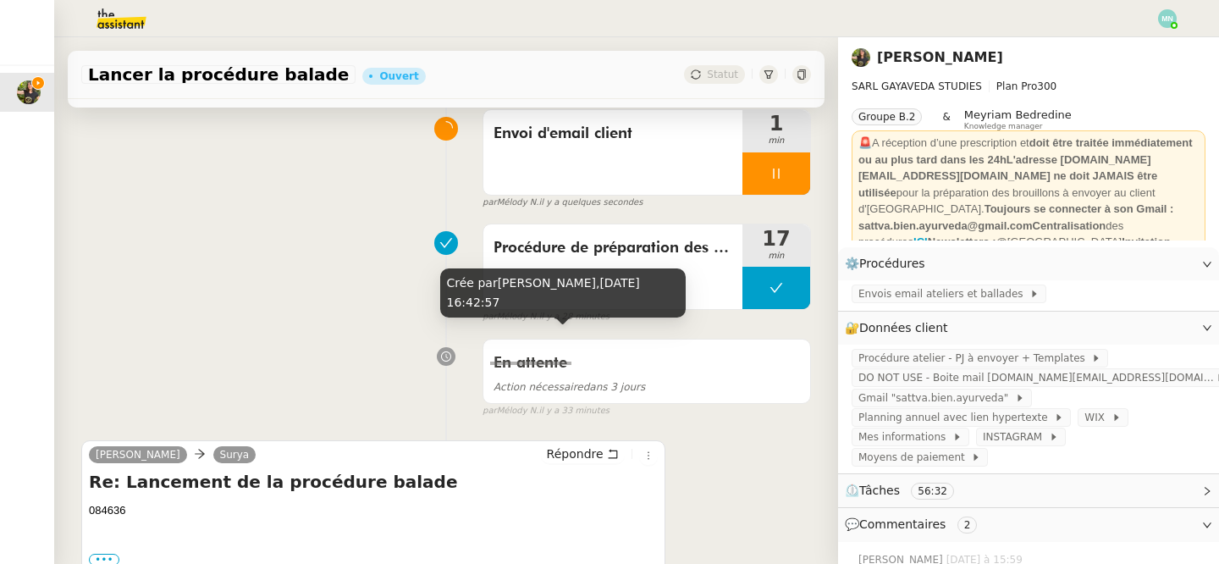
scroll to position [207, 0]
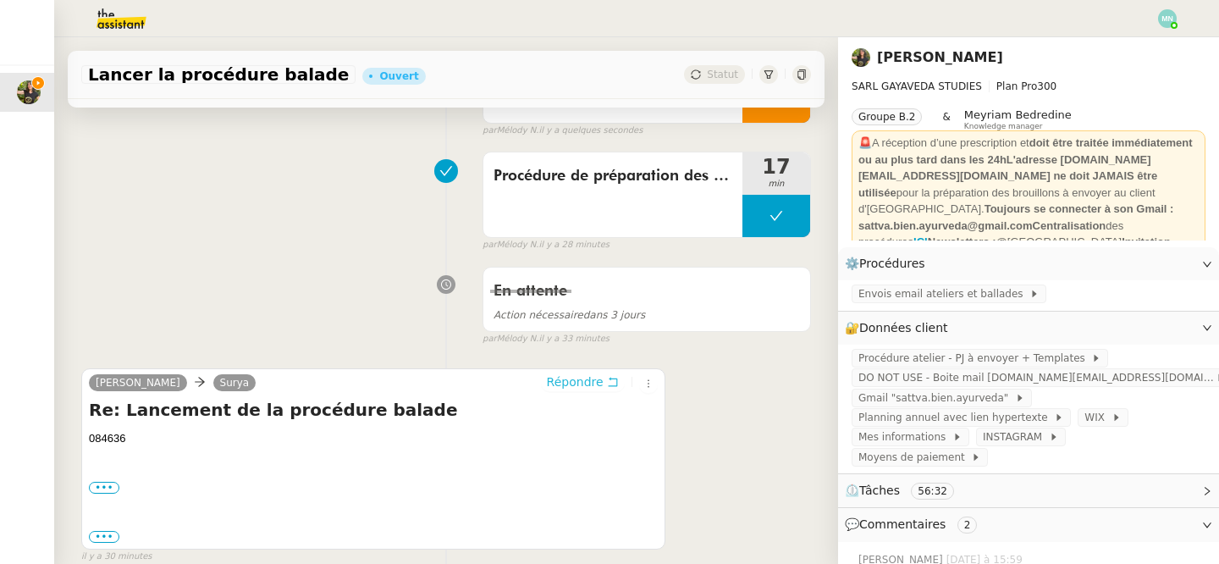
click at [582, 383] on span "Répondre" at bounding box center [575, 381] width 57 height 17
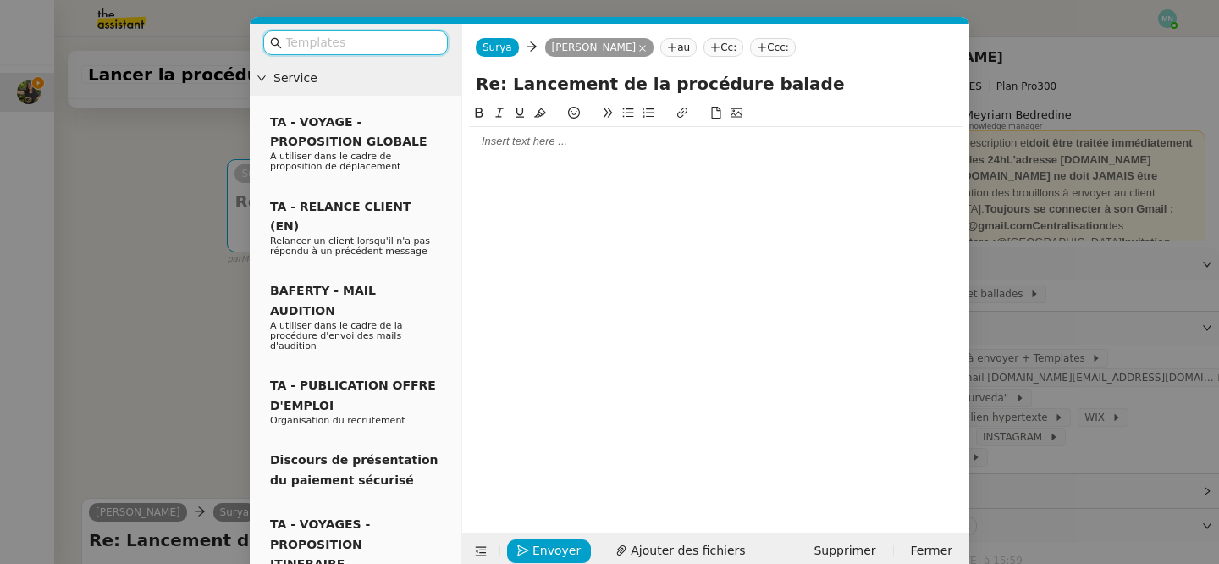
click at [543, 142] on div at bounding box center [715, 141] width 493 height 15
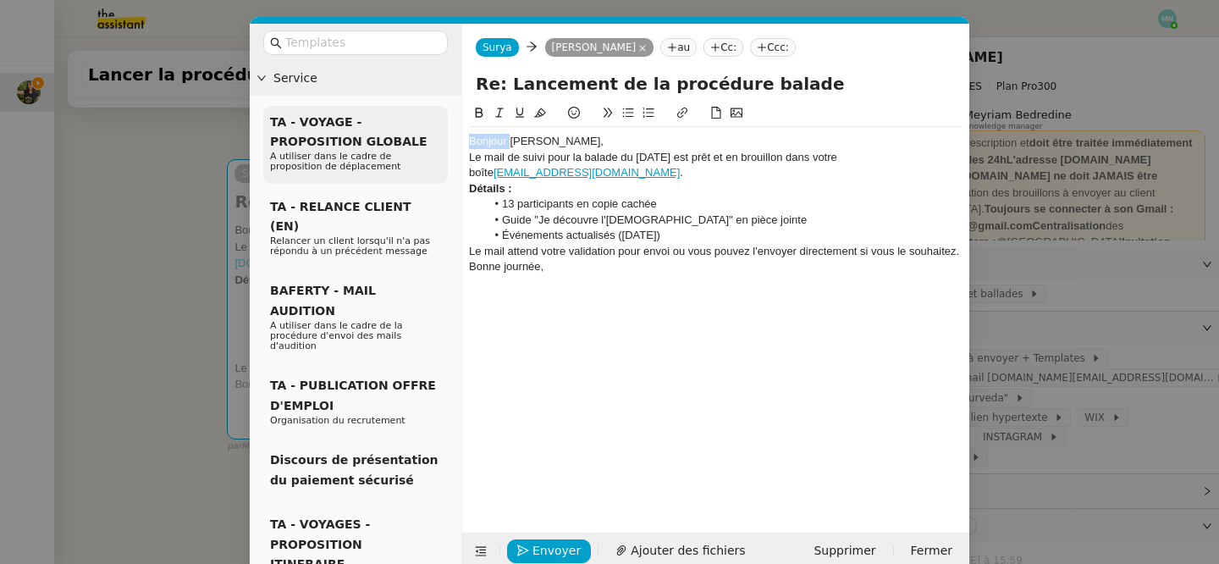
drag, startPoint x: 512, startPoint y: 140, endPoint x: 421, endPoint y: 140, distance: 91.4
click at [421, 140] on nz-layout "Service TA - VOYAGE - PROPOSITION GLOBALE A utiliser dans le cadre de propositi…" at bounding box center [609, 297] width 719 height 546
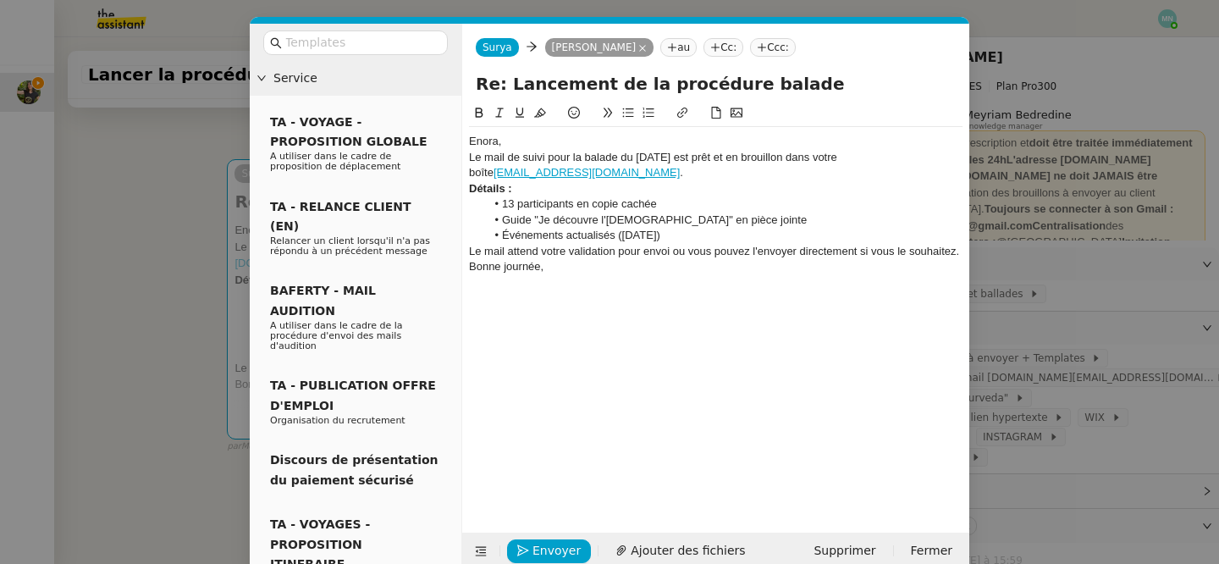
click at [519, 137] on div "Enora," at bounding box center [715, 141] width 493 height 15
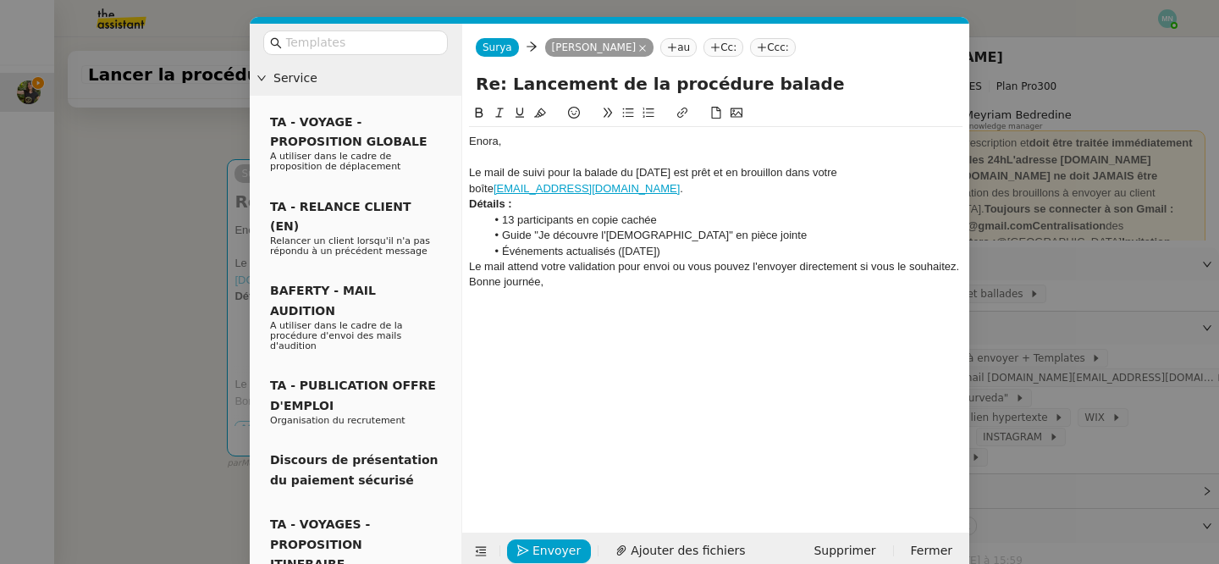
click at [678, 187] on div "Le mail de suivi pour la balade du [DATE] est prêt et en brouillon dans votre b…" at bounding box center [715, 180] width 493 height 31
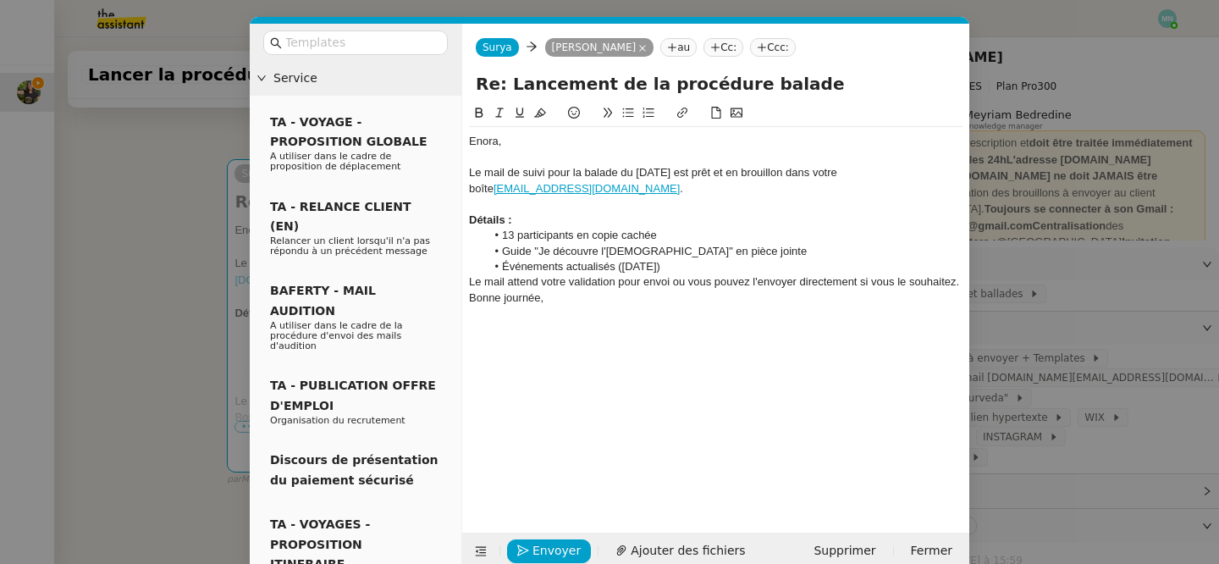
click at [743, 271] on li "Événements actualisés ([DATE])" at bounding box center [724, 266] width 477 height 15
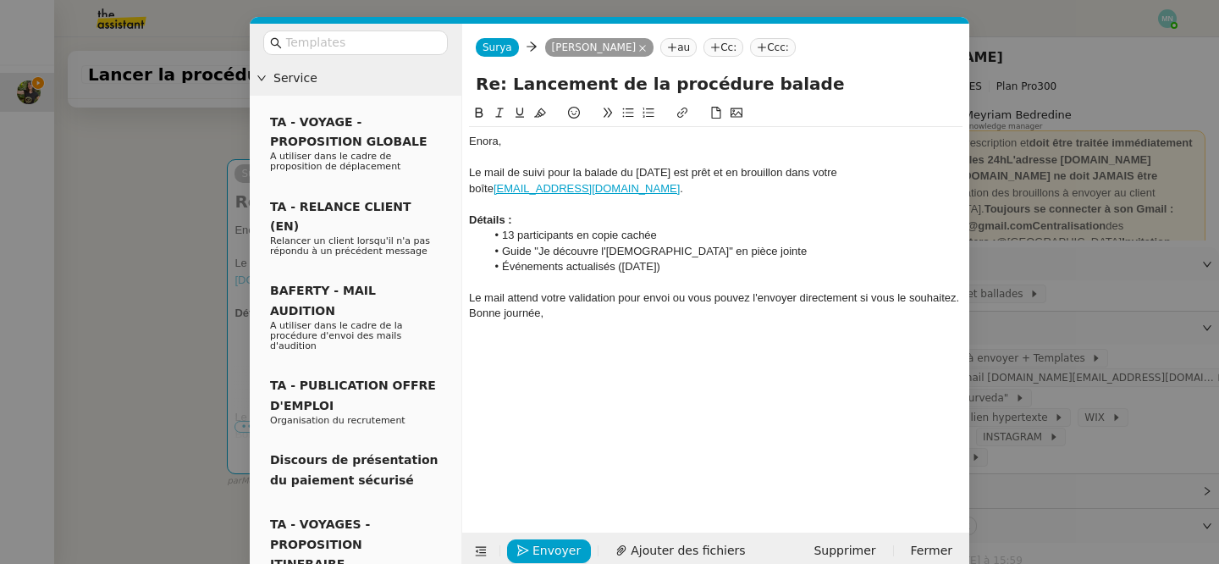
click at [559, 223] on div "Détails :" at bounding box center [715, 219] width 493 height 15
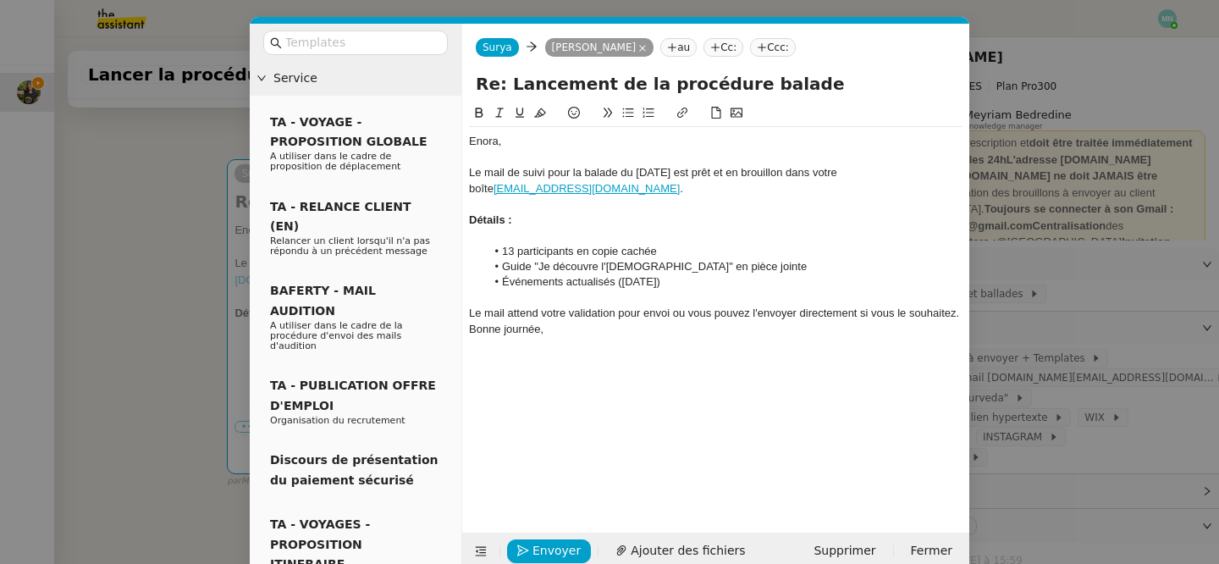
click at [616, 283] on li "Événements actualisés ([DATE])" at bounding box center [724, 281] width 477 height 15
drag, startPoint x: 745, startPoint y: 284, endPoint x: 484, endPoint y: 237, distance: 264.8
click at [484, 237] on div "Enora, Le mail de suivi pour la balade du [DATE] est prêt et en brouillon dans …" at bounding box center [715, 243] width 493 height 232
click at [567, 267] on li "Guide "Je découvre l'[DEMOGRAPHIC_DATA]" en pièce jointe" at bounding box center [724, 266] width 477 height 15
click at [533, 267] on li "Guide "Je découvre l'[DEMOGRAPHIC_DATA]" en pièce jointe" at bounding box center [724, 266] width 477 height 15
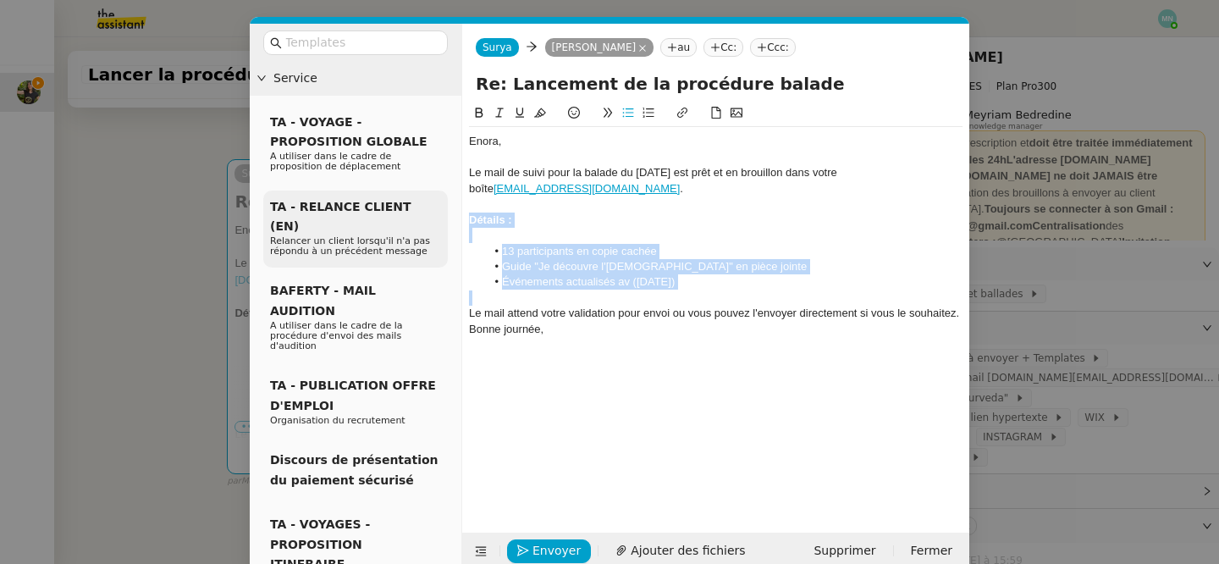
drag, startPoint x: 747, startPoint y: 291, endPoint x: 443, endPoint y: 219, distance: 313.1
click at [443, 219] on nz-layout "Service TA - VOYAGE - PROPOSITION GLOBALE A utiliser dans le cadre de propositi…" at bounding box center [609, 297] width 719 height 546
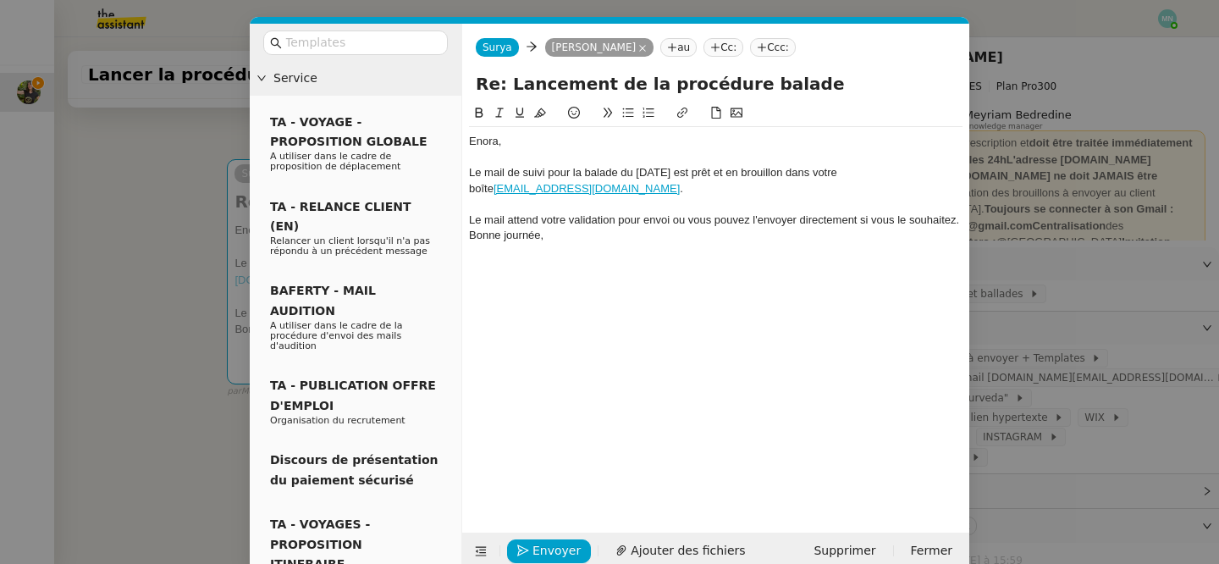
click at [959, 219] on div "Le mail attend votre validation pour envoi ou vous pouvez l'envoyer directement…" at bounding box center [715, 219] width 493 height 15
click at [475, 252] on div "Bonne journée," at bounding box center [715, 251] width 493 height 15
click at [609, 251] on div "Je vous souhaite une bonne journée," at bounding box center [715, 251] width 493 height 15
click at [700, 259] on div at bounding box center [715, 266] width 493 height 15
click at [159, 246] on nz-modal-container "Service TA - VOYAGE - PROPOSITION GLOBALE A utiliser dans le cadre de propositi…" at bounding box center [609, 282] width 1219 height 564
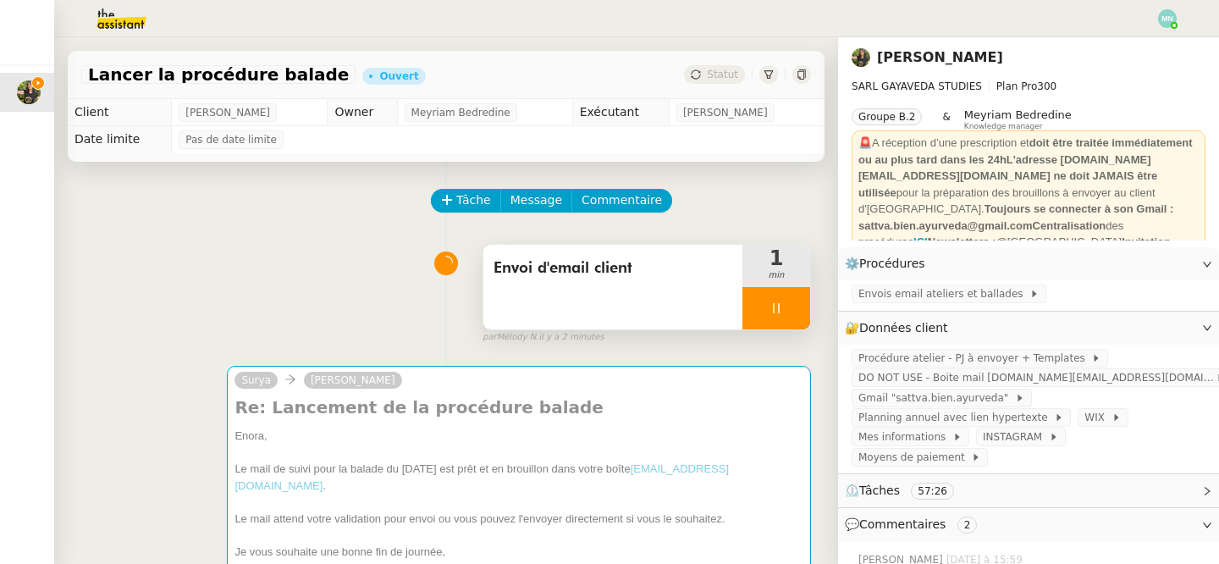
click at [758, 306] on div at bounding box center [776, 308] width 68 height 42
click at [796, 312] on icon at bounding box center [793, 308] width 14 height 14
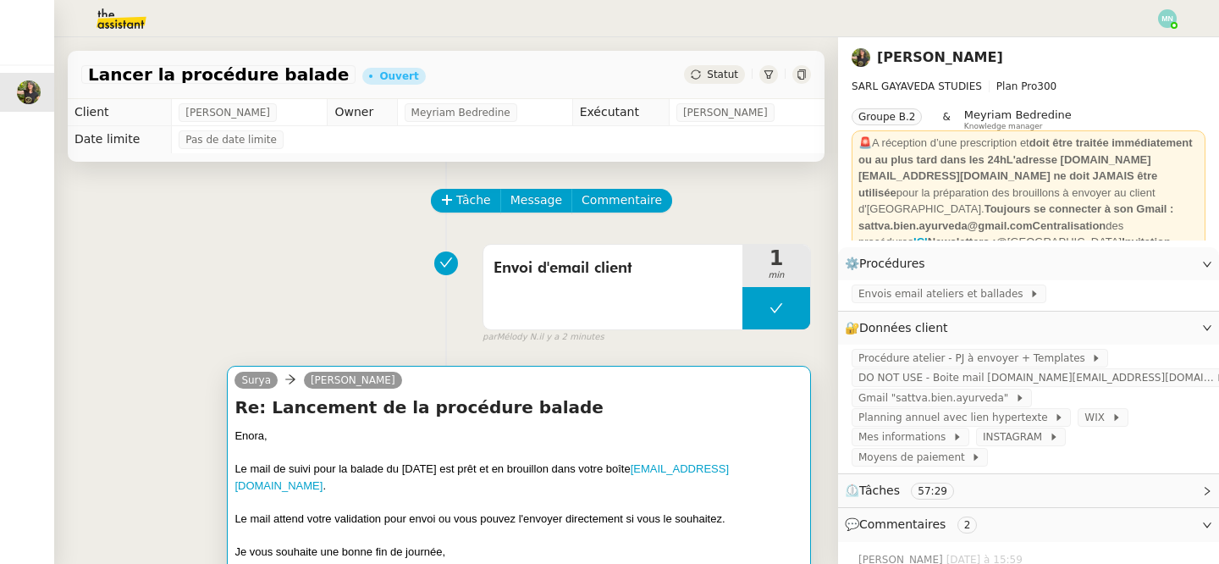
click at [674, 442] on div "Enora," at bounding box center [518, 435] width 569 height 17
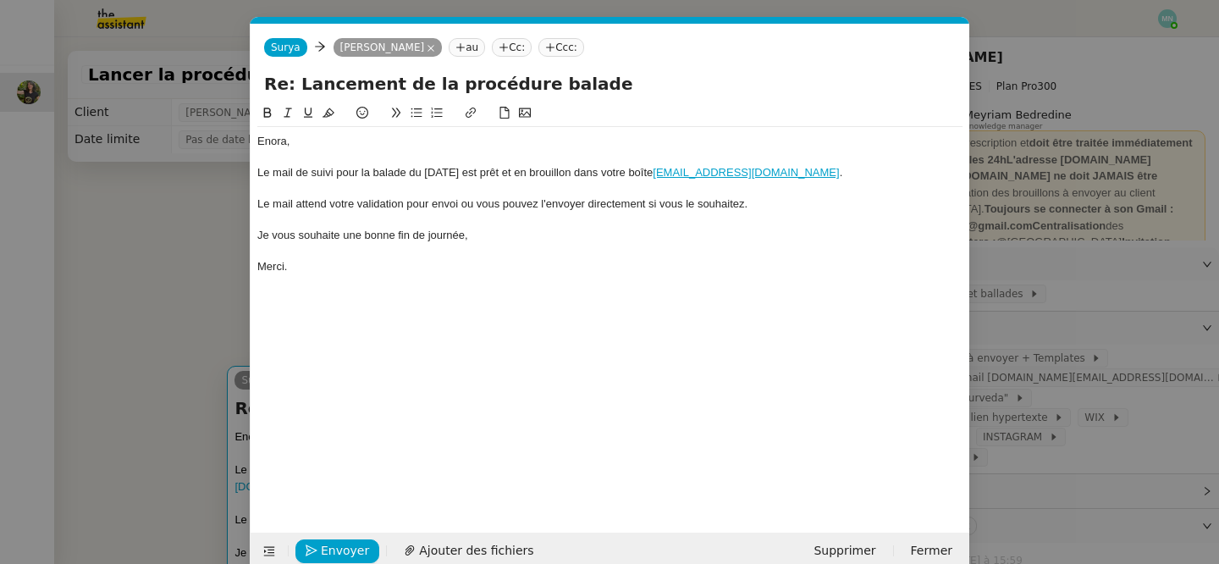
scroll to position [26, 0]
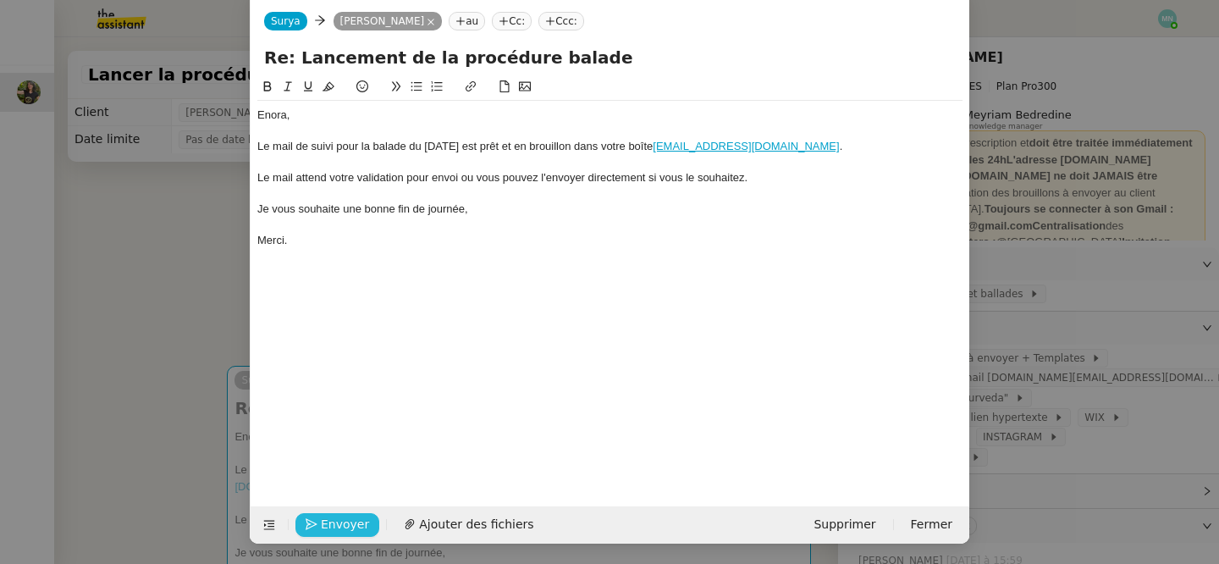
click at [345, 523] on span "Envoyer" at bounding box center [345, 524] width 48 height 19
click at [345, 523] on span "Confirmer l'envoi" at bounding box center [372, 524] width 102 height 19
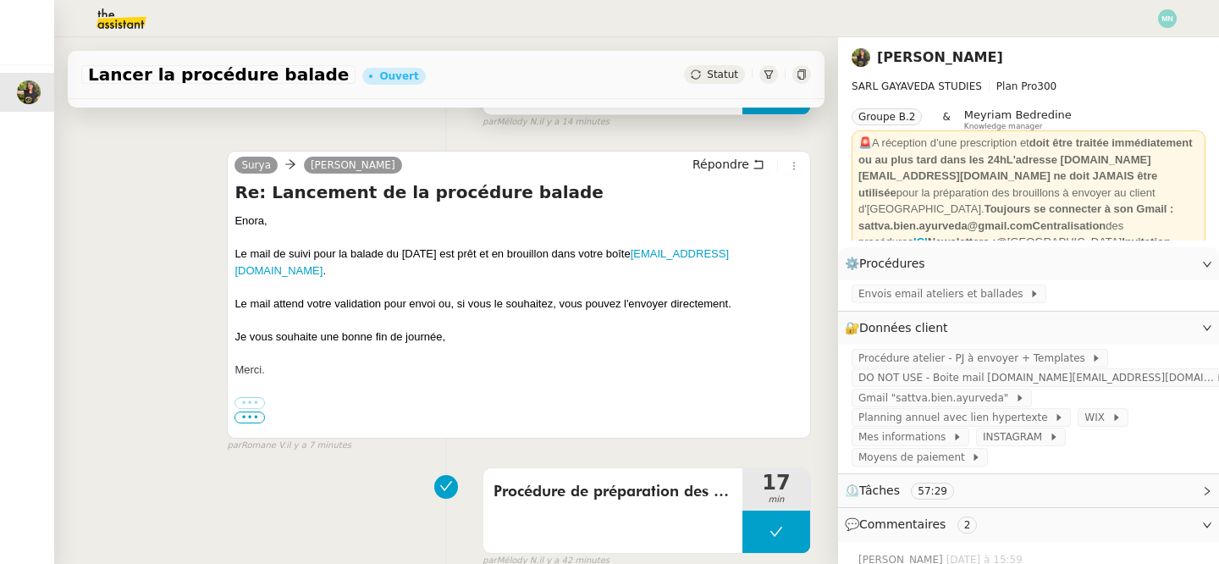
scroll to position [183, 0]
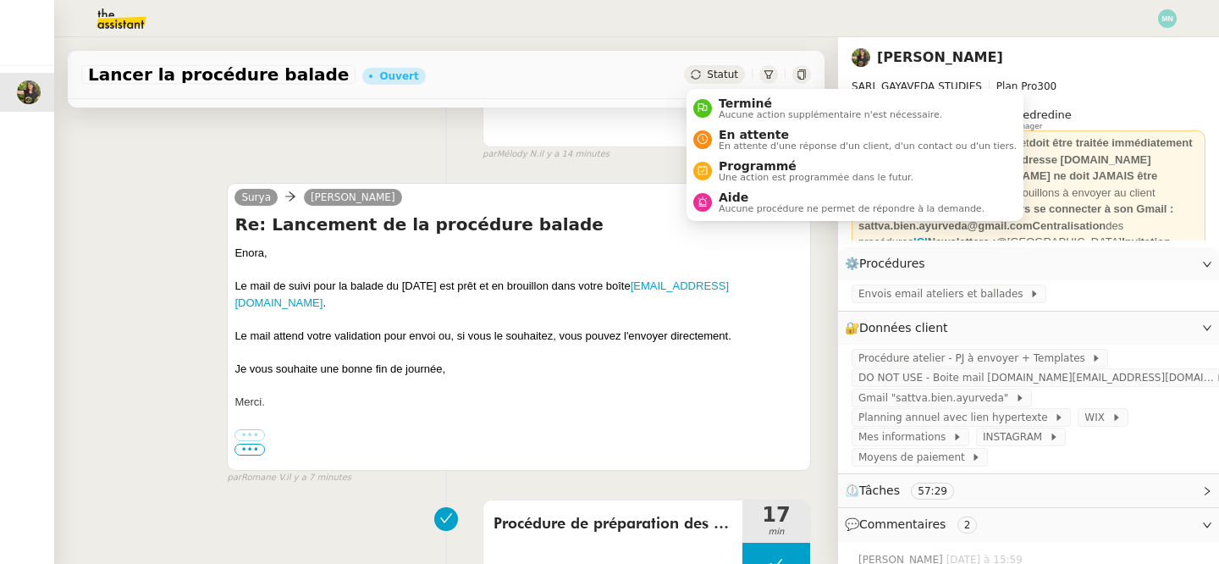
click at [707, 69] on div "Statut" at bounding box center [714, 74] width 61 height 19
click at [735, 139] on span "En attente" at bounding box center [868, 135] width 298 height 14
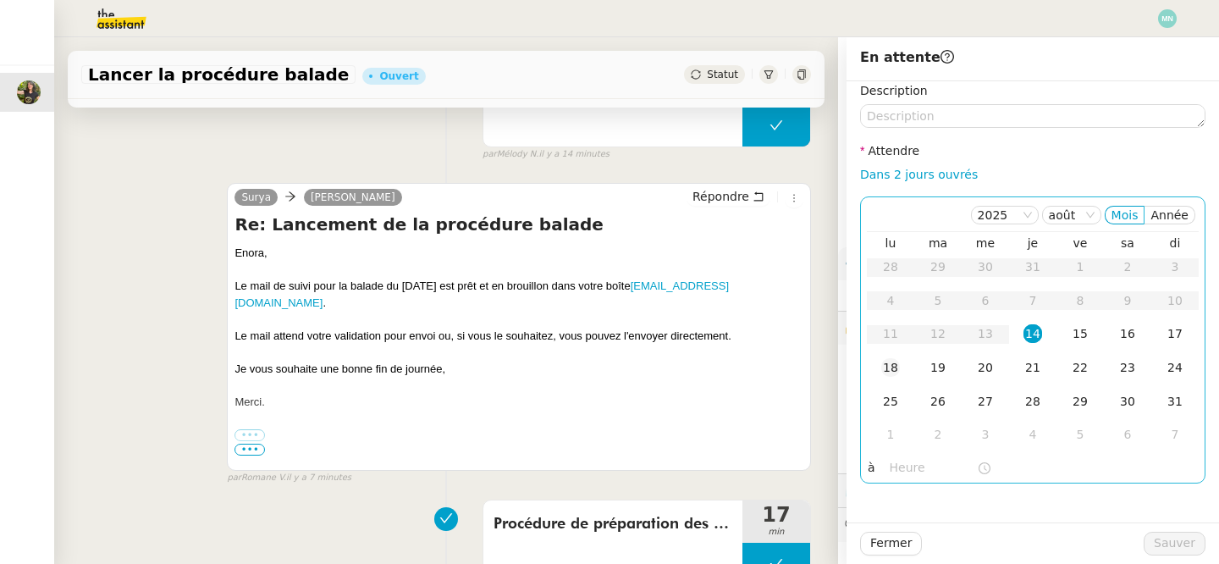
click at [887, 369] on div "18" at bounding box center [890, 367] width 19 height 19
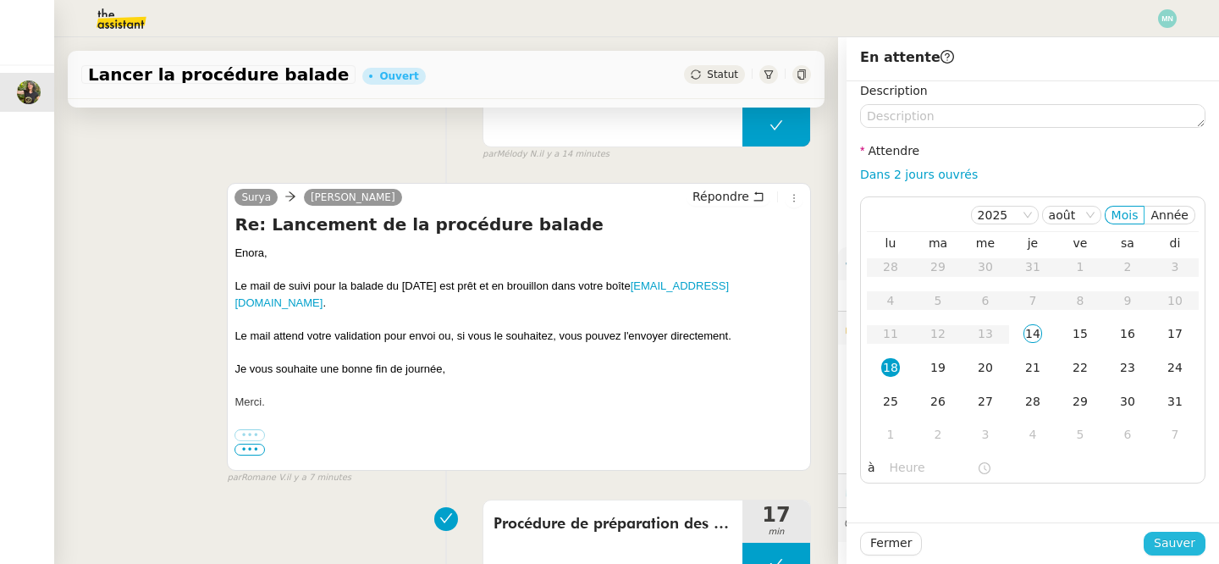
click at [1180, 545] on span "Sauver" at bounding box center [1174, 542] width 41 height 19
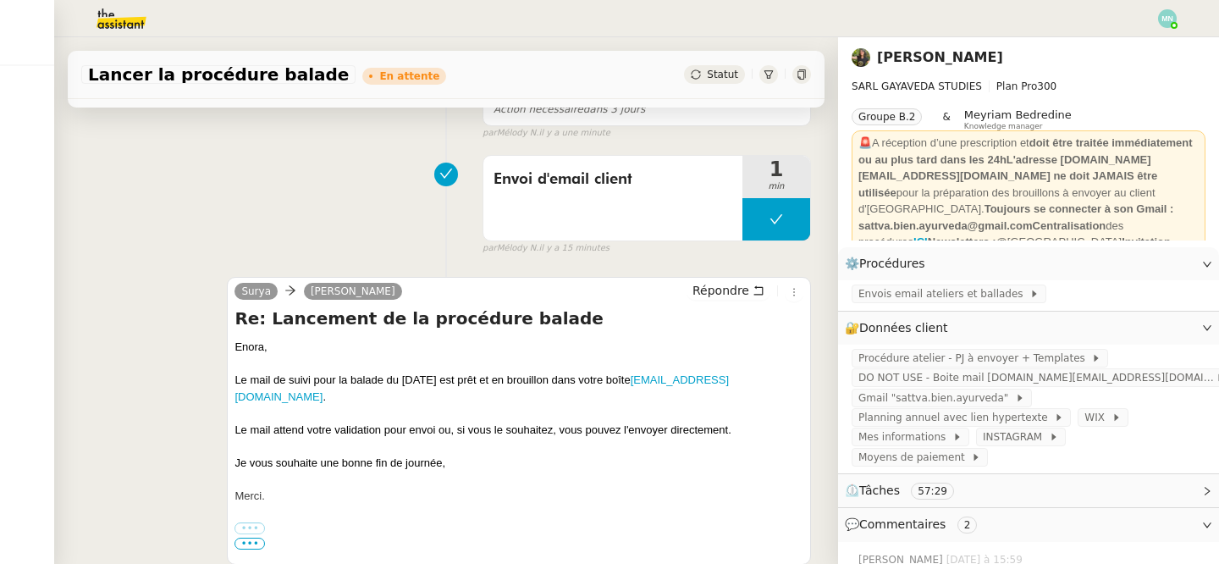
click at [1156, 12] on div at bounding box center [609, 18] width 1134 height 37
click at [1163, 14] on img at bounding box center [1167, 18] width 19 height 19
click at [1135, 41] on li "Suivi" at bounding box center [1121, 48] width 110 height 24
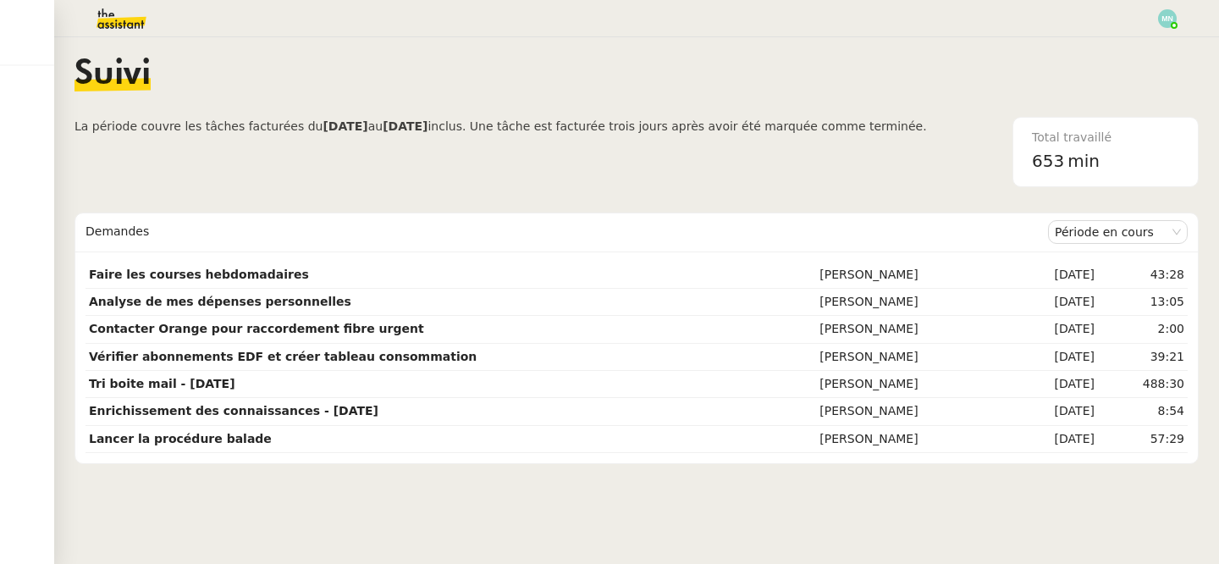
click at [118, 19] on img at bounding box center [107, 18] width 131 height 37
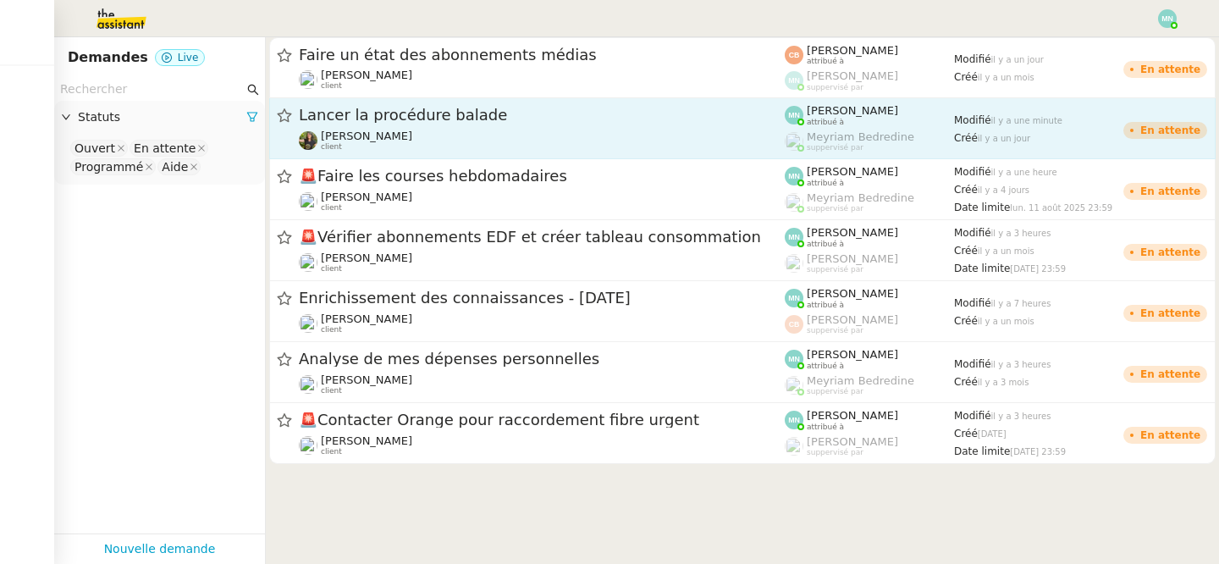
click at [365, 129] on span "[PERSON_NAME]" at bounding box center [366, 135] width 91 height 13
